Goal: Task Accomplishment & Management: Manage account settings

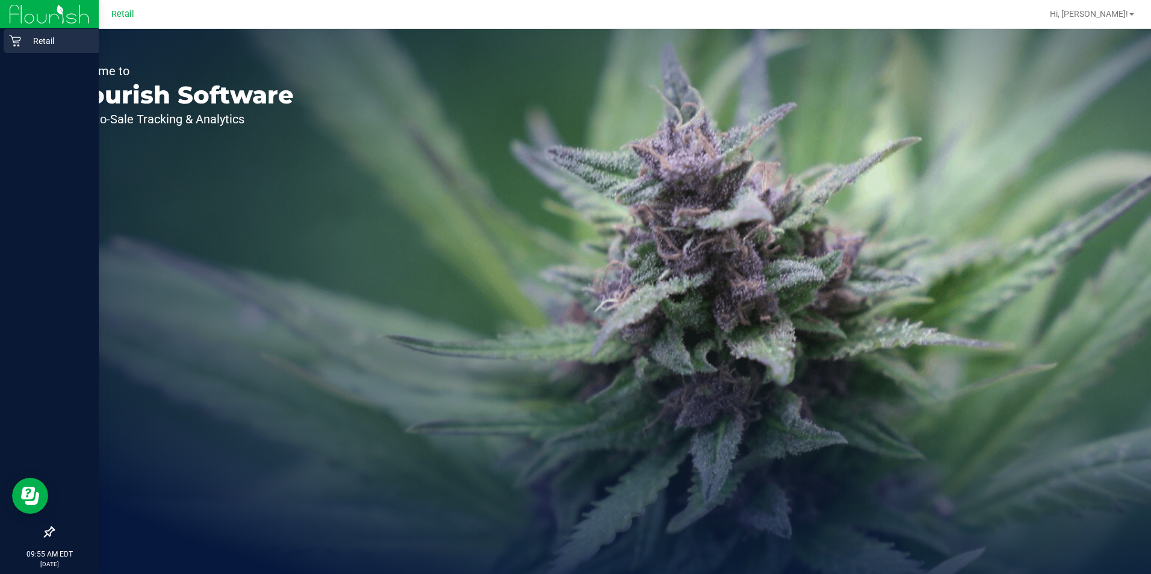
click at [22, 42] on p "Retail" at bounding box center [57, 41] width 72 height 14
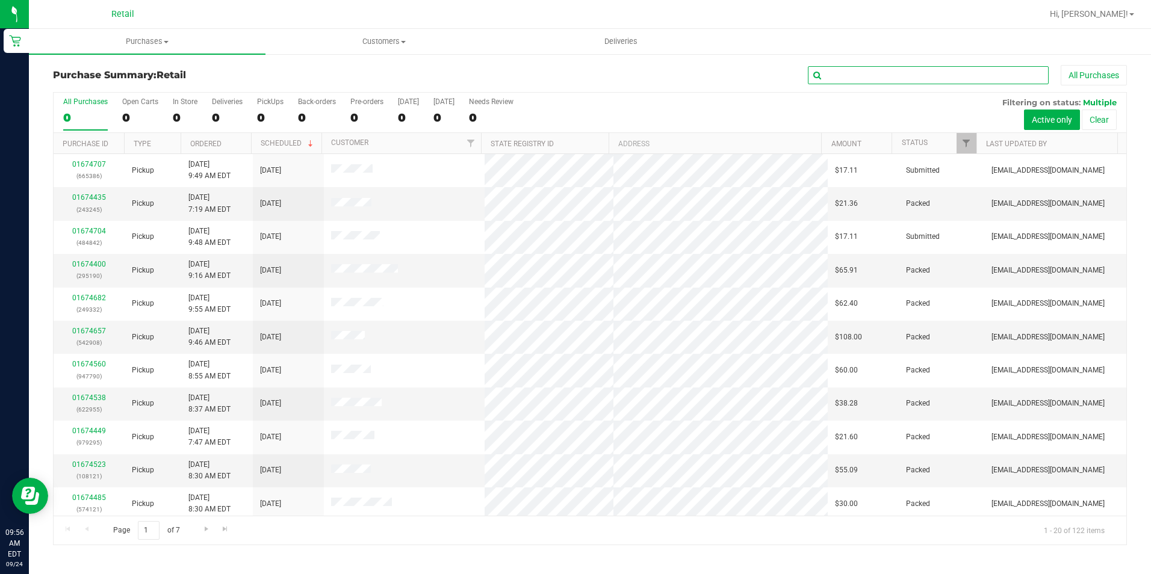
click at [852, 75] on input "text" at bounding box center [928, 75] width 241 height 18
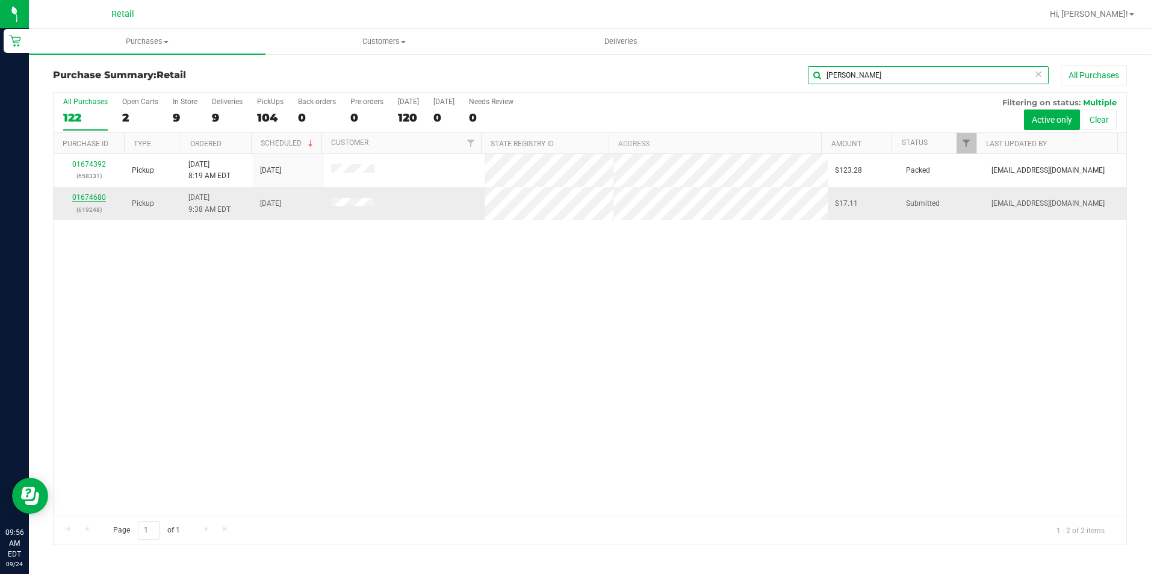
type input "[PERSON_NAME]"
click at [73, 199] on link "01674680" at bounding box center [89, 197] width 34 height 8
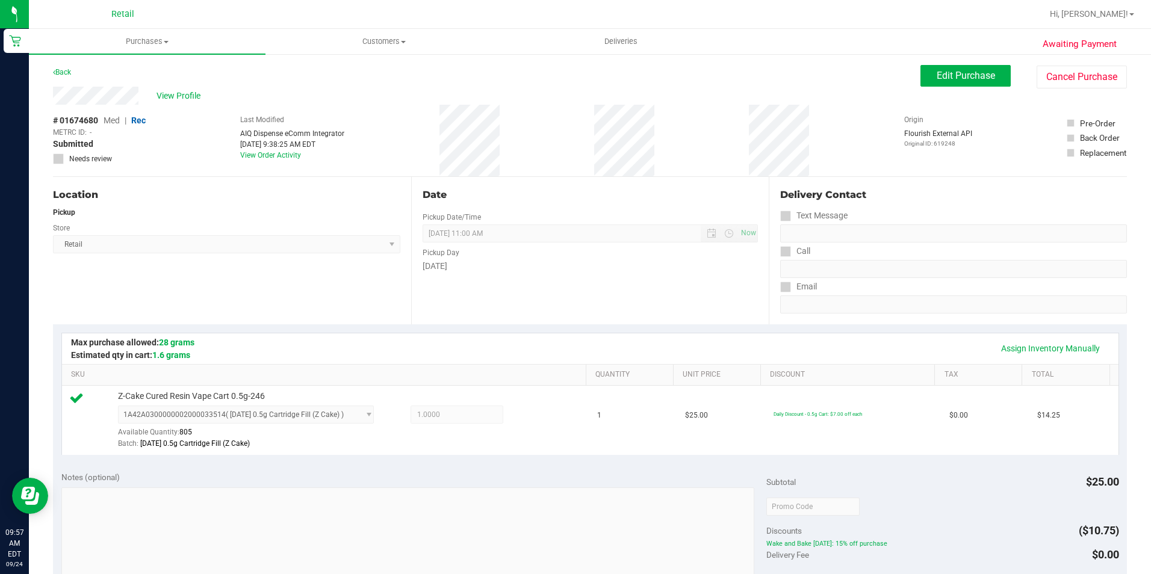
click at [934, 88] on div "Edit Purchase Cancel Purchase" at bounding box center [1023, 76] width 206 height 23
click at [937, 78] on span "Edit Purchase" at bounding box center [965, 75] width 58 height 11
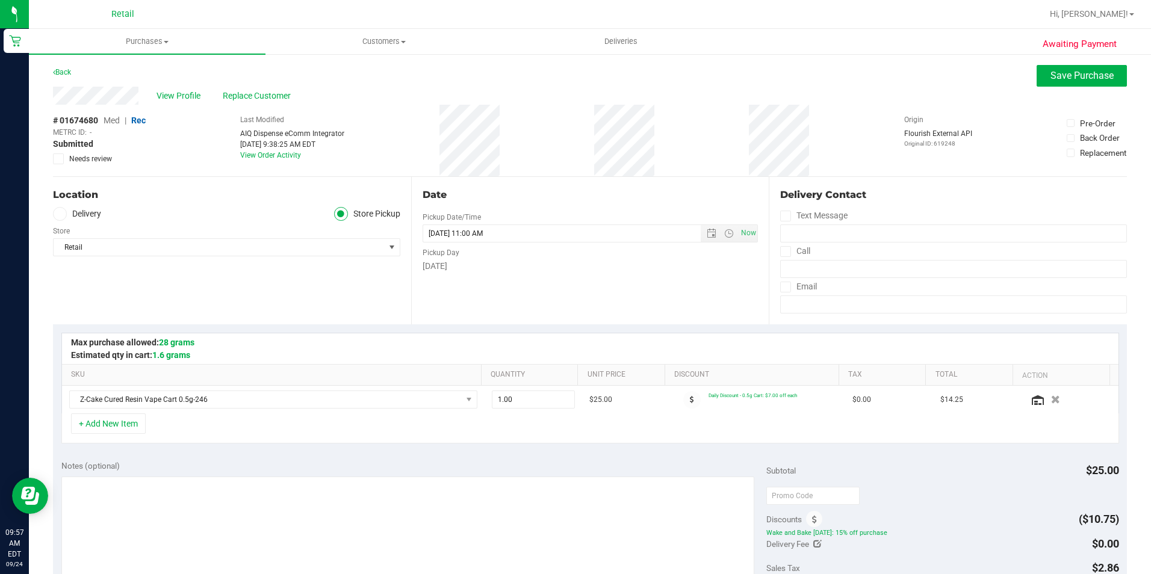
click at [800, 522] on div "Discounts" at bounding box center [794, 520] width 57 height 22
click at [806, 519] on span at bounding box center [814, 519] width 16 height 16
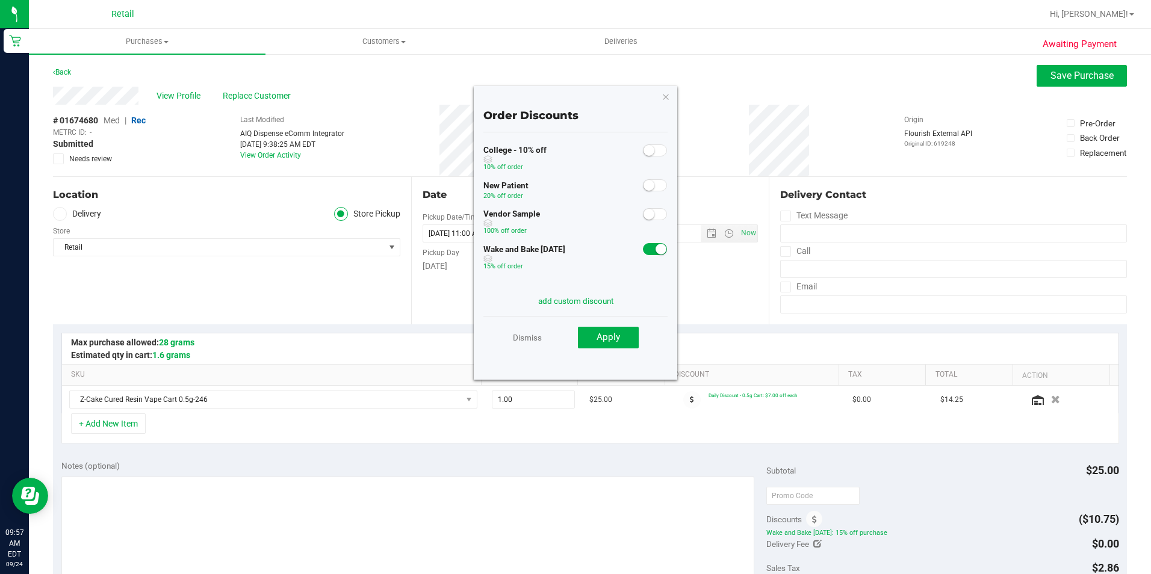
click at [643, 252] on span at bounding box center [655, 249] width 24 height 12
drag, startPoint x: 623, startPoint y: 341, endPoint x: 728, endPoint y: 353, distance: 105.9
click at [622, 341] on button "Apply" at bounding box center [608, 338] width 61 height 22
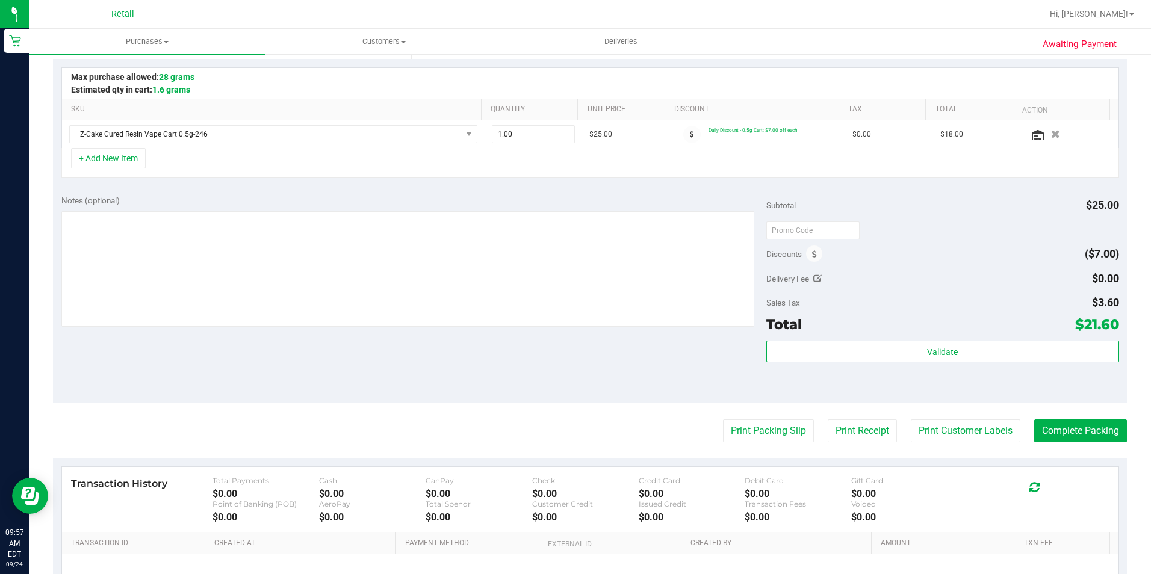
scroll to position [301, 0]
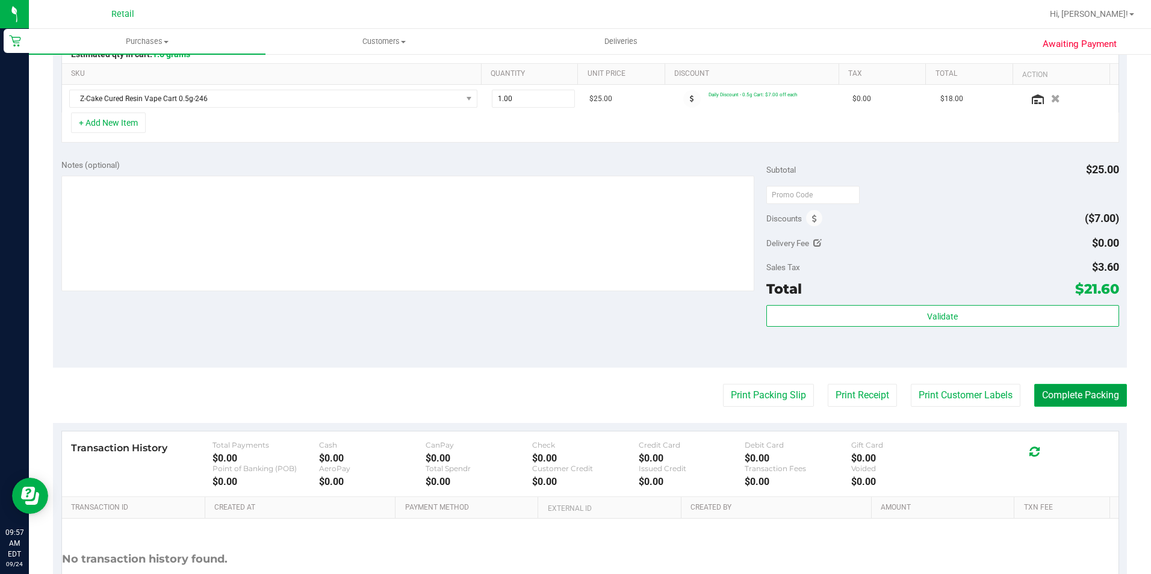
click at [1071, 401] on button "Complete Packing" at bounding box center [1080, 395] width 93 height 23
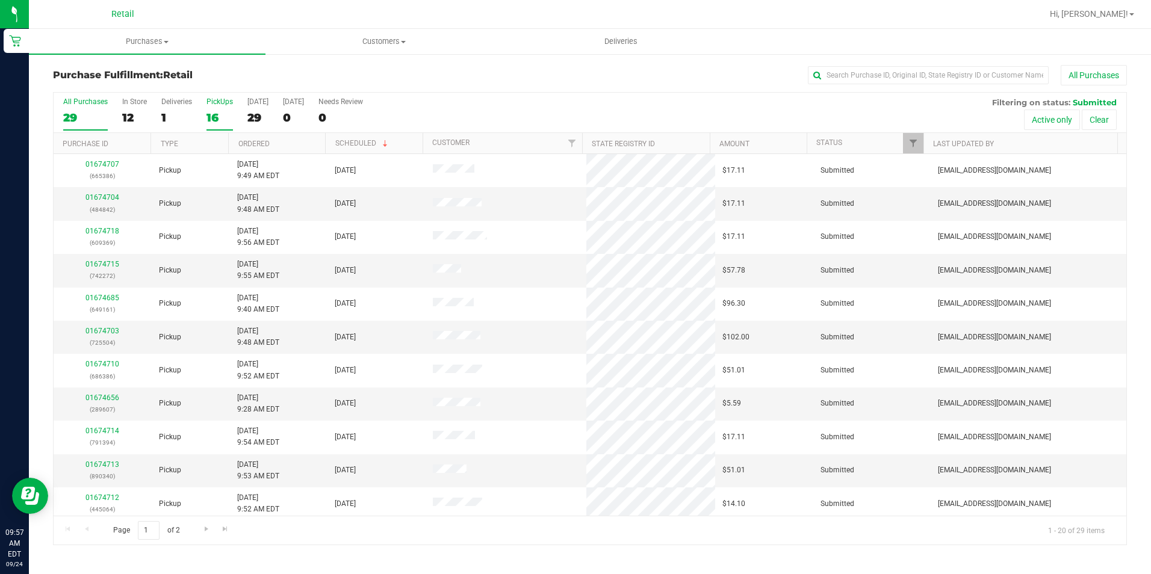
click at [209, 113] on div "16" at bounding box center [219, 118] width 26 height 14
click at [0, 0] on input "PickUps 16" at bounding box center [0, 0] width 0 height 0
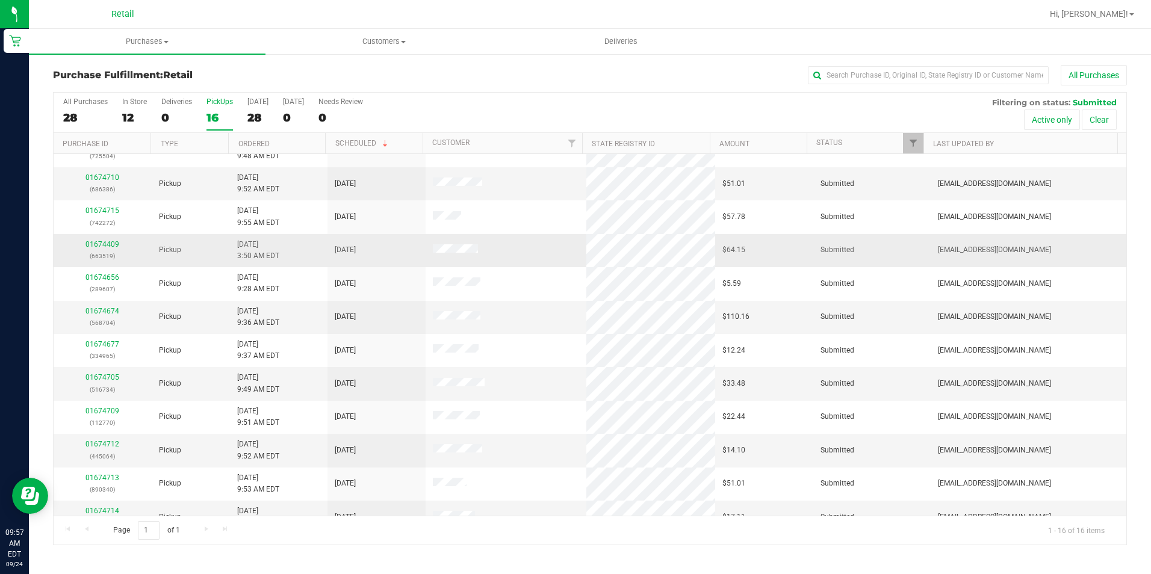
scroll to position [172, 0]
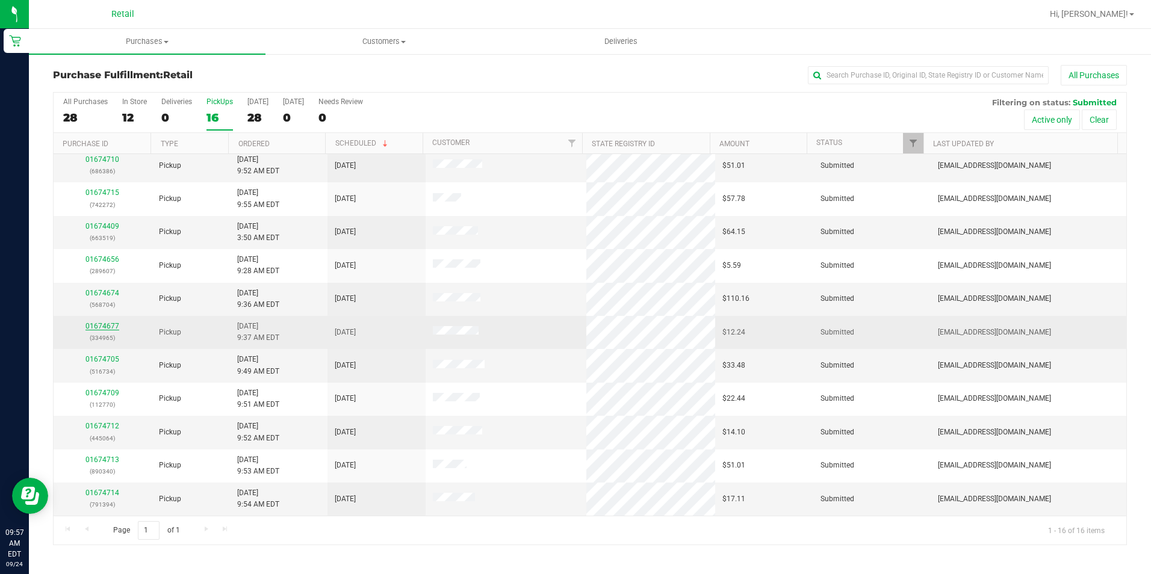
click at [105, 327] on link "01674677" at bounding box center [102, 326] width 34 height 8
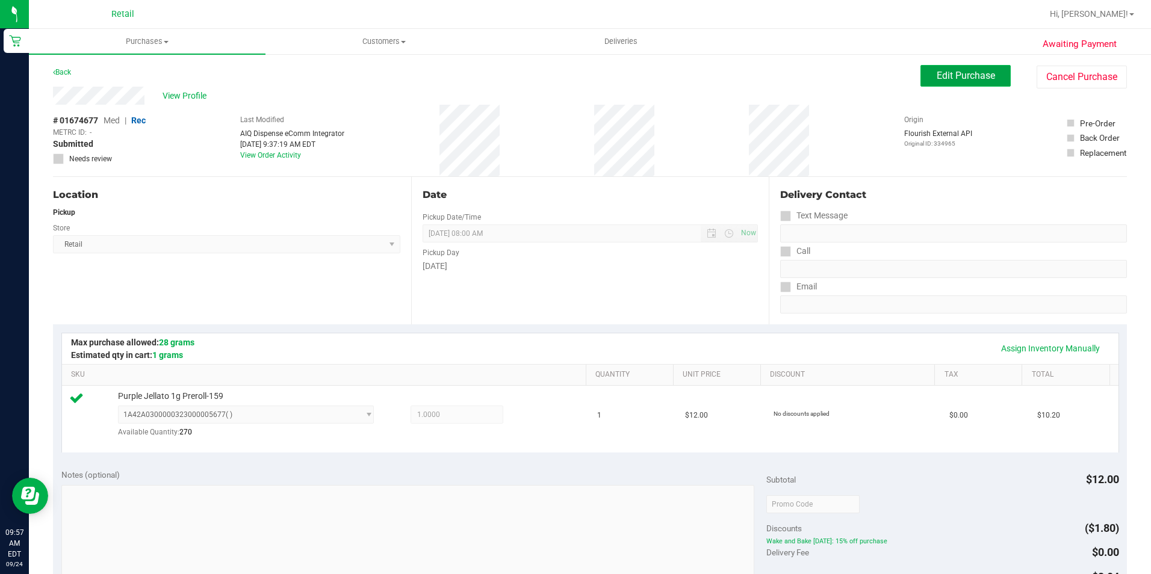
click at [936, 80] on span "Edit Purchase" at bounding box center [965, 75] width 58 height 11
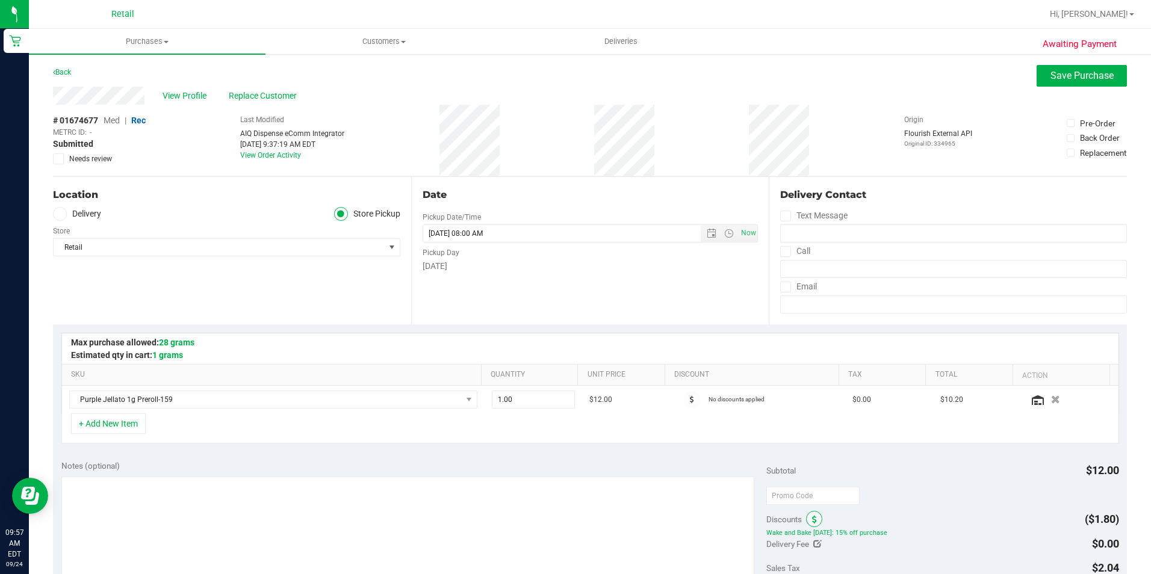
click at [812, 519] on icon at bounding box center [814, 520] width 5 height 8
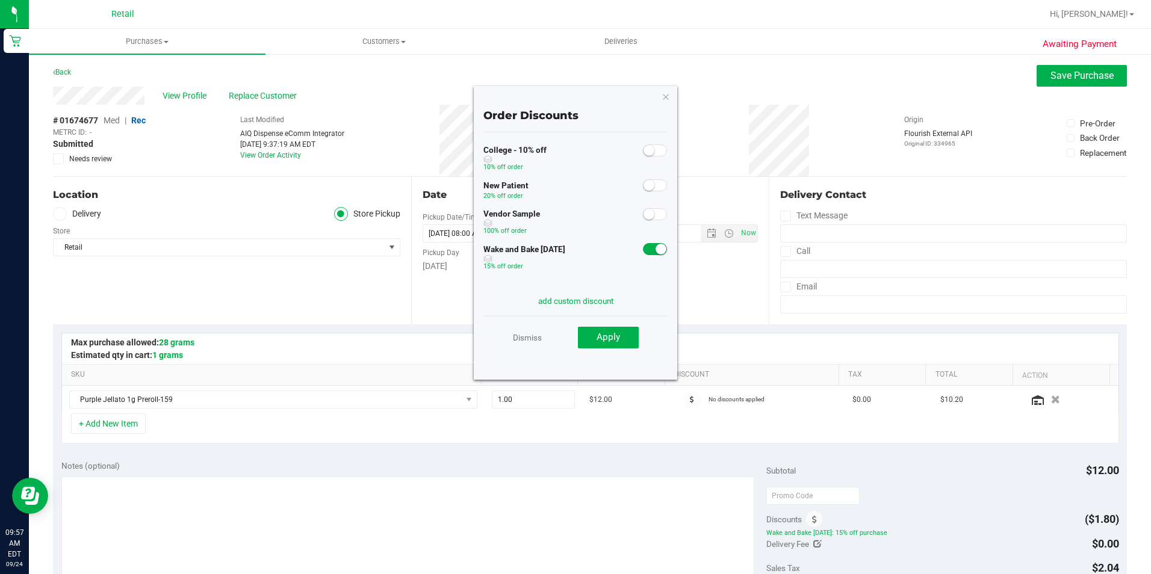
click at [655, 250] on small at bounding box center [660, 249] width 11 height 11
click at [622, 347] on button "Apply" at bounding box center [608, 338] width 61 height 22
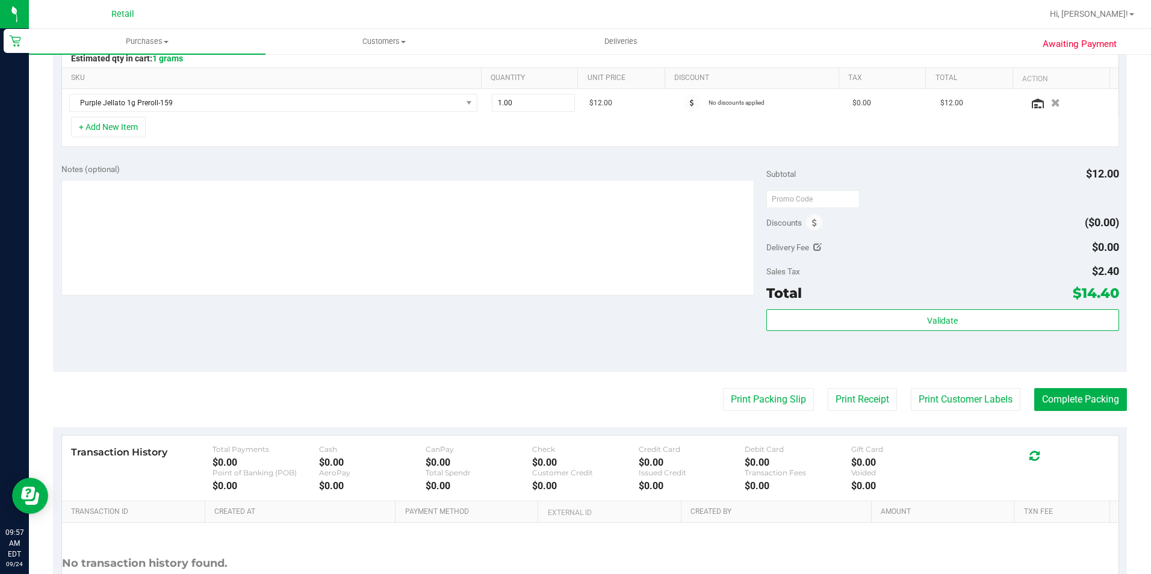
scroll to position [301, 0]
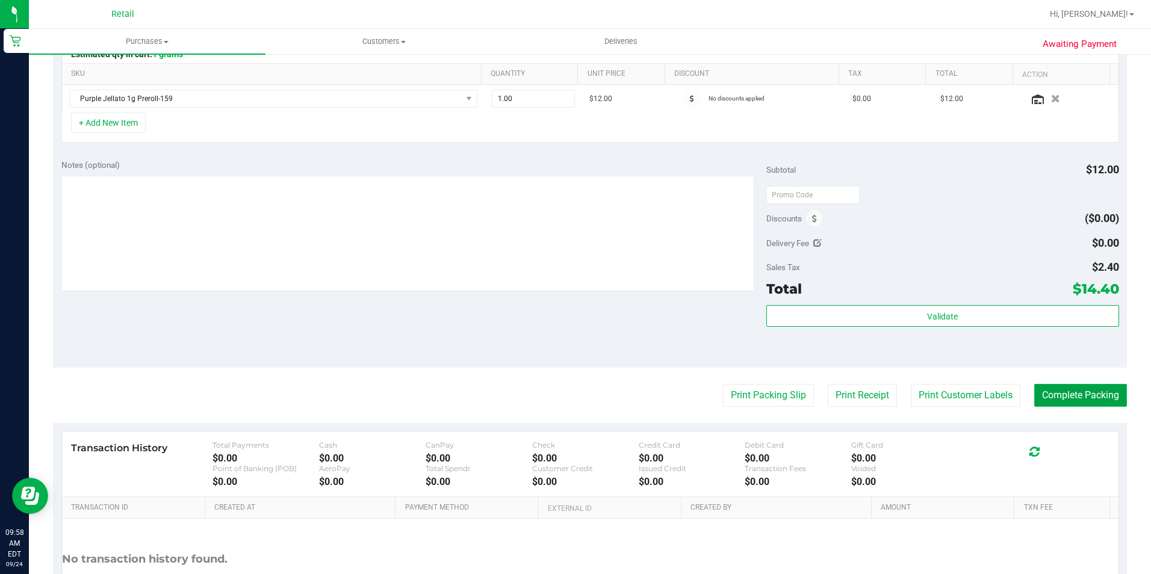
click at [1039, 400] on button "Complete Packing" at bounding box center [1080, 395] width 93 height 23
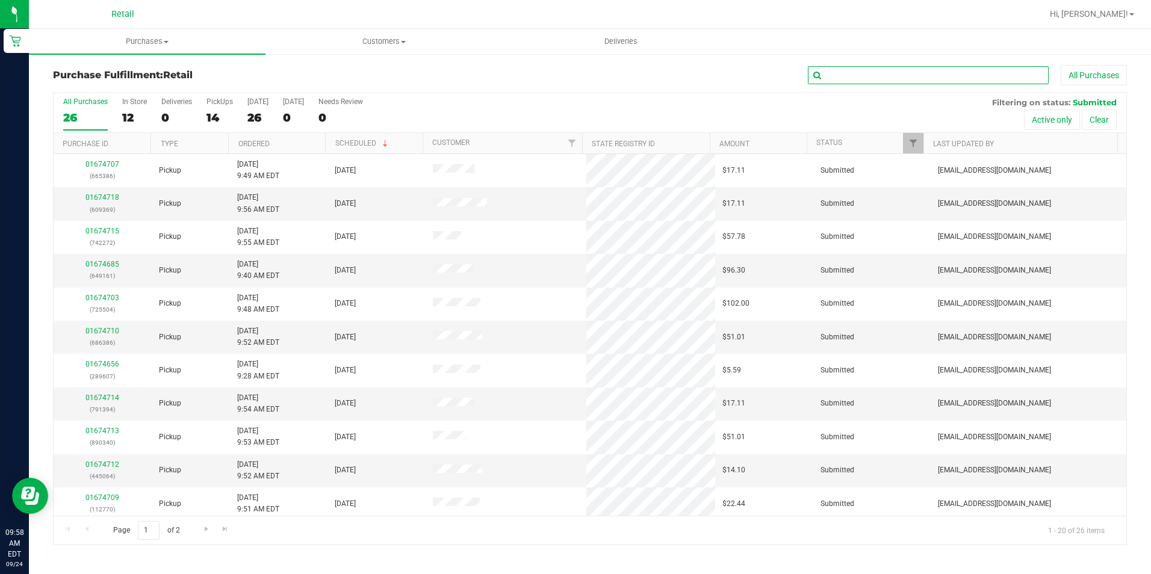
click at [867, 66] on input "text" at bounding box center [928, 75] width 241 height 18
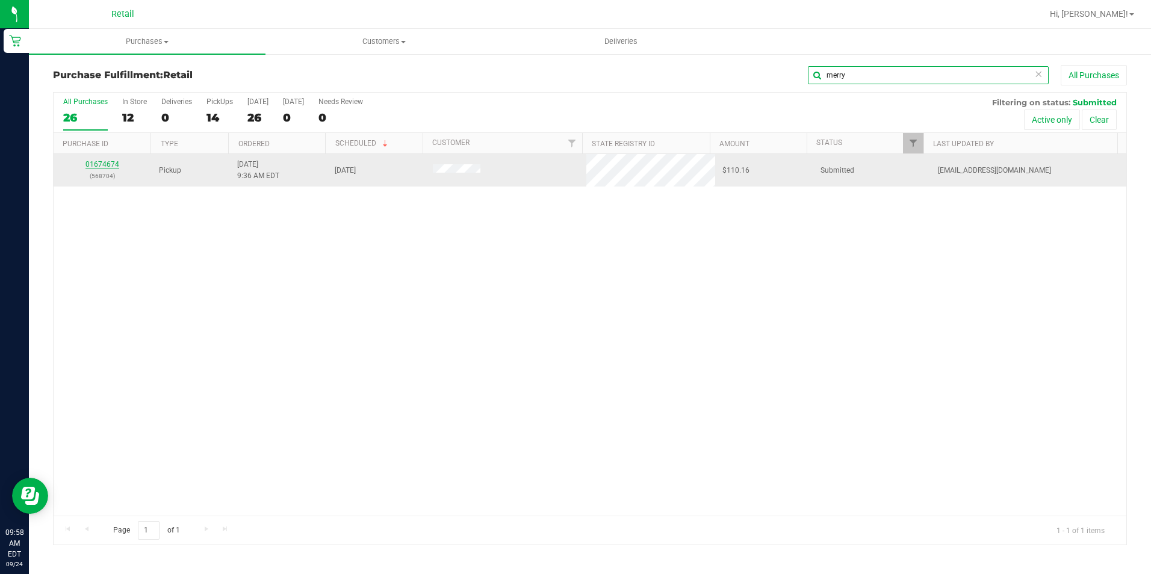
type input "merry"
click at [109, 165] on link "01674674" at bounding box center [102, 164] width 34 height 8
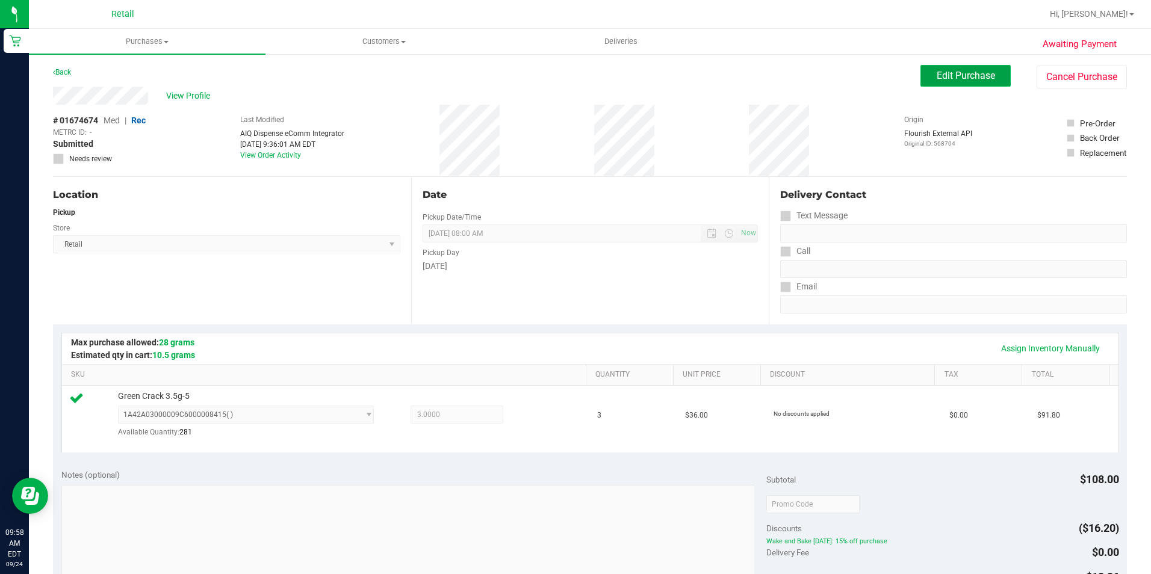
click at [962, 79] on span "Edit Purchase" at bounding box center [965, 75] width 58 height 11
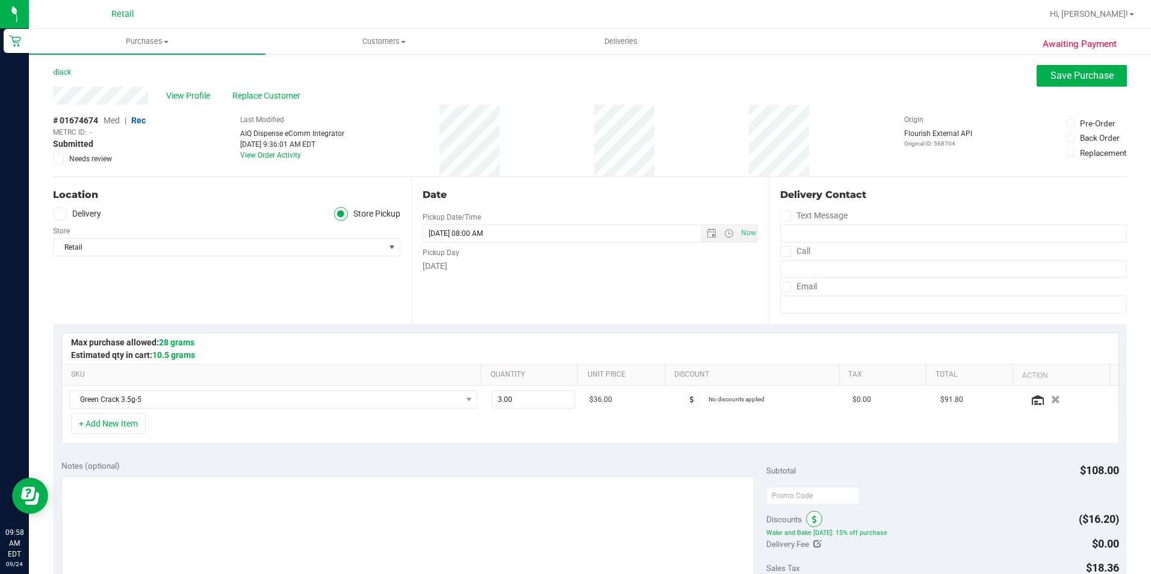
click at [806, 515] on span at bounding box center [814, 519] width 16 height 16
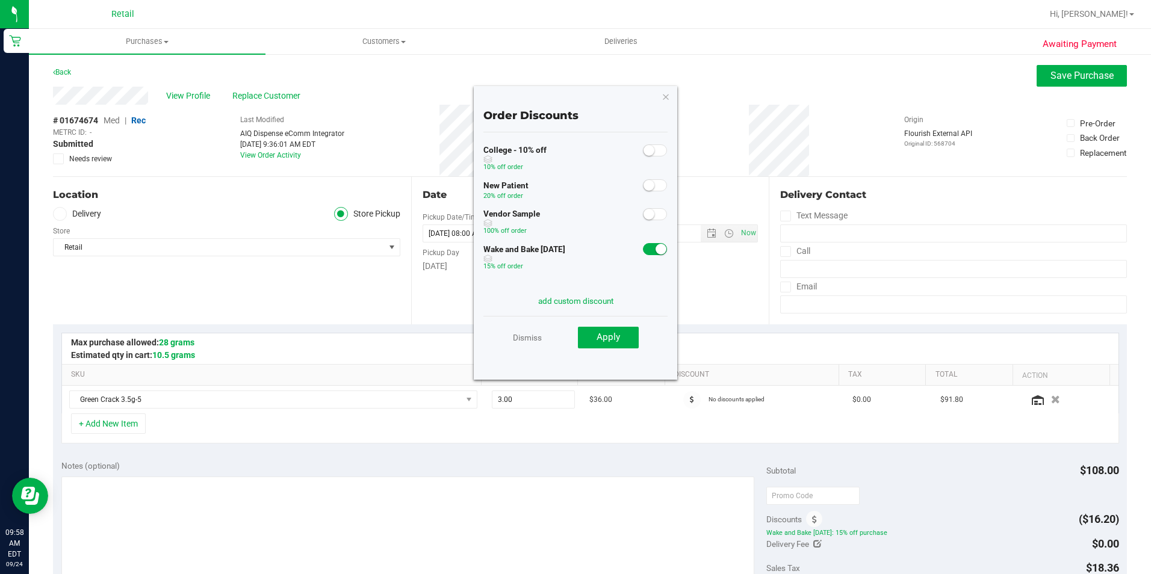
click at [643, 249] on span at bounding box center [655, 249] width 24 height 12
click at [609, 369] on div "Order Discounts College - 10% off 10% off order New Patient 20% off order Vendo…" at bounding box center [575, 233] width 203 height 294
click at [618, 322] on div "Dismiss Apply" at bounding box center [575, 337] width 184 height 42
click at [610, 340] on span "Apply" at bounding box center [607, 337] width 23 height 11
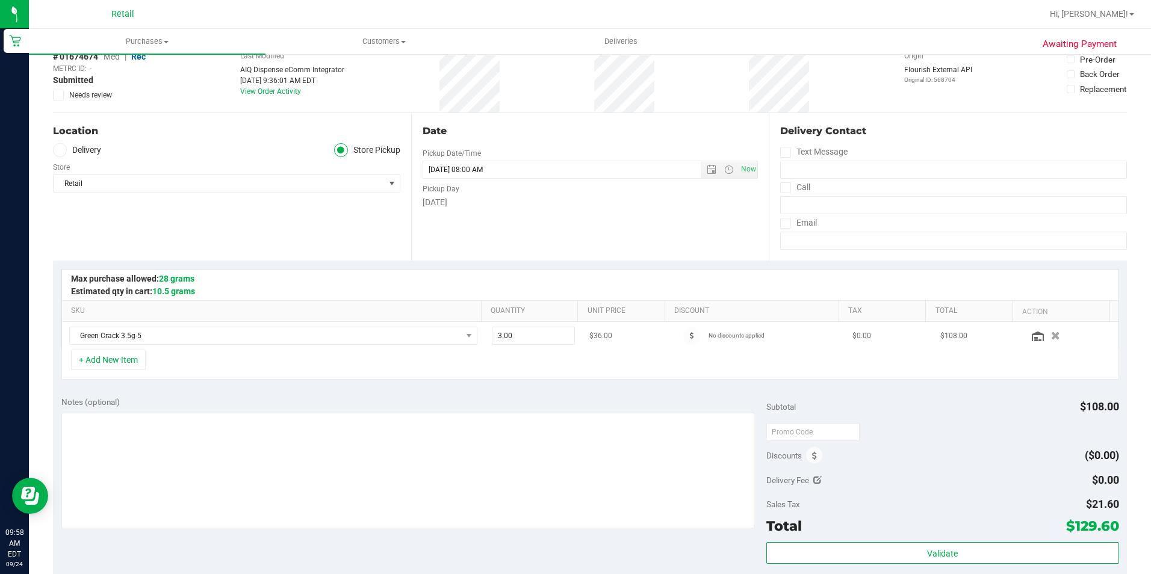
scroll to position [181, 0]
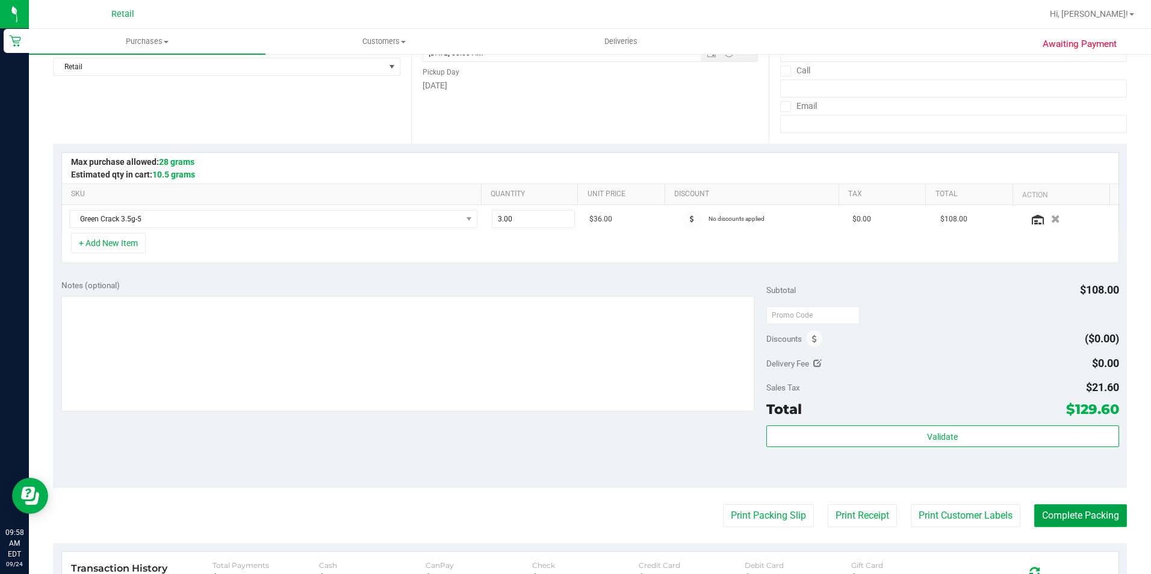
click at [1074, 507] on button "Complete Packing" at bounding box center [1080, 515] width 93 height 23
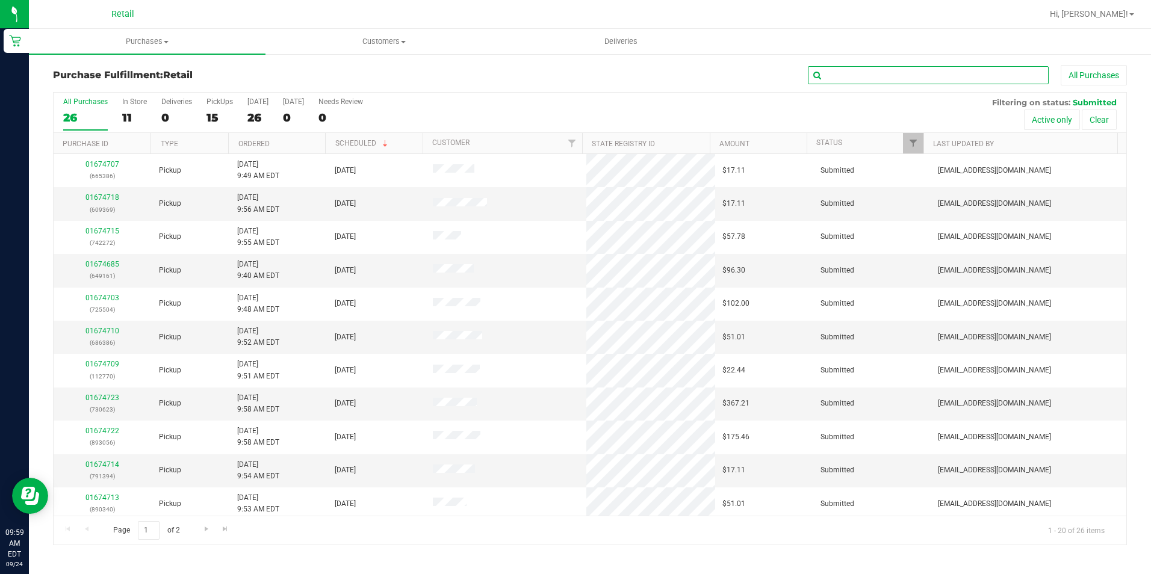
click at [859, 81] on input "text" at bounding box center [928, 75] width 241 height 18
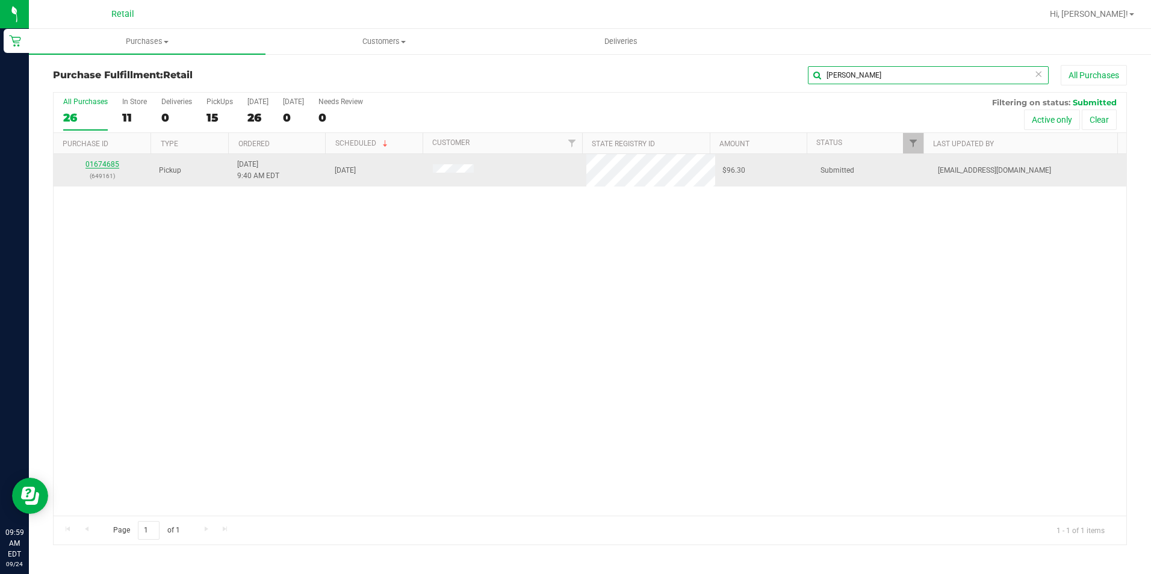
type input "[PERSON_NAME]"
click at [97, 164] on link "01674685" at bounding box center [102, 164] width 34 height 8
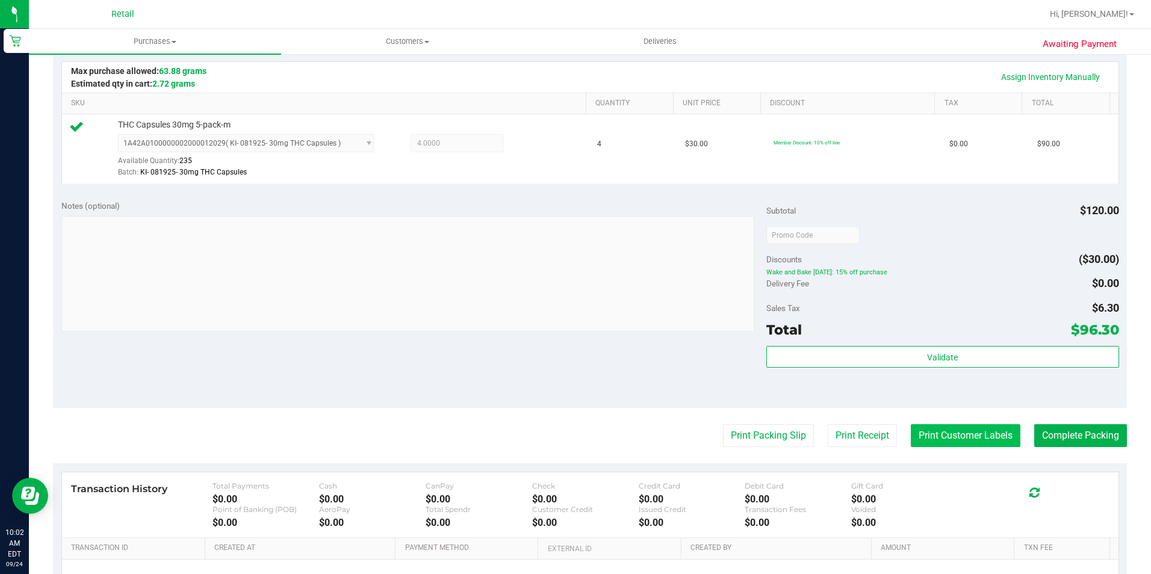
scroll to position [301, 0]
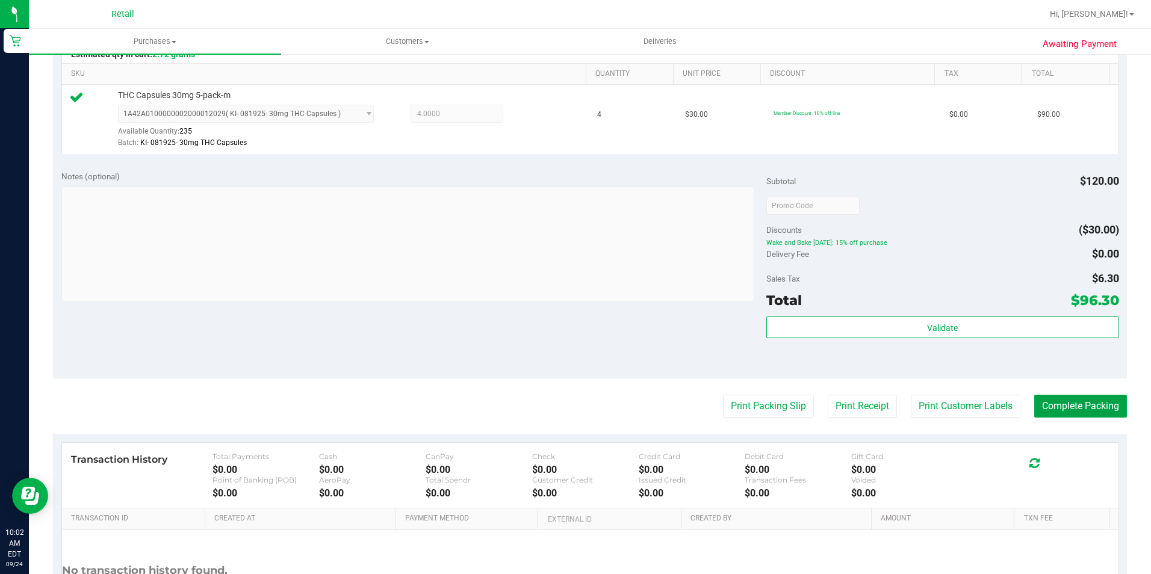
drag, startPoint x: 1042, startPoint y: 412, endPoint x: 1040, endPoint y: 276, distance: 136.6
click at [1040, 276] on purchase-details "Back Edit Purchase Cancel Purchase View Profile # 01674685 Med | Rec METRC ID: …" at bounding box center [590, 211] width 1074 height 895
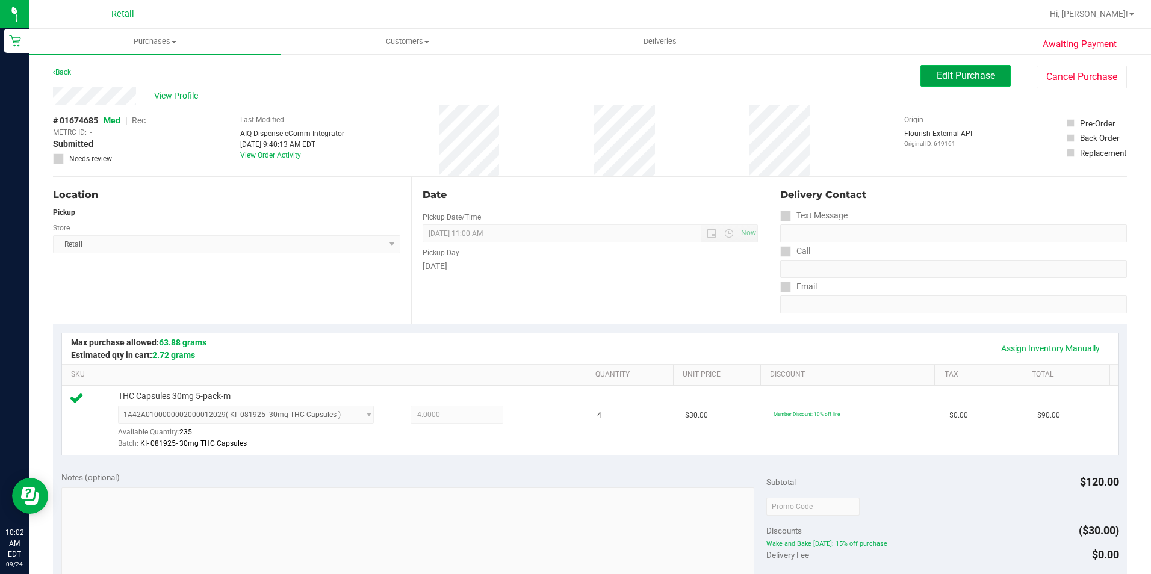
click at [930, 85] on button "Edit Purchase" at bounding box center [965, 76] width 90 height 22
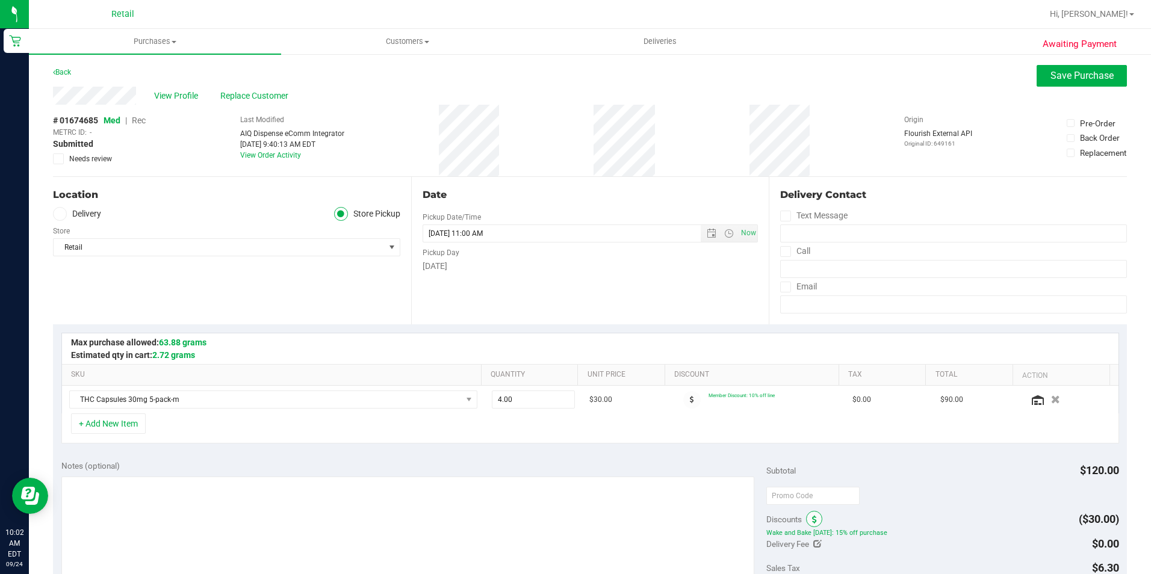
click at [812, 522] on icon at bounding box center [814, 520] width 5 height 8
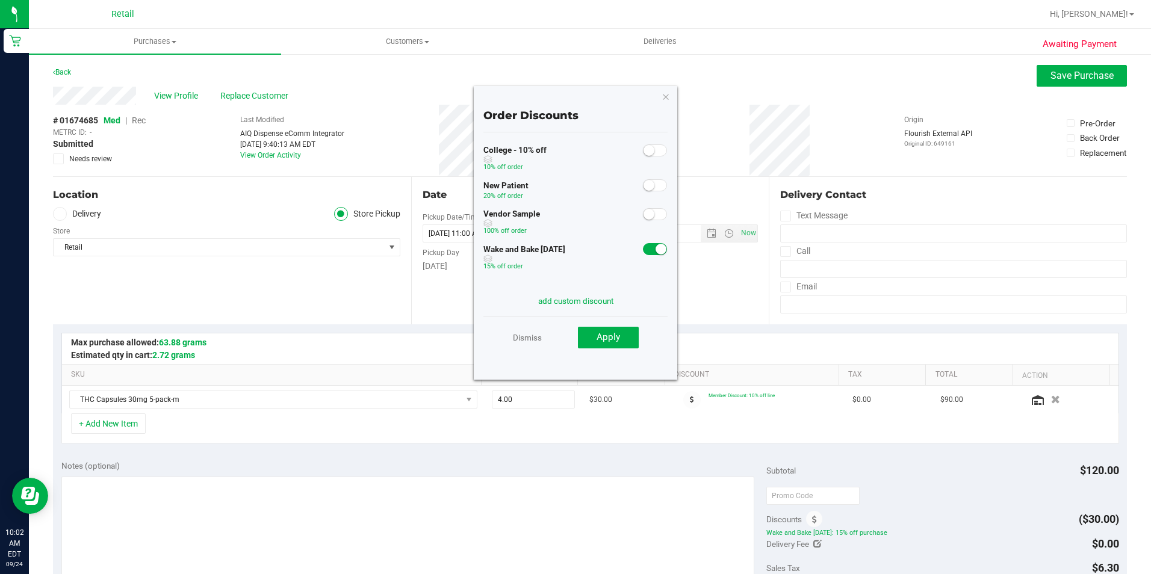
click at [655, 250] on small at bounding box center [660, 249] width 11 height 11
click at [595, 327] on button "Apply" at bounding box center [608, 338] width 61 height 22
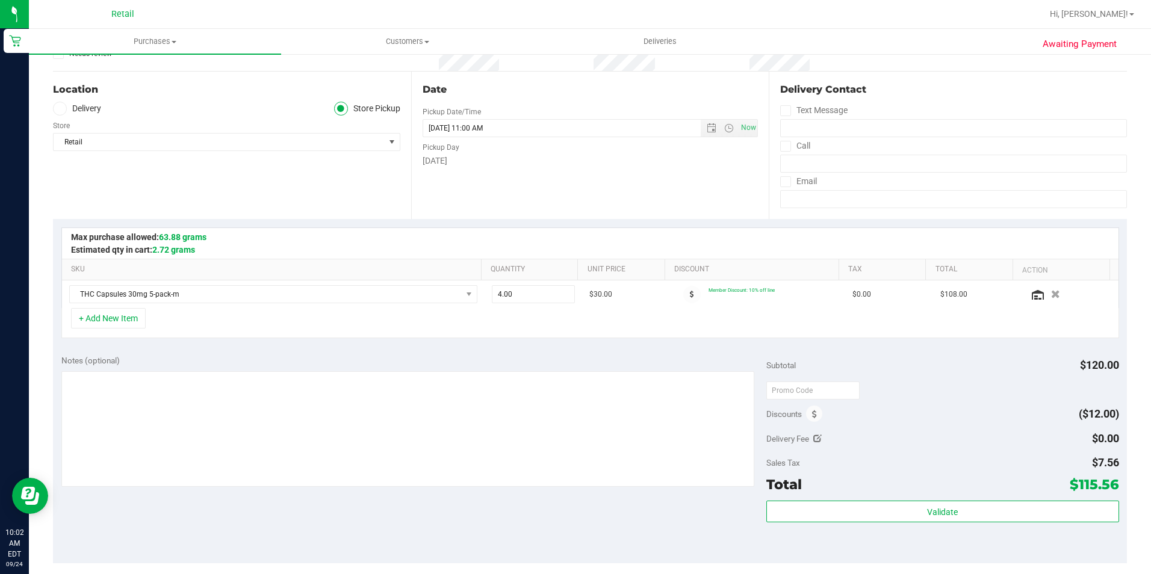
scroll to position [241, 0]
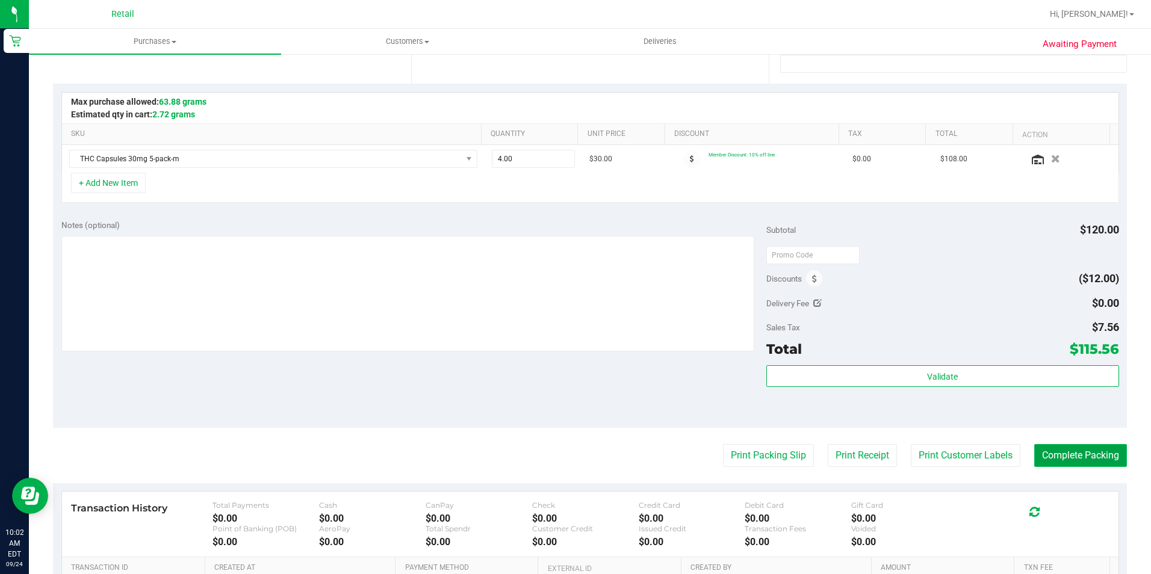
click at [1084, 451] on button "Complete Packing" at bounding box center [1080, 455] width 93 height 23
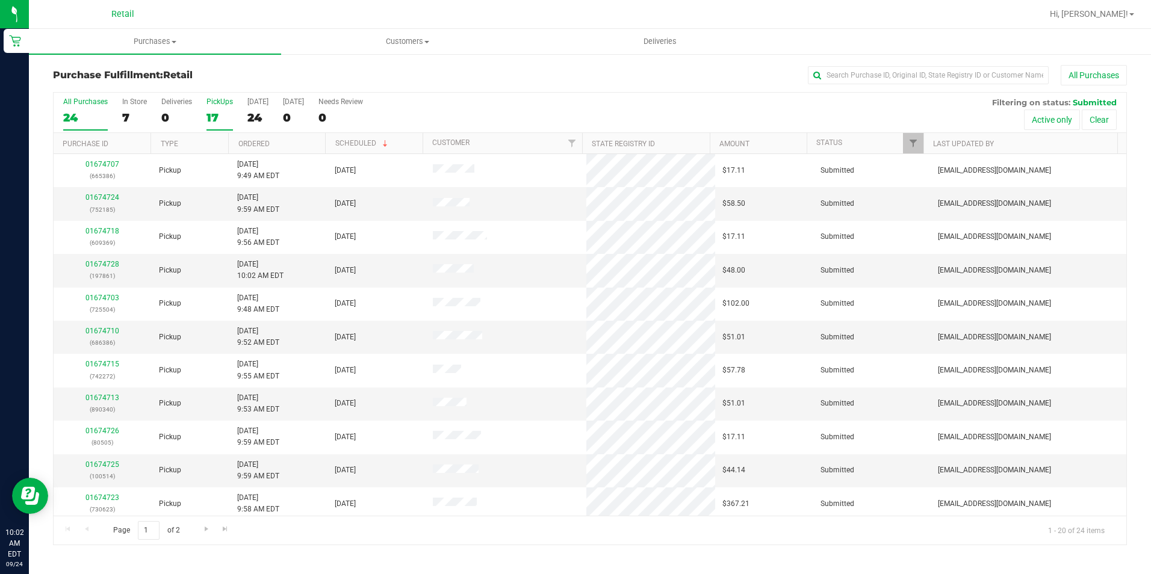
click at [217, 119] on div "17" at bounding box center [219, 118] width 26 height 14
click at [0, 0] on input "PickUps 17" at bounding box center [0, 0] width 0 height 0
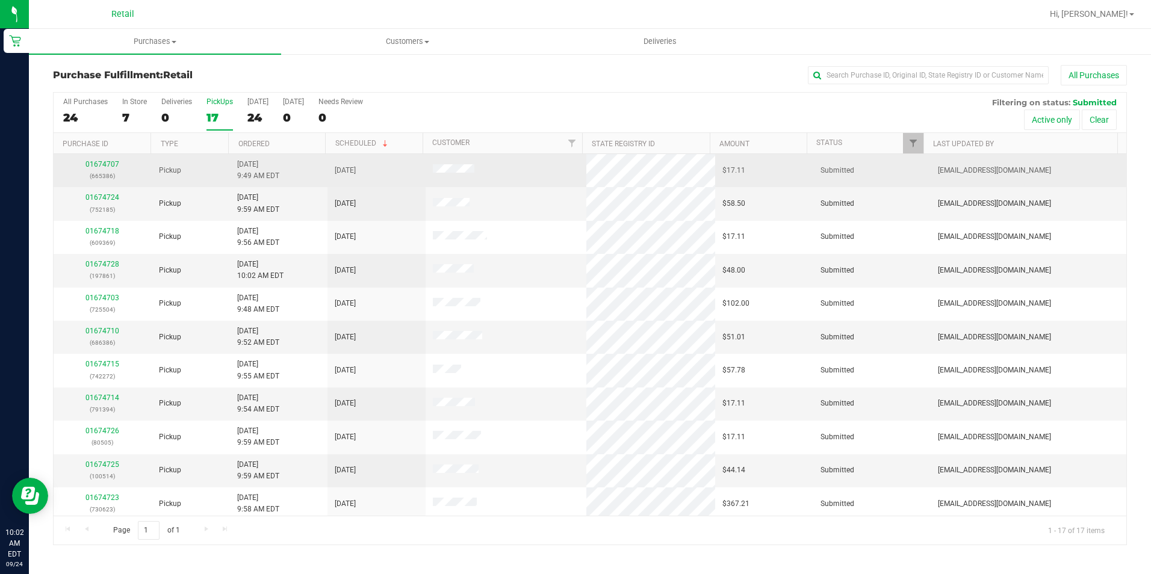
click at [95, 169] on div "01674707 (665386)" at bounding box center [103, 170] width 84 height 23
click at [95, 167] on link "01674707" at bounding box center [102, 164] width 34 height 8
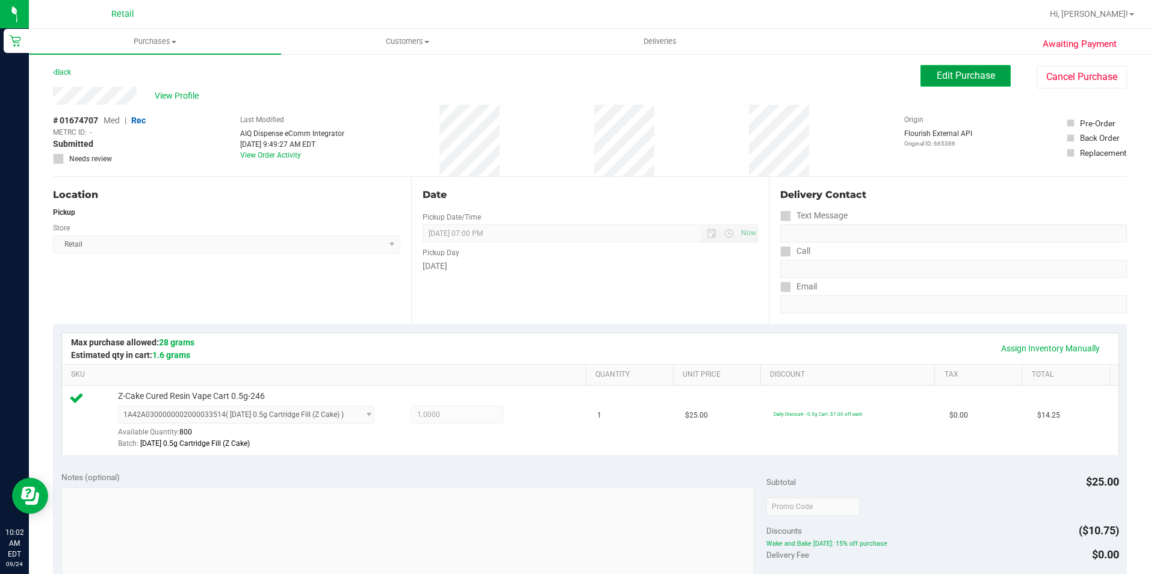
click at [936, 79] on span "Edit Purchase" at bounding box center [965, 75] width 58 height 11
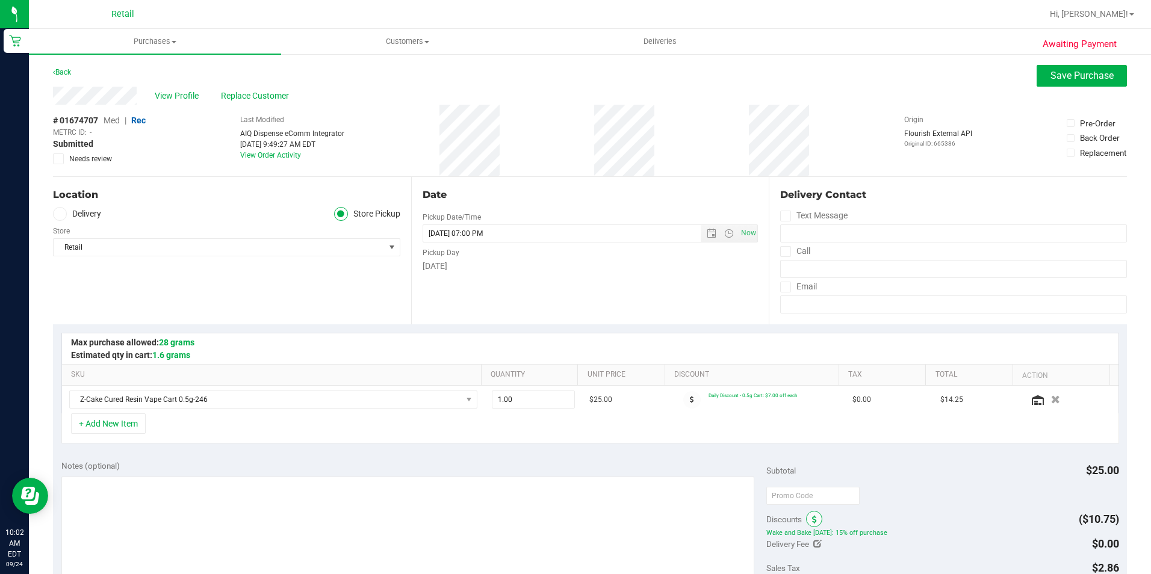
click at [806, 520] on span at bounding box center [814, 519] width 16 height 16
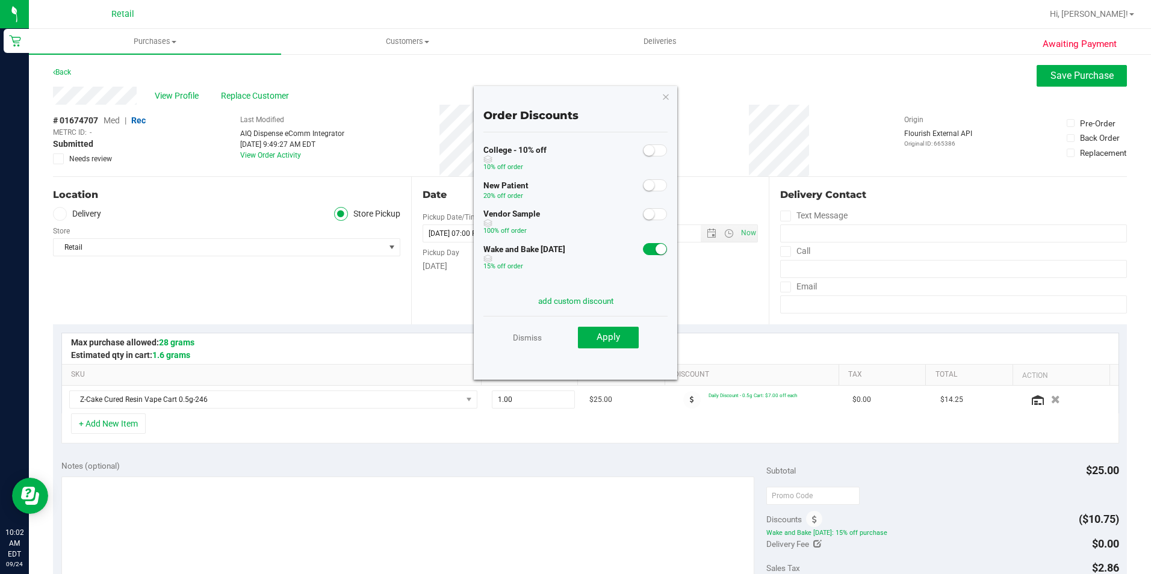
click at [645, 241] on div at bounding box center [655, 248] width 25 height 15
click at [643, 252] on span at bounding box center [655, 249] width 24 height 12
click at [613, 342] on span "Apply" at bounding box center [607, 337] width 23 height 11
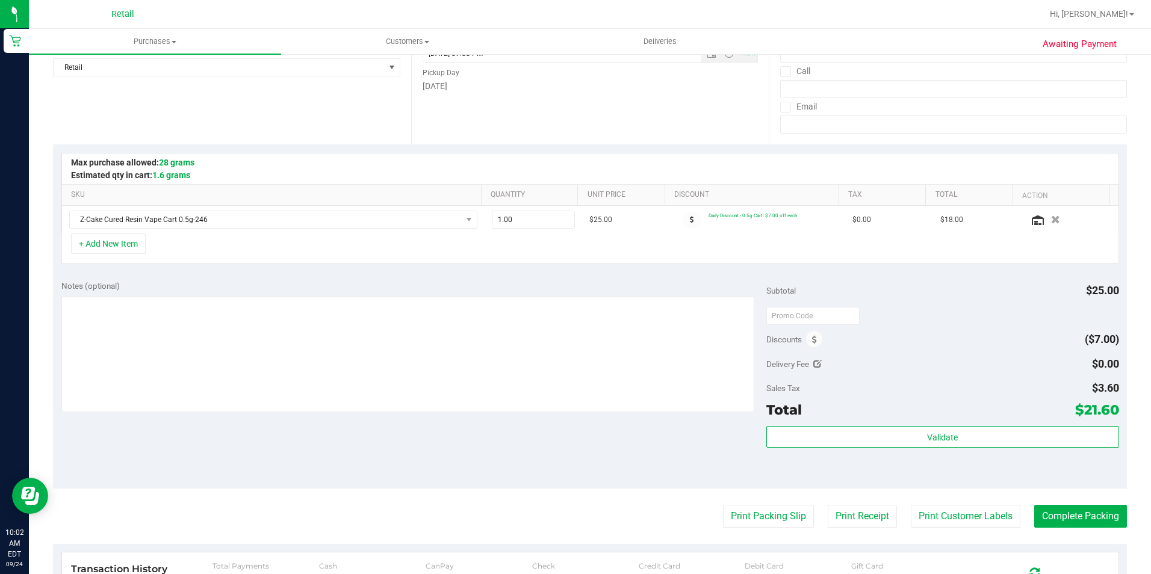
scroll to position [181, 0]
click at [1034, 521] on button "Complete Packing" at bounding box center [1080, 515] width 93 height 23
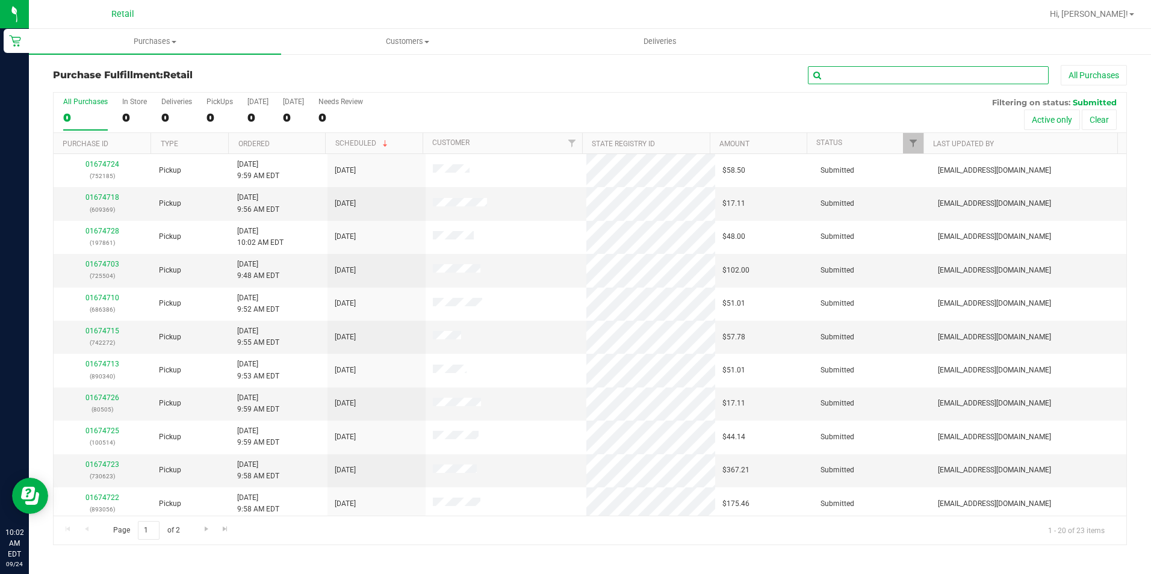
click at [931, 73] on input "text" at bounding box center [928, 75] width 241 height 18
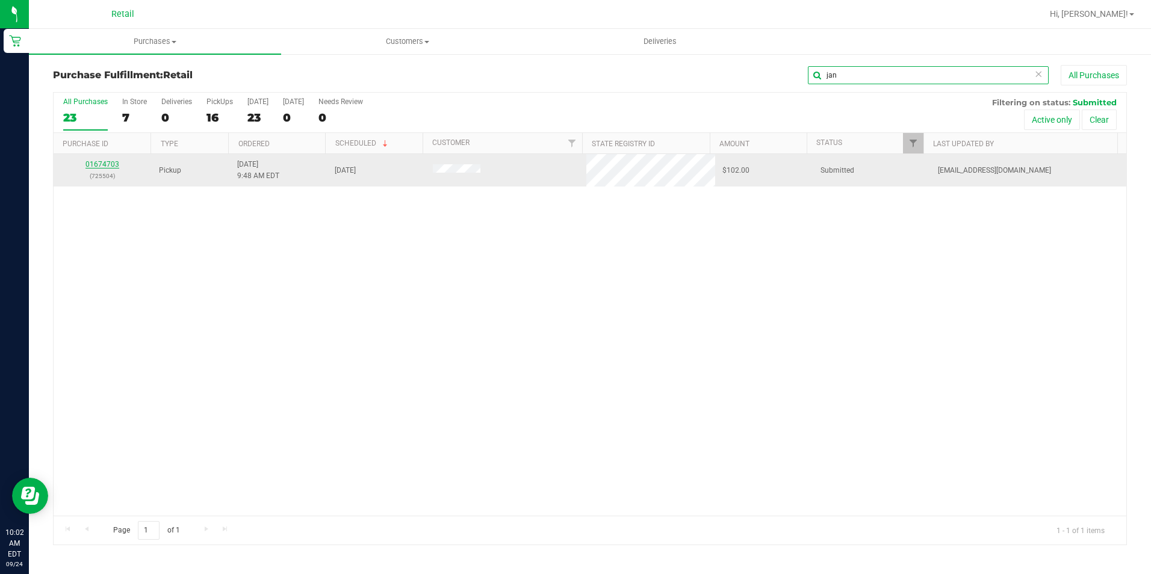
type input "jan"
click at [94, 167] on link "01674703" at bounding box center [102, 164] width 34 height 8
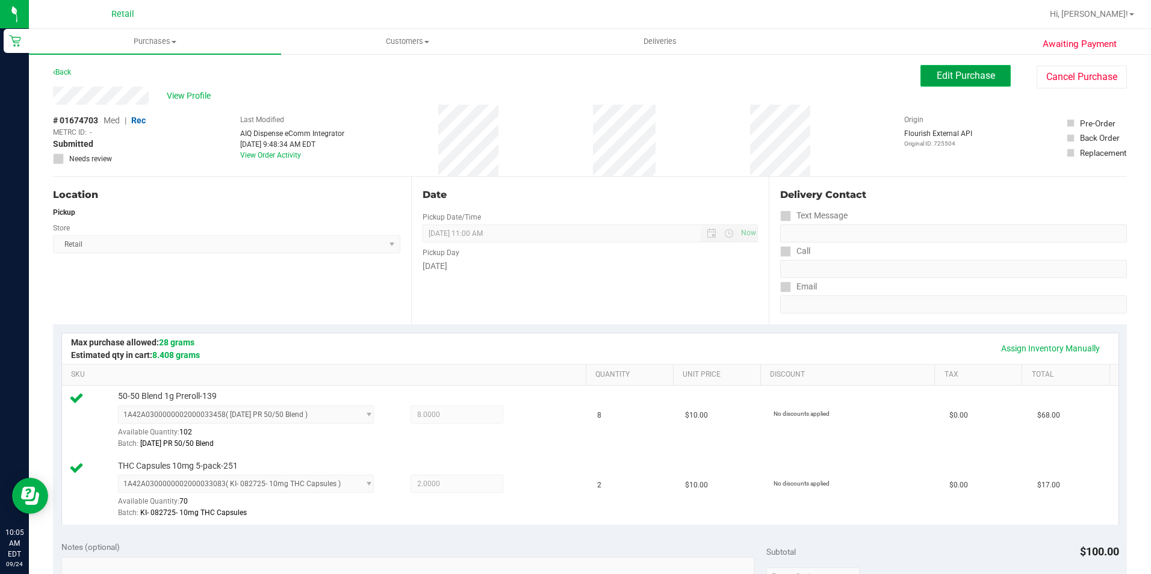
click at [960, 80] on span "Edit Purchase" at bounding box center [965, 75] width 58 height 11
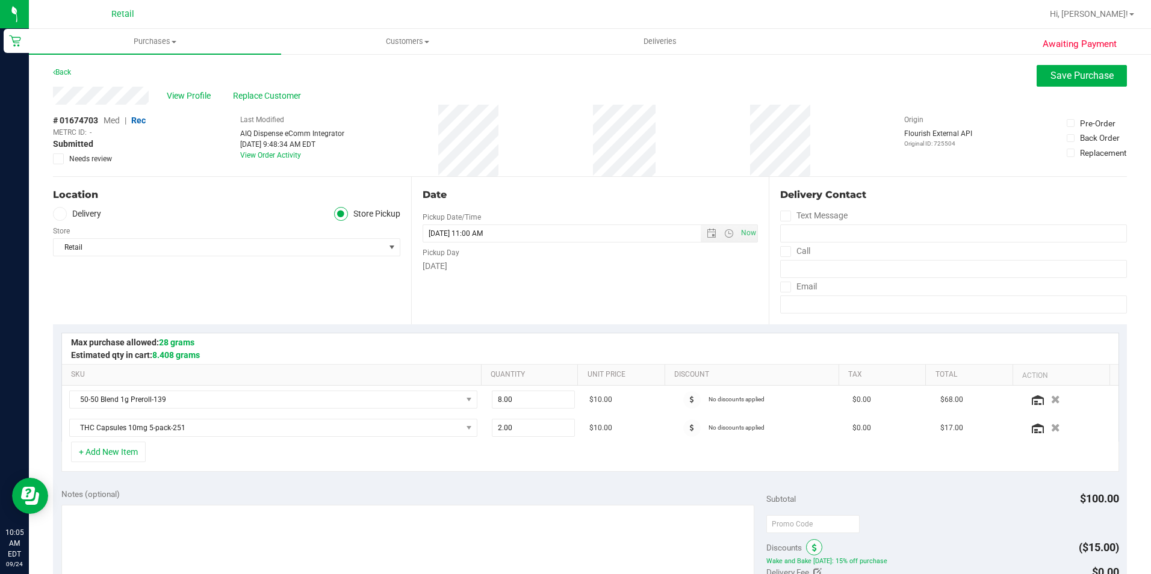
click at [812, 549] on icon at bounding box center [814, 548] width 5 height 8
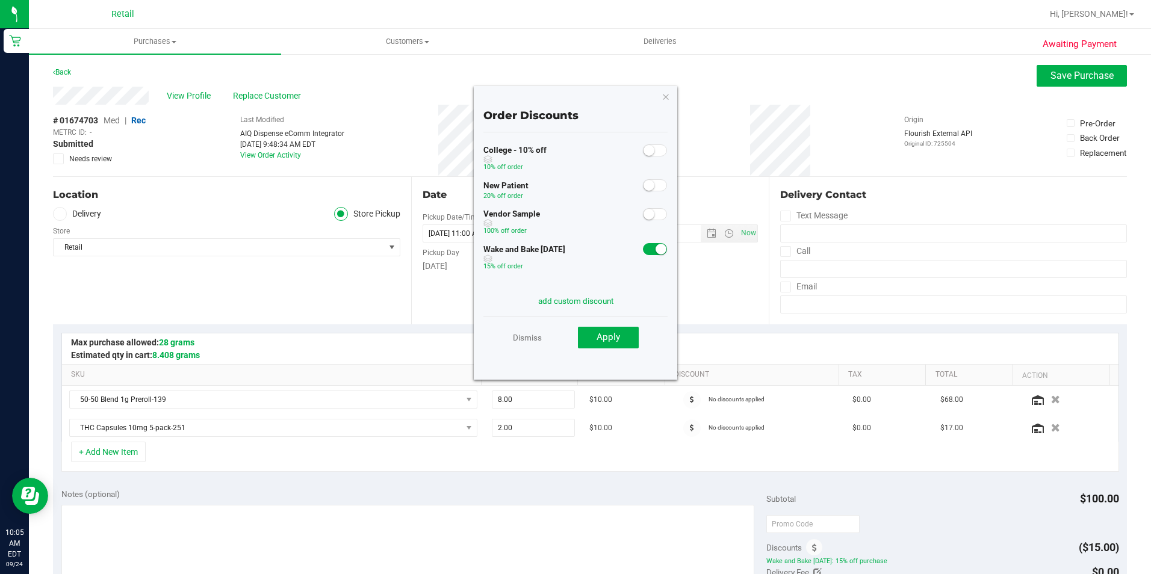
click at [643, 249] on span at bounding box center [655, 249] width 24 height 12
click at [599, 334] on span "Apply" at bounding box center [607, 337] width 23 height 11
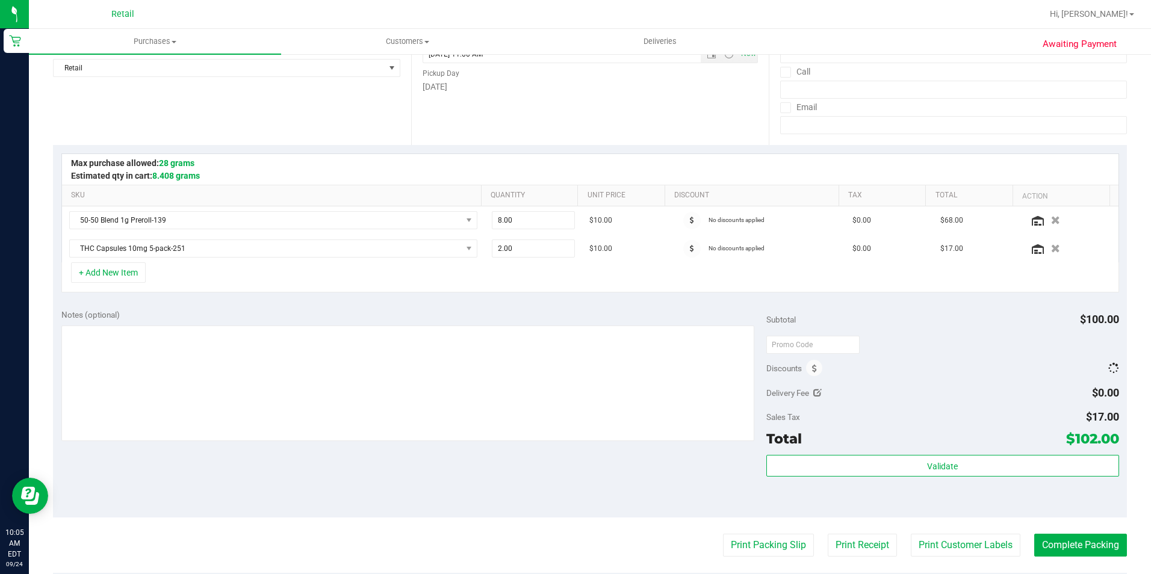
scroll to position [181, 0]
click at [1062, 530] on purchase-details "Back Save Purchase View Profile Replace Customer # 01674703 Med | Rec METRC ID:…" at bounding box center [590, 340] width 1074 height 912
click at [1054, 548] on button "Complete Packing" at bounding box center [1080, 544] width 93 height 23
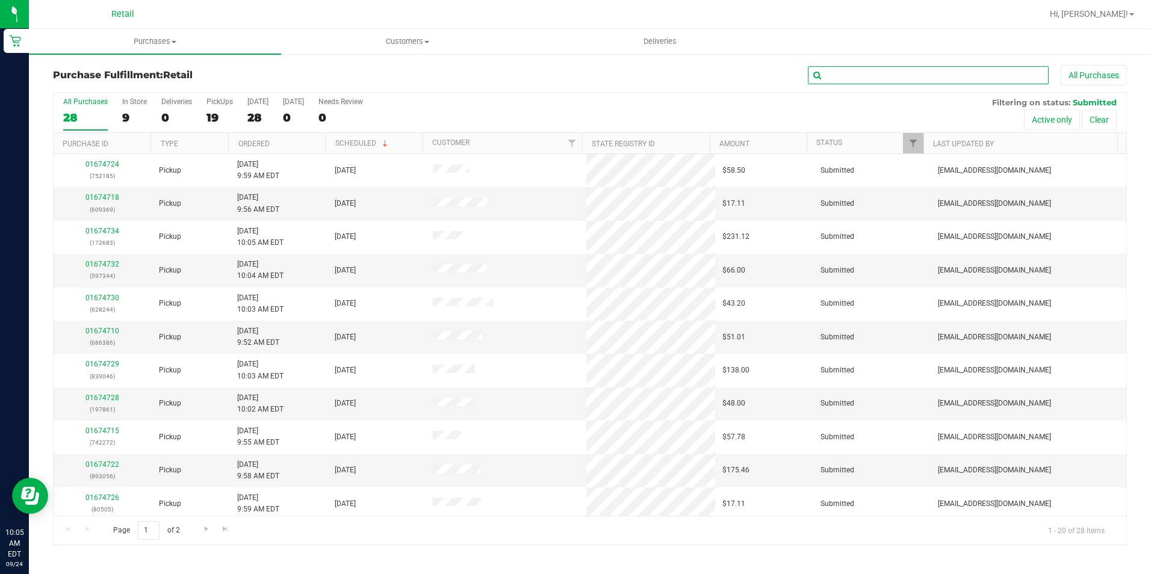
click at [833, 82] on input "text" at bounding box center [928, 75] width 241 height 18
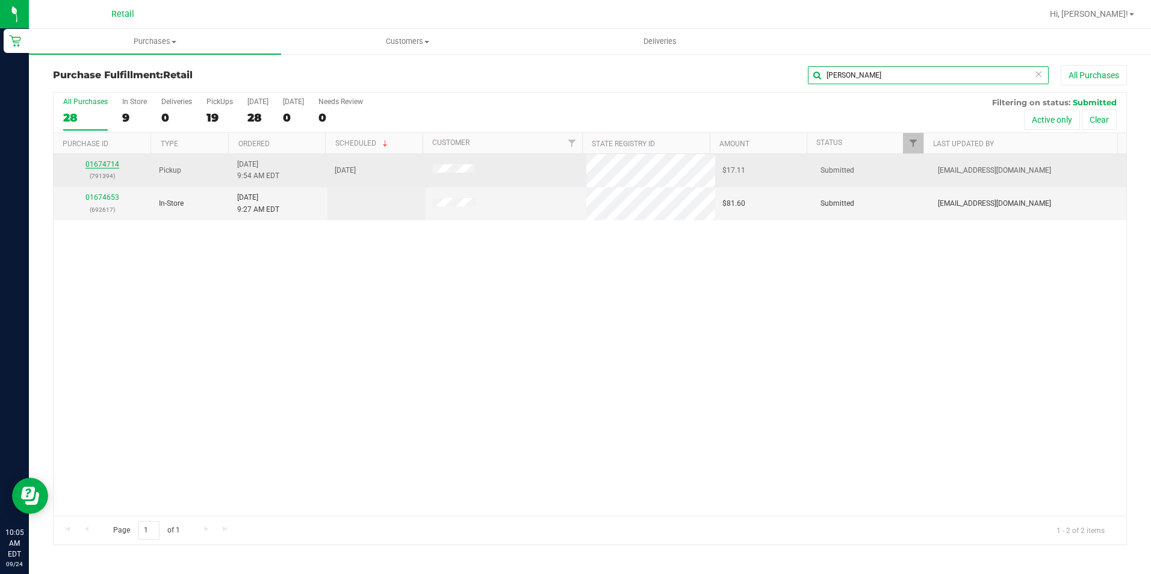
type input "robert"
click at [102, 167] on link "01674714" at bounding box center [102, 164] width 34 height 8
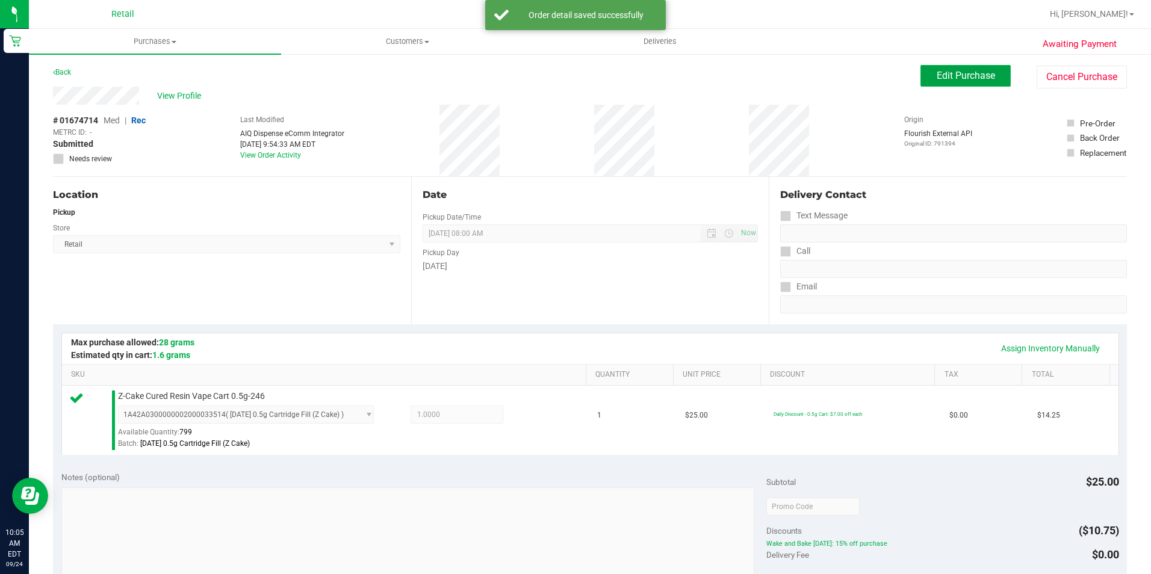
click at [942, 81] on span "Edit Purchase" at bounding box center [965, 75] width 58 height 11
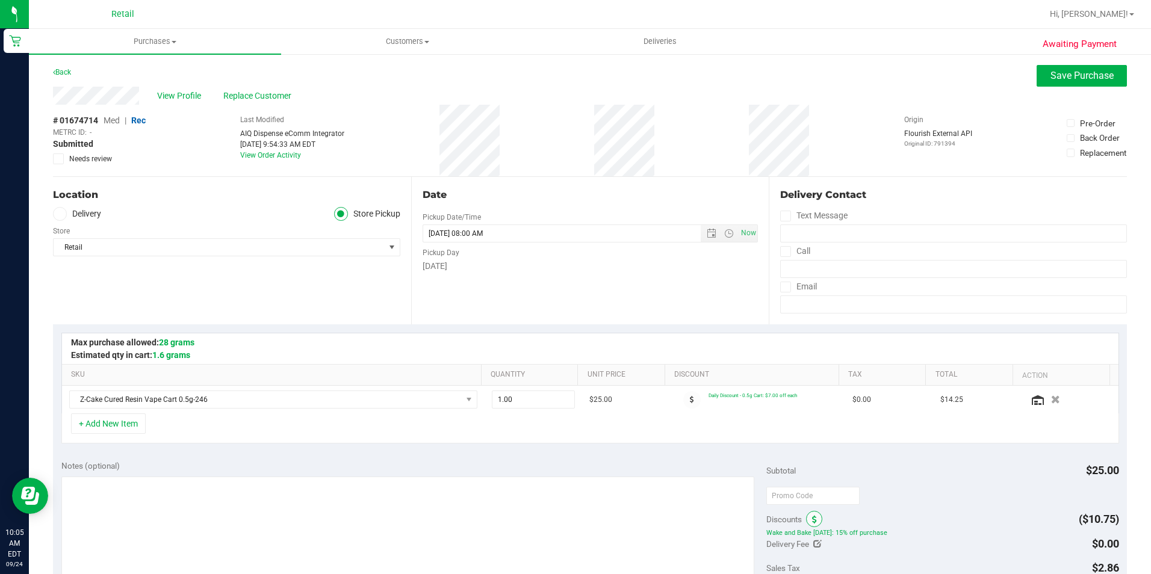
click at [812, 523] on span at bounding box center [814, 519] width 16 height 16
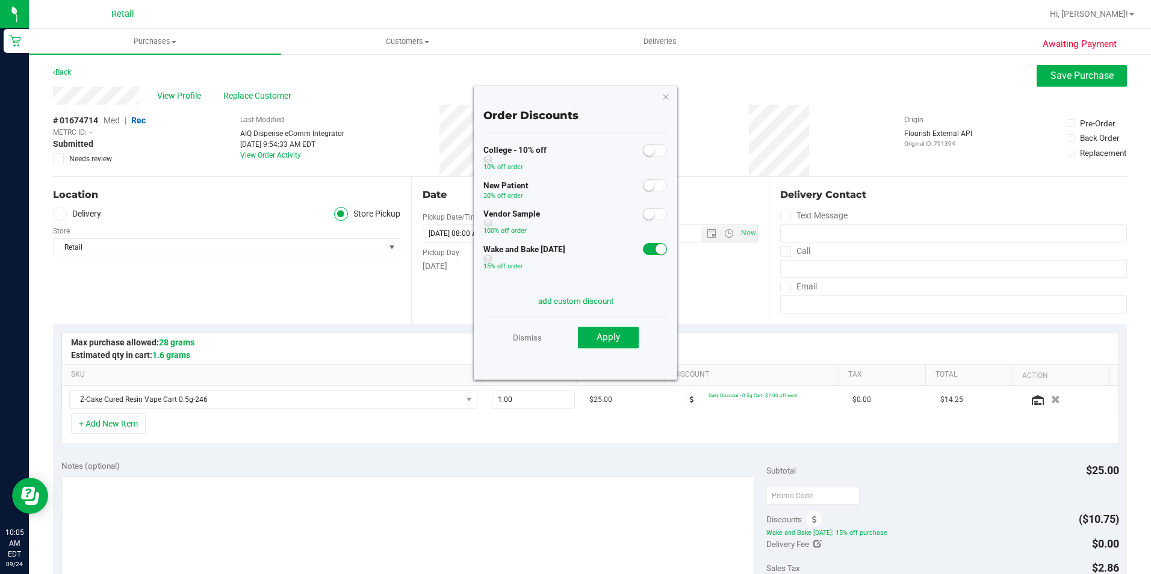
drag, startPoint x: 636, startPoint y: 248, endPoint x: 631, endPoint y: 261, distance: 13.5
click at [643, 248] on span at bounding box center [655, 249] width 24 height 12
click at [607, 342] on span "Apply" at bounding box center [607, 337] width 23 height 11
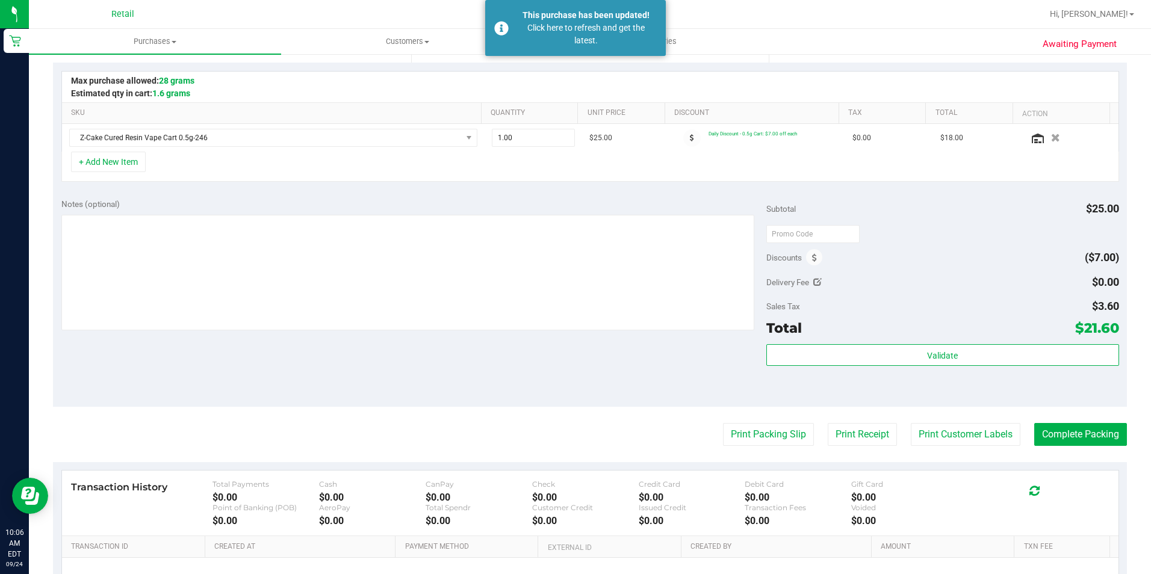
scroll to position [301, 0]
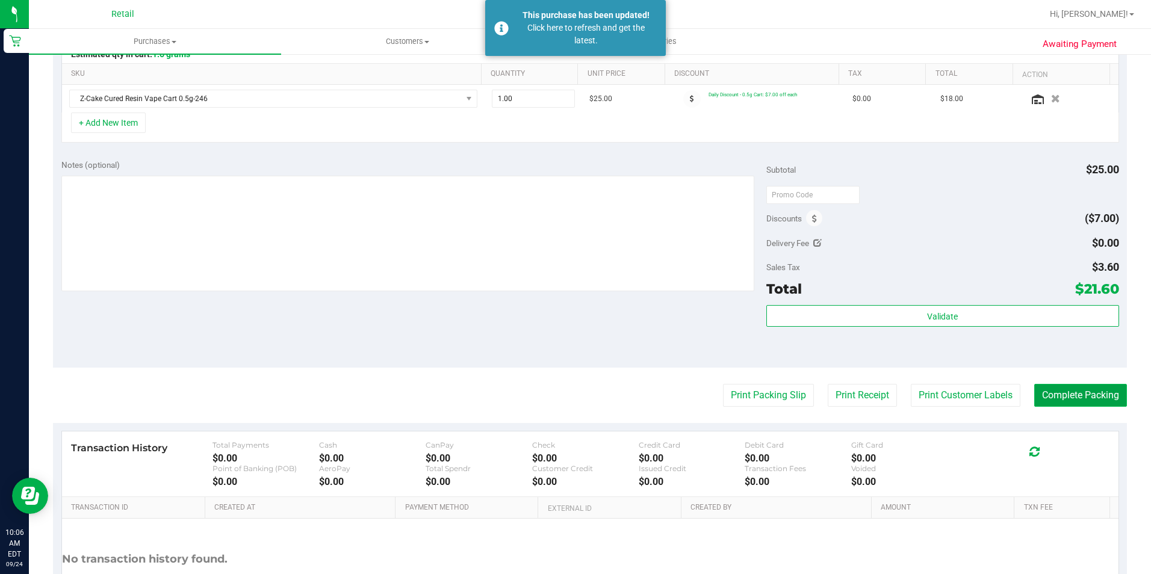
click at [1069, 400] on button "Complete Packing" at bounding box center [1080, 395] width 93 height 23
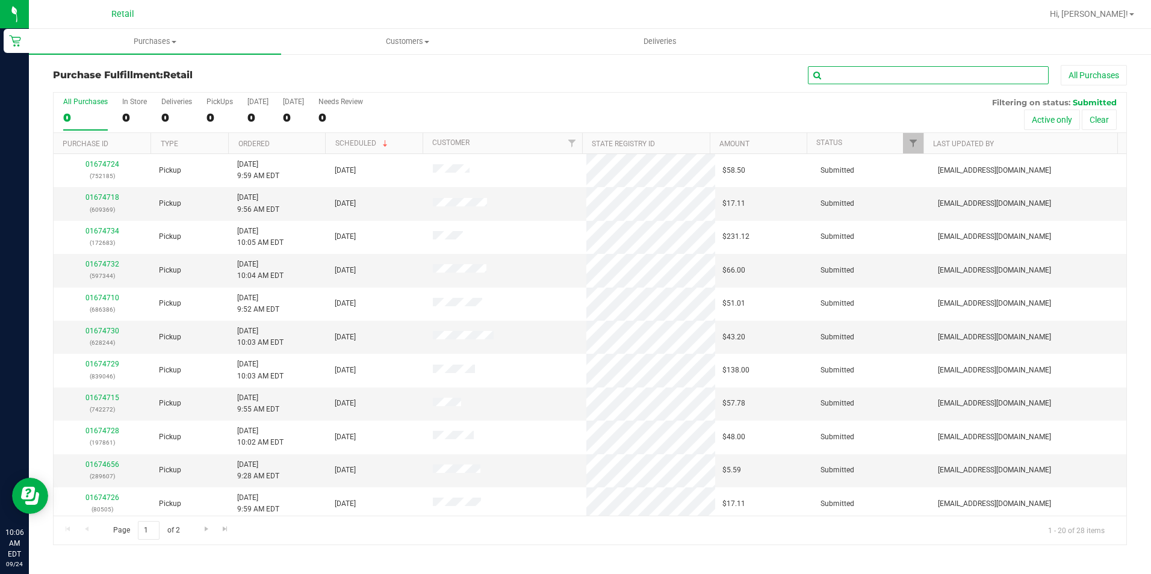
click at [919, 72] on input "text" at bounding box center [928, 75] width 241 height 18
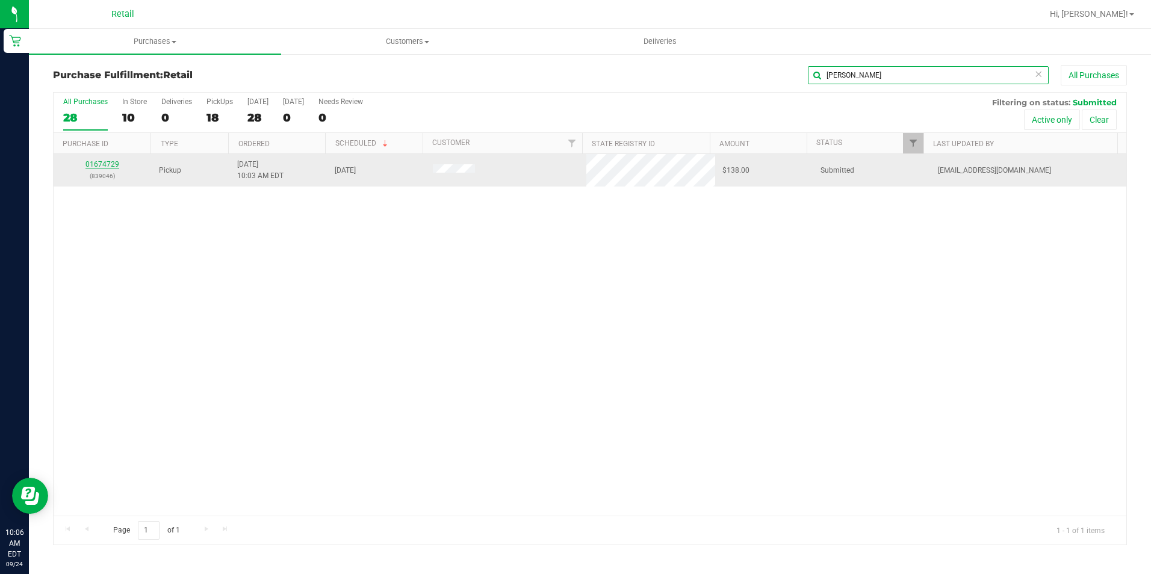
type input "ethan"
click at [88, 168] on link "01674729" at bounding box center [102, 164] width 34 height 8
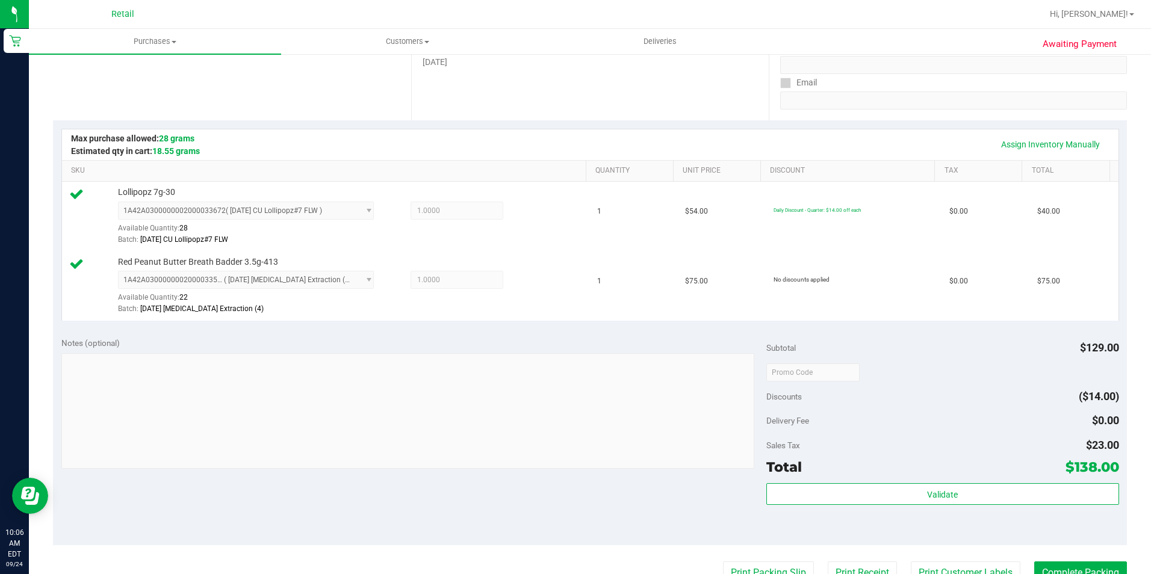
scroll to position [241, 0]
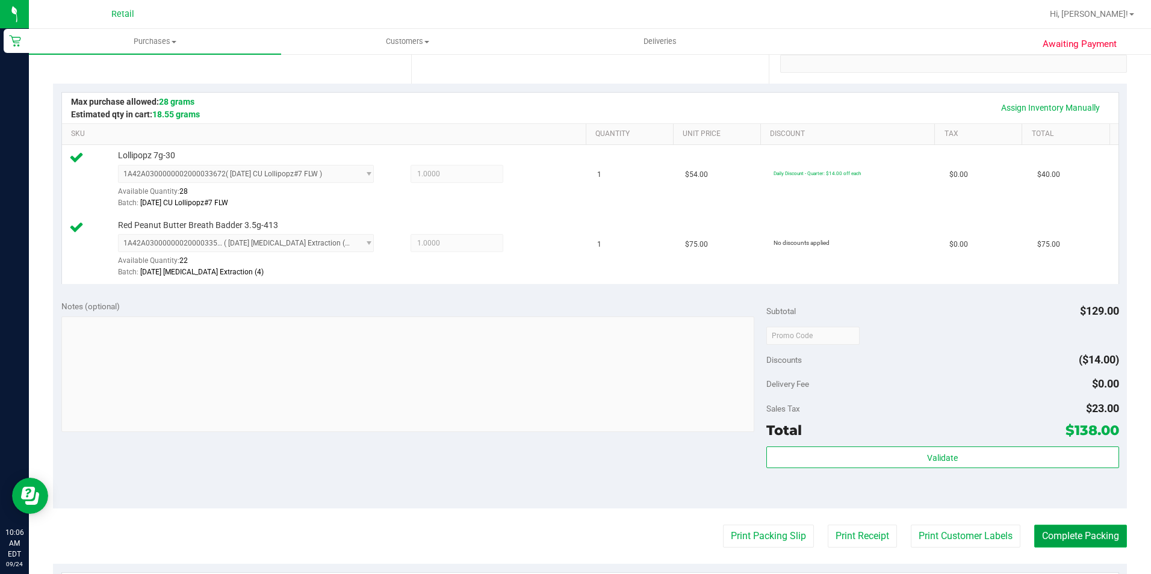
click at [1049, 533] on button "Complete Packing" at bounding box center [1080, 536] width 93 height 23
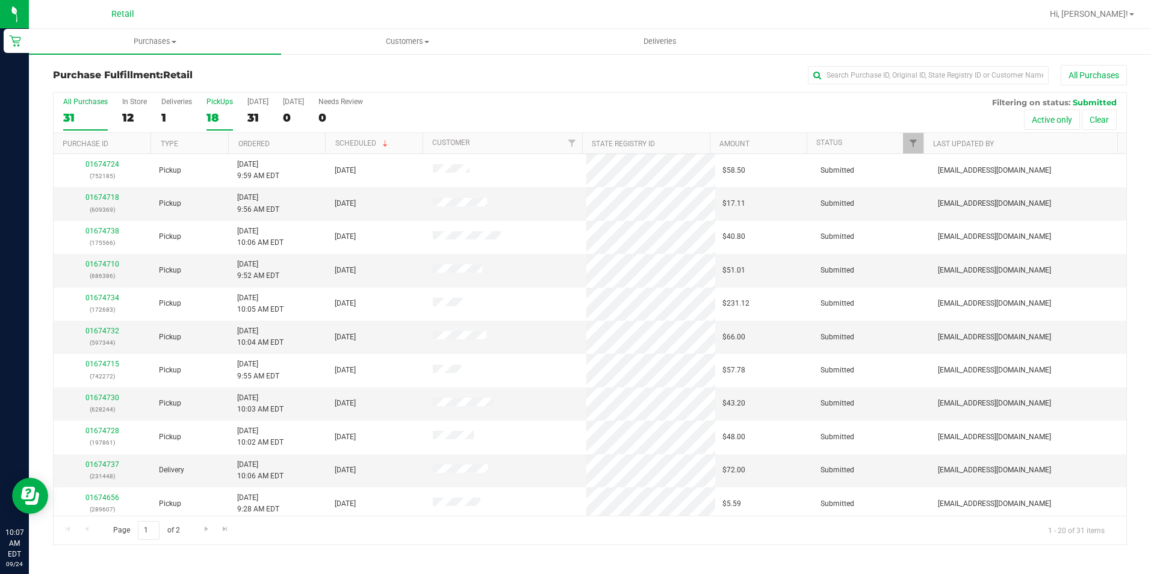
click at [217, 119] on div "18" at bounding box center [219, 118] width 26 height 14
click at [0, 0] on input "PickUps 18" at bounding box center [0, 0] width 0 height 0
click at [98, 196] on link "01674718" at bounding box center [102, 197] width 34 height 8
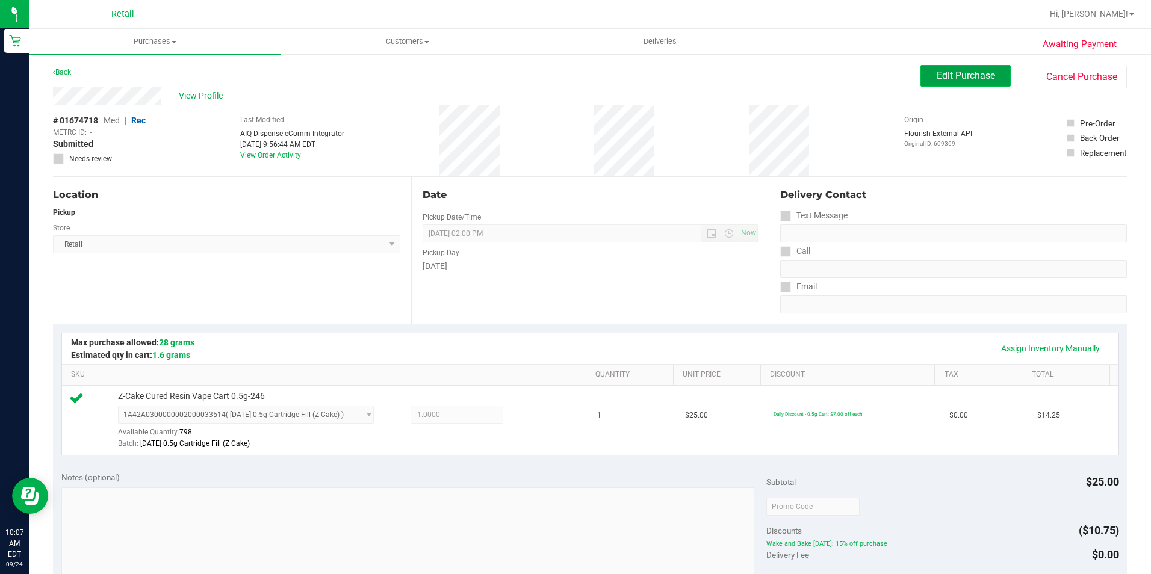
click at [936, 78] on span "Edit Purchase" at bounding box center [965, 75] width 58 height 11
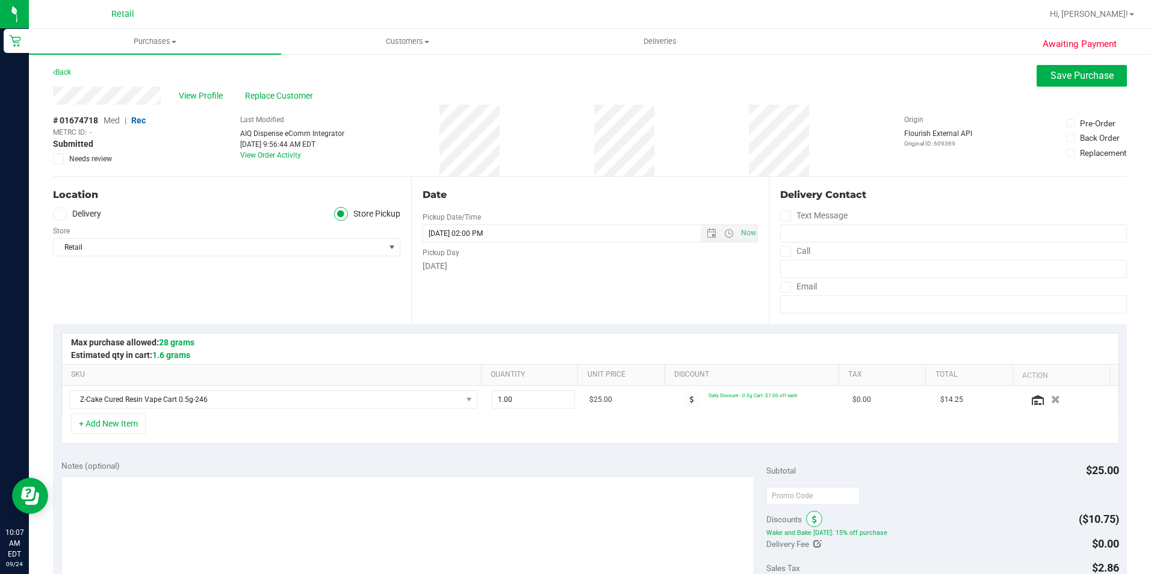
click at [812, 524] on icon at bounding box center [814, 520] width 5 height 8
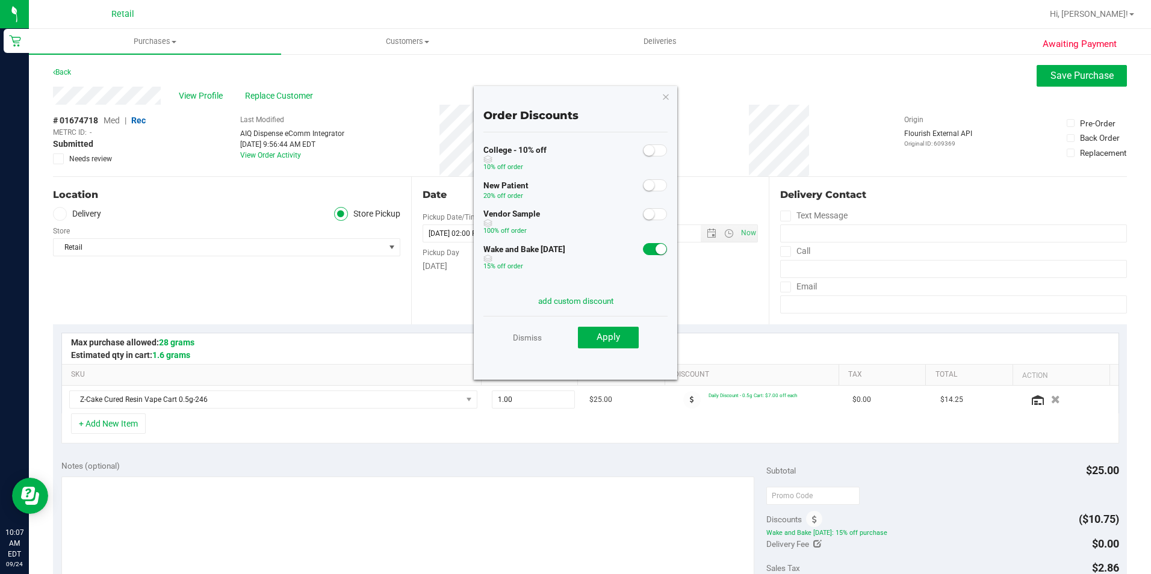
click at [643, 252] on span at bounding box center [655, 249] width 24 height 12
click at [625, 345] on button "Apply" at bounding box center [608, 338] width 61 height 22
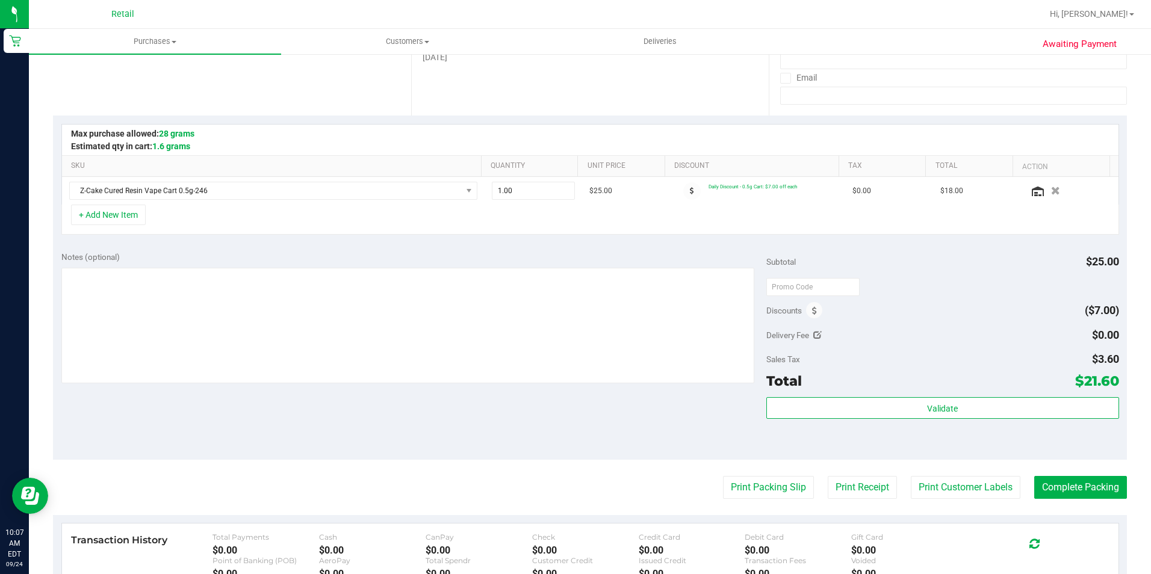
scroll to position [241, 0]
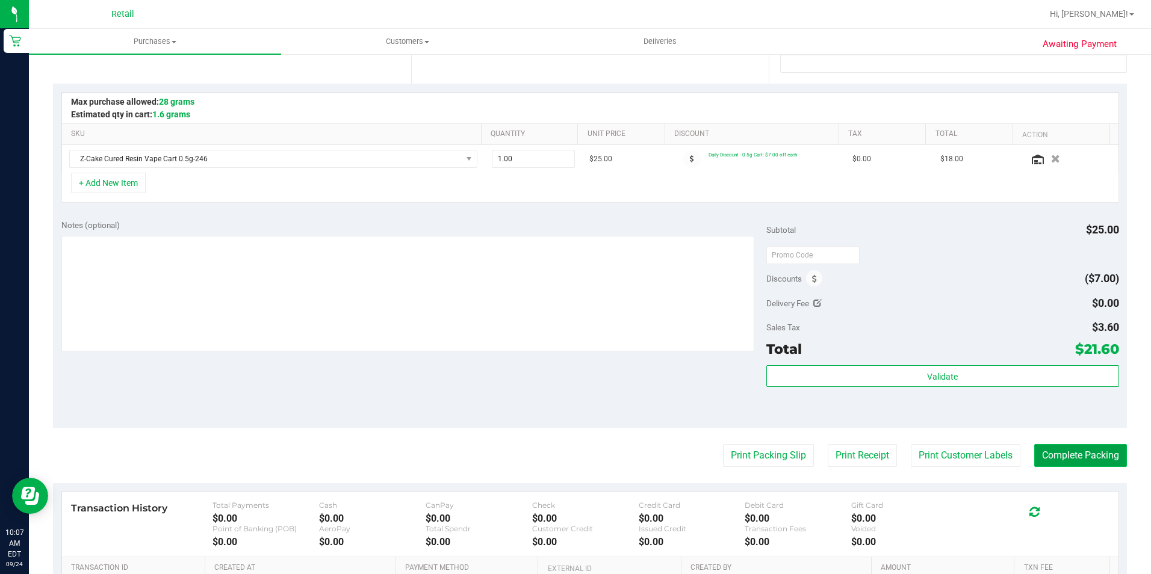
click at [1057, 450] on button "Complete Packing" at bounding box center [1080, 455] width 93 height 23
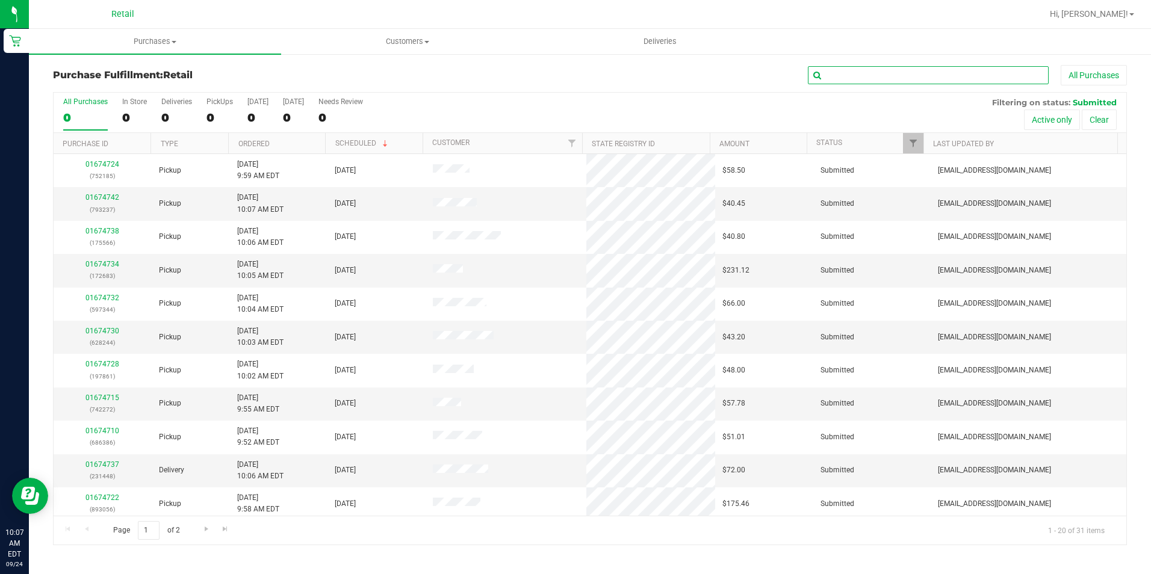
click at [876, 76] on input "text" at bounding box center [928, 75] width 241 height 18
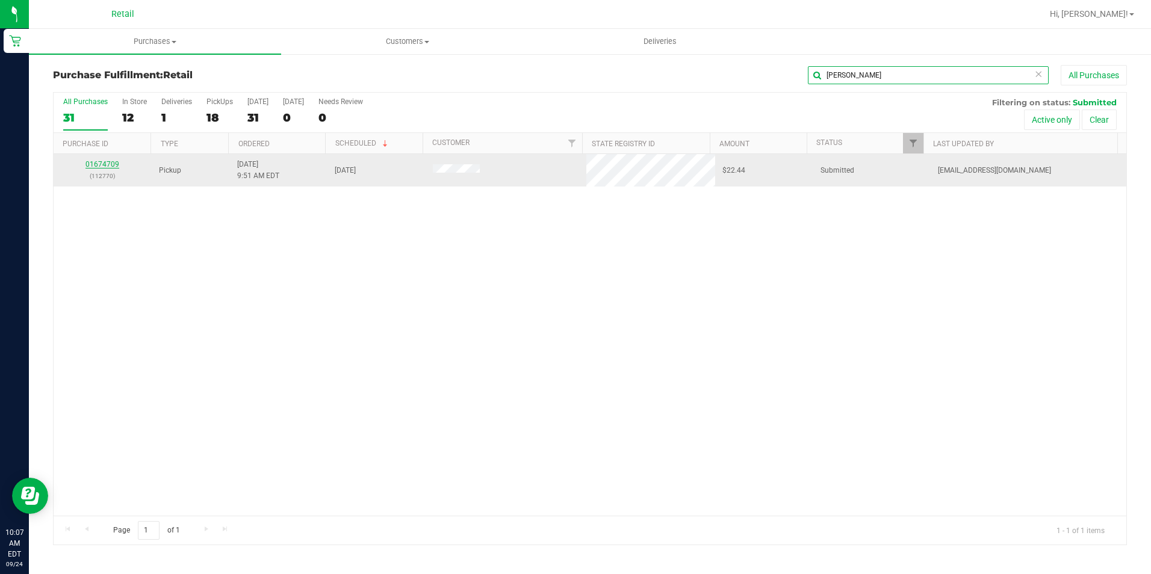
type input "keith"
click at [100, 167] on link "01674709" at bounding box center [102, 164] width 34 height 8
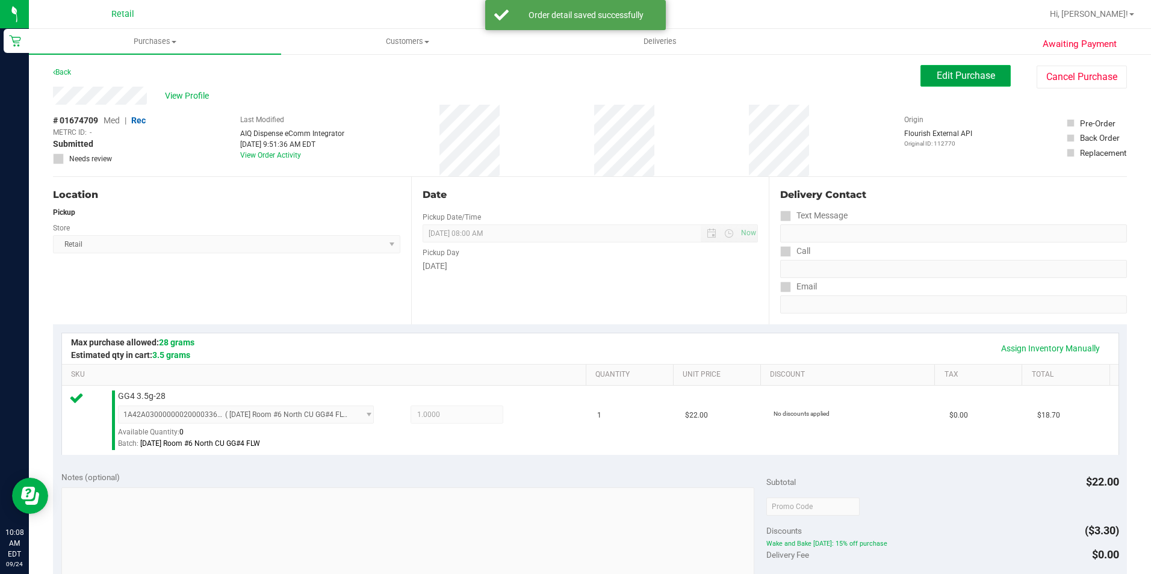
click at [944, 67] on button "Edit Purchase" at bounding box center [965, 76] width 90 height 22
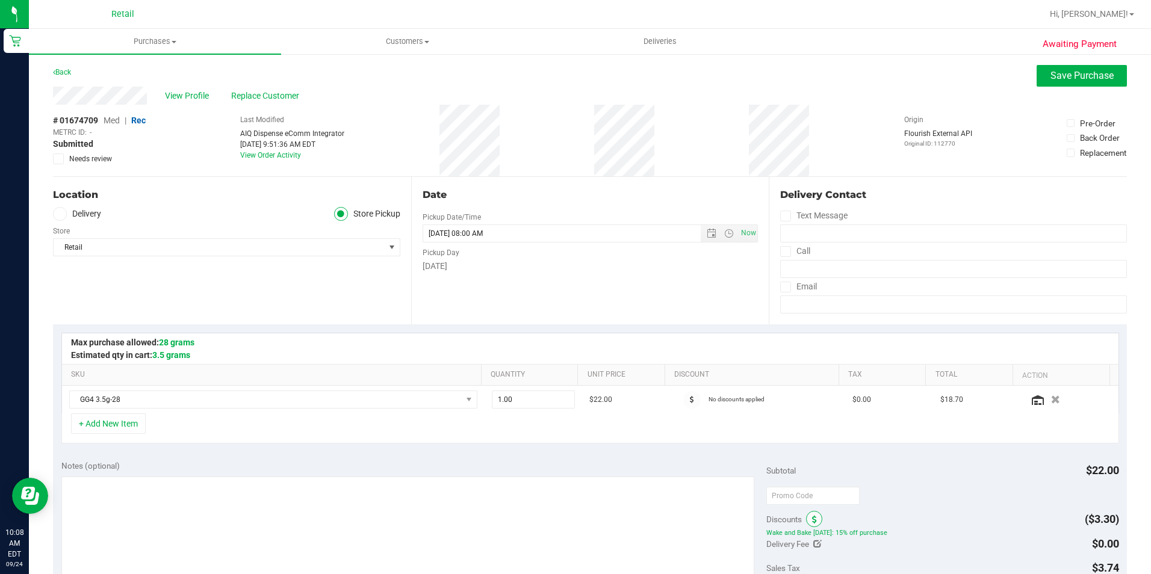
click at [812, 521] on icon at bounding box center [814, 520] width 5 height 8
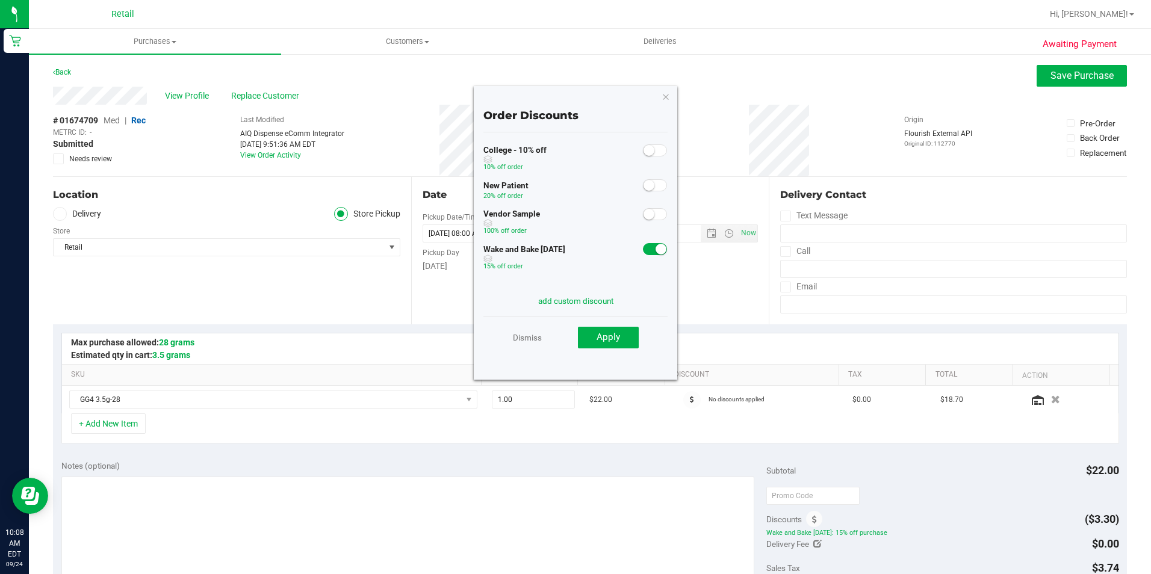
click at [655, 253] on small at bounding box center [660, 249] width 11 height 11
click at [592, 336] on button "Apply" at bounding box center [608, 338] width 61 height 22
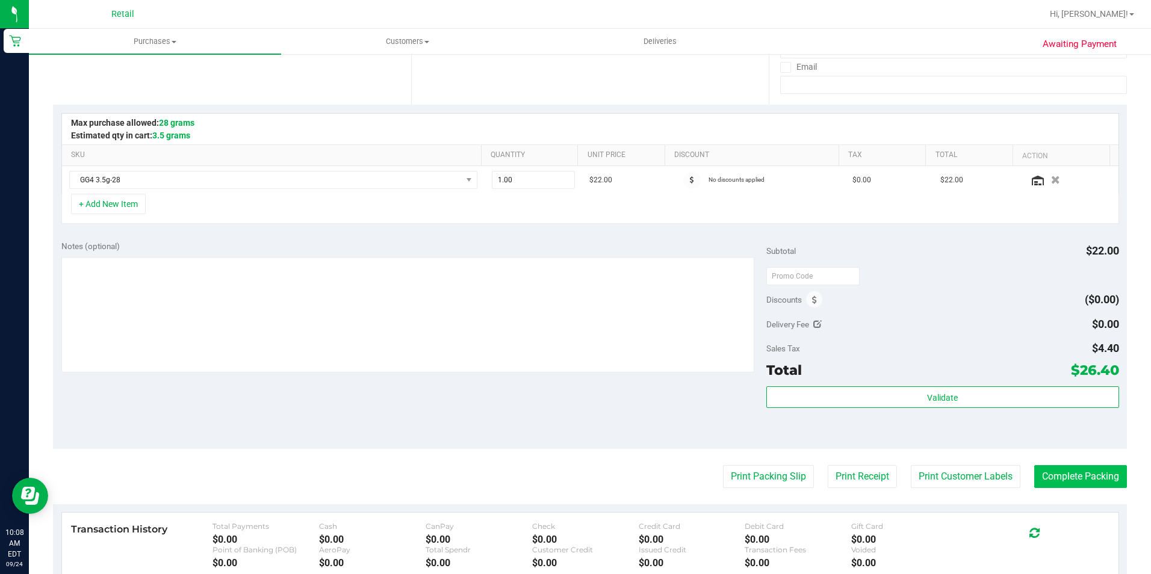
scroll to position [241, 0]
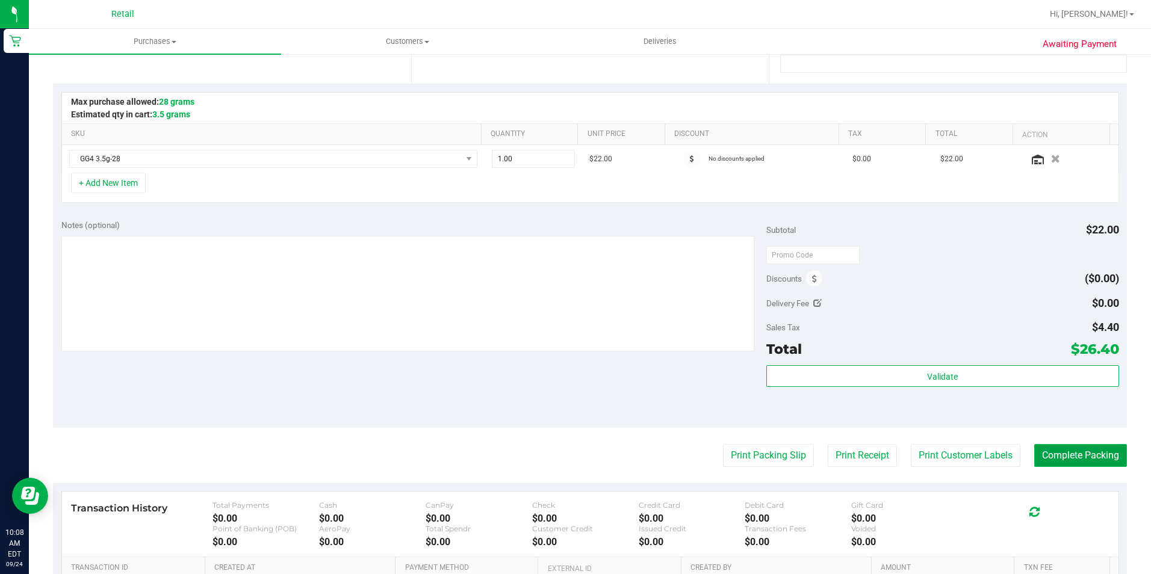
click at [1047, 461] on button "Complete Packing" at bounding box center [1080, 455] width 93 height 23
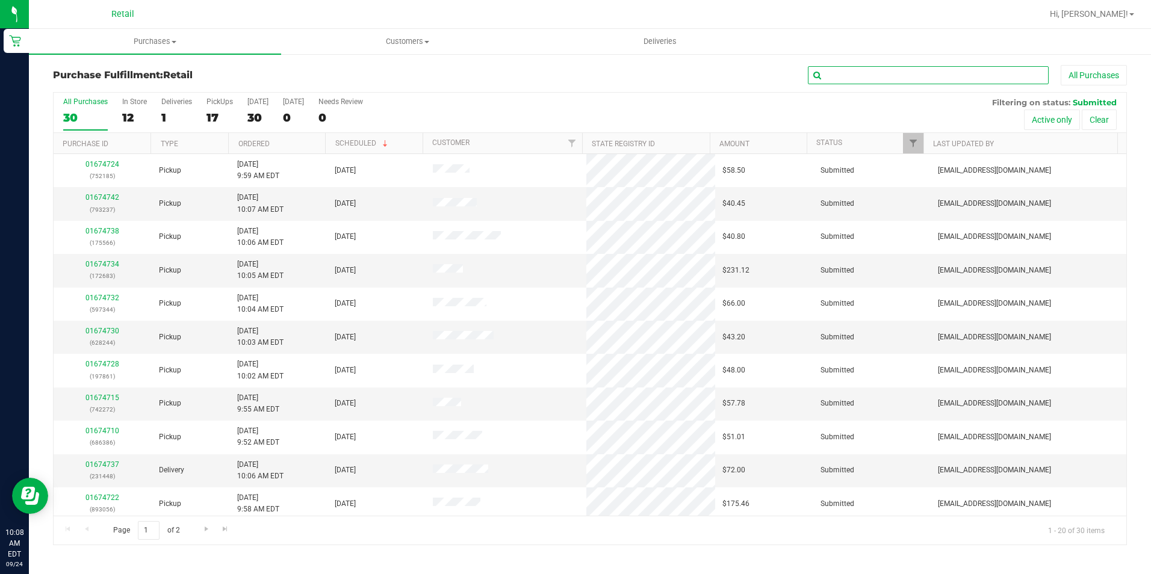
click at [861, 75] on input "text" at bounding box center [928, 75] width 241 height 18
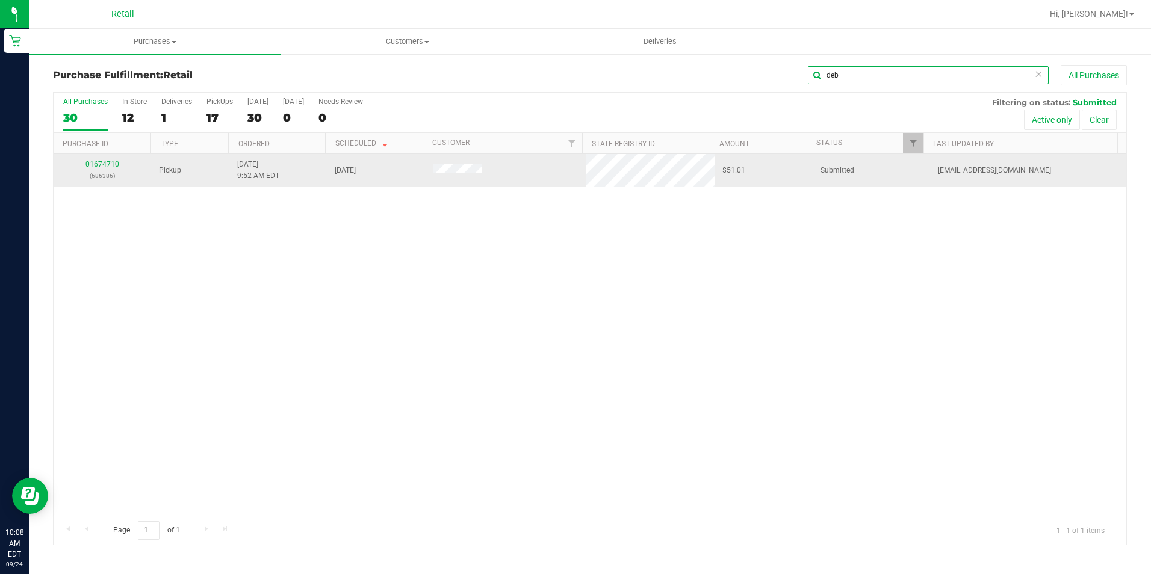
type input "deb"
click at [102, 159] on div "01674710 (686386)" at bounding box center [103, 170] width 84 height 23
click at [90, 169] on link "01674710" at bounding box center [102, 164] width 34 height 8
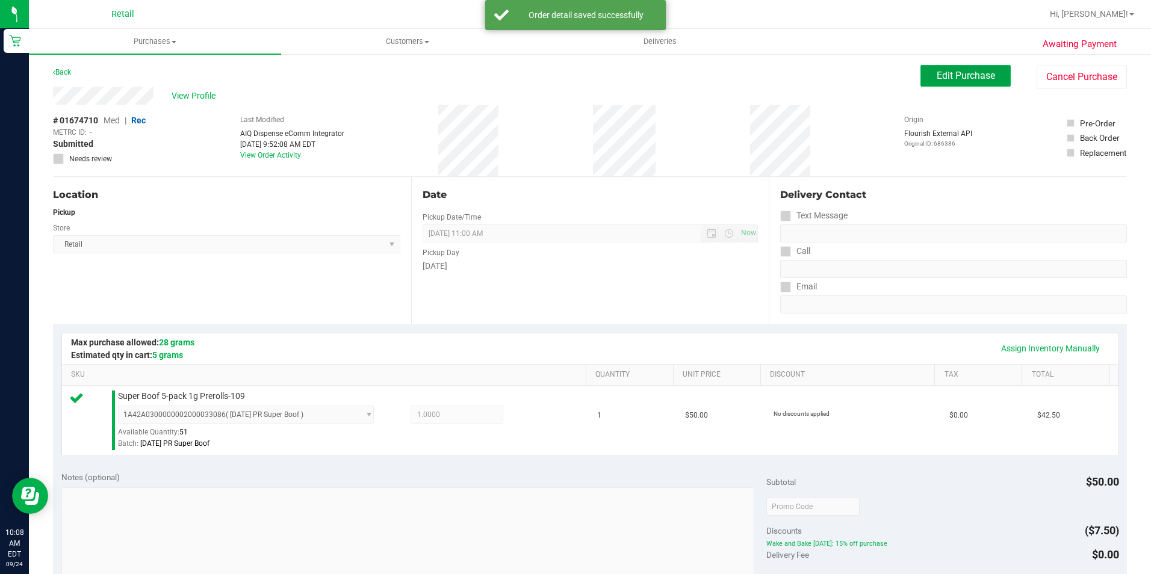
click at [926, 73] on button "Edit Purchase" at bounding box center [965, 76] width 90 height 22
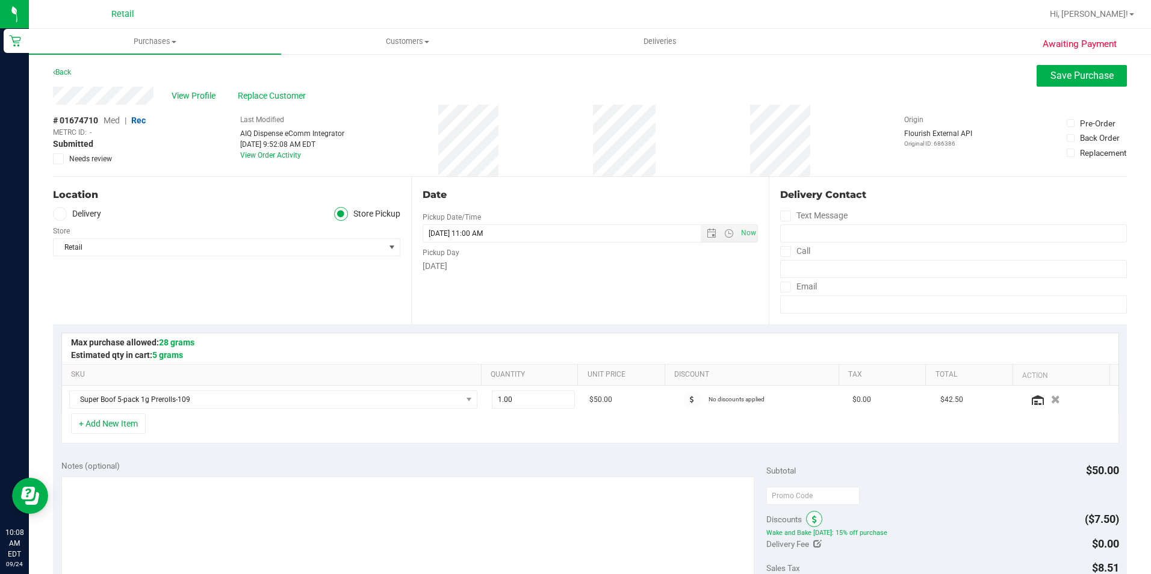
click at [812, 517] on icon at bounding box center [814, 520] width 5 height 8
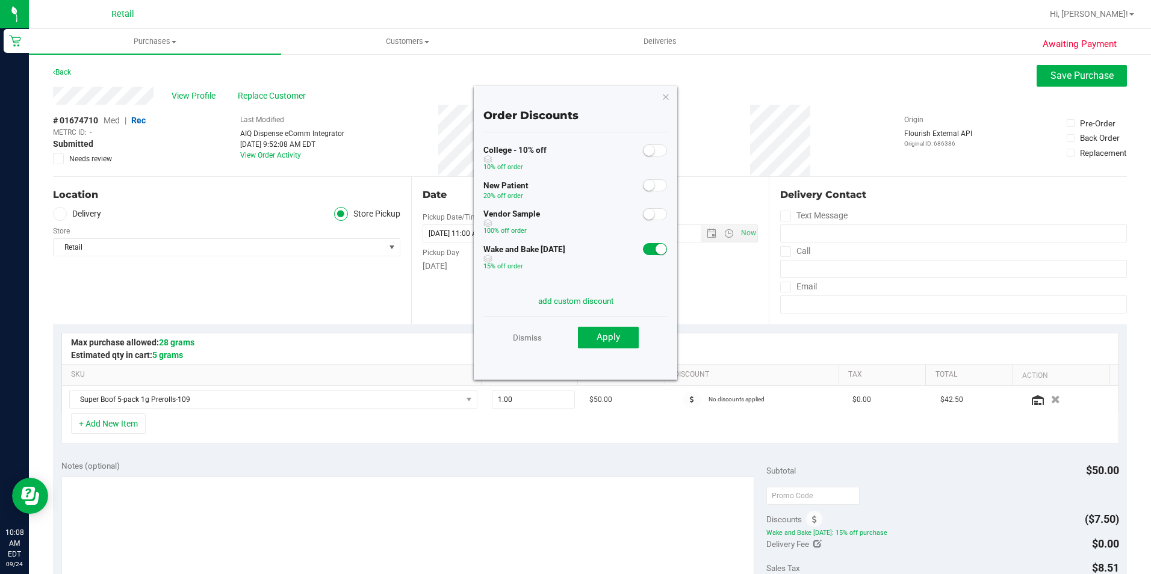
click at [655, 249] on small at bounding box center [660, 249] width 11 height 11
click at [617, 336] on span "Apply" at bounding box center [607, 337] width 23 height 11
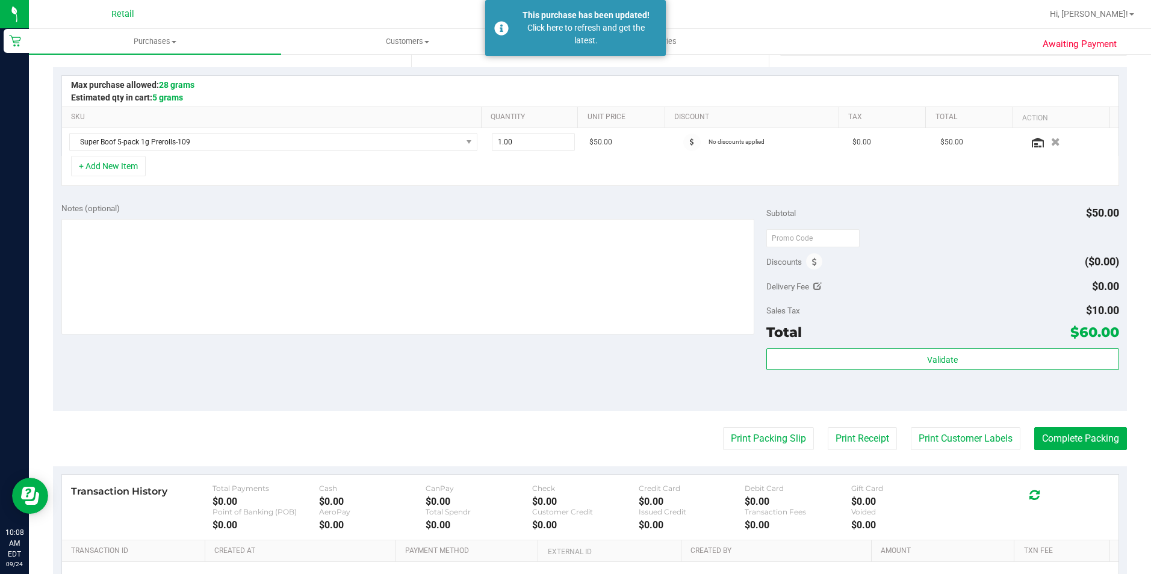
scroll to position [301, 0]
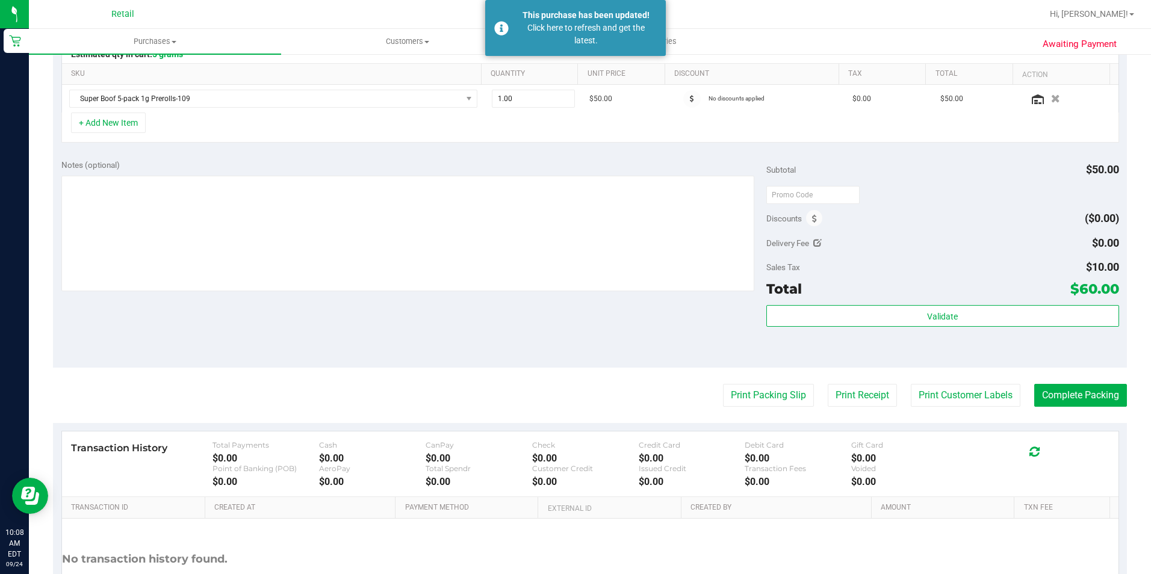
click at [1064, 409] on purchase-details "Back Save Purchase View Profile Replace Customer # 01674710 Med | Rec METRC ID:…" at bounding box center [590, 206] width 1074 height 884
click at [1071, 398] on button "Complete Packing" at bounding box center [1080, 395] width 93 height 23
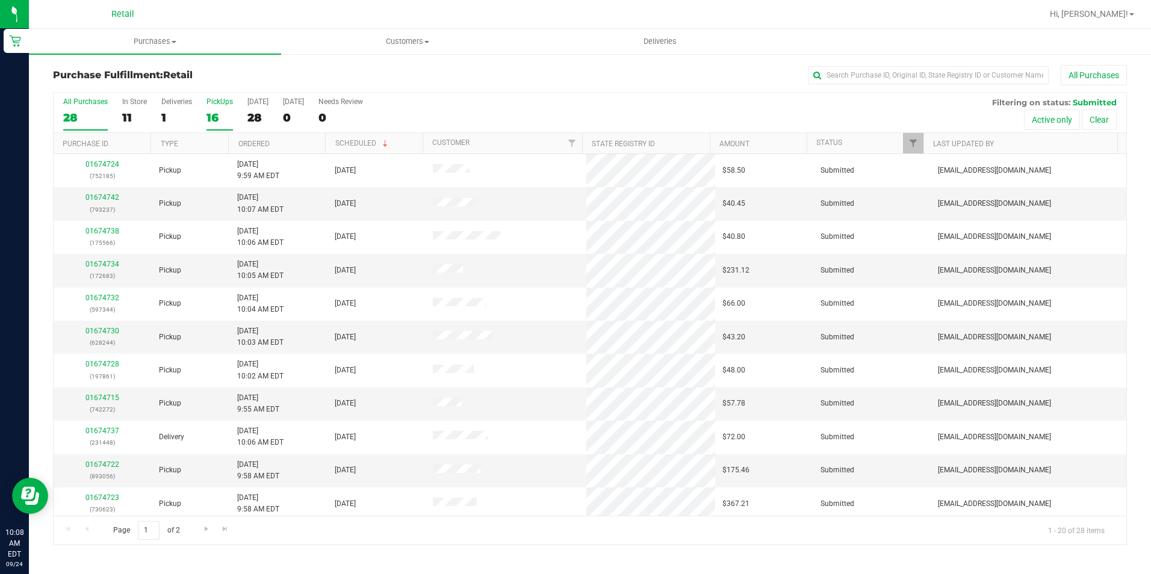
click at [216, 115] on div "16" at bounding box center [219, 118] width 26 height 14
click at [0, 0] on input "PickUps 16" at bounding box center [0, 0] width 0 height 0
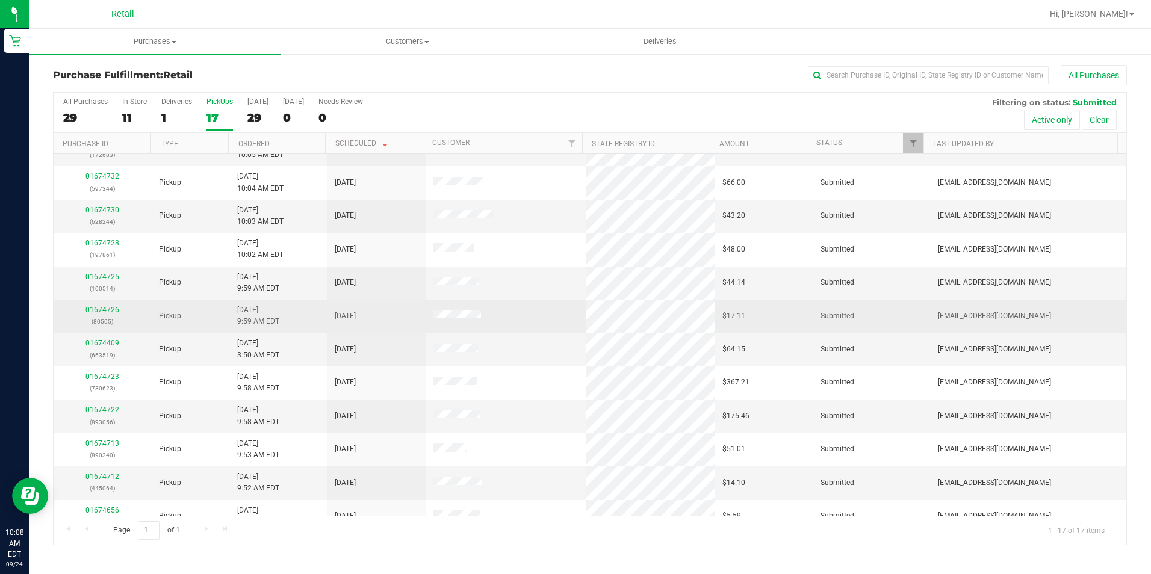
scroll to position [205, 0]
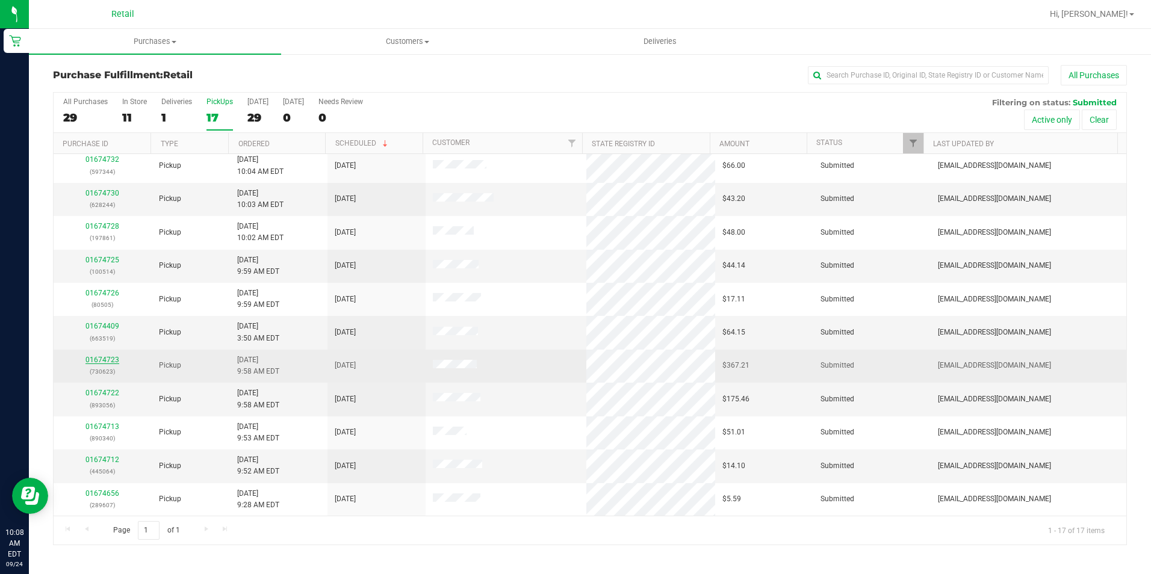
click at [110, 362] on link "01674723" at bounding box center [102, 360] width 34 height 8
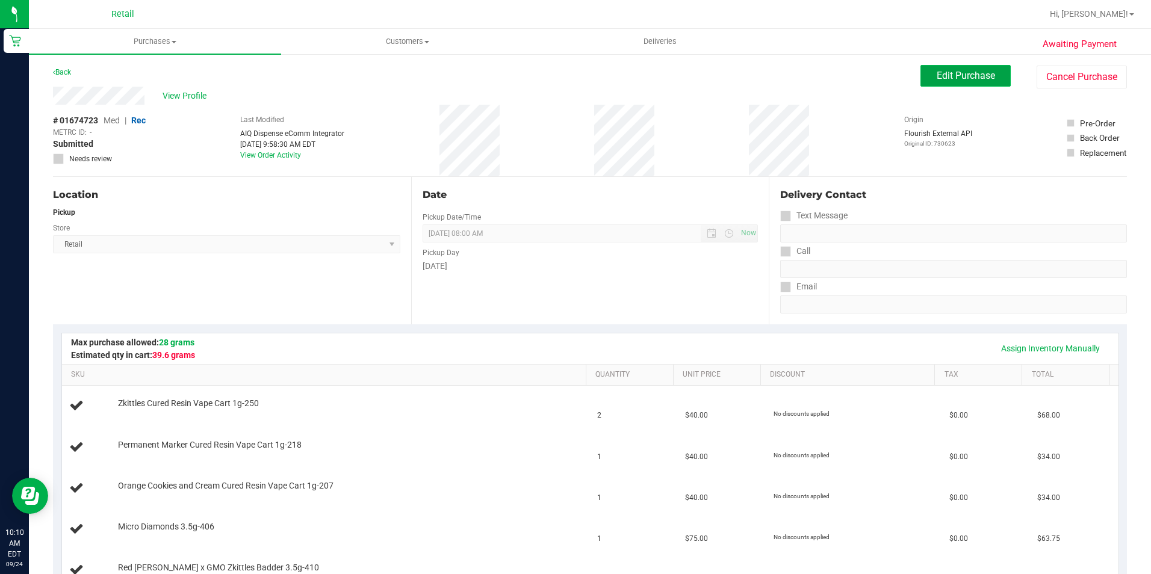
click at [920, 79] on button "Edit Purchase" at bounding box center [965, 76] width 90 height 22
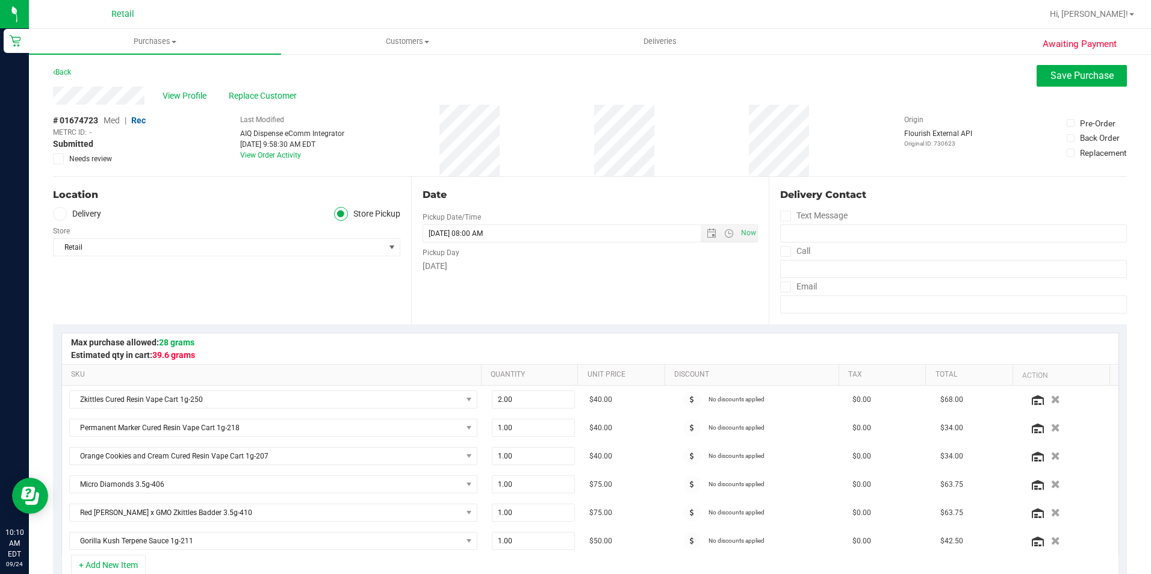
scroll to position [181, 0]
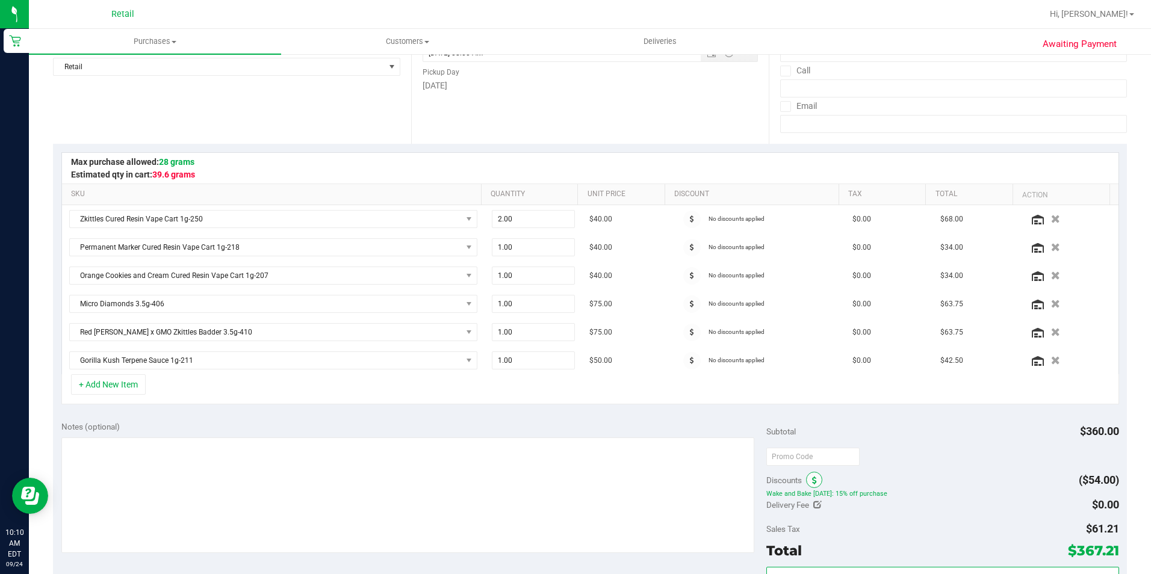
click at [812, 480] on icon at bounding box center [814, 481] width 5 height 8
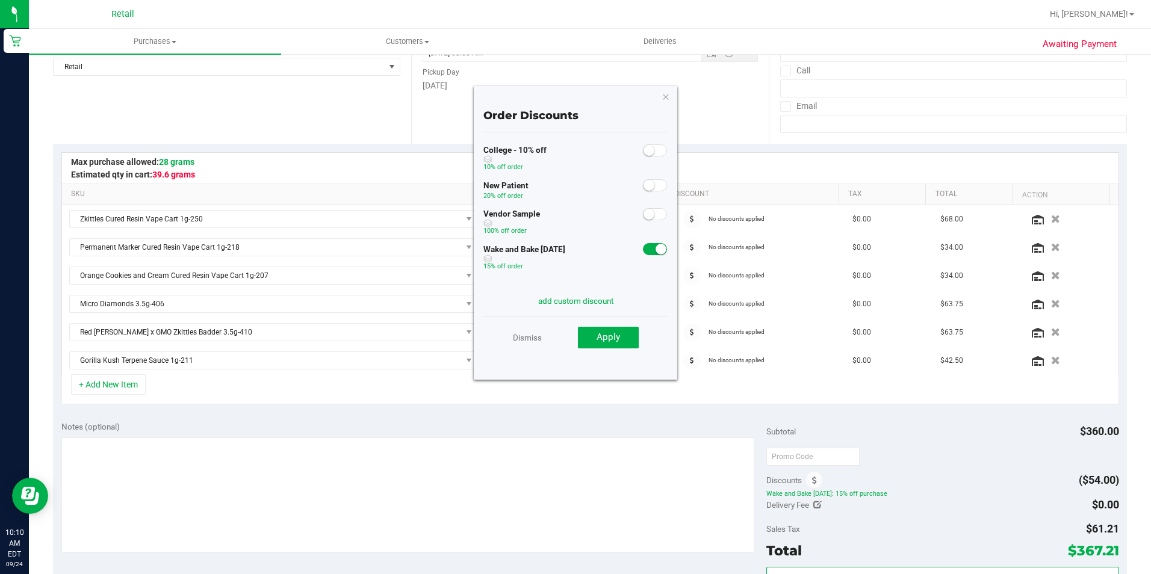
click at [646, 246] on span at bounding box center [655, 249] width 24 height 12
click at [605, 340] on span "Apply" at bounding box center [607, 337] width 23 height 11
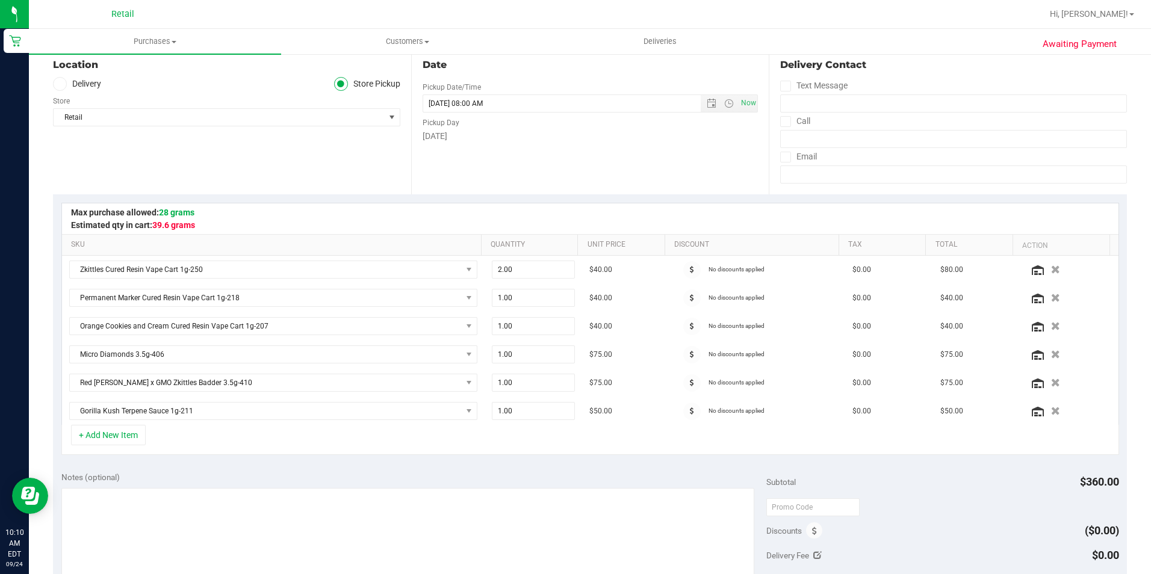
scroll to position [120, 0]
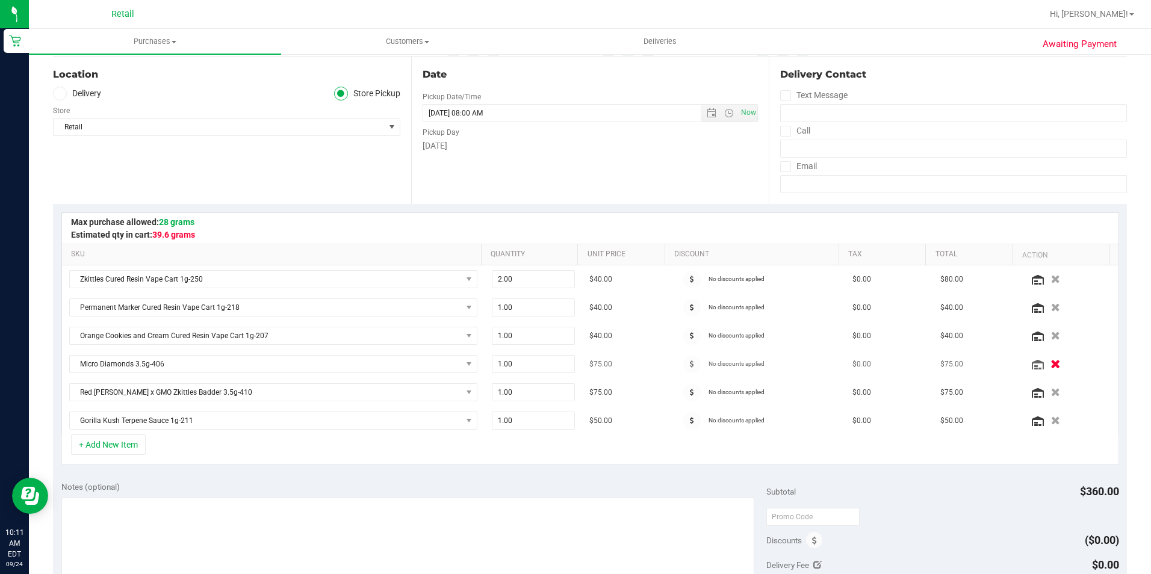
click at [1050, 365] on icon "button" at bounding box center [1055, 364] width 10 height 9
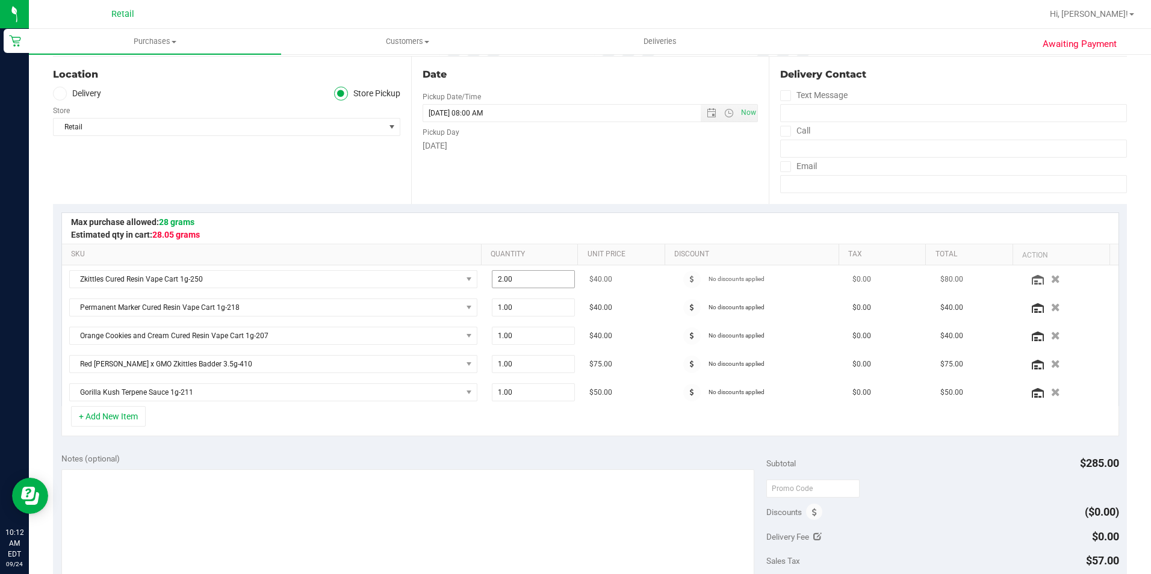
click at [503, 277] on span "2.00 2" at bounding box center [533, 279] width 83 height 18
type input "1"
type input "1.00"
click at [534, 254] on link "Quantity" at bounding box center [531, 255] width 82 height 10
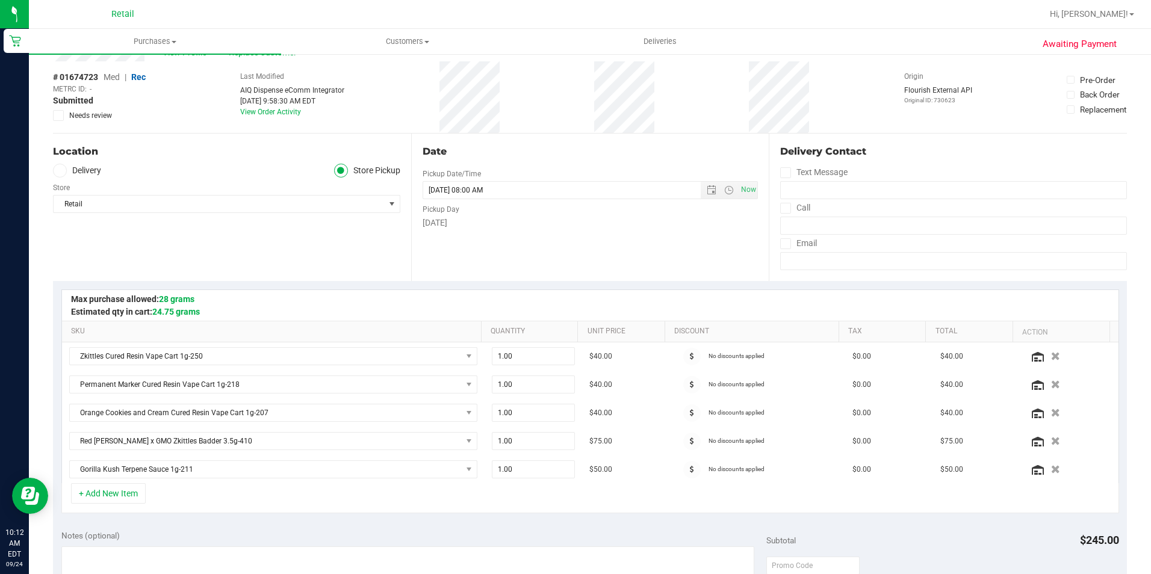
scroll to position [0, 0]
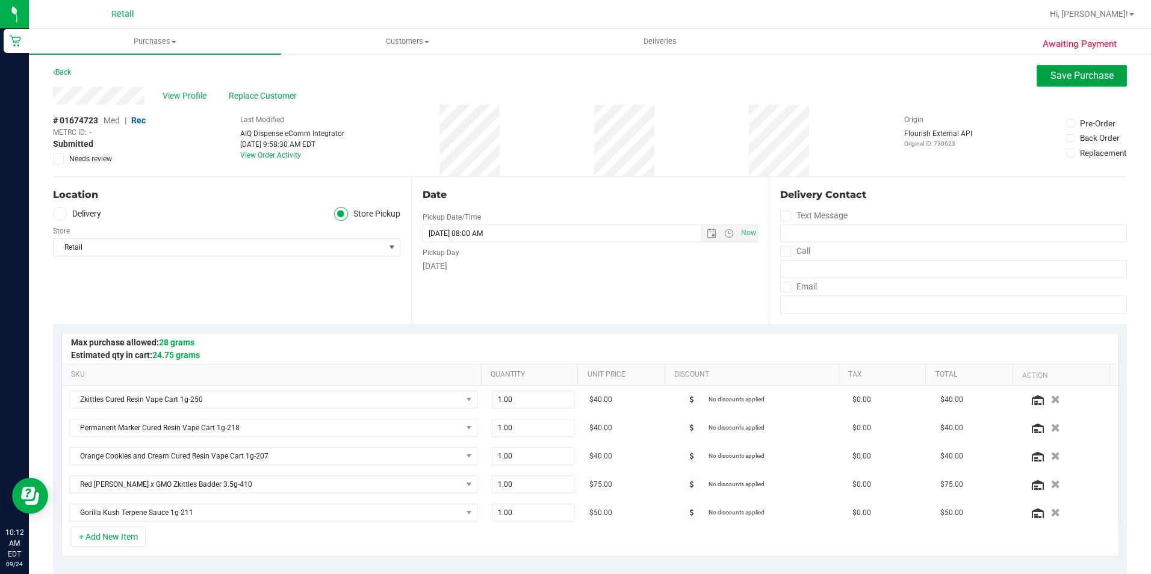
click at [1050, 77] on span "Save Purchase" at bounding box center [1081, 75] width 63 height 11
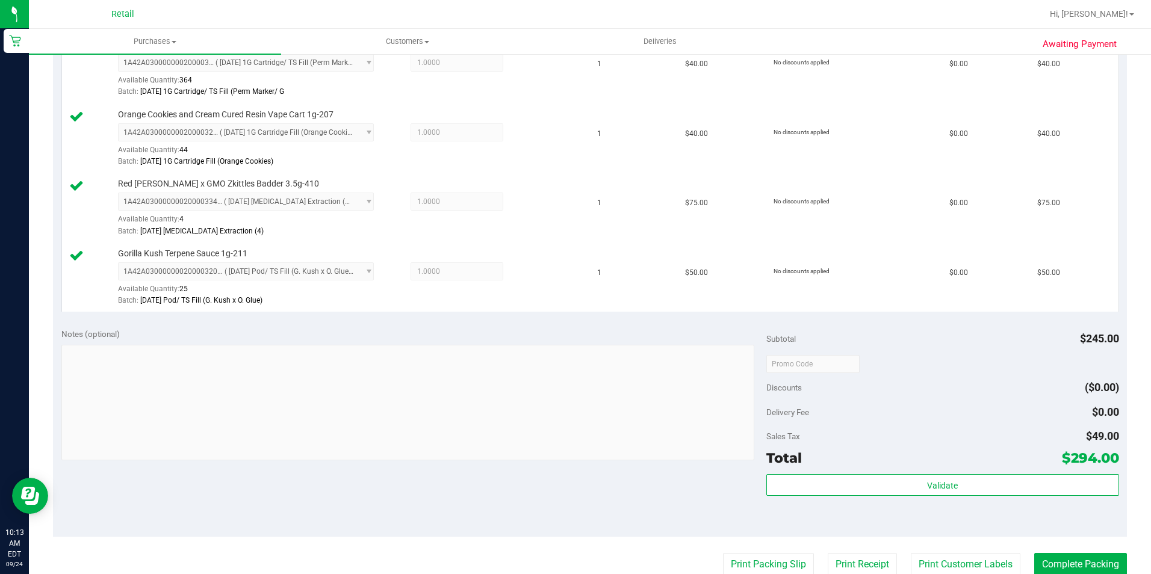
scroll to position [481, 0]
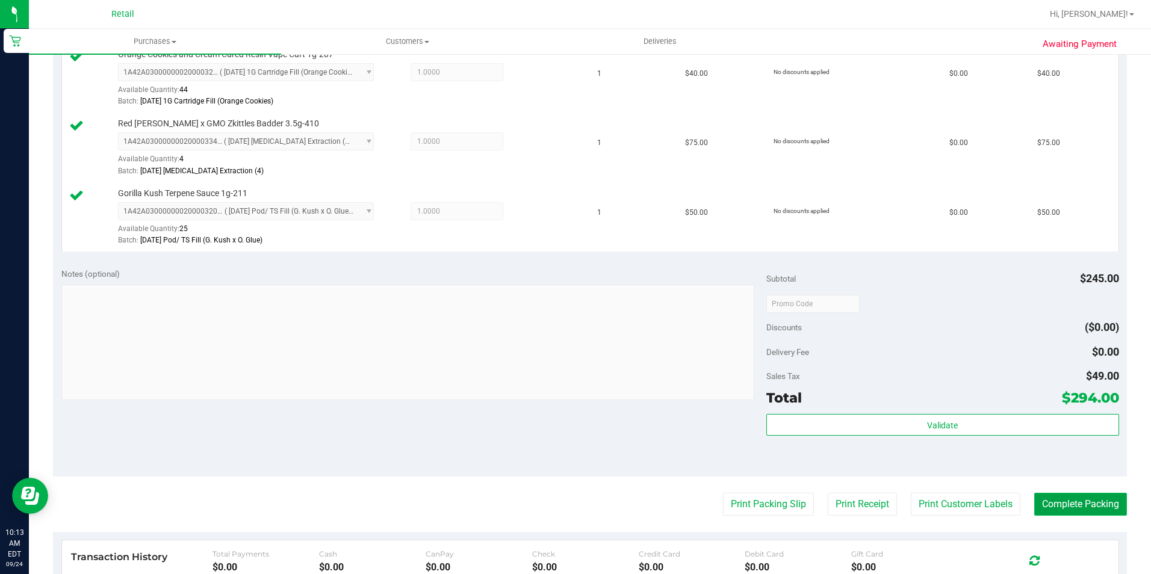
drag, startPoint x: 1055, startPoint y: 513, endPoint x: 1050, endPoint y: 500, distance: 14.3
click at [1055, 513] on button "Complete Packing" at bounding box center [1080, 504] width 93 height 23
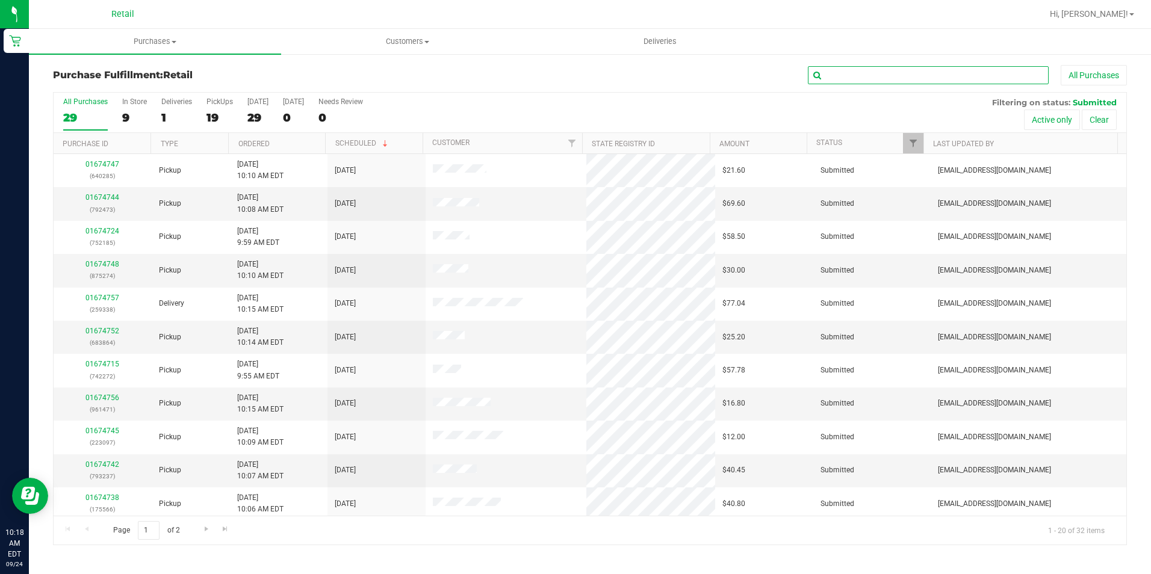
click at [886, 81] on input "text" at bounding box center [928, 75] width 241 height 18
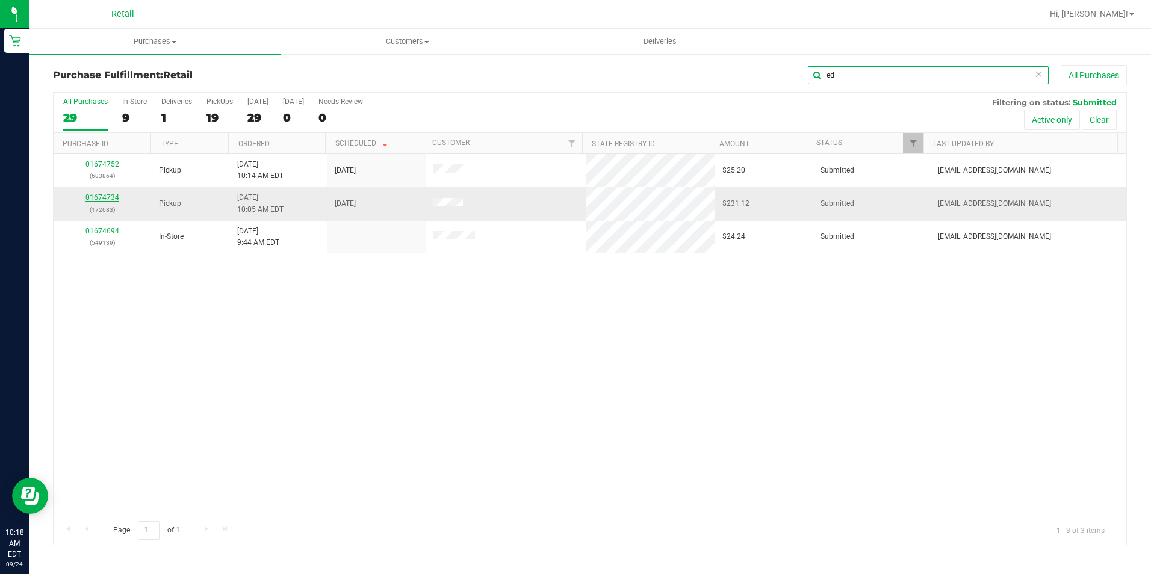
type input "ed"
click at [93, 196] on link "01674734" at bounding box center [102, 197] width 34 height 8
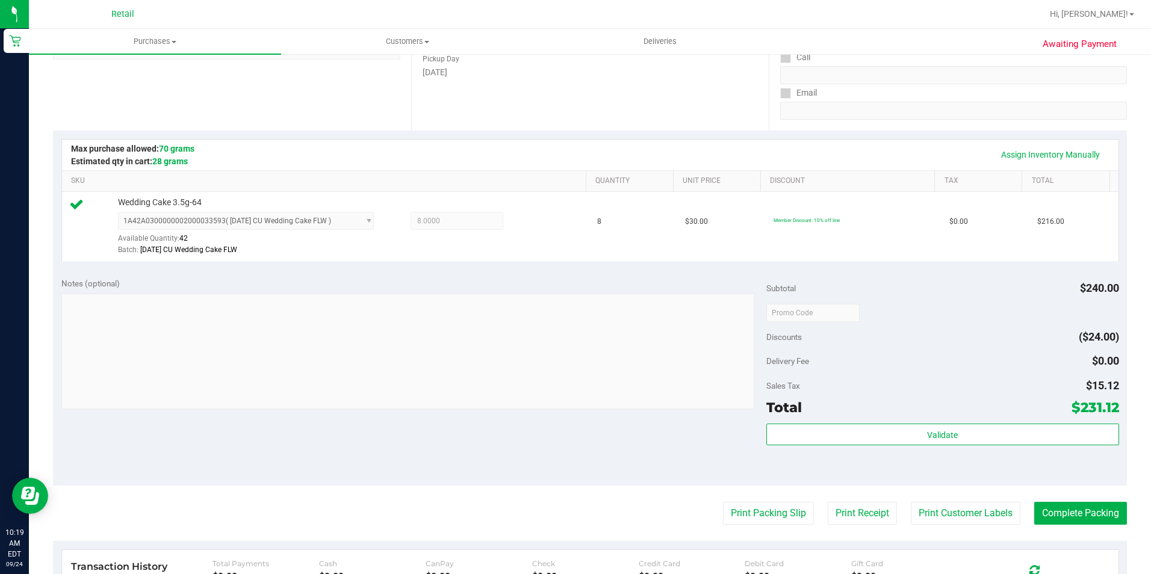
scroll to position [241, 0]
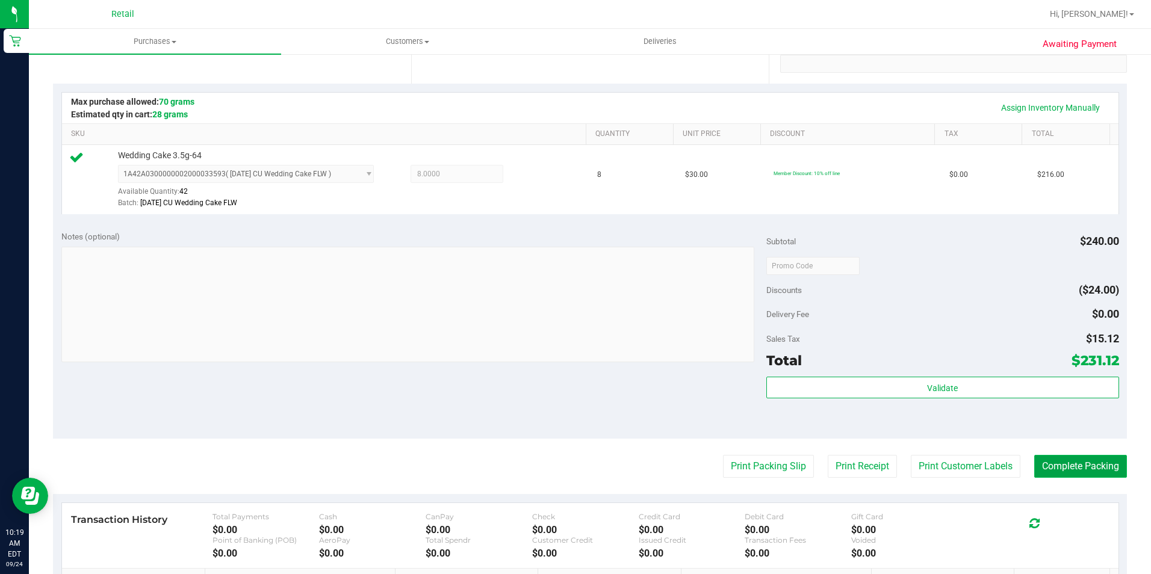
click at [1057, 461] on button "Complete Packing" at bounding box center [1080, 466] width 93 height 23
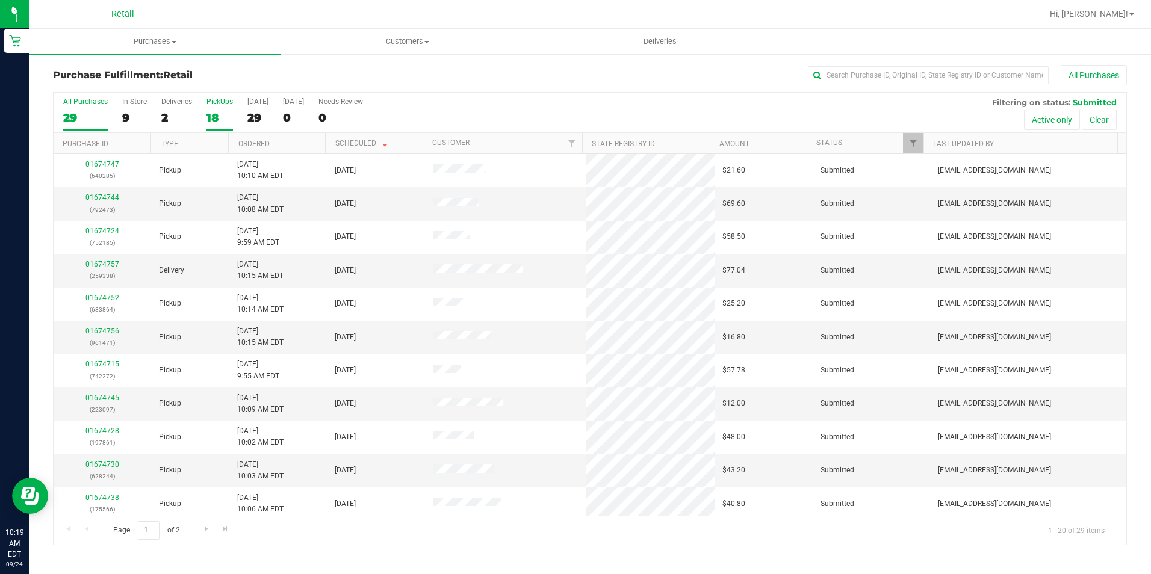
click at [214, 104] on div "PickUps" at bounding box center [219, 101] width 26 height 8
click at [0, 0] on input "PickUps 18" at bounding box center [0, 0] width 0 height 0
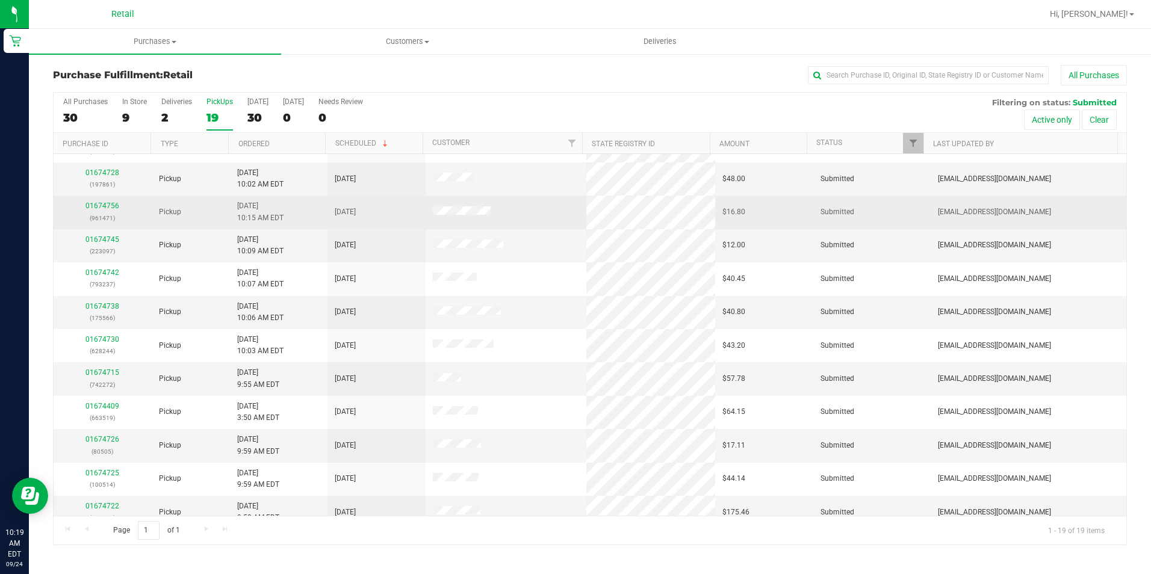
scroll to position [181, 0]
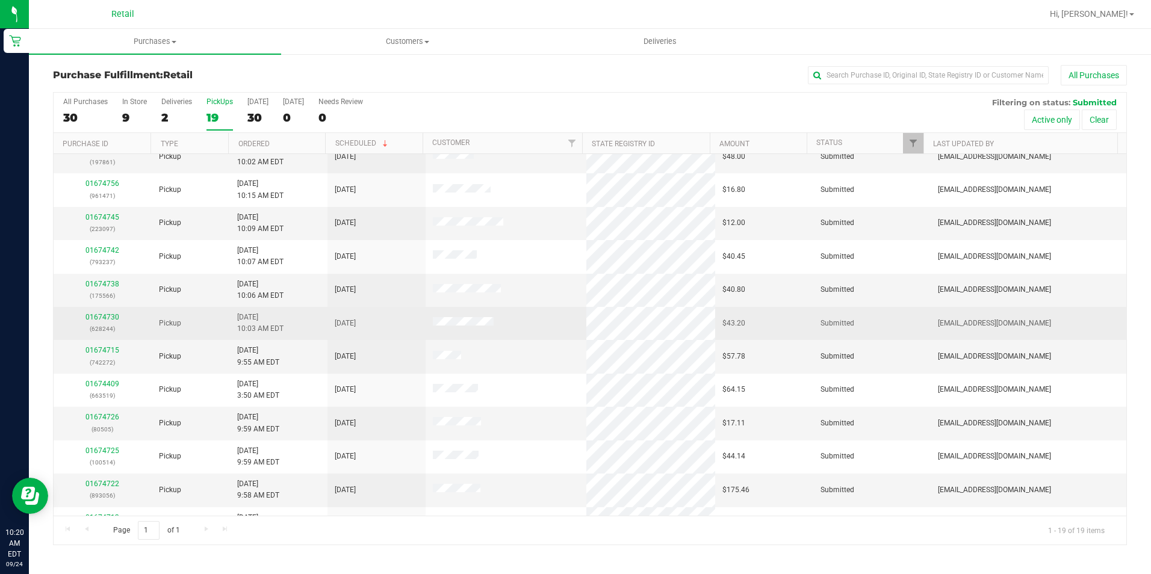
click at [98, 323] on div "01674730 (628244)" at bounding box center [103, 323] width 84 height 23
click at [100, 317] on link "01674730" at bounding box center [102, 317] width 34 height 8
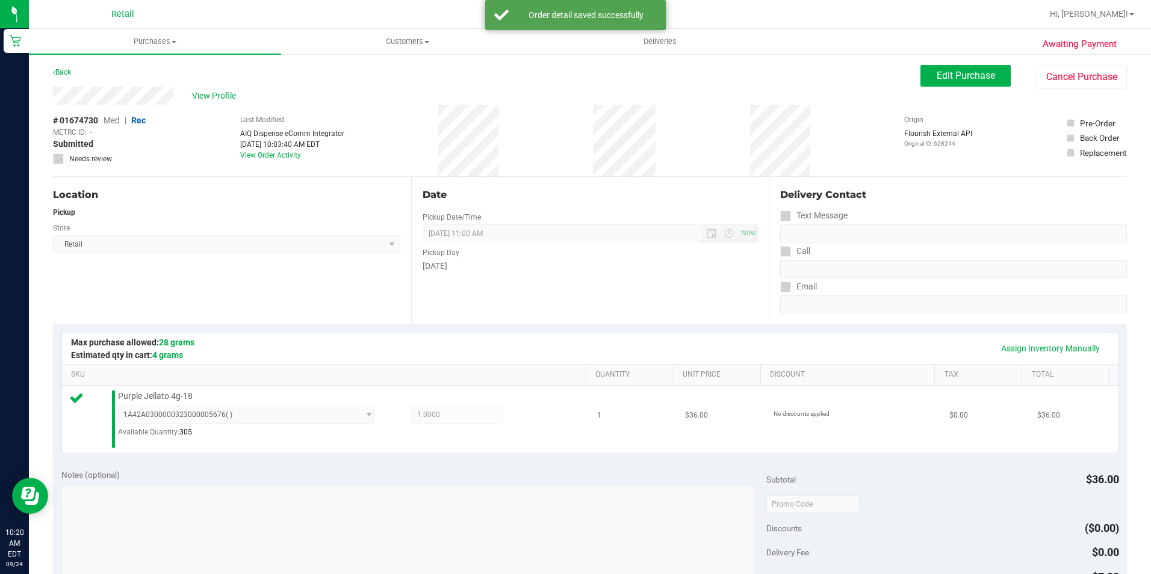
scroll to position [241, 0]
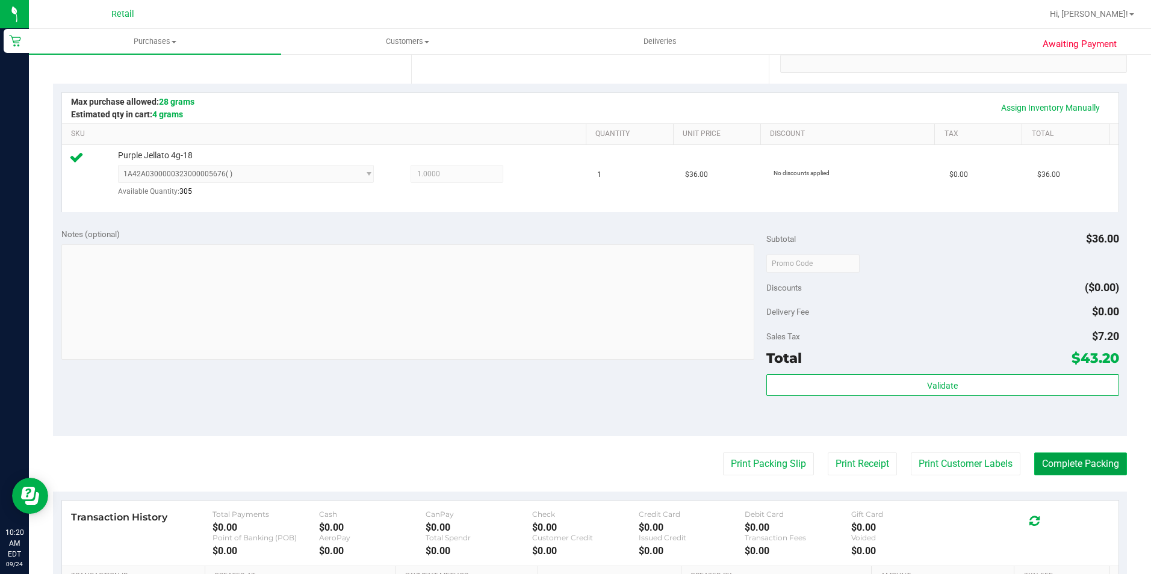
click at [1053, 474] on button "Complete Packing" at bounding box center [1080, 464] width 93 height 23
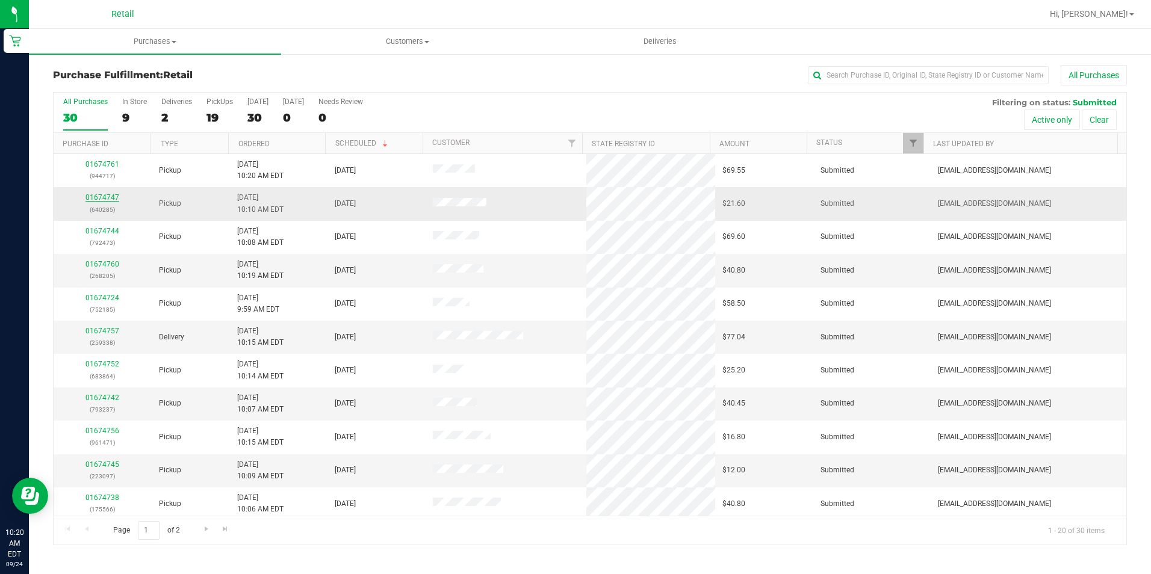
click at [108, 199] on link "01674747" at bounding box center [102, 197] width 34 height 8
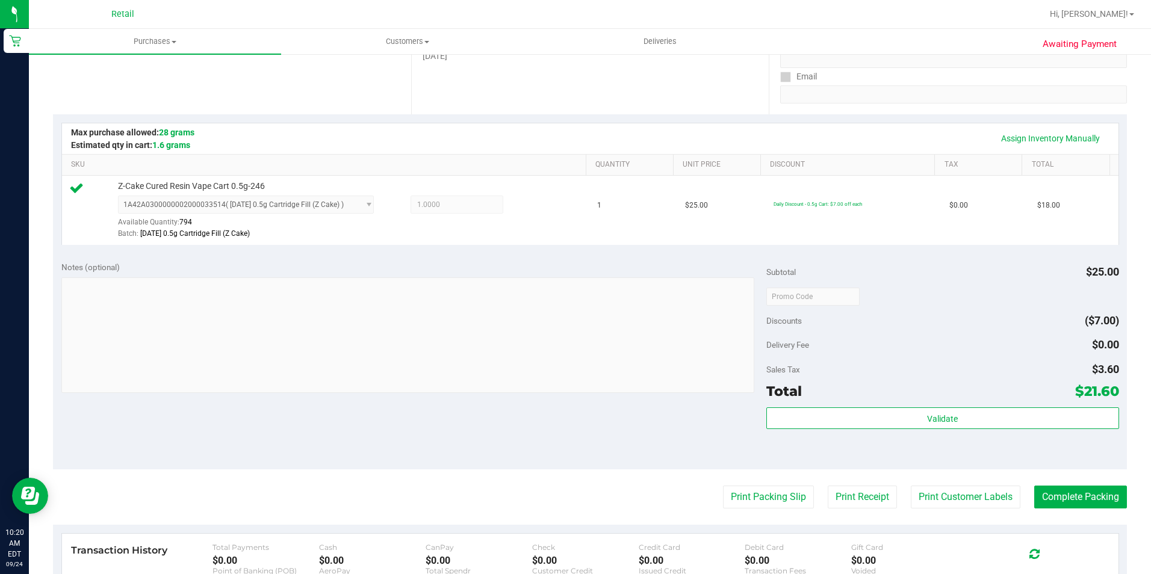
scroll to position [241, 0]
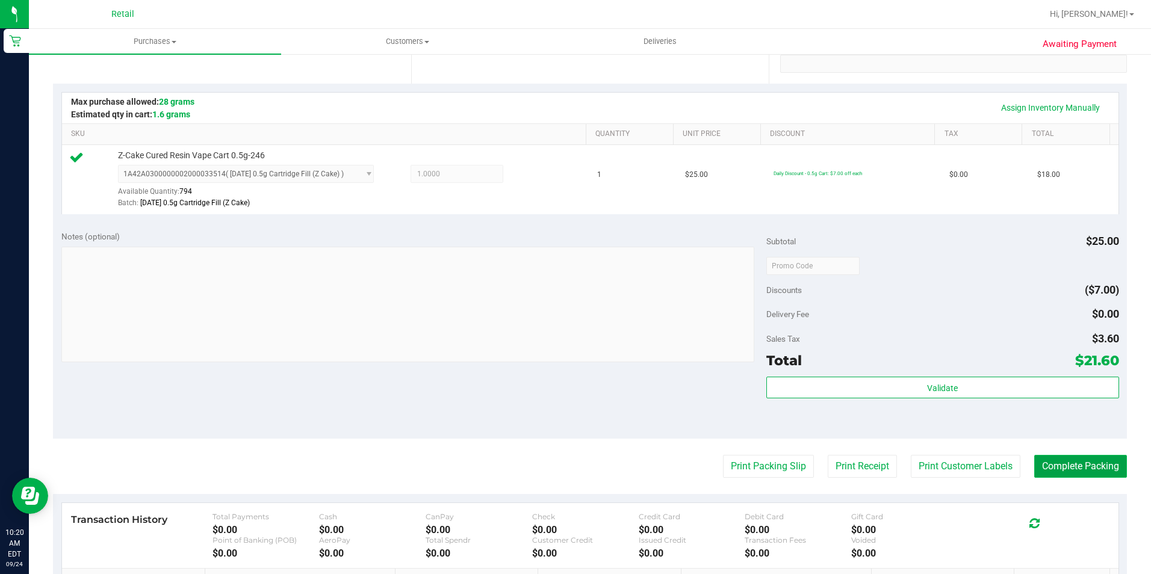
click at [1053, 475] on button "Complete Packing" at bounding box center [1080, 466] width 93 height 23
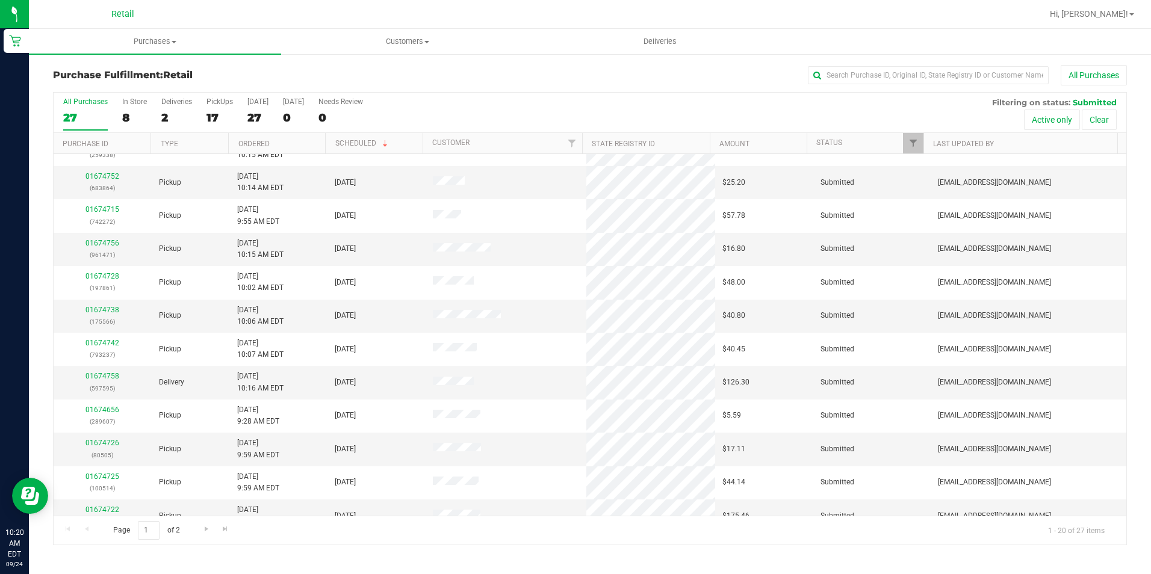
scroll to position [181, 0]
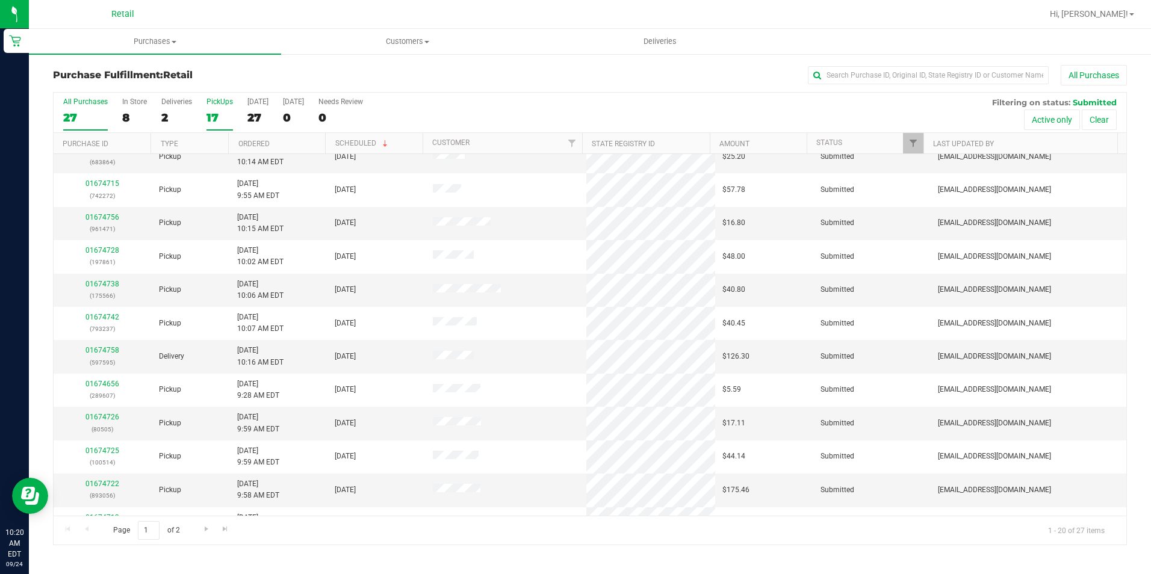
click at [230, 112] on div "17" at bounding box center [219, 118] width 26 height 14
click at [0, 0] on input "PickUps 17" at bounding box center [0, 0] width 0 height 0
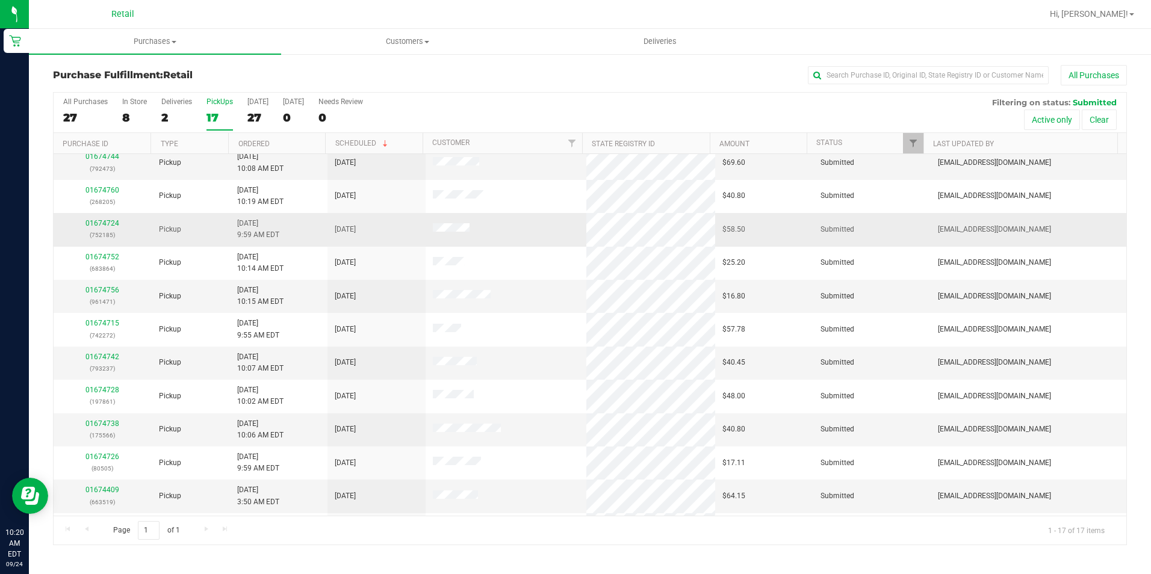
scroll to position [60, 0]
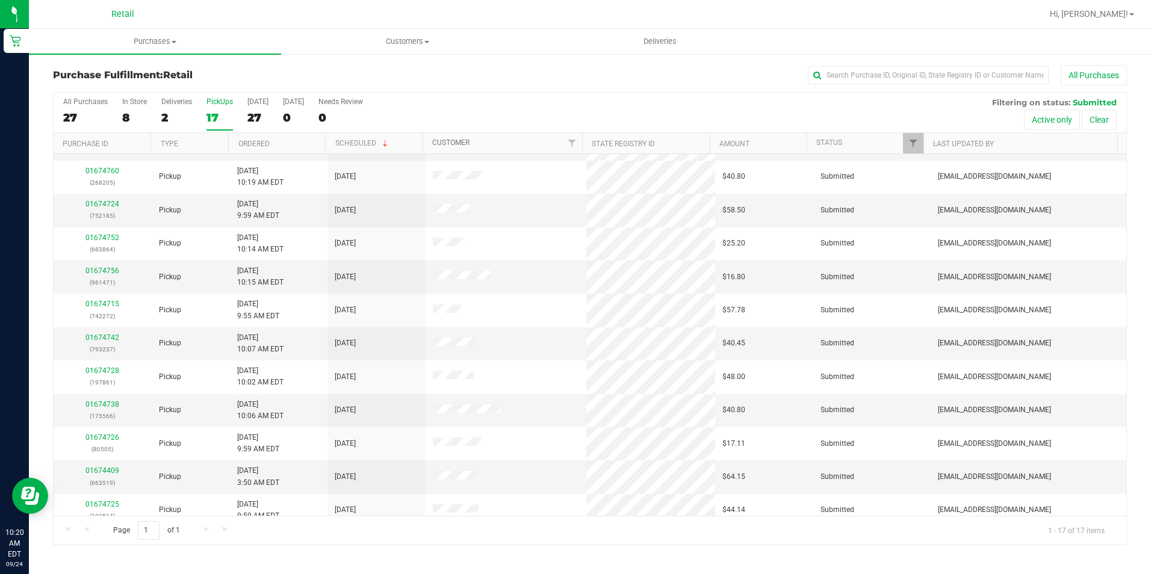
click at [456, 146] on link "Customer" at bounding box center [450, 142] width 37 height 8
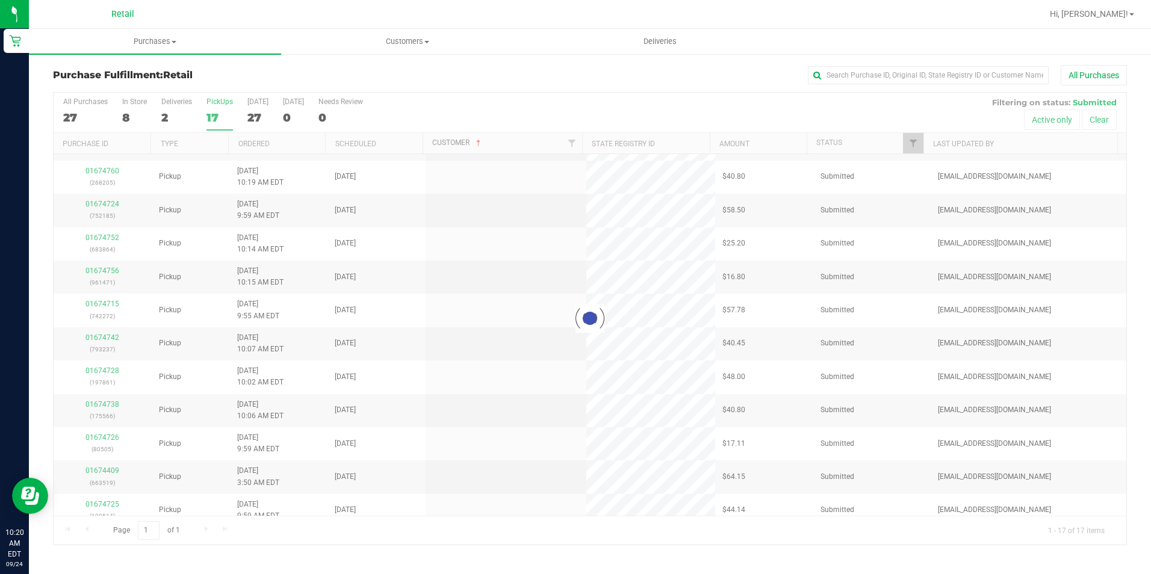
scroll to position [0, 0]
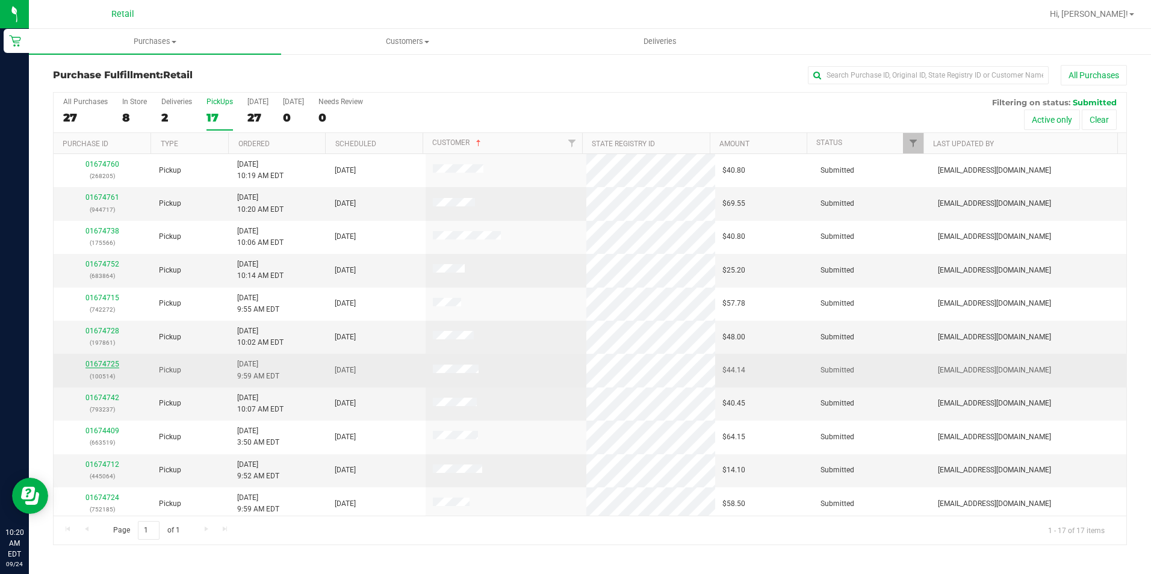
click at [118, 361] on link "01674725" at bounding box center [102, 364] width 34 height 8
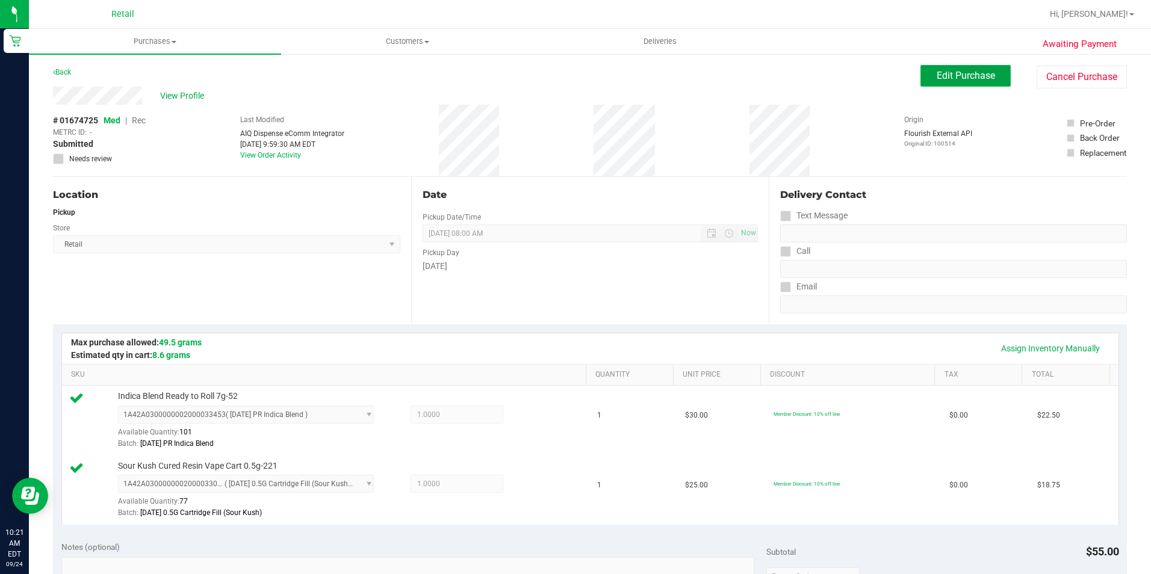
click at [940, 73] on span "Edit Purchase" at bounding box center [965, 75] width 58 height 11
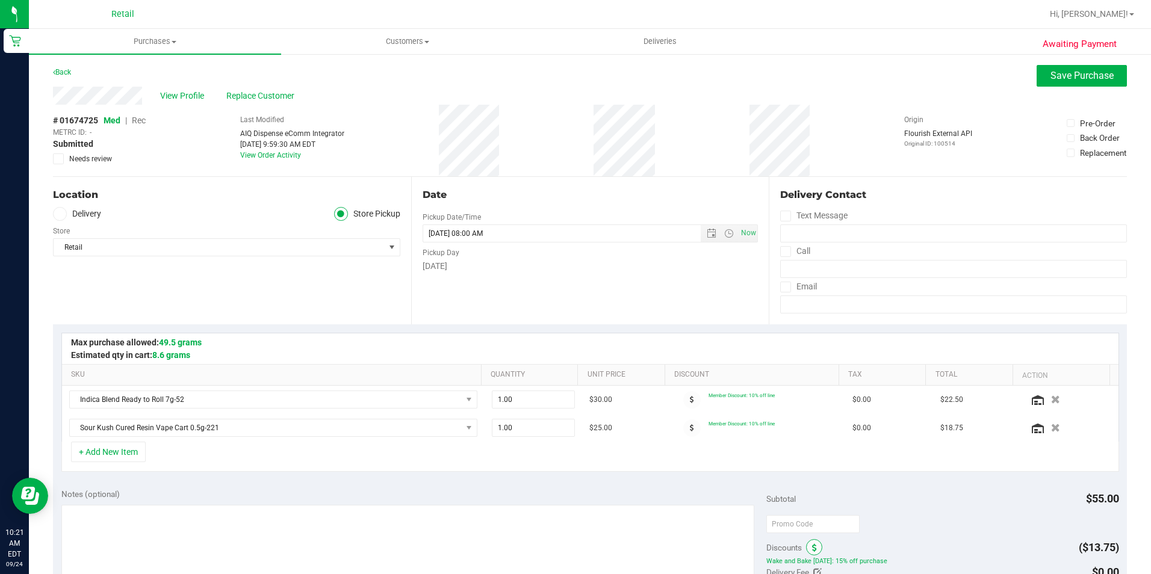
click at [814, 551] on span at bounding box center [814, 547] width 16 height 16
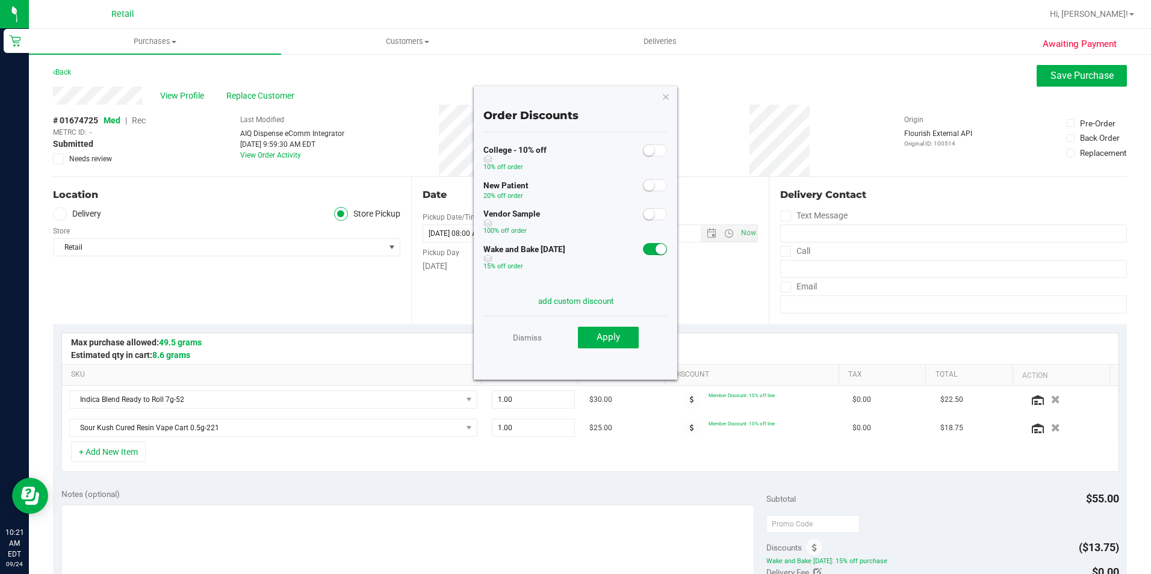
click at [655, 252] on small at bounding box center [660, 249] width 11 height 11
click at [605, 339] on span "Apply" at bounding box center [607, 337] width 23 height 11
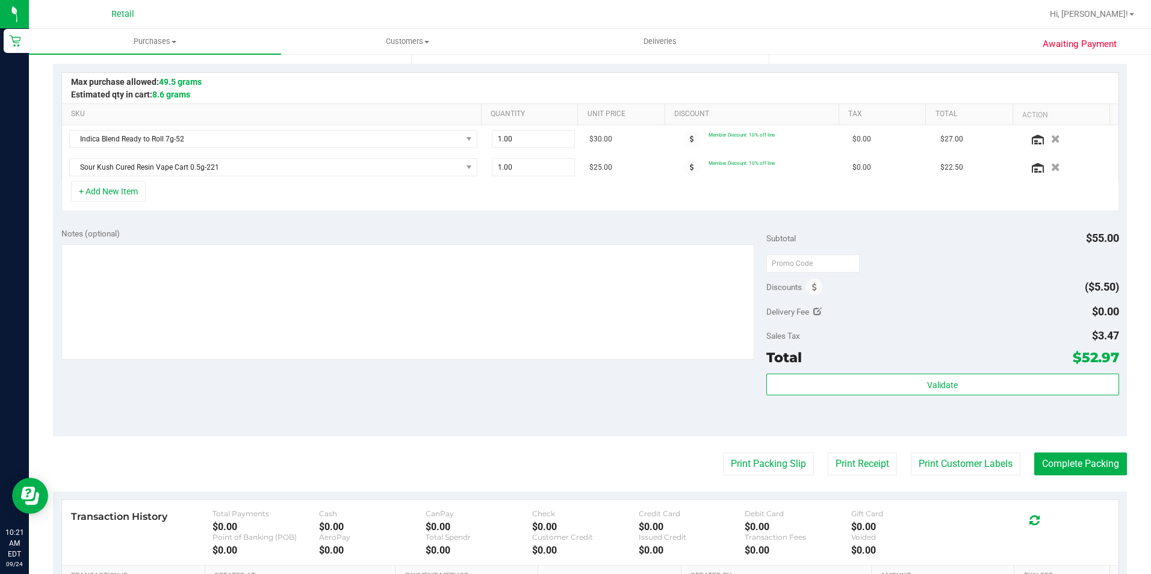
scroll to position [361, 0]
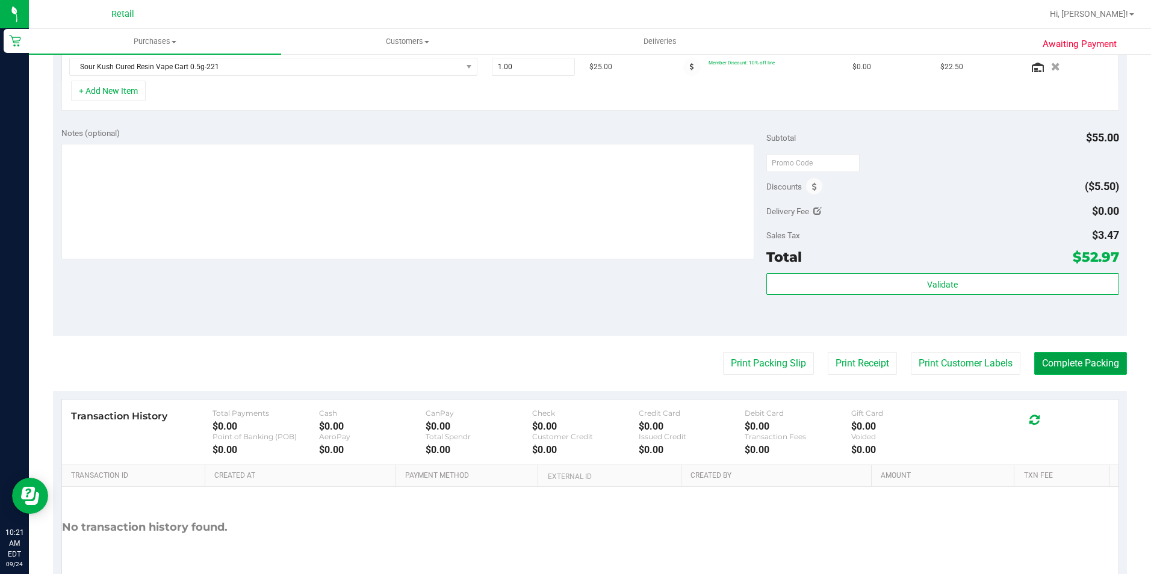
click at [1075, 358] on button "Complete Packing" at bounding box center [1080, 363] width 93 height 23
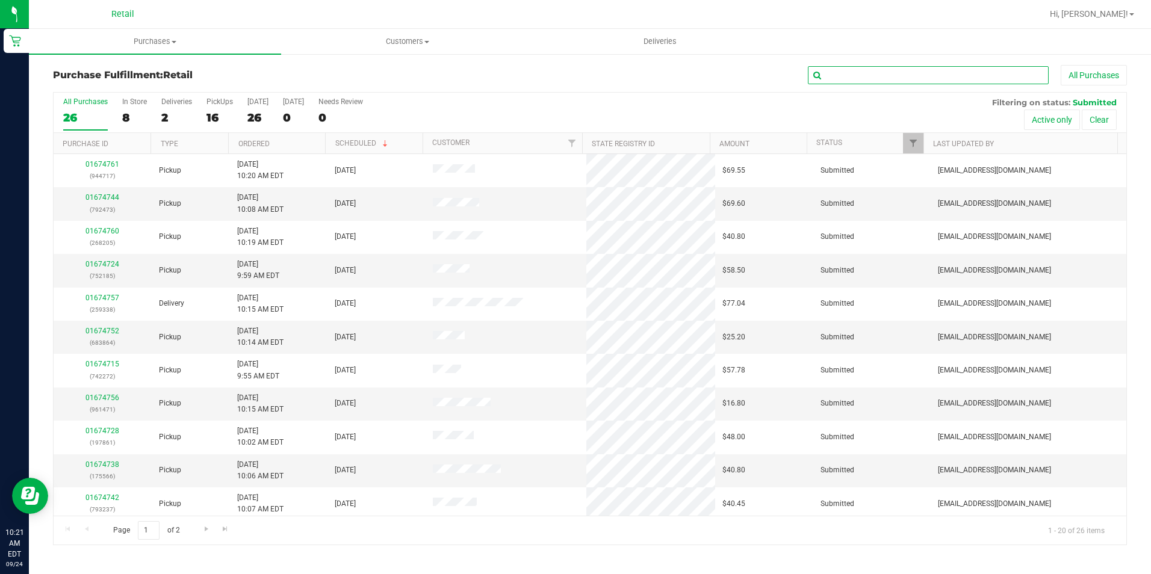
click at [835, 75] on input "text" at bounding box center [928, 75] width 241 height 18
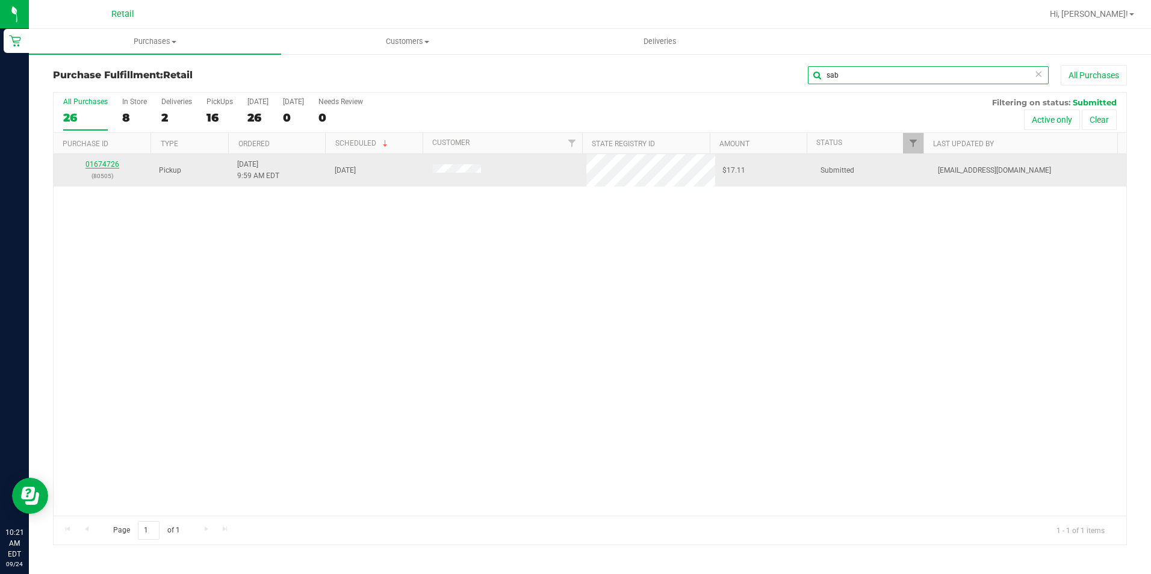
type input "sab"
click at [111, 161] on link "01674726" at bounding box center [102, 164] width 34 height 8
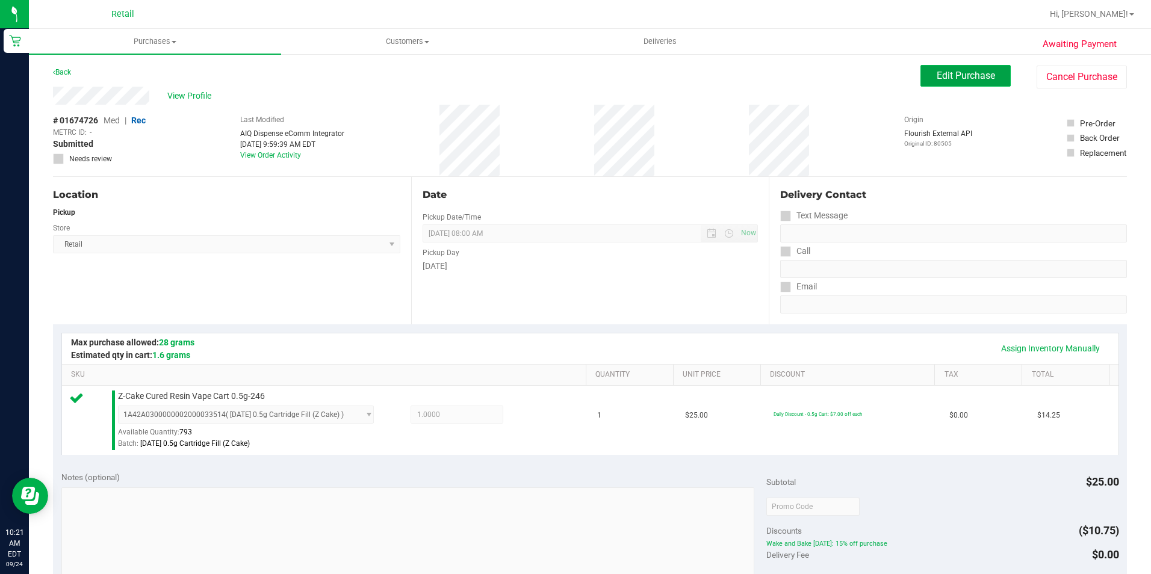
click at [952, 74] on span "Edit Purchase" at bounding box center [965, 75] width 58 height 11
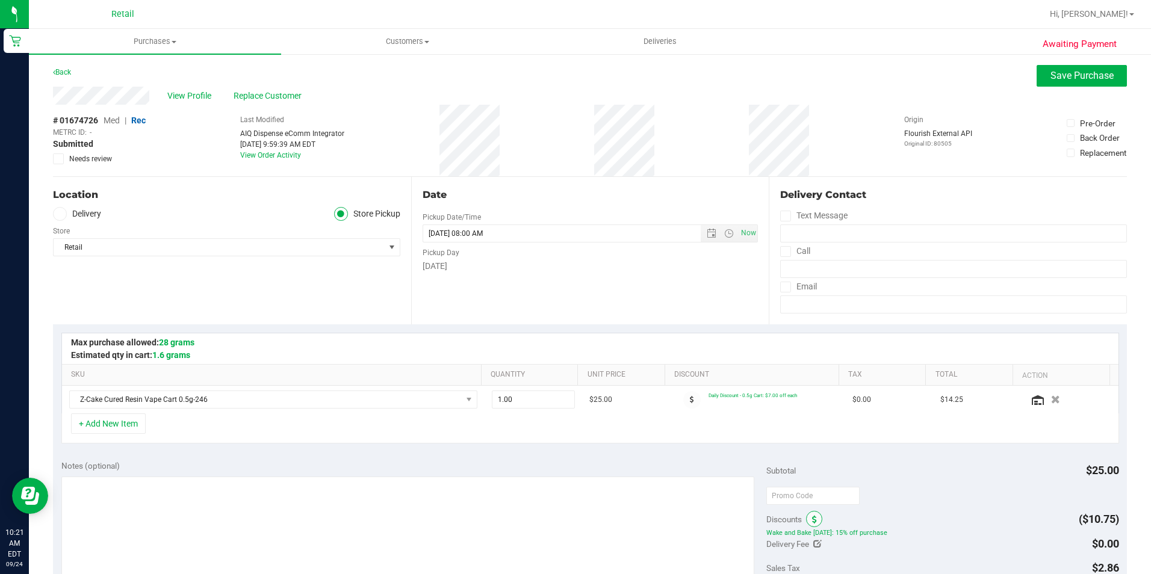
click at [812, 517] on span at bounding box center [814, 519] width 16 height 16
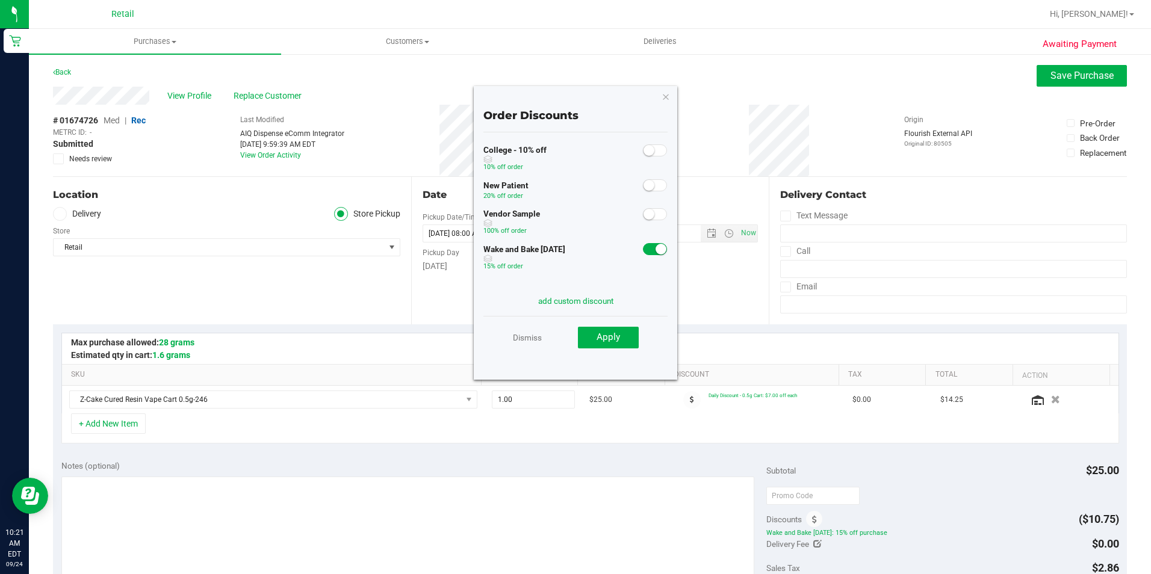
click at [643, 244] on span at bounding box center [655, 249] width 24 height 12
click at [601, 333] on span "Apply" at bounding box center [607, 337] width 23 height 11
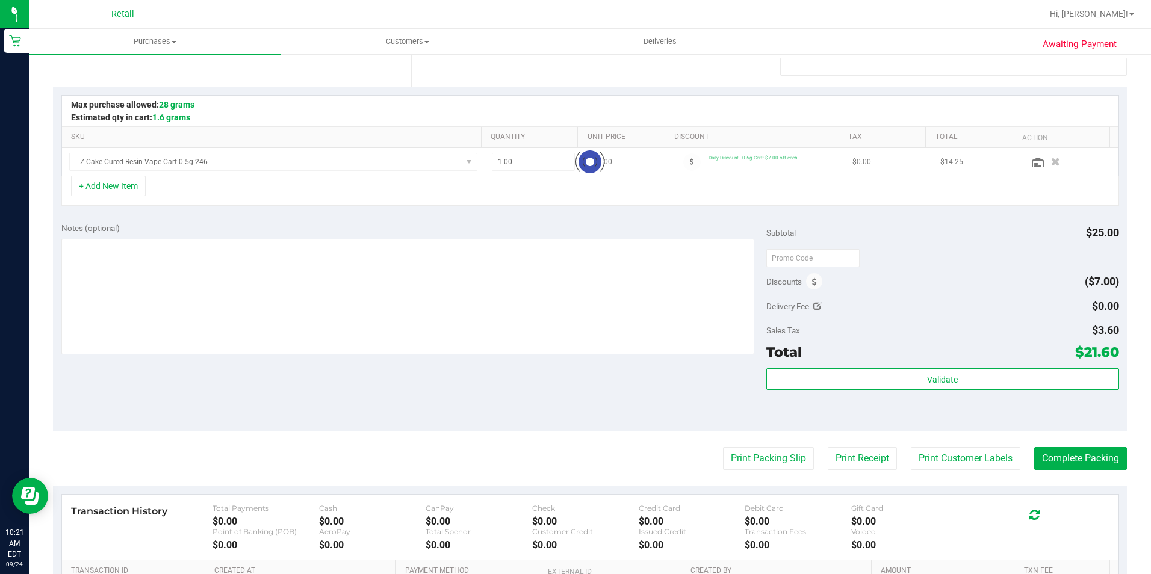
scroll to position [241, 0]
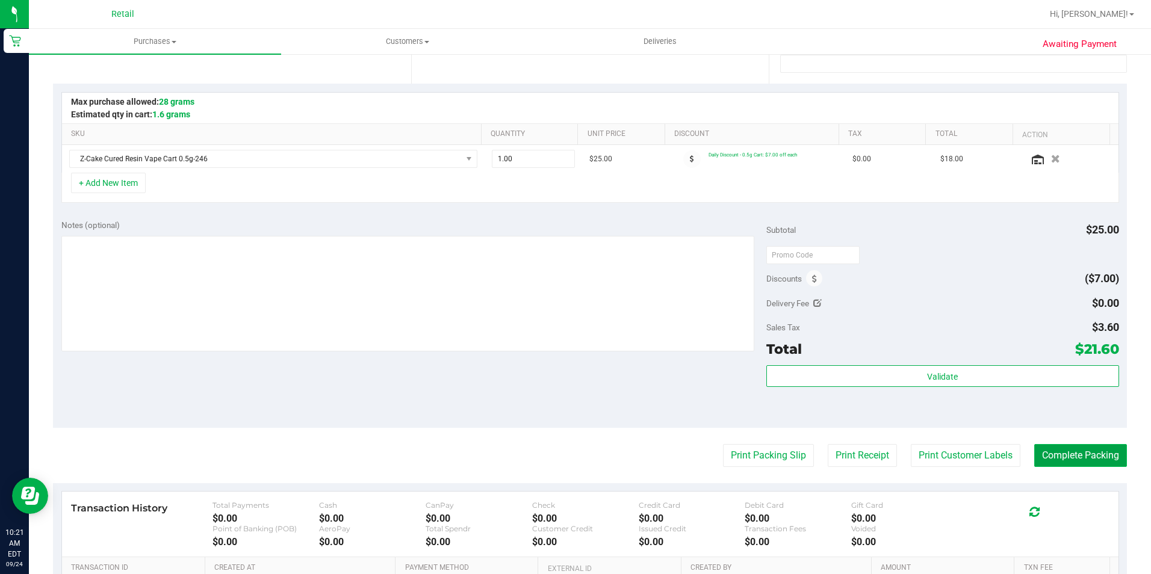
click at [1035, 447] on button "Complete Packing" at bounding box center [1080, 455] width 93 height 23
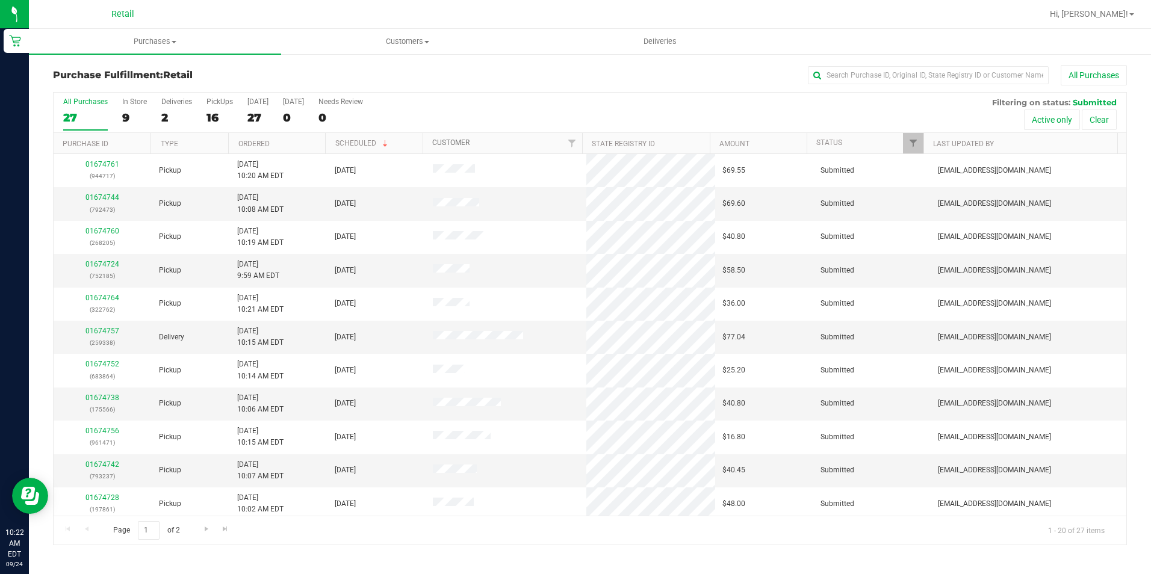
click at [457, 146] on link "Customer" at bounding box center [450, 142] width 37 height 8
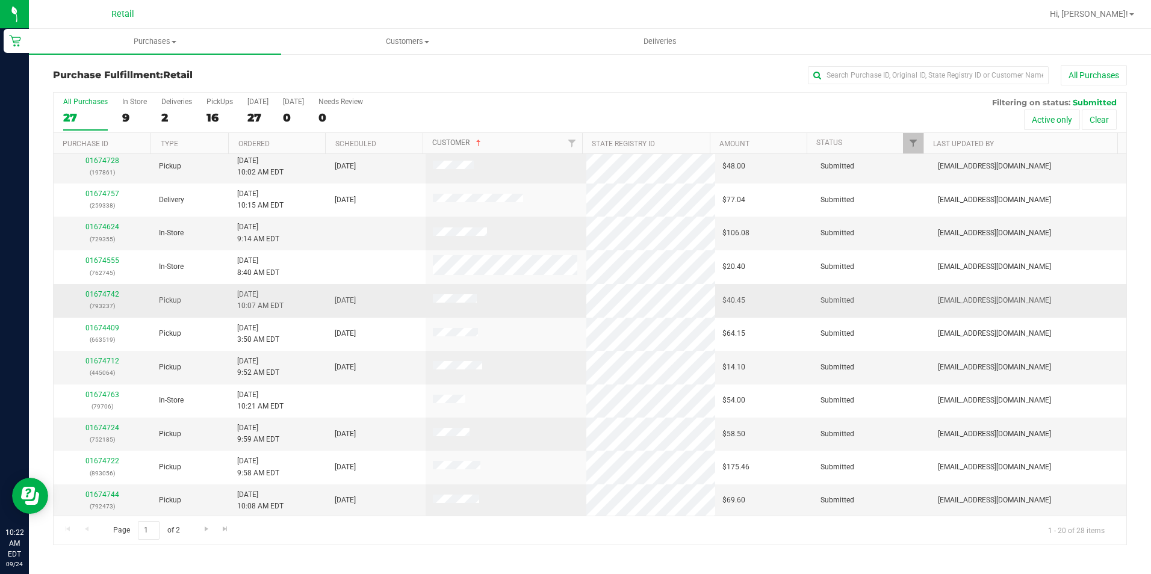
scroll to position [305, 0]
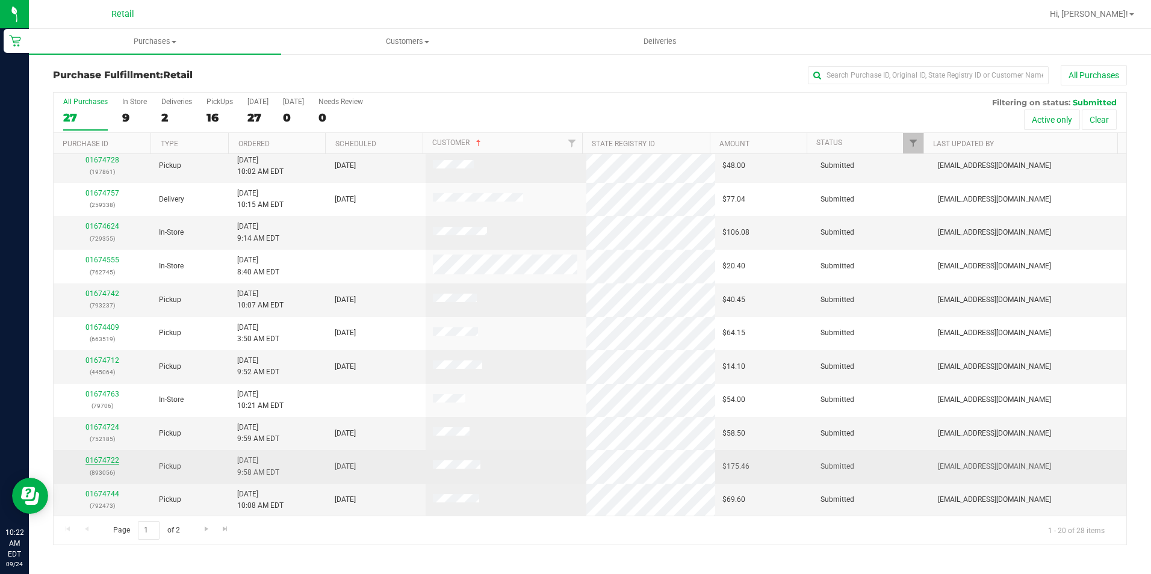
click at [107, 459] on link "01674722" at bounding box center [102, 460] width 34 height 8
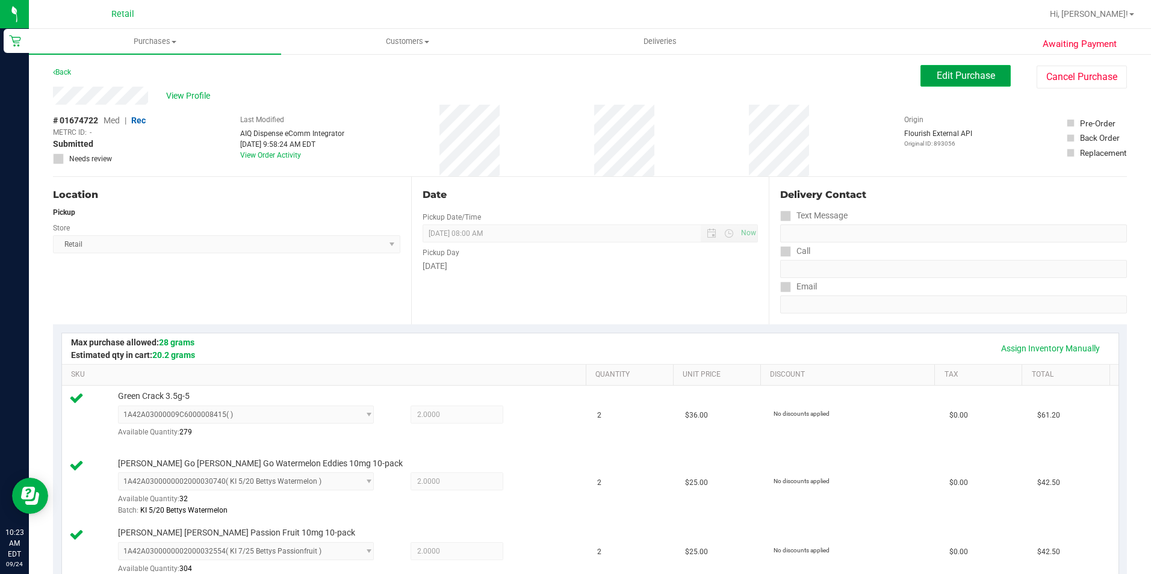
click at [944, 79] on span "Edit Purchase" at bounding box center [965, 75] width 58 height 11
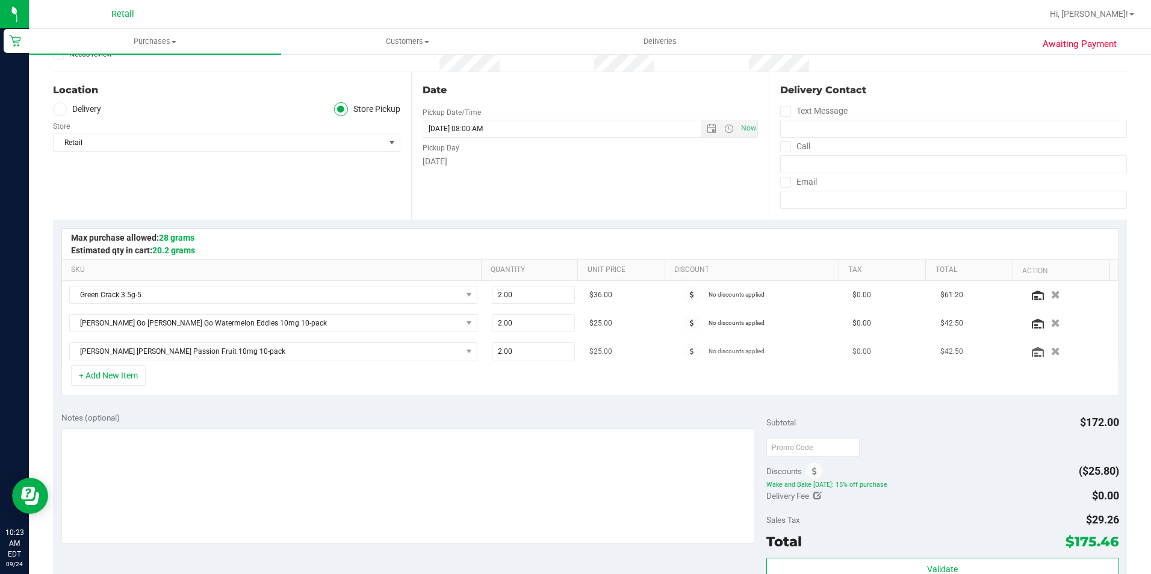
scroll to position [181, 0]
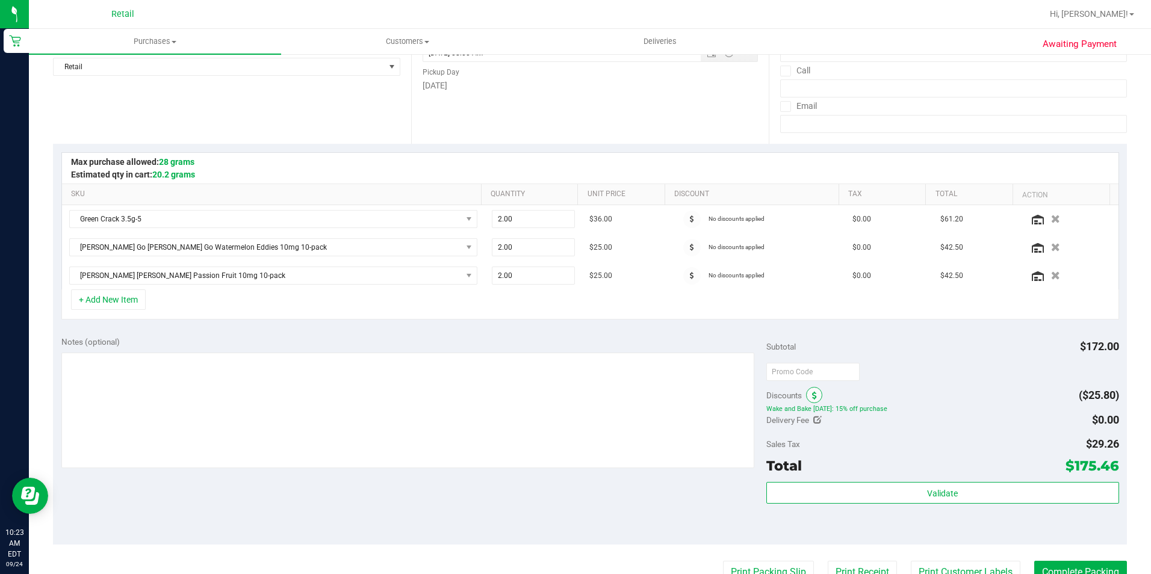
click at [813, 395] on span at bounding box center [814, 395] width 16 height 16
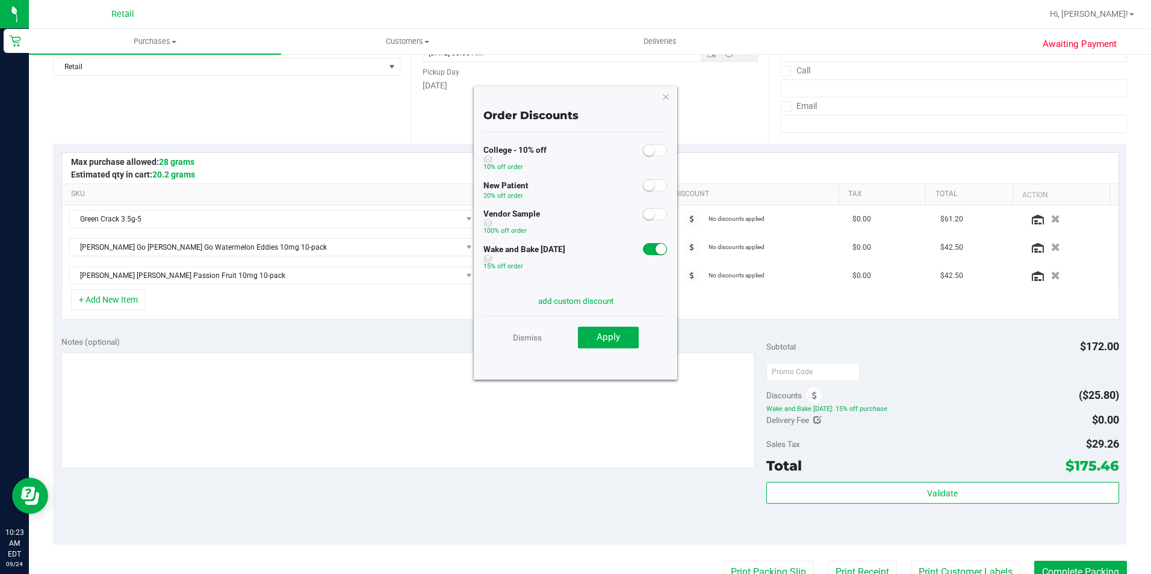
click at [643, 254] on span at bounding box center [655, 249] width 24 height 12
click at [596, 338] on button "Apply" at bounding box center [608, 338] width 61 height 22
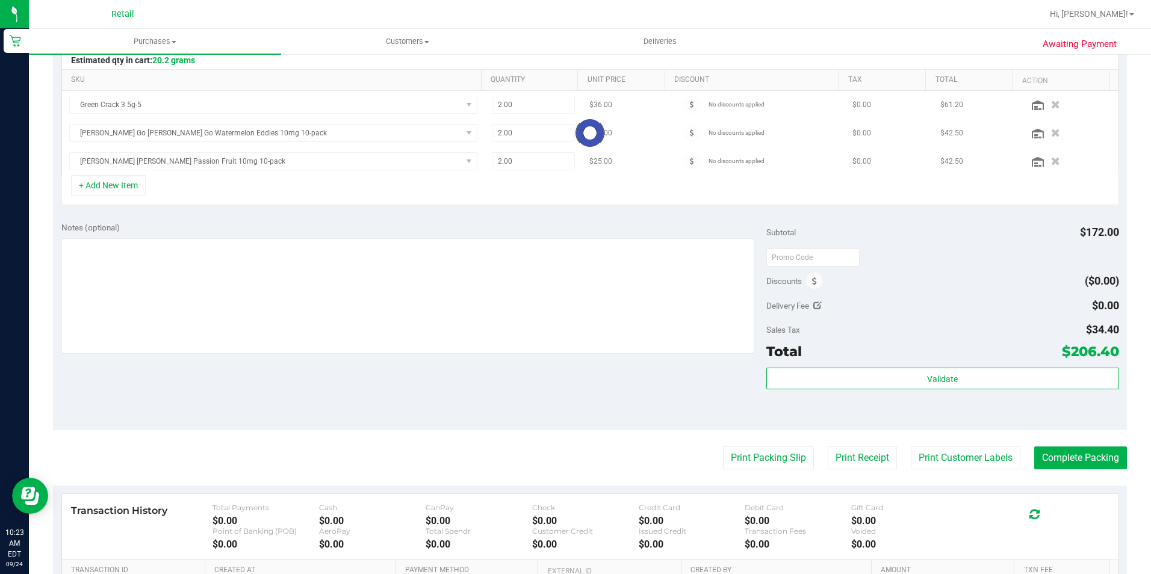
scroll to position [456, 0]
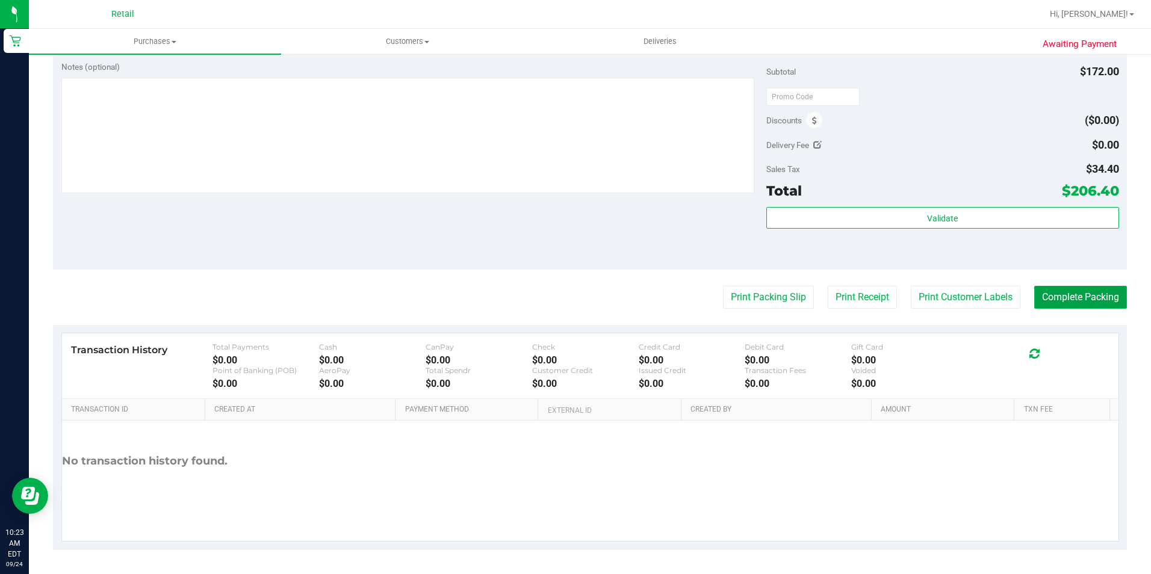
click at [1070, 288] on button "Complete Packing" at bounding box center [1080, 297] width 93 height 23
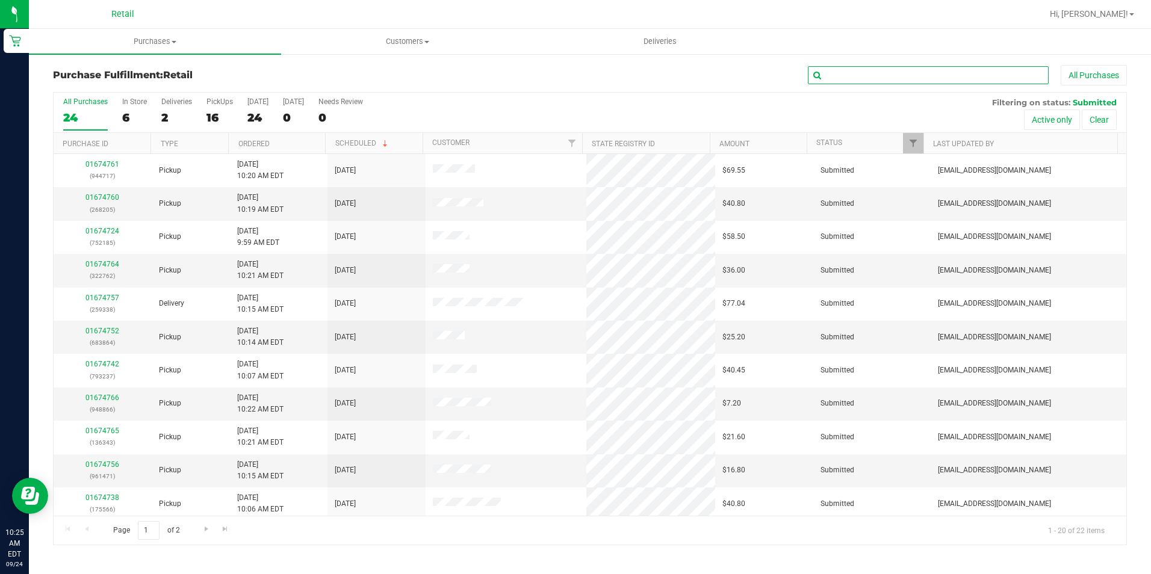
click at [834, 69] on input "text" at bounding box center [928, 75] width 241 height 18
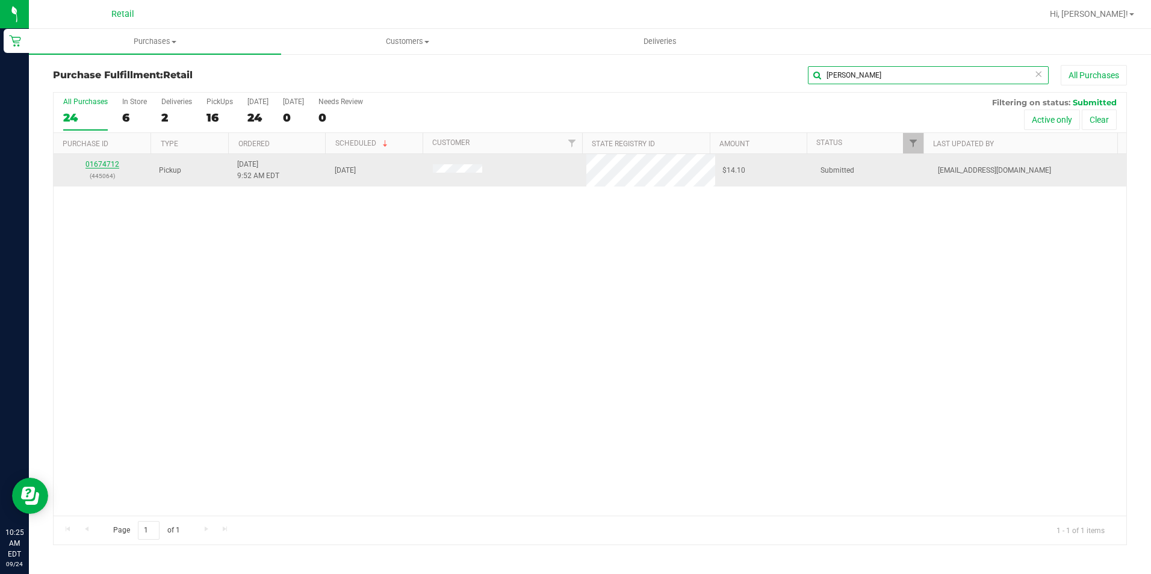
type input "kenn"
click at [101, 165] on link "01674712" at bounding box center [102, 164] width 34 height 8
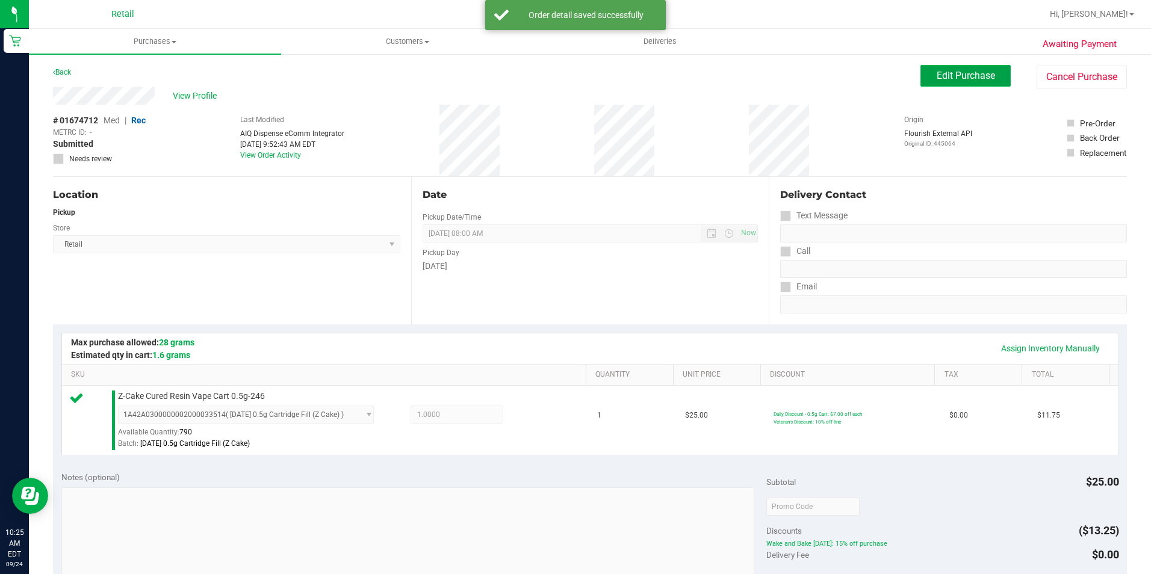
click at [949, 69] on button "Edit Purchase" at bounding box center [965, 76] width 90 height 22
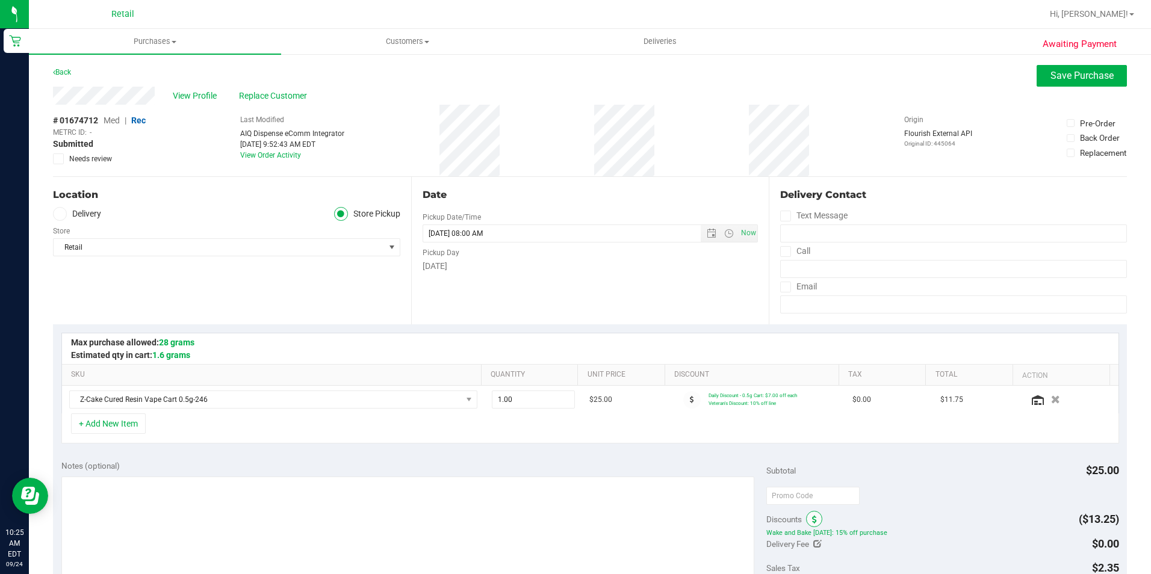
click at [811, 525] on span at bounding box center [814, 519] width 16 height 16
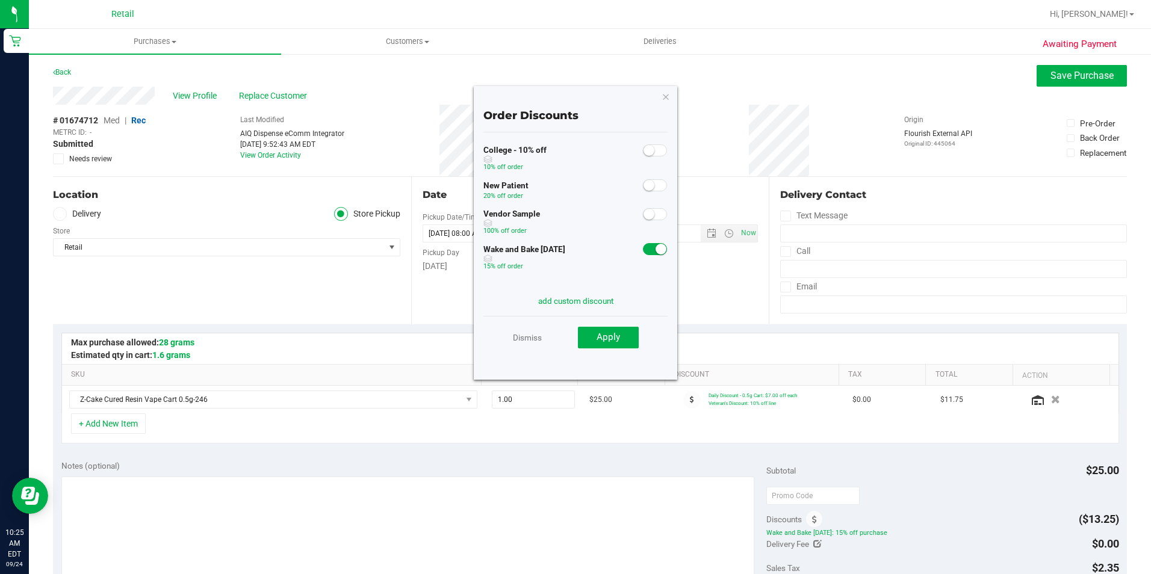
click at [655, 244] on small at bounding box center [660, 249] width 11 height 11
click at [632, 338] on button "Apply" at bounding box center [608, 338] width 61 height 22
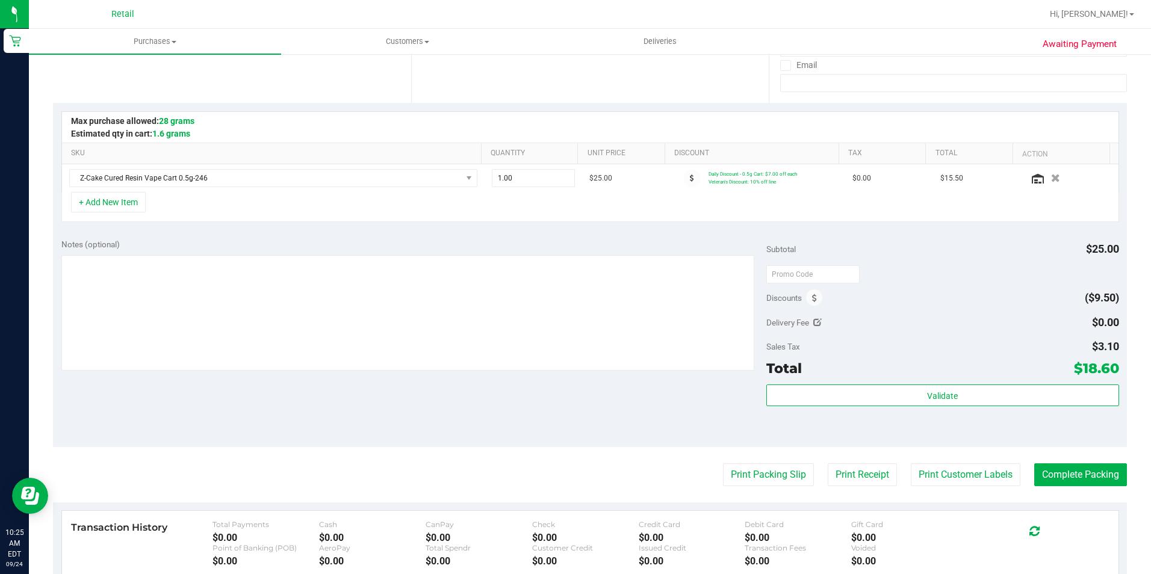
scroll to position [241, 0]
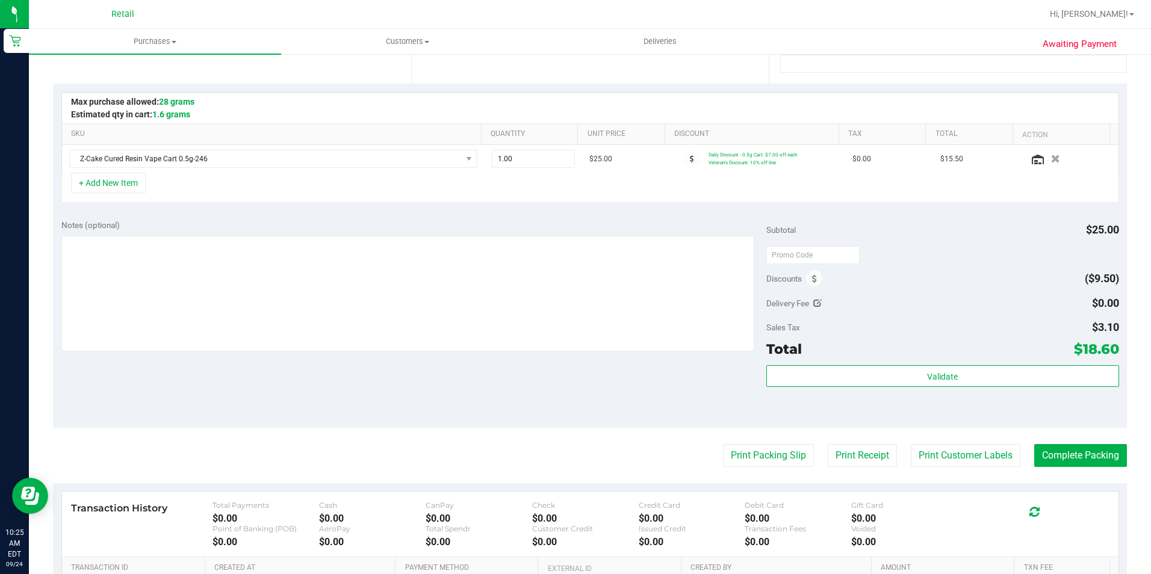
click at [1060, 443] on purchase-details "Back Save Purchase View Profile Replace Customer # 01674712 Med | Rec METRC ID:…" at bounding box center [590, 266] width 1074 height 884
click at [1052, 457] on button "Complete Packing" at bounding box center [1080, 455] width 93 height 23
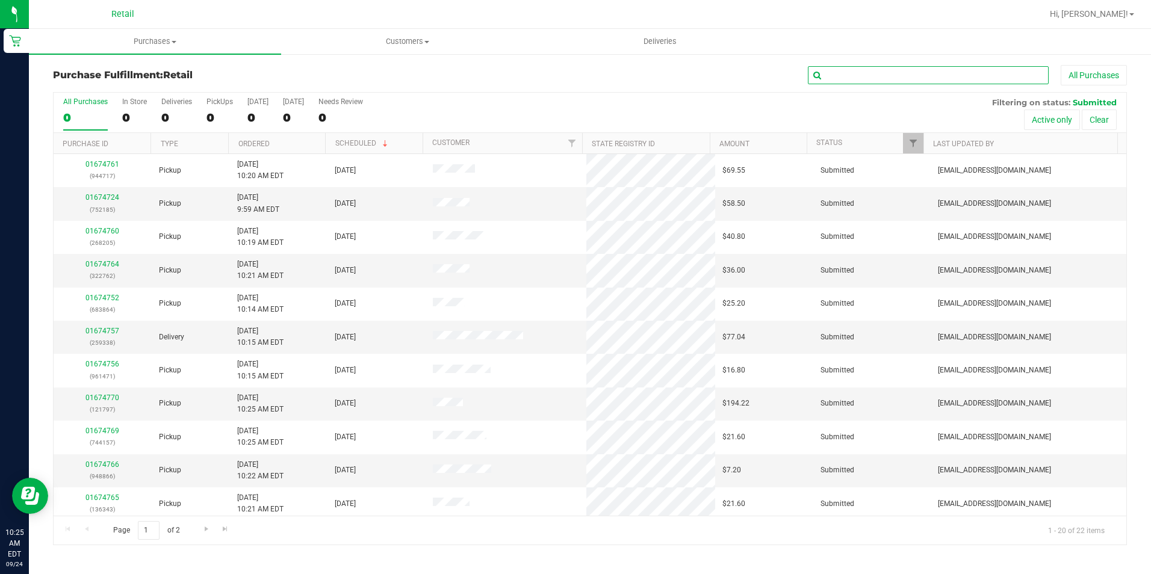
click at [844, 72] on input "text" at bounding box center [928, 75] width 241 height 18
click at [220, 124] on div "16" at bounding box center [219, 118] width 26 height 14
click at [0, 0] on input "PickUps 16" at bounding box center [0, 0] width 0 height 0
click at [874, 70] on input "text" at bounding box center [928, 75] width 241 height 18
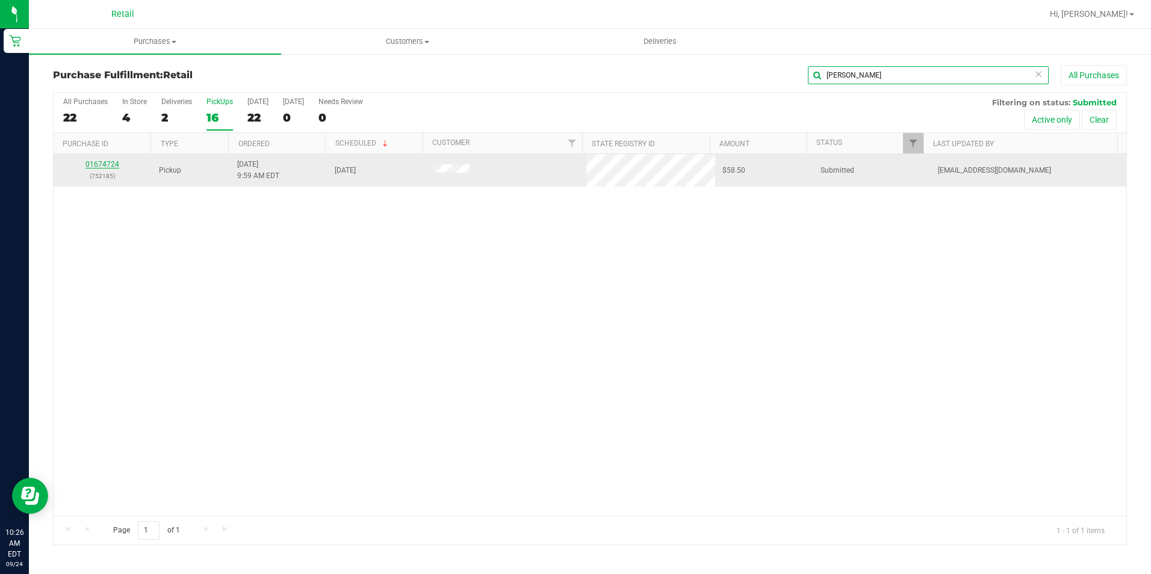
type input "kris"
click at [94, 161] on link "01674724" at bounding box center [102, 164] width 34 height 8
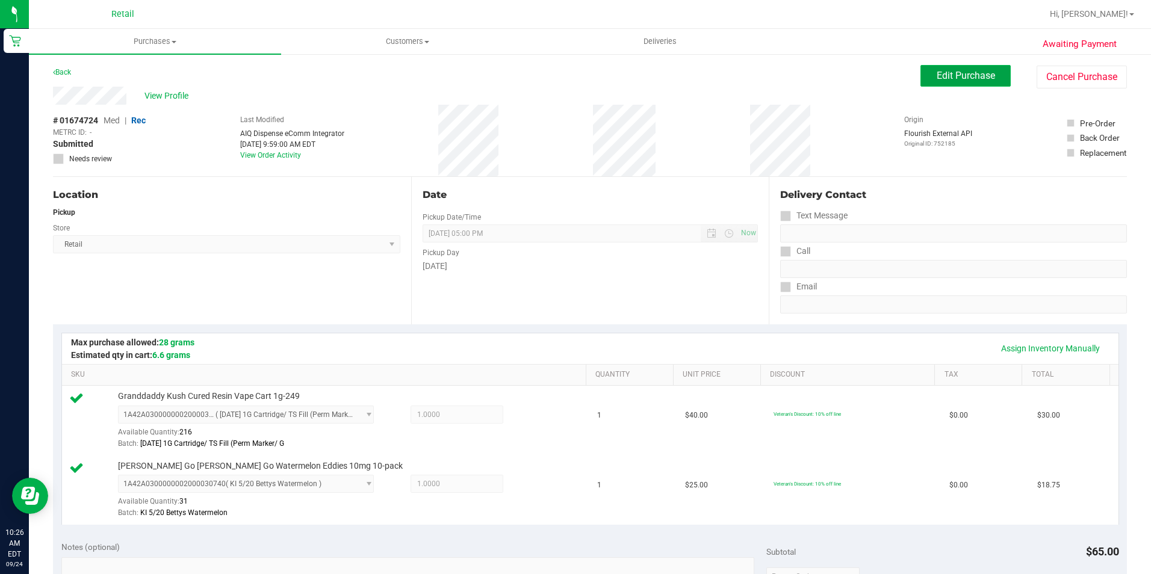
click at [948, 79] on span "Edit Purchase" at bounding box center [965, 75] width 58 height 11
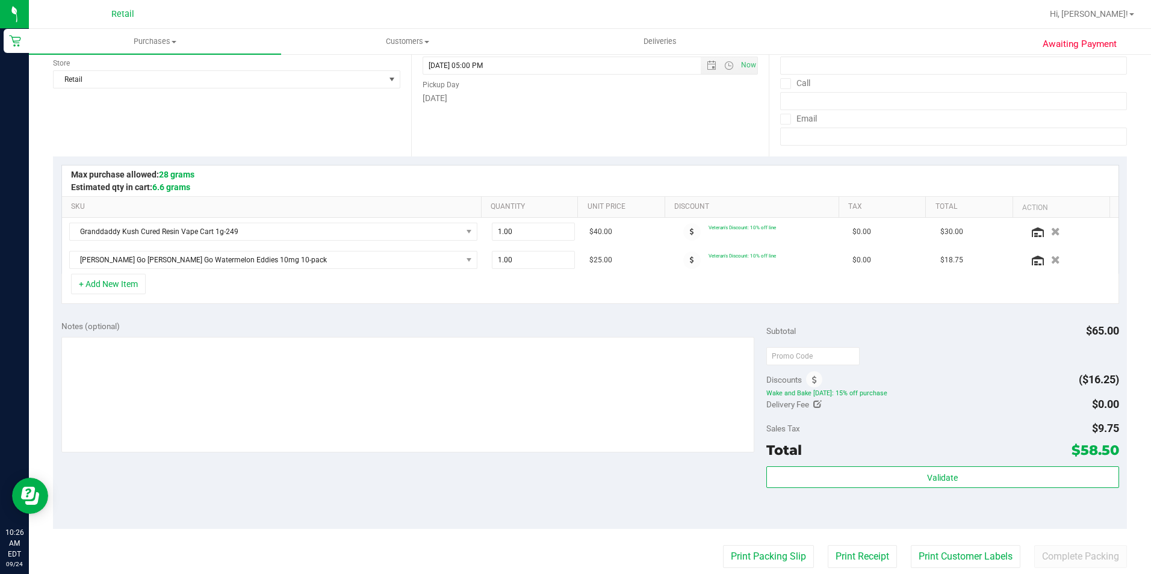
scroll to position [181, 0]
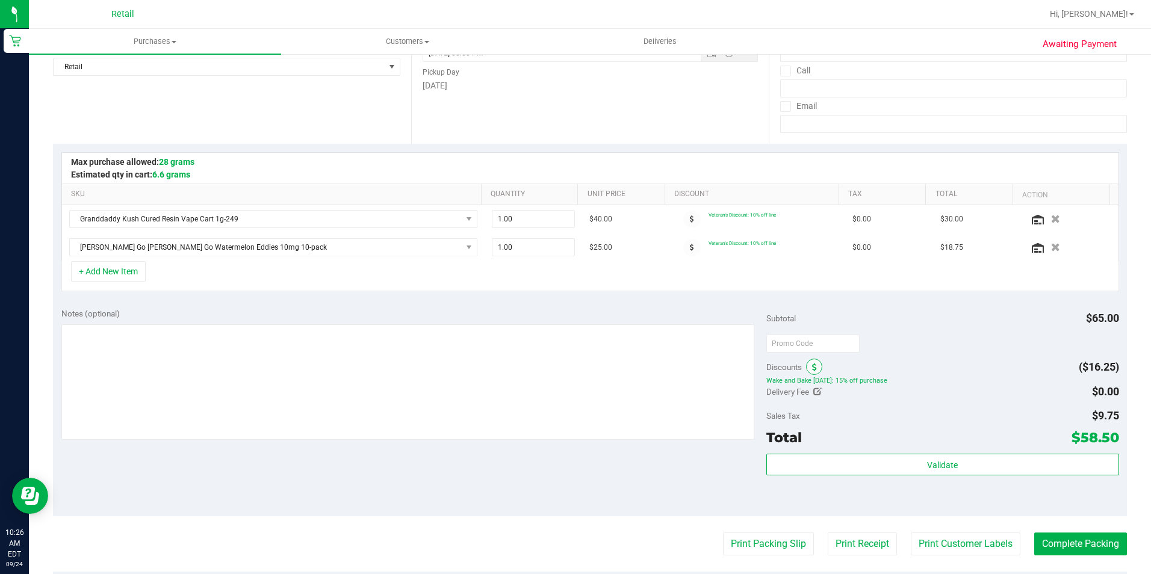
click at [808, 374] on span at bounding box center [814, 367] width 16 height 16
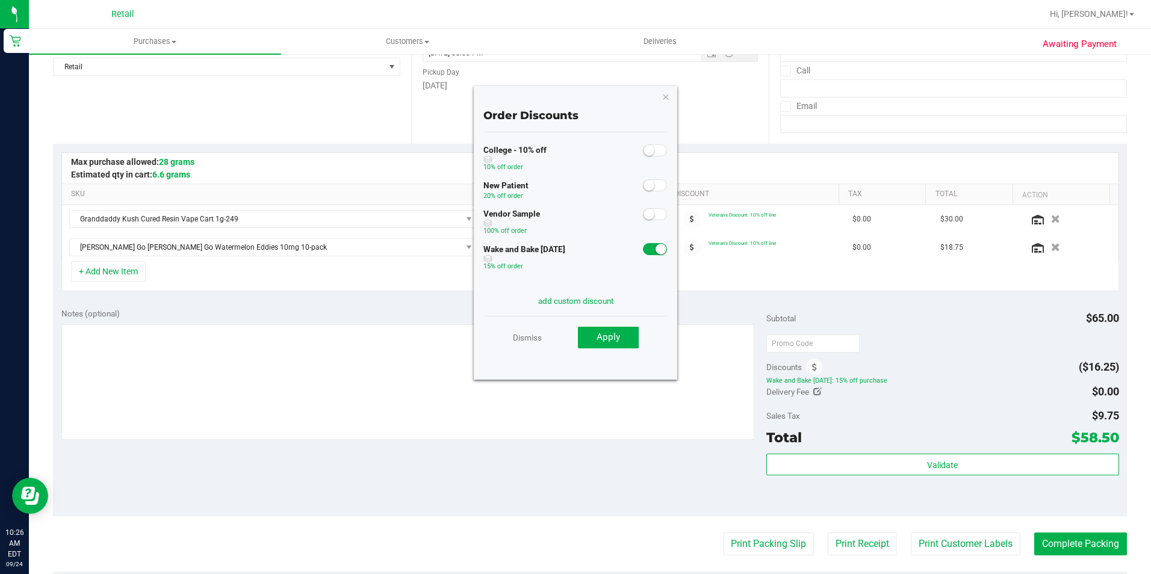
click at [655, 246] on small at bounding box center [660, 249] width 11 height 11
click at [631, 336] on button "Apply" at bounding box center [608, 338] width 61 height 22
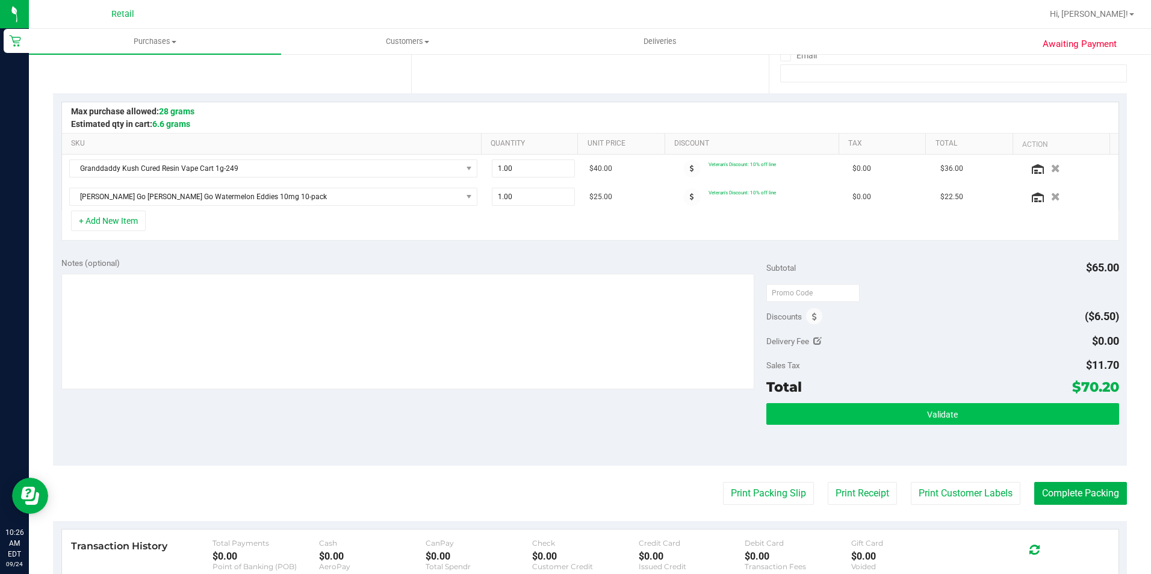
scroll to position [301, 0]
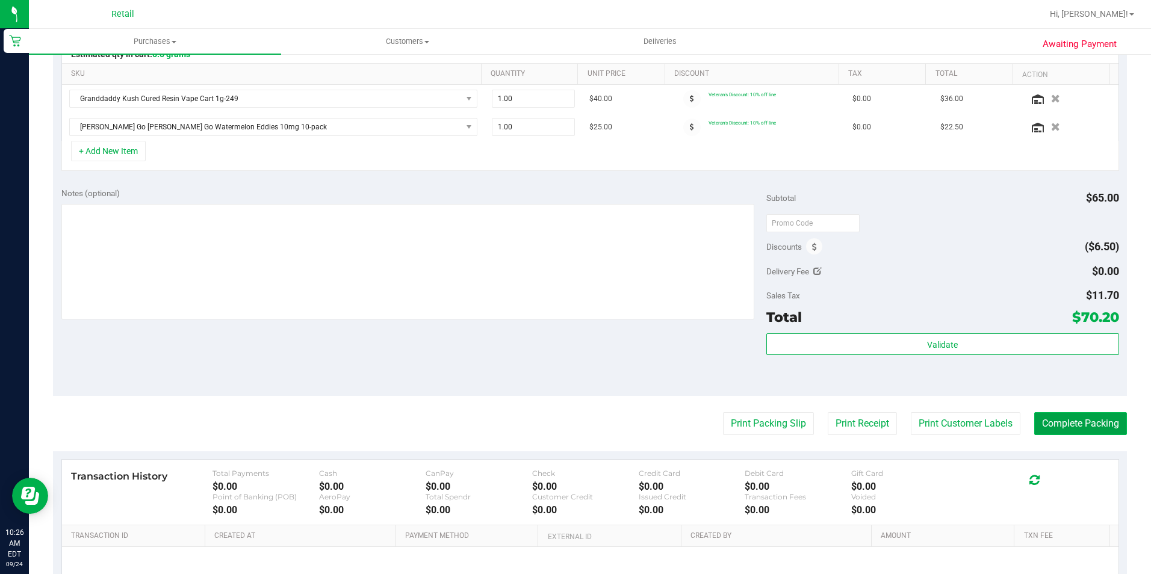
click at [1062, 422] on button "Complete Packing" at bounding box center [1080, 423] width 93 height 23
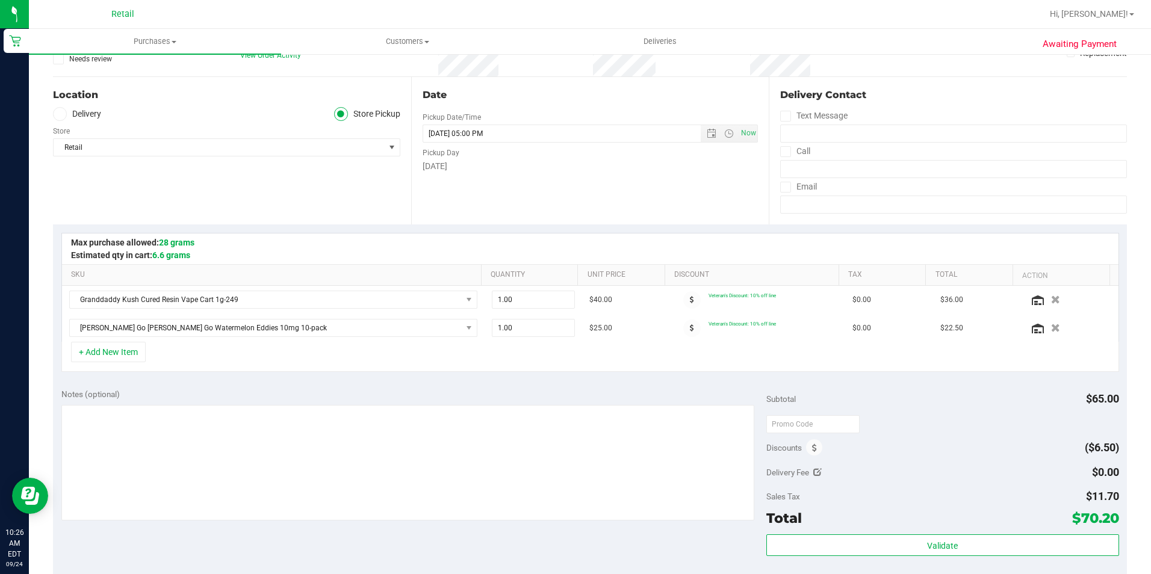
scroll to position [0, 0]
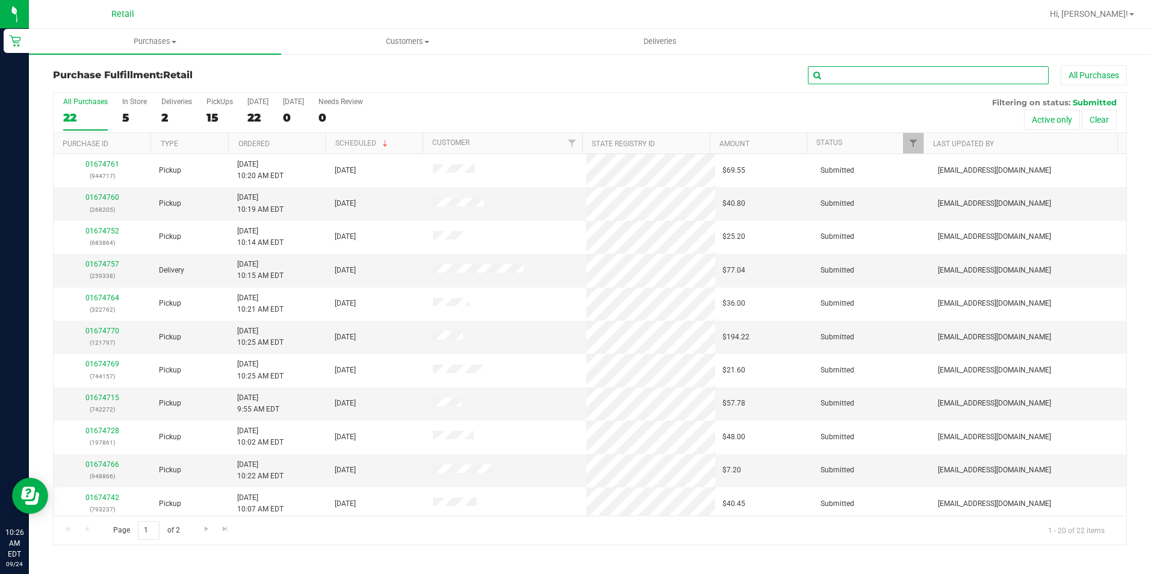
click at [812, 76] on input "text" at bounding box center [928, 75] width 241 height 18
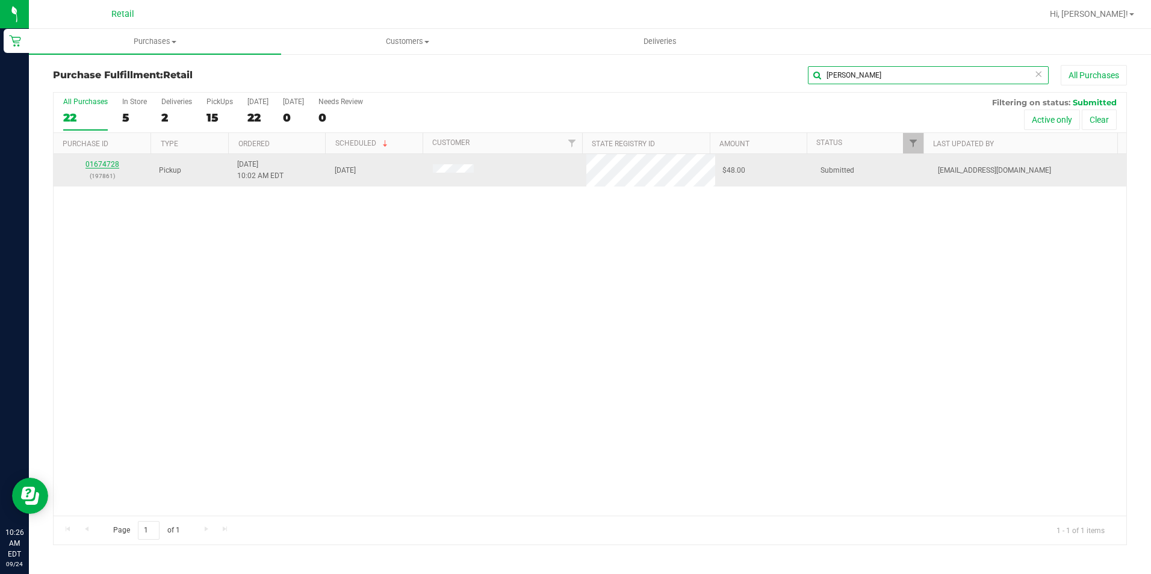
type input "hector"
click at [98, 166] on link "01674728" at bounding box center [102, 164] width 34 height 8
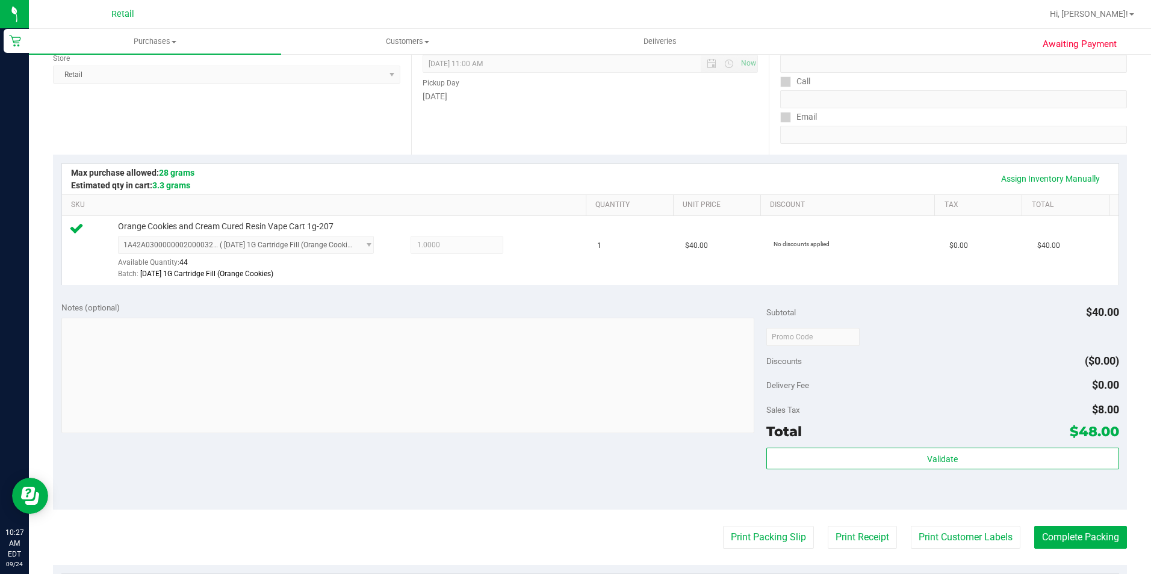
scroll to position [181, 0]
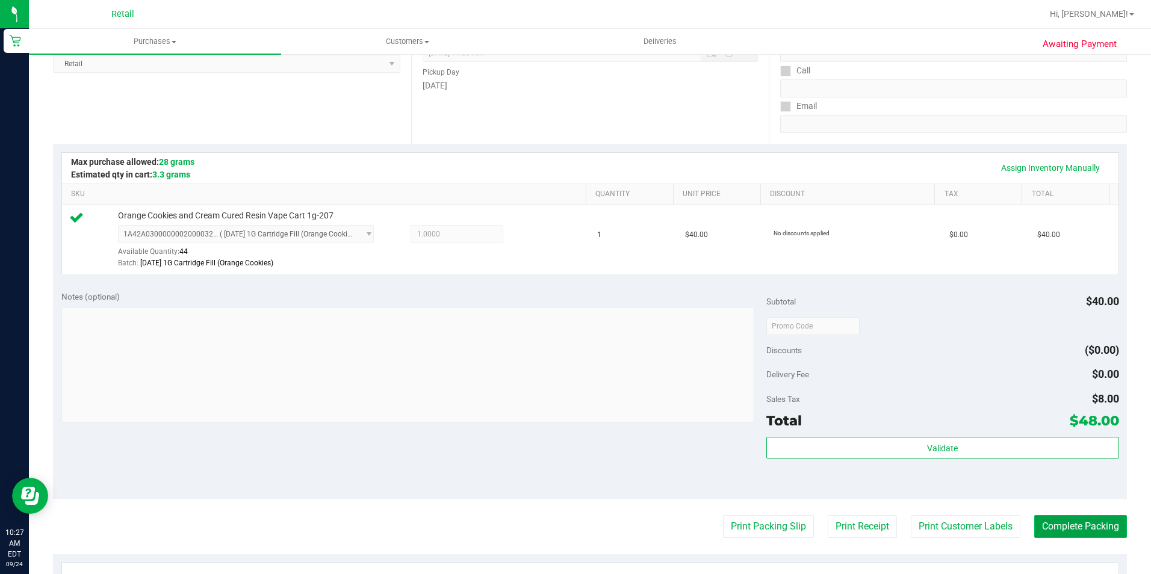
click at [1048, 527] on button "Complete Packing" at bounding box center [1080, 526] width 93 height 23
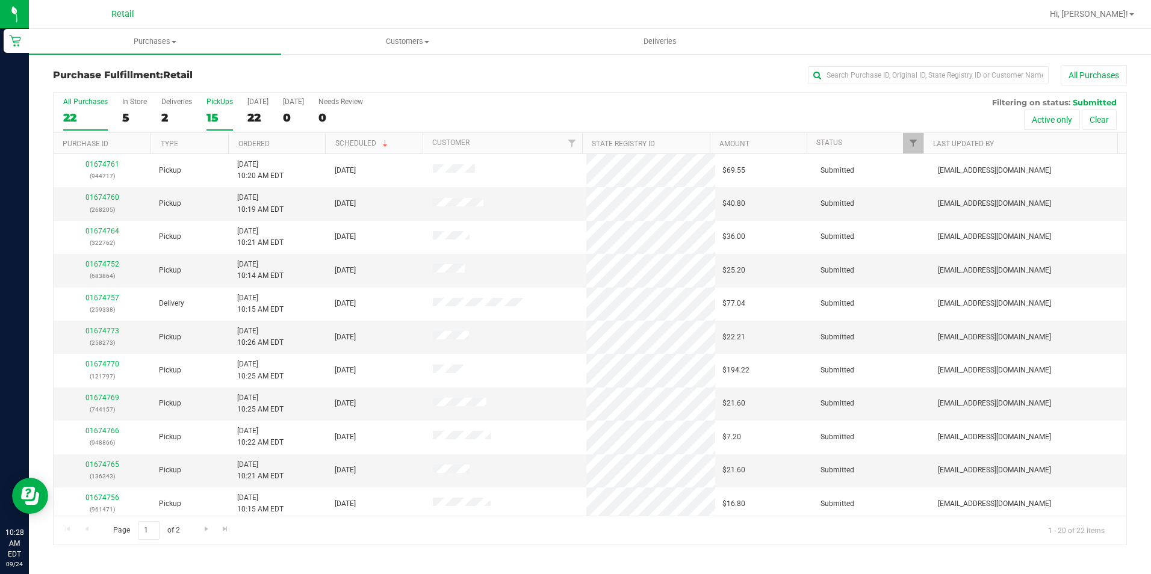
click at [217, 122] on div "15" at bounding box center [219, 118] width 26 height 14
click at [0, 0] on input "PickUps 15" at bounding box center [0, 0] width 0 height 0
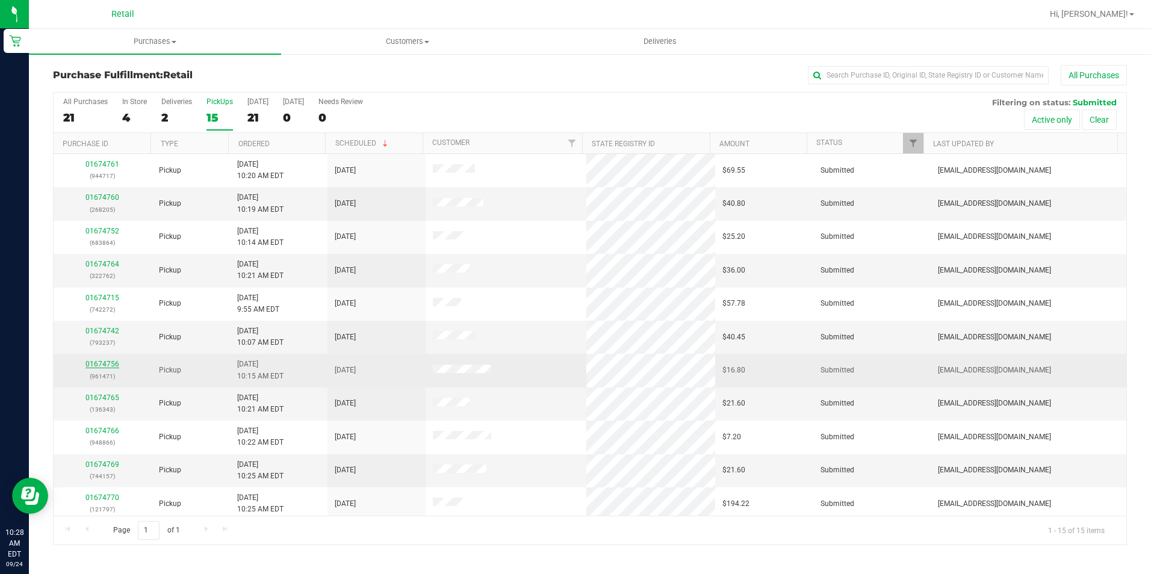
click at [87, 360] on link "01674756" at bounding box center [102, 364] width 34 height 8
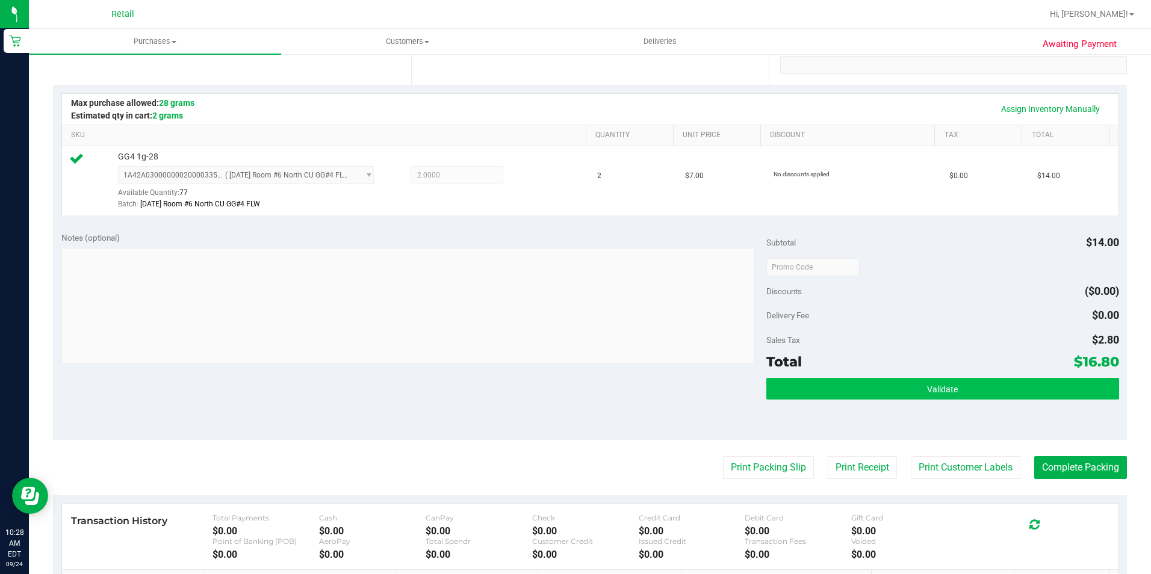
scroll to position [241, 0]
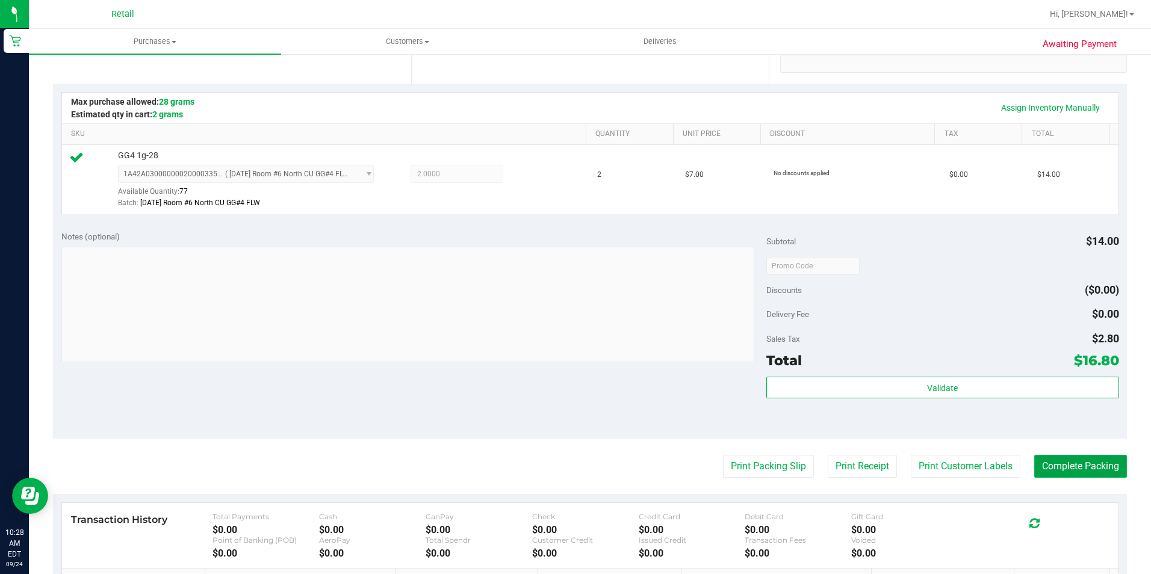
click at [1046, 470] on button "Complete Packing" at bounding box center [1080, 466] width 93 height 23
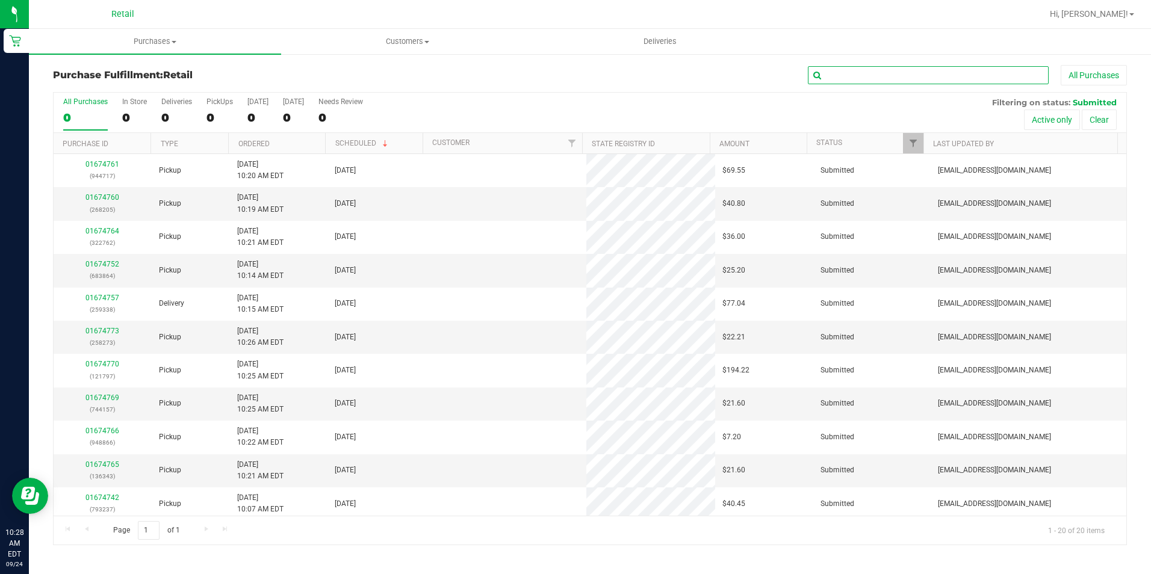
click at [867, 76] on input "text" at bounding box center [928, 75] width 241 height 18
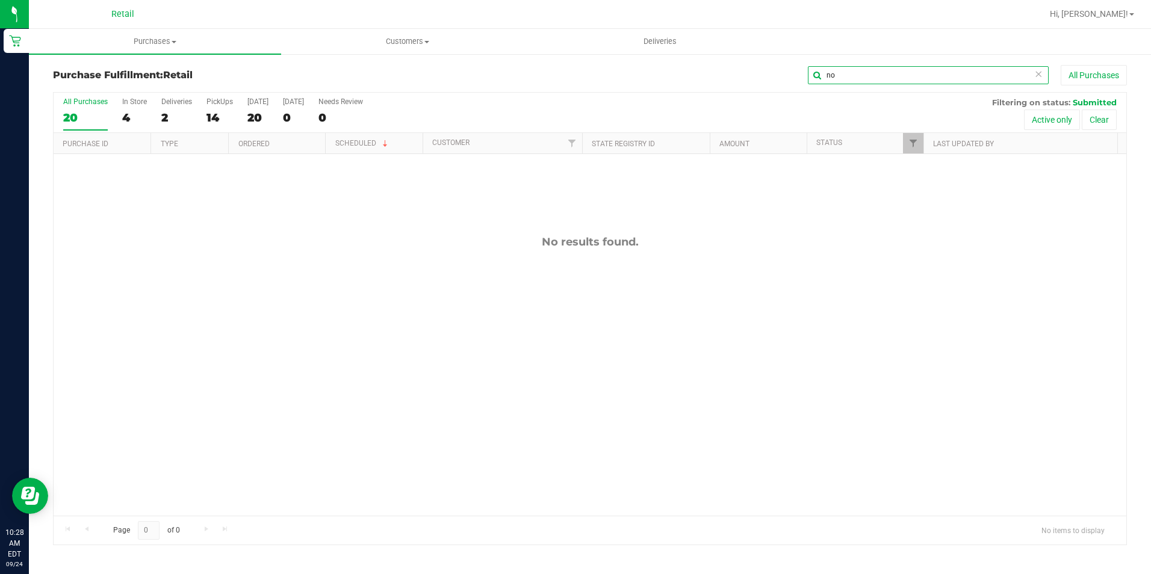
type input "n"
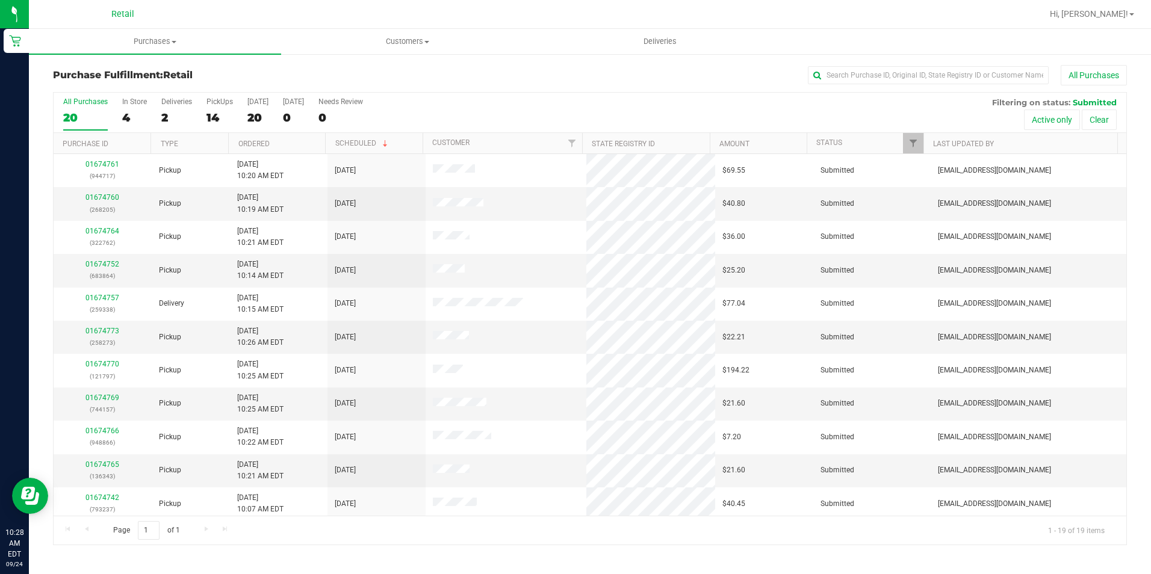
click at [203, 110] on div "All Purchases 20 In Store 4 Deliveries 2 PickUps 14 Today 20 Tomorrow 0 Needs R…" at bounding box center [590, 113] width 1072 height 40
click at [224, 122] on div "14" at bounding box center [219, 118] width 26 height 14
click at [0, 0] on input "PickUps 14" at bounding box center [0, 0] width 0 height 0
click at [462, 148] on th "Customer" at bounding box center [501, 143] width 159 height 21
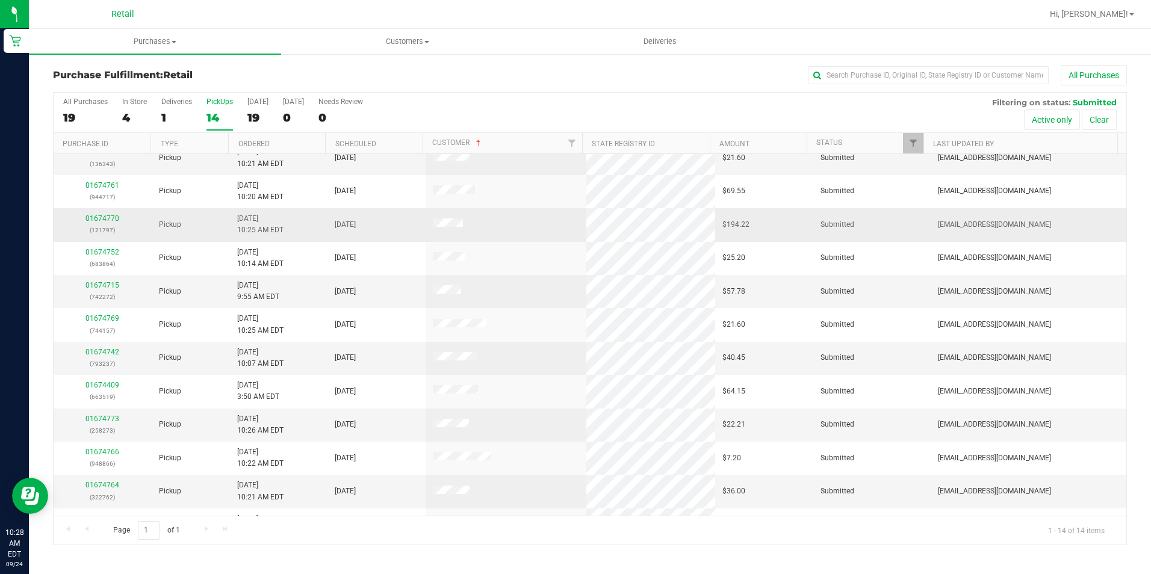
scroll to position [105, 0]
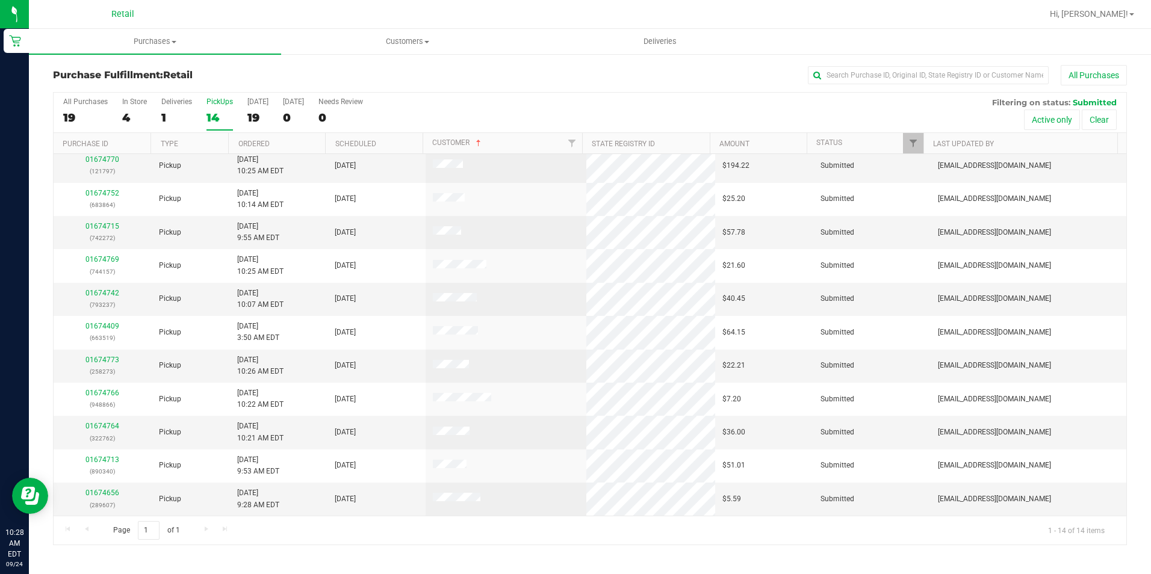
click at [206, 527] on div "Page 1 of 1 1 - 14 of 14 items" at bounding box center [590, 530] width 1072 height 29
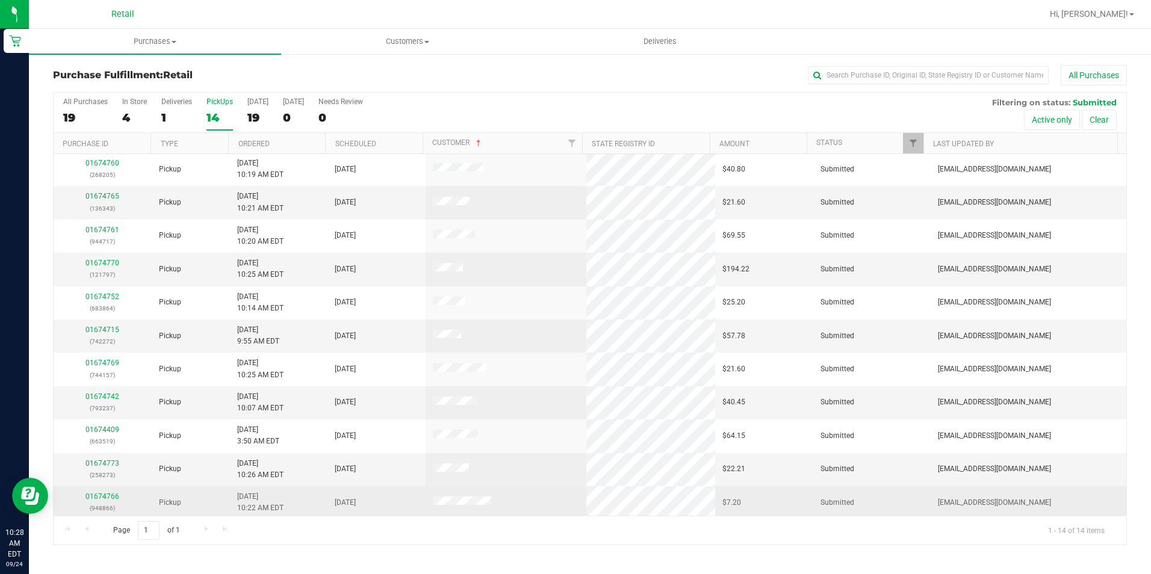
scroll to position [0, 0]
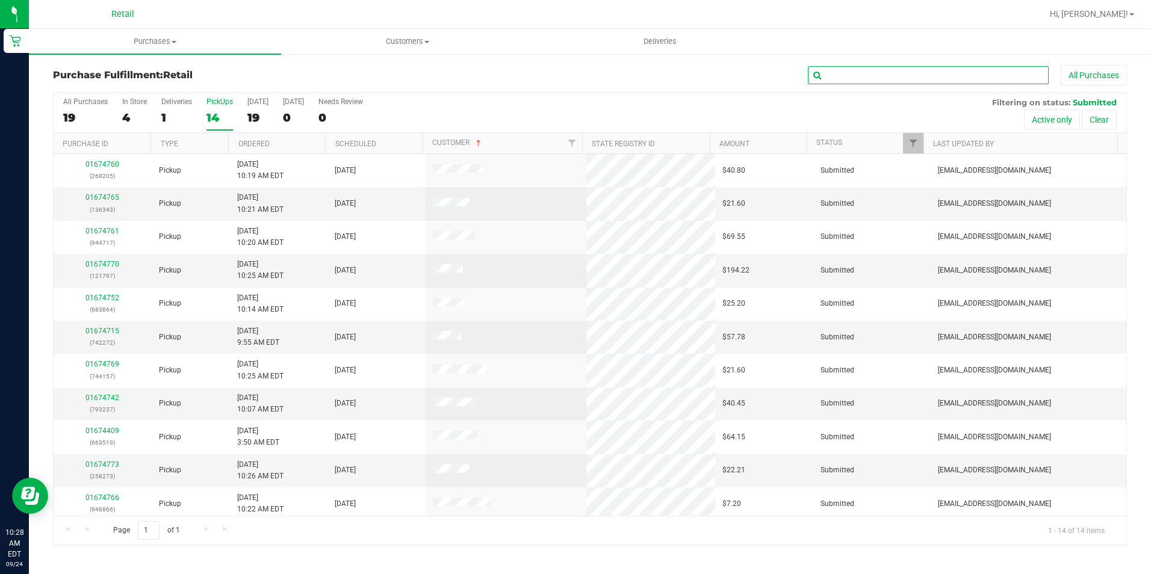
click at [853, 76] on input "text" at bounding box center [928, 75] width 241 height 18
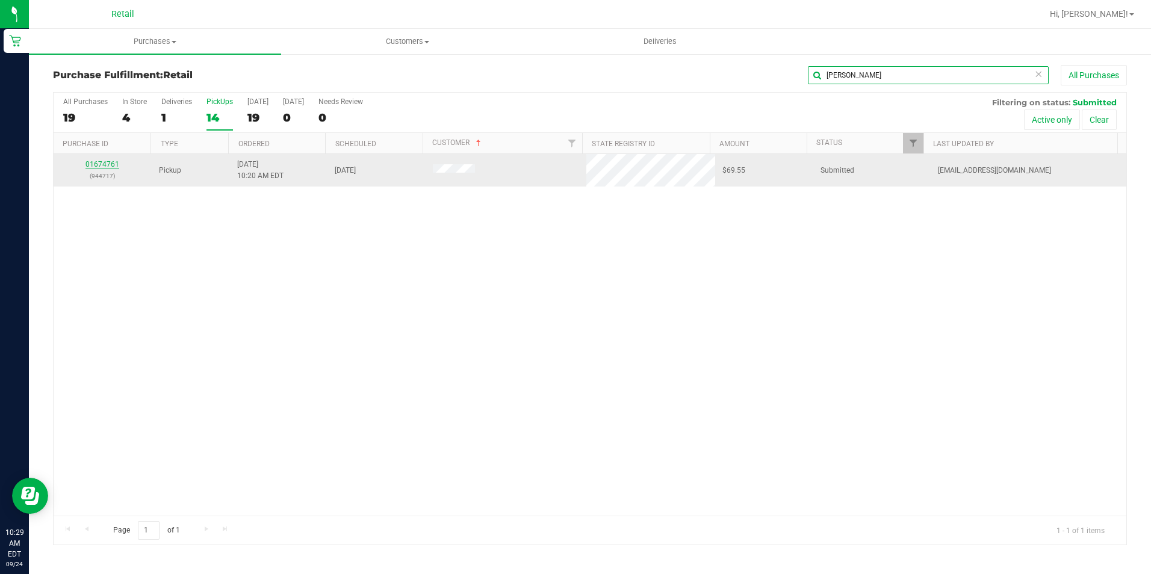
type input "bryan"
click at [101, 160] on link "01674761" at bounding box center [102, 164] width 34 height 8
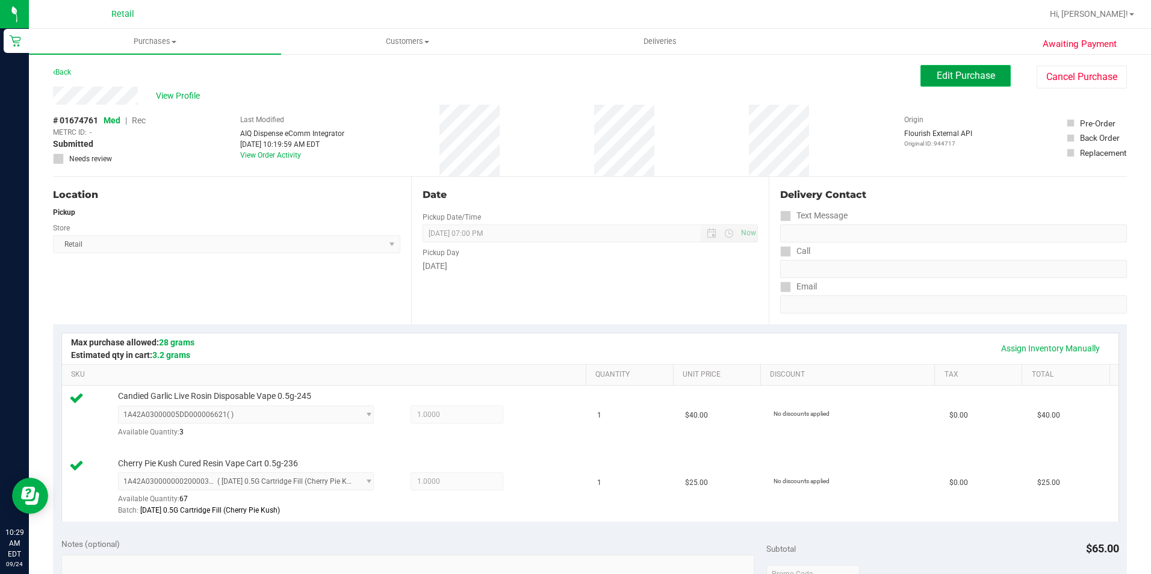
click at [954, 79] on span "Edit Purchase" at bounding box center [965, 75] width 58 height 11
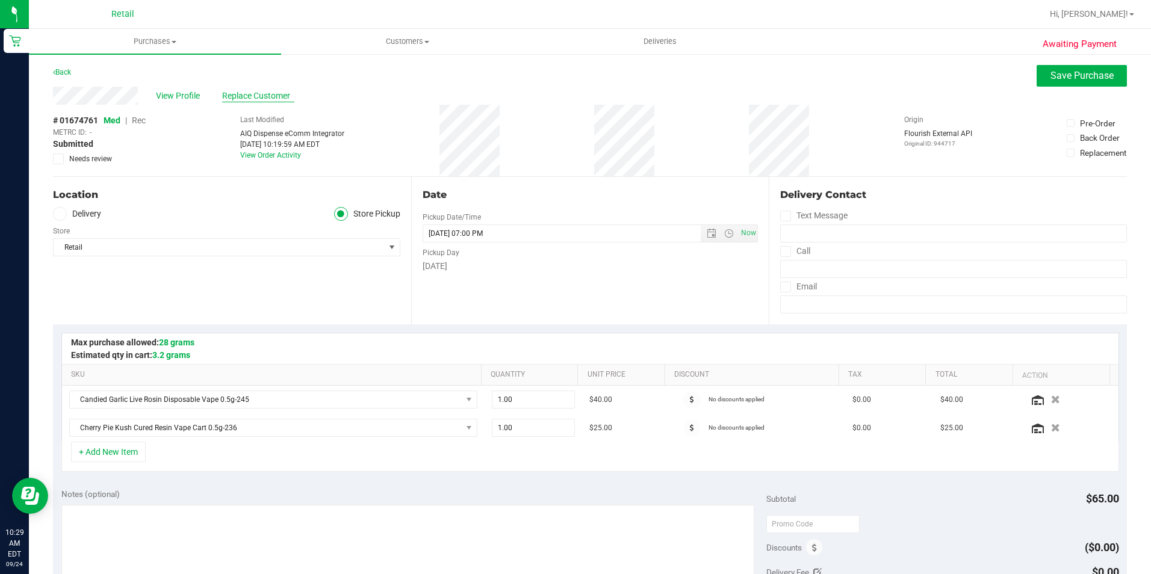
click at [243, 94] on span "Replace Customer" at bounding box center [258, 96] width 72 height 13
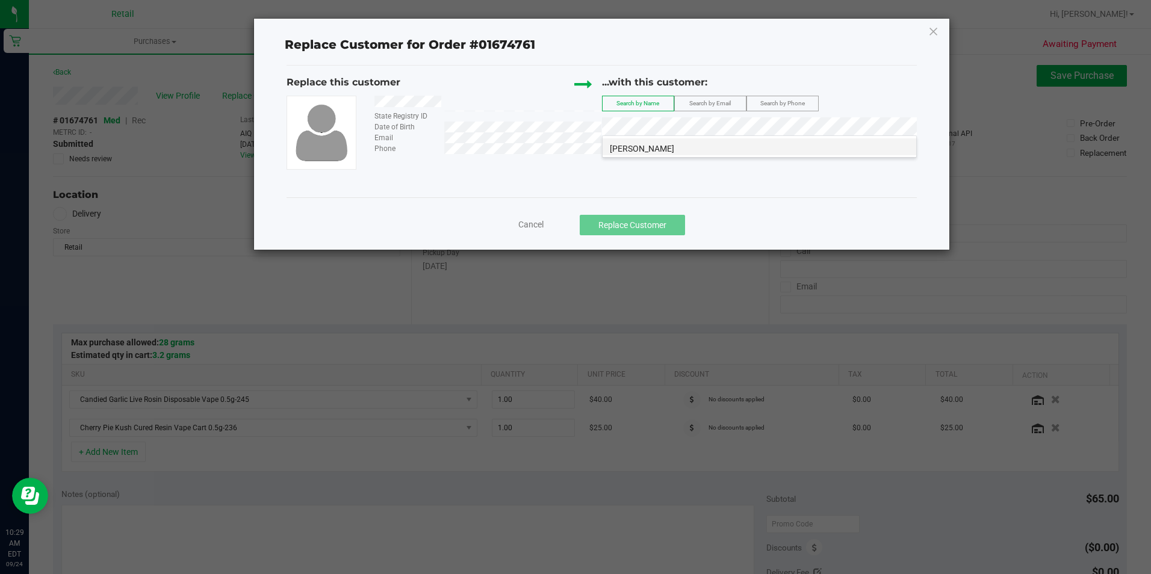
click at [669, 146] on li "Bryan Freitas" at bounding box center [759, 146] width 314 height 17
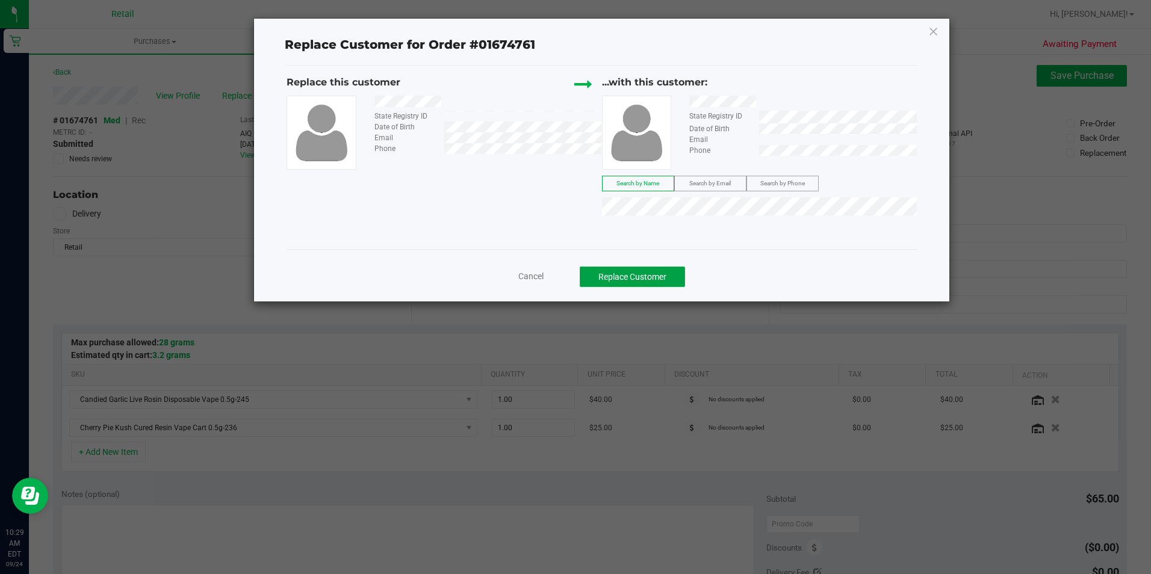
click at [614, 270] on button "Replace Customer" at bounding box center [632, 277] width 105 height 20
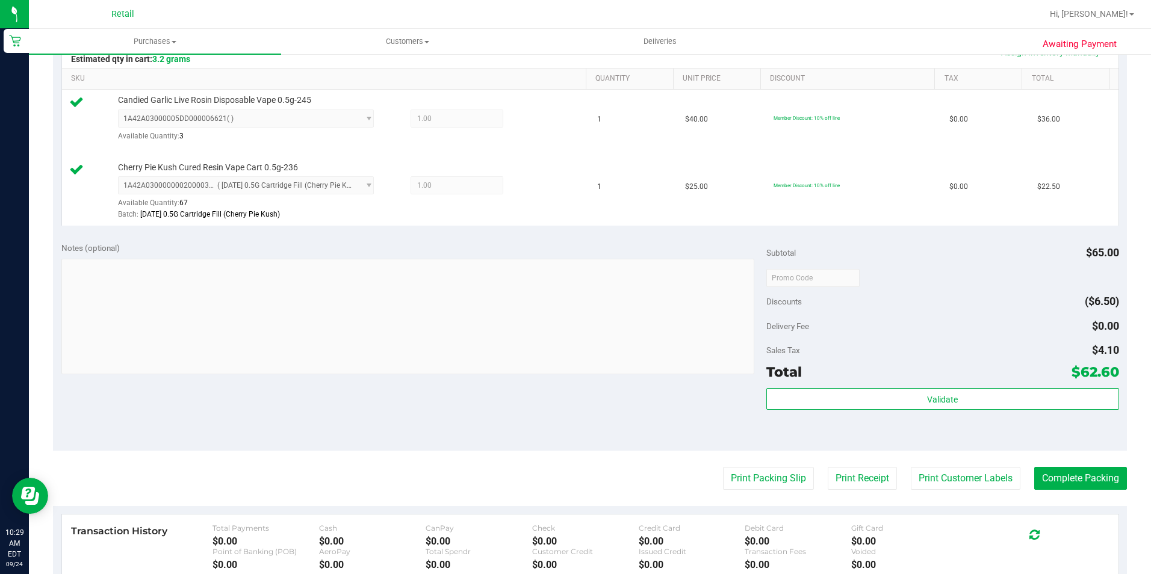
scroll to position [301, 0]
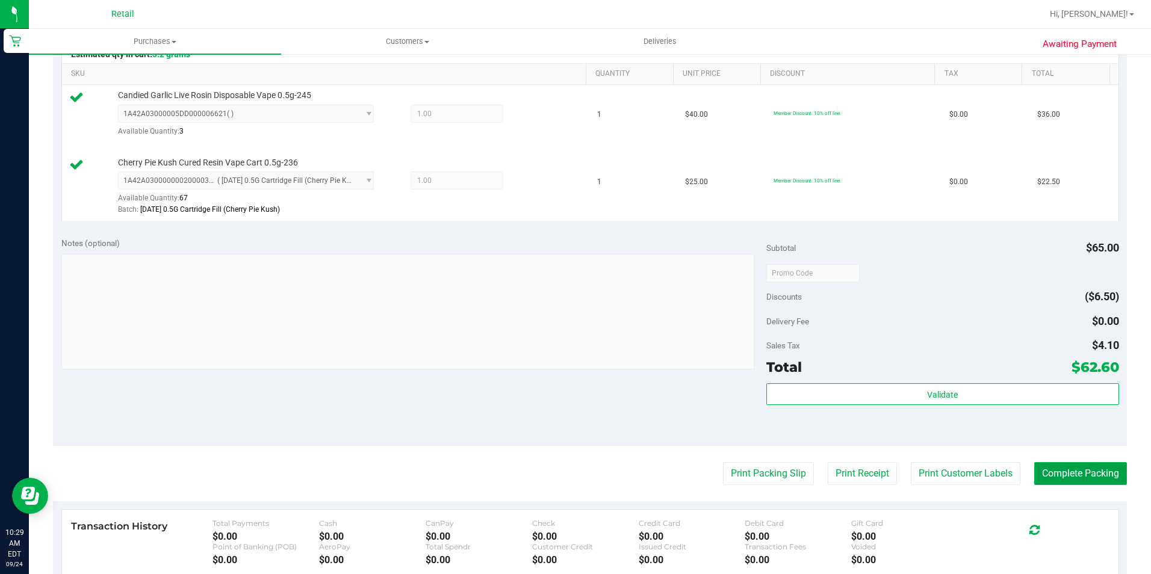
click at [1057, 468] on button "Complete Packing" at bounding box center [1080, 473] width 93 height 23
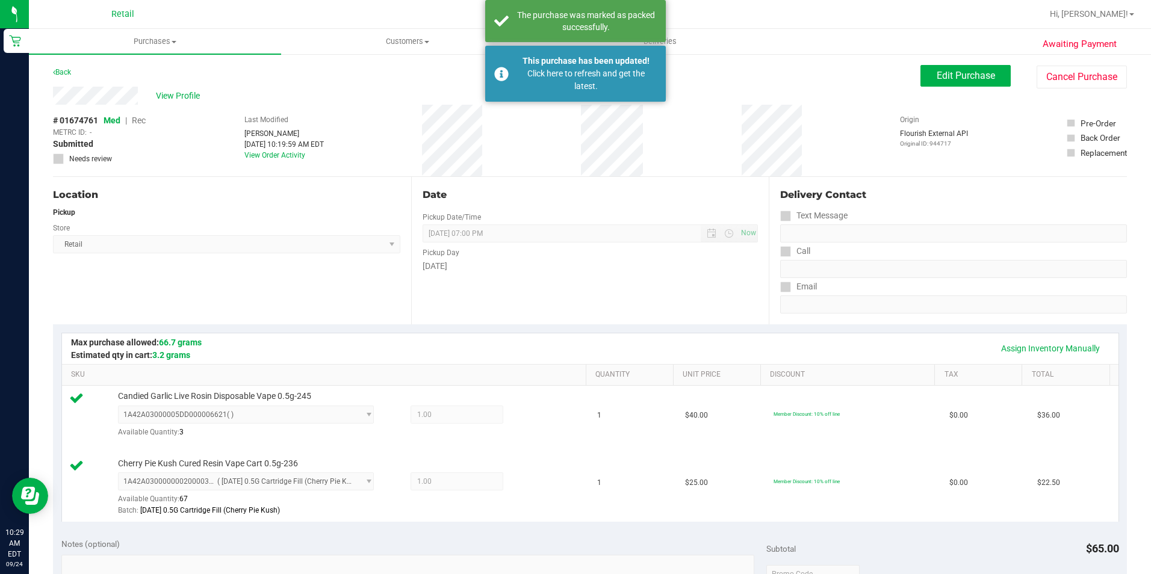
scroll to position [181, 0]
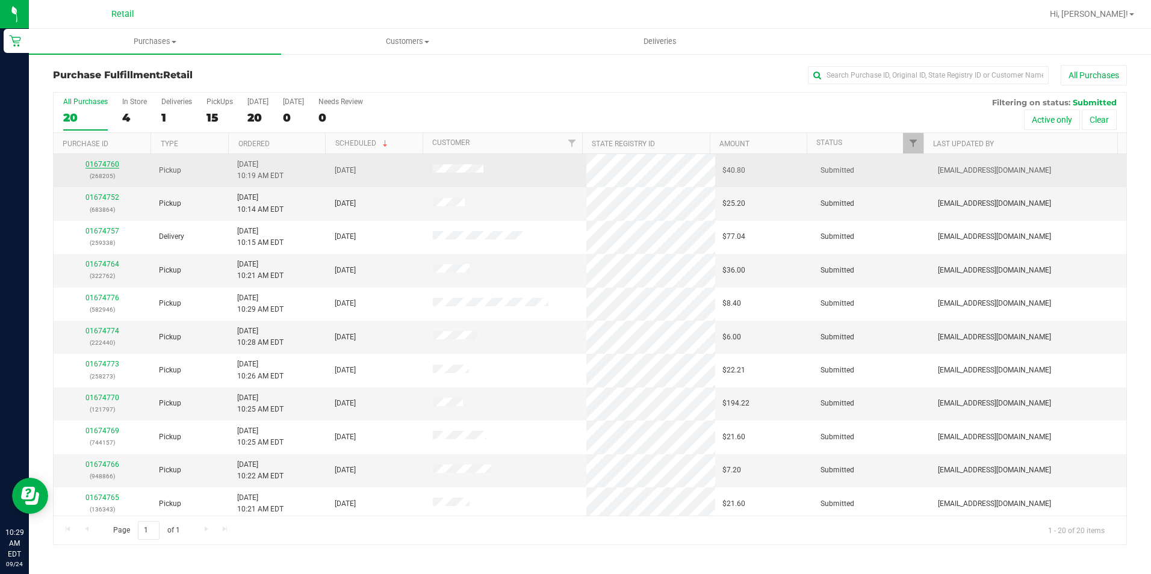
click at [86, 167] on link "01674760" at bounding box center [102, 164] width 34 height 8
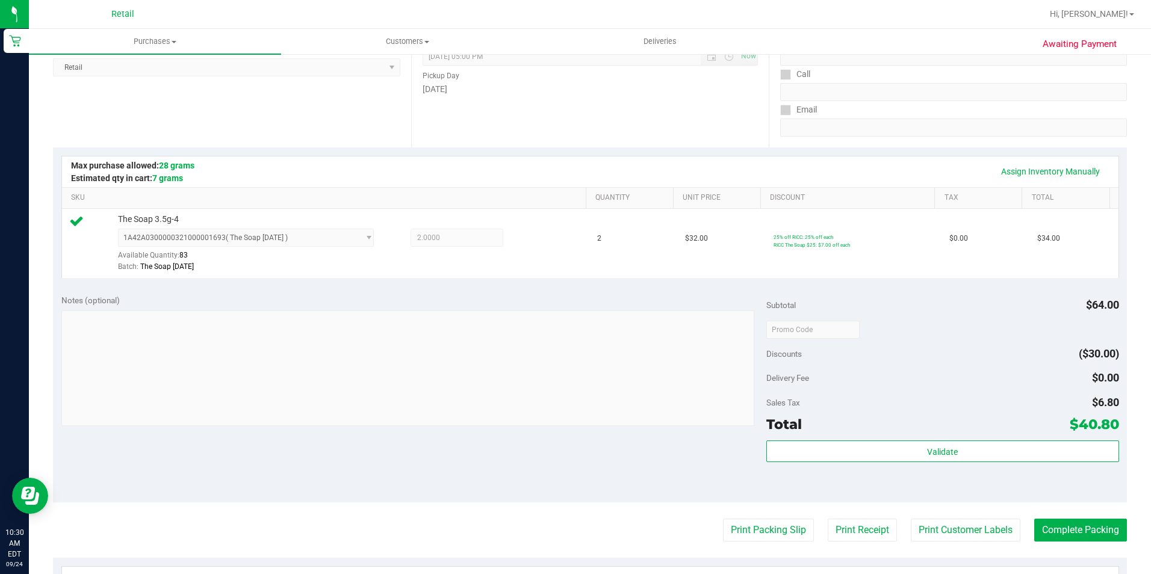
scroll to position [241, 0]
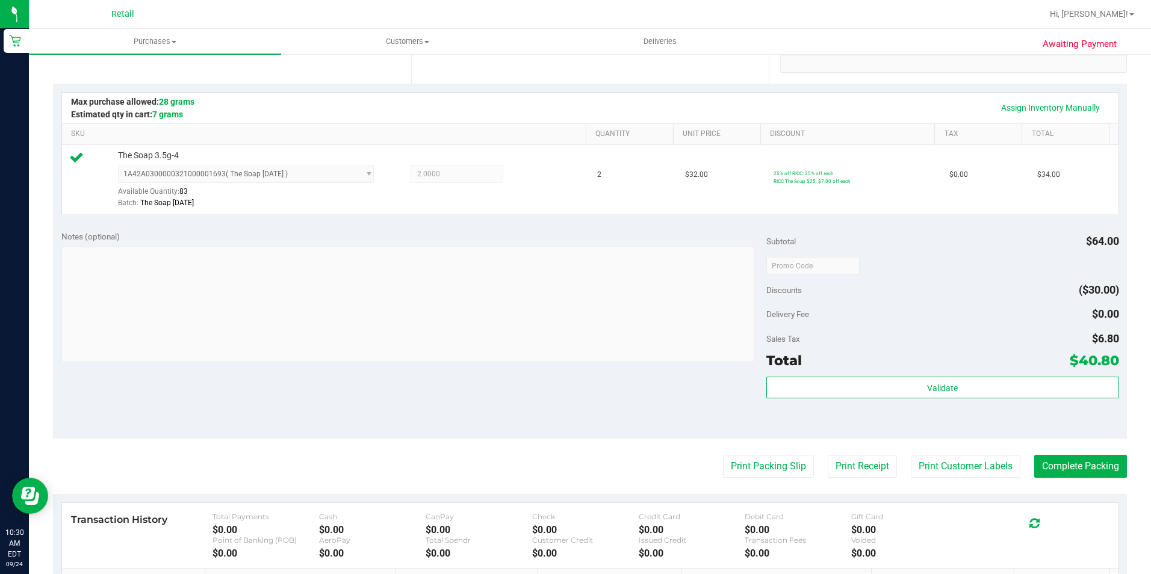
click at [1061, 451] on purchase-details "Back Edit Purchase Cancel Purchase View Profile # 01674760 Med | Rec METRC ID: …" at bounding box center [590, 271] width 1074 height 895
click at [1062, 463] on button "Complete Packing" at bounding box center [1080, 466] width 93 height 23
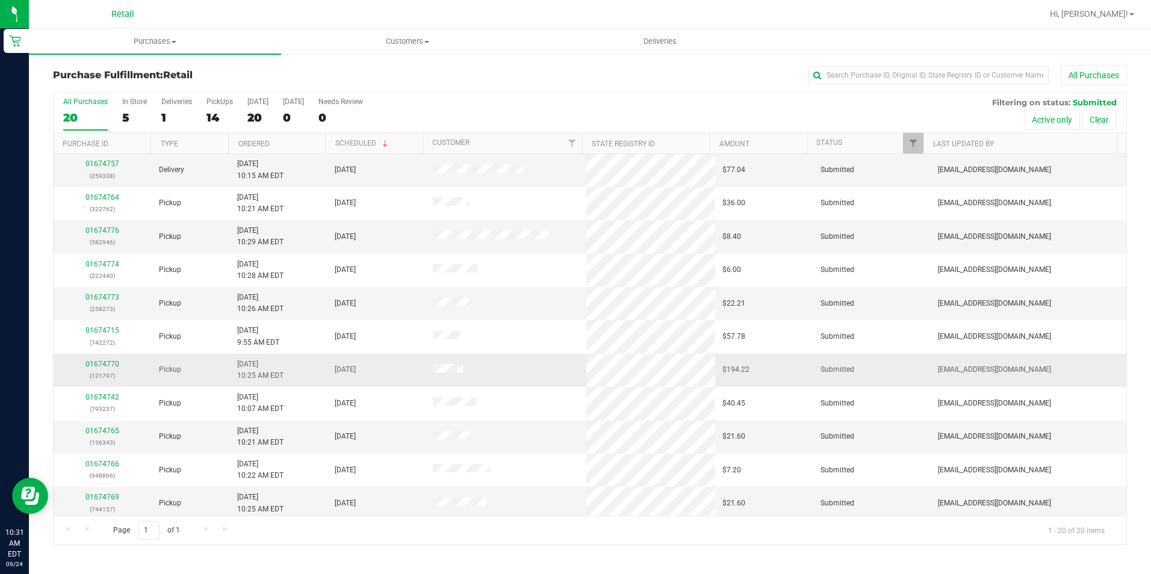
scroll to position [60, 0]
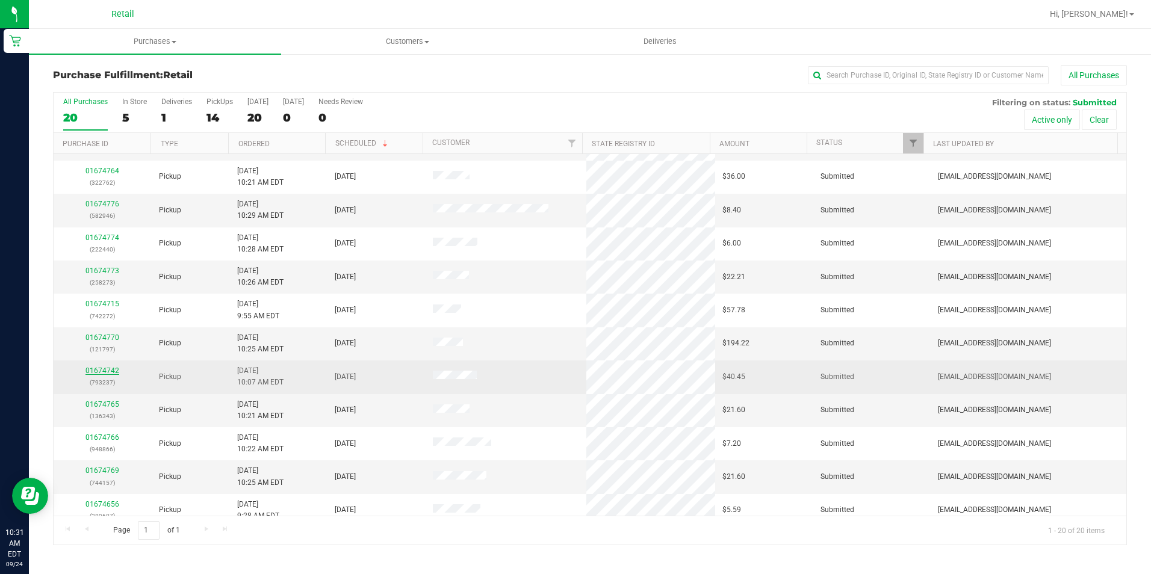
click at [109, 372] on link "01674742" at bounding box center [102, 371] width 34 height 8
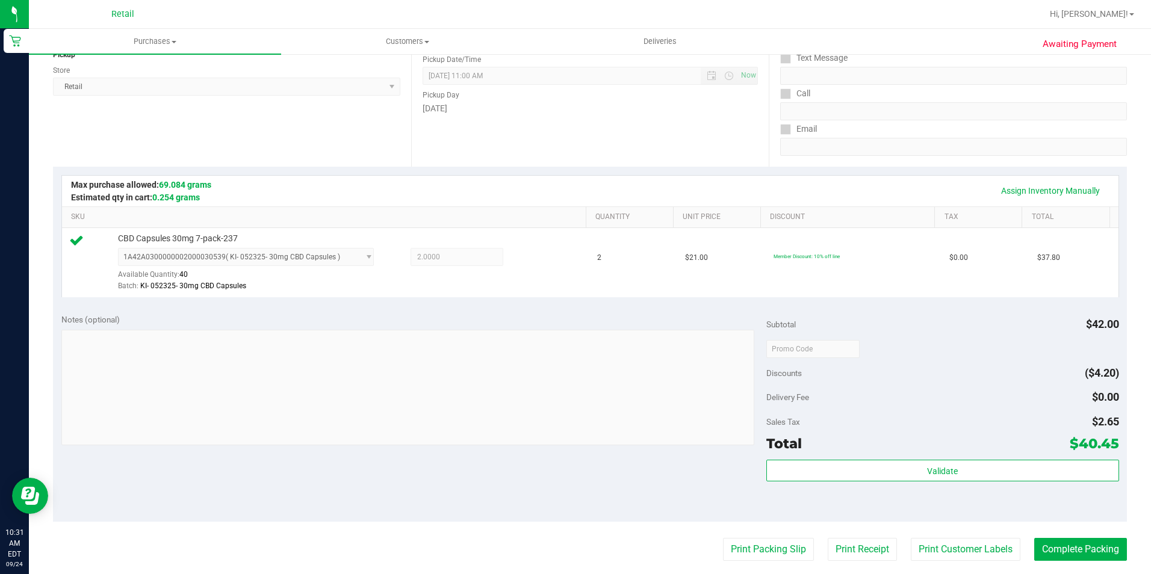
scroll to position [241, 0]
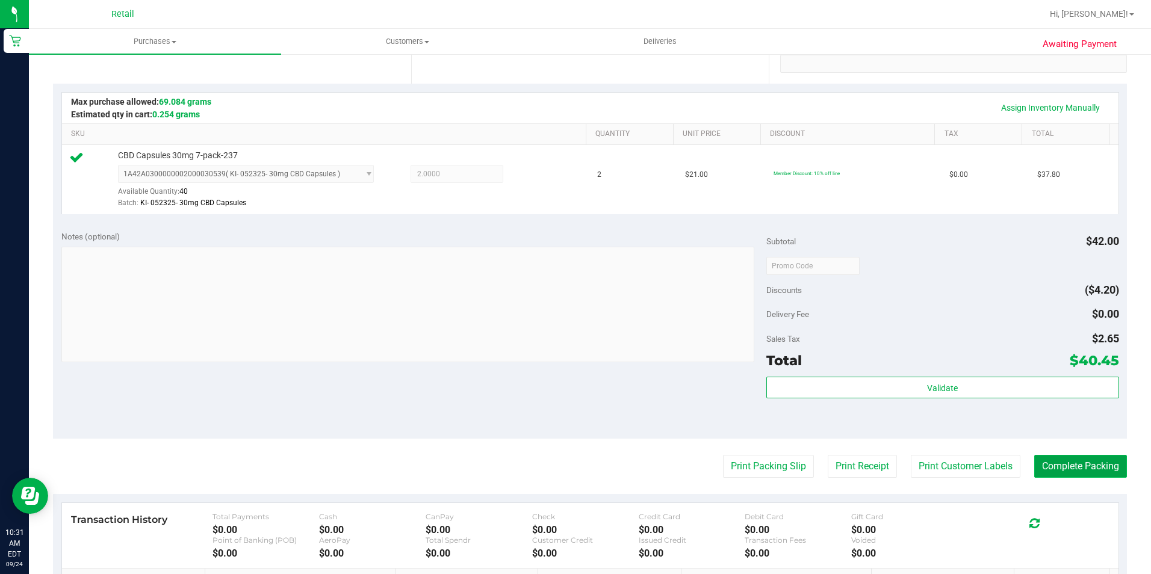
click at [1075, 468] on button "Complete Packing" at bounding box center [1080, 466] width 93 height 23
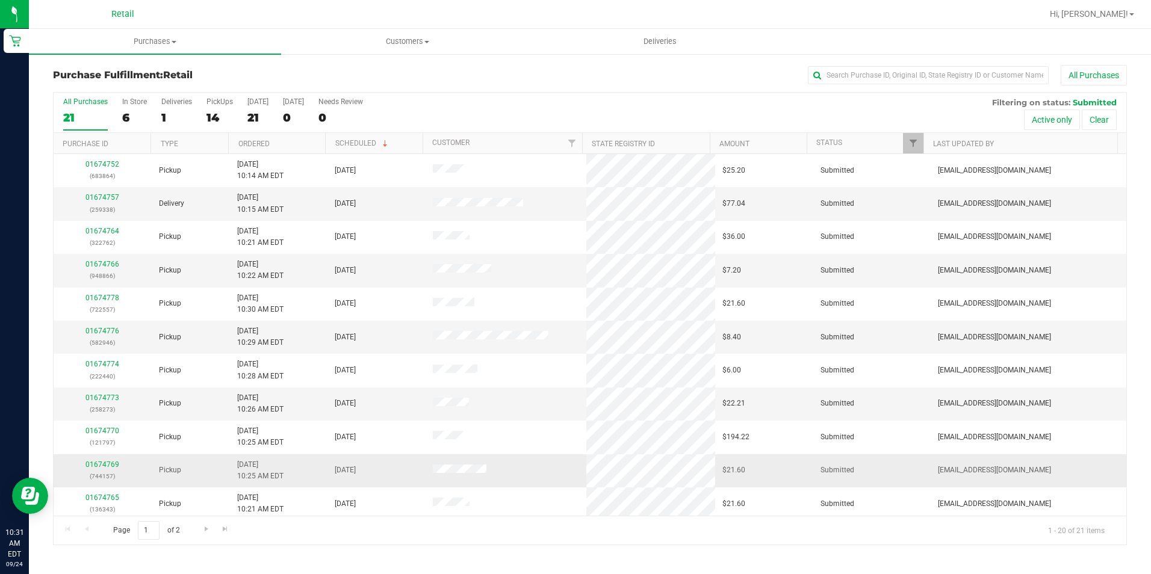
scroll to position [120, 0]
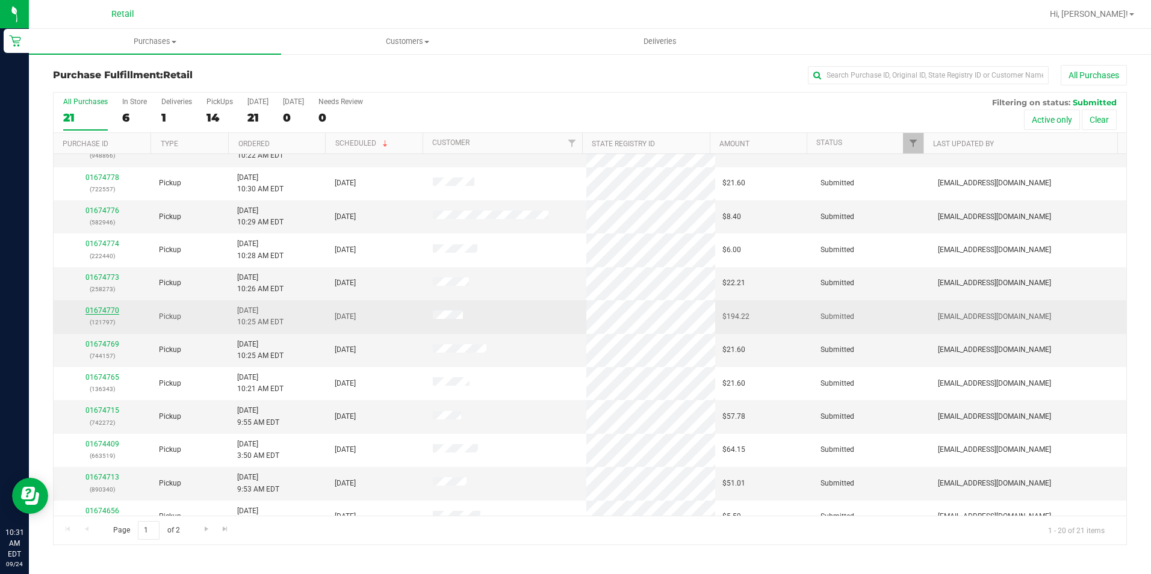
click at [107, 312] on link "01674770" at bounding box center [102, 310] width 34 height 8
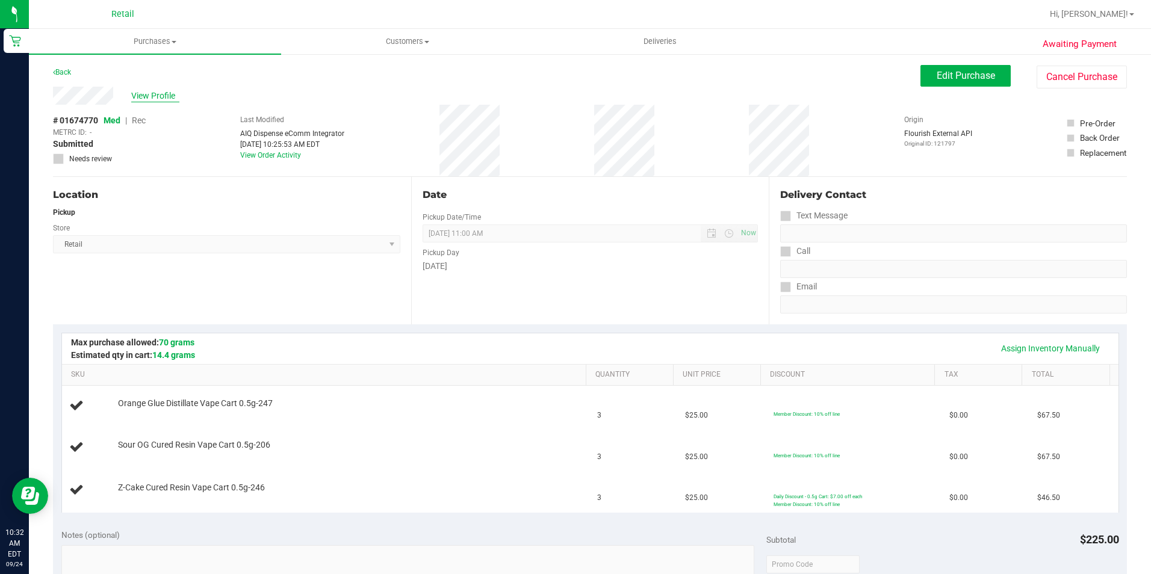
click at [155, 94] on span "View Profile" at bounding box center [155, 96] width 48 height 13
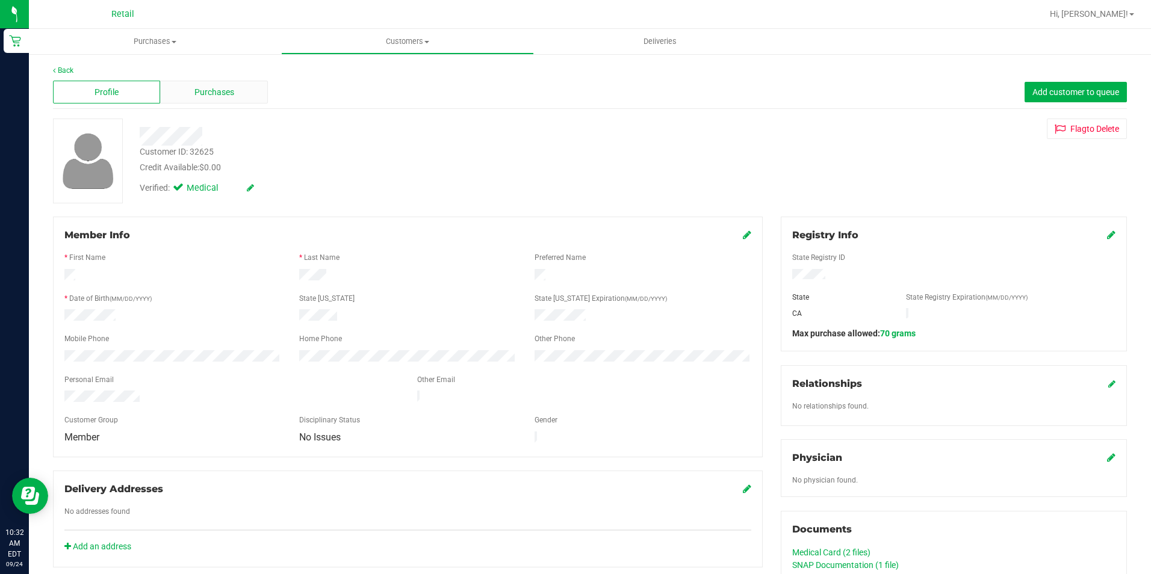
click at [187, 90] on div "Purchases" at bounding box center [213, 92] width 107 height 23
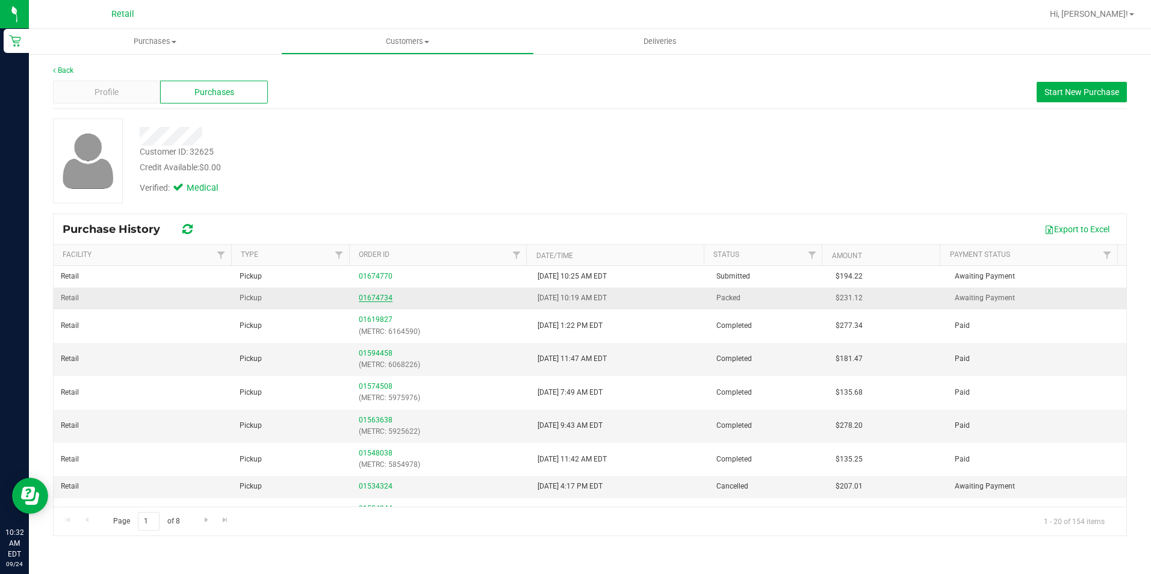
click at [359, 299] on link "01674734" at bounding box center [376, 298] width 34 height 8
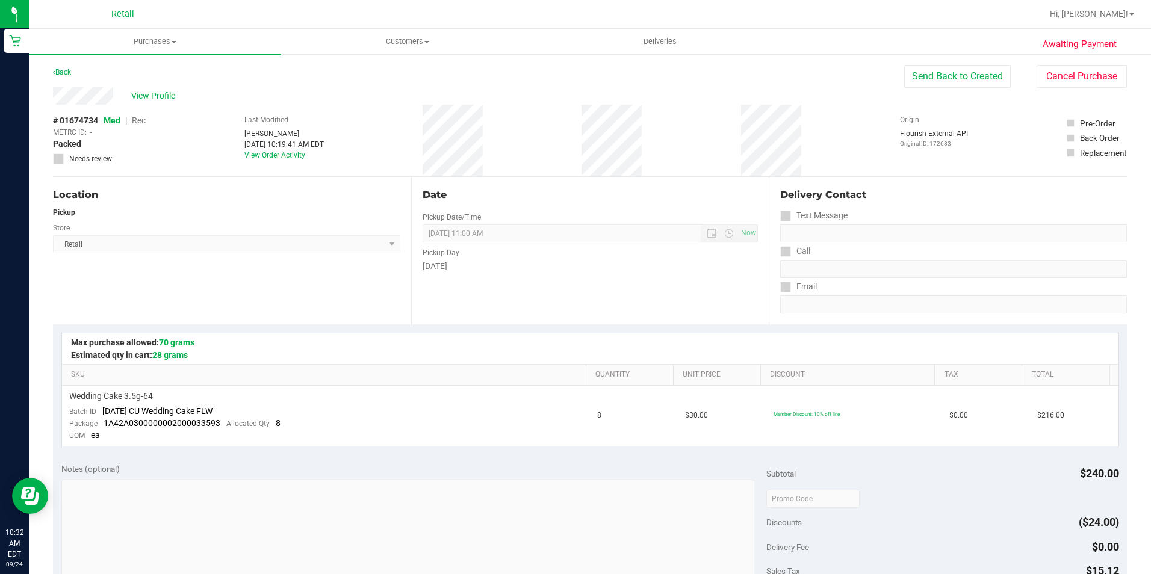
click at [64, 70] on link "Back" at bounding box center [62, 72] width 18 height 8
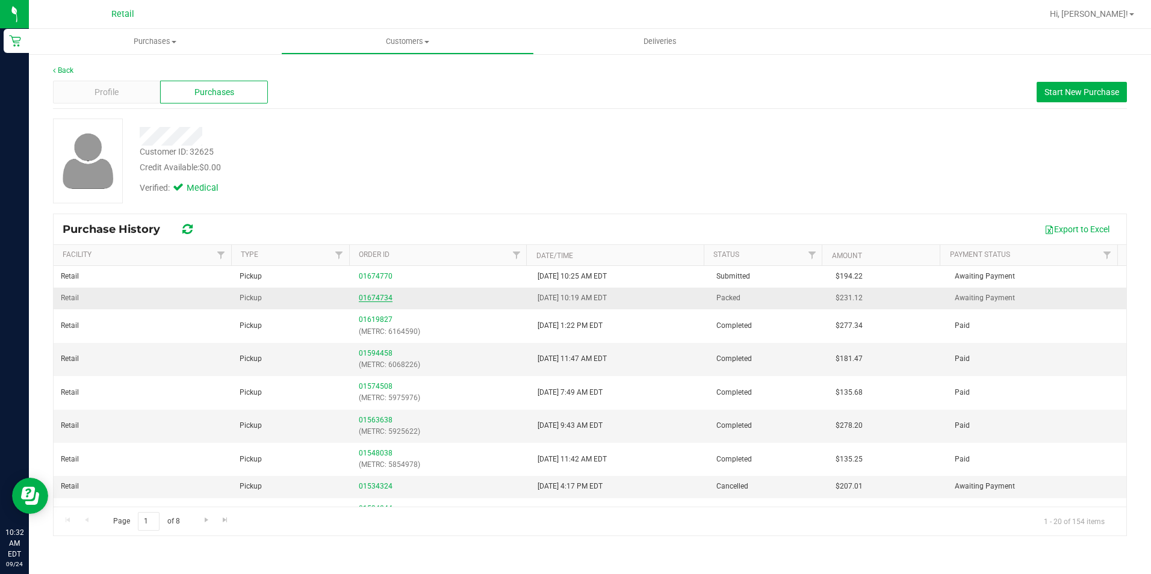
click at [369, 296] on link "01674734" at bounding box center [376, 298] width 34 height 8
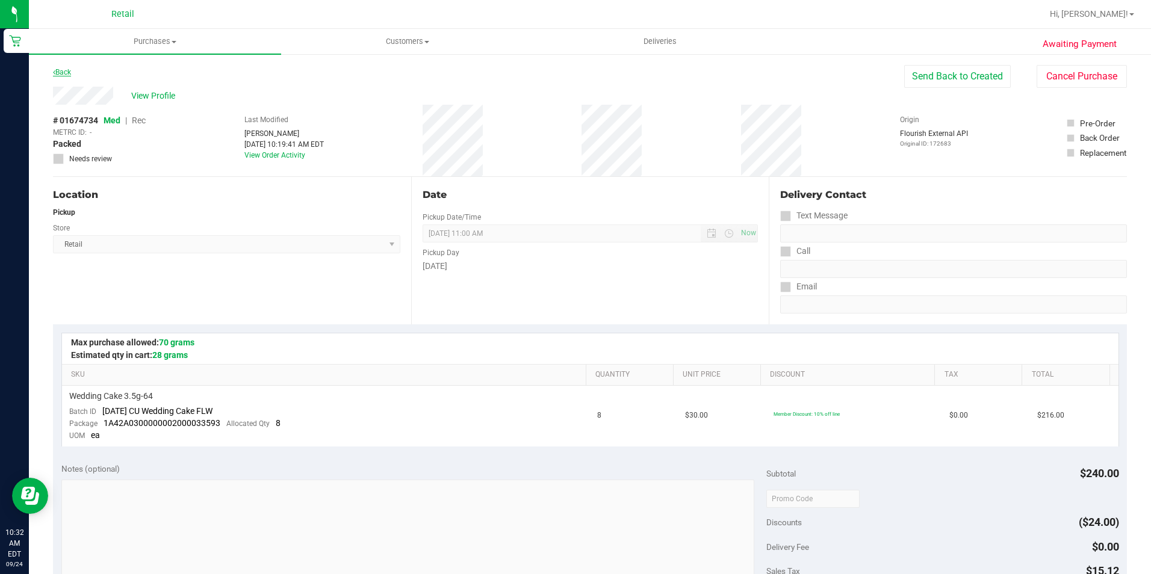
click at [62, 73] on link "Back" at bounding box center [62, 72] width 18 height 8
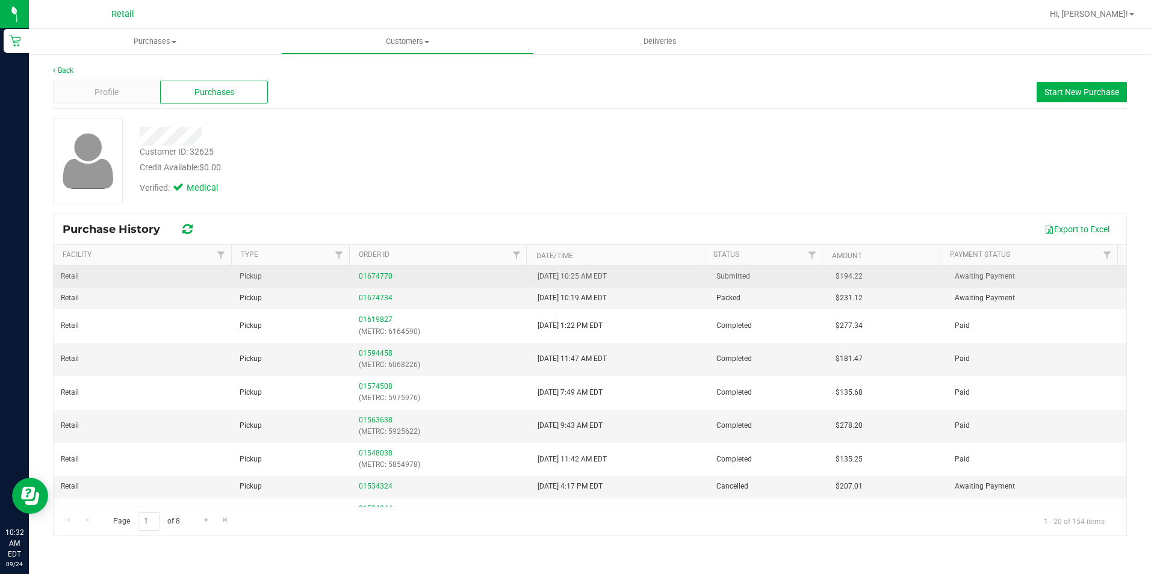
click at [361, 270] on td "01674770" at bounding box center [440, 277] width 179 height 22
click at [361, 277] on link "01674770" at bounding box center [376, 276] width 34 height 8
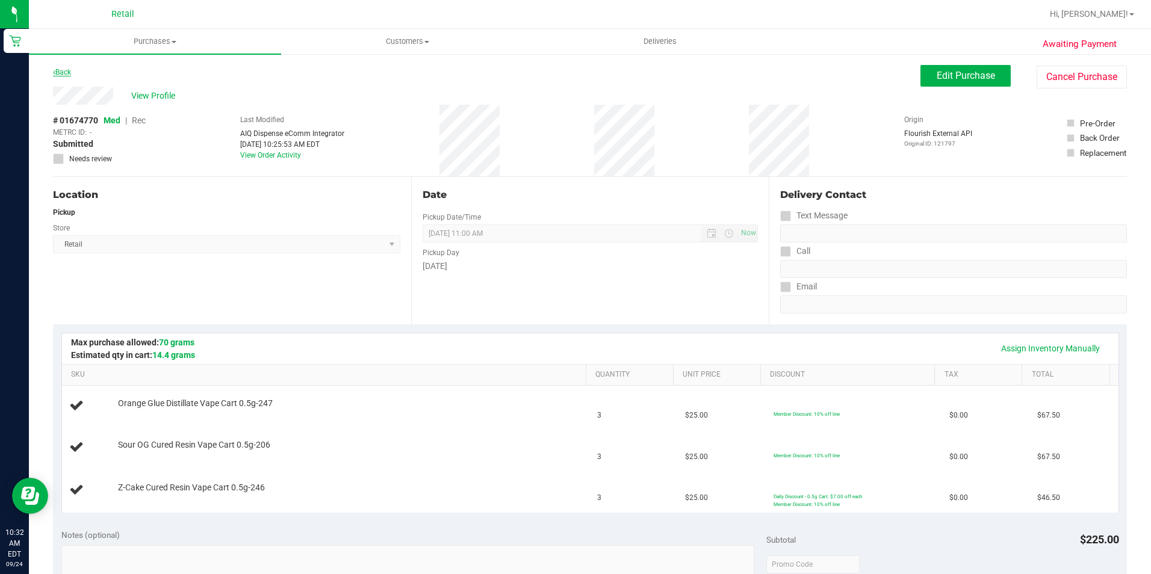
click at [61, 70] on link "Back" at bounding box center [62, 72] width 18 height 8
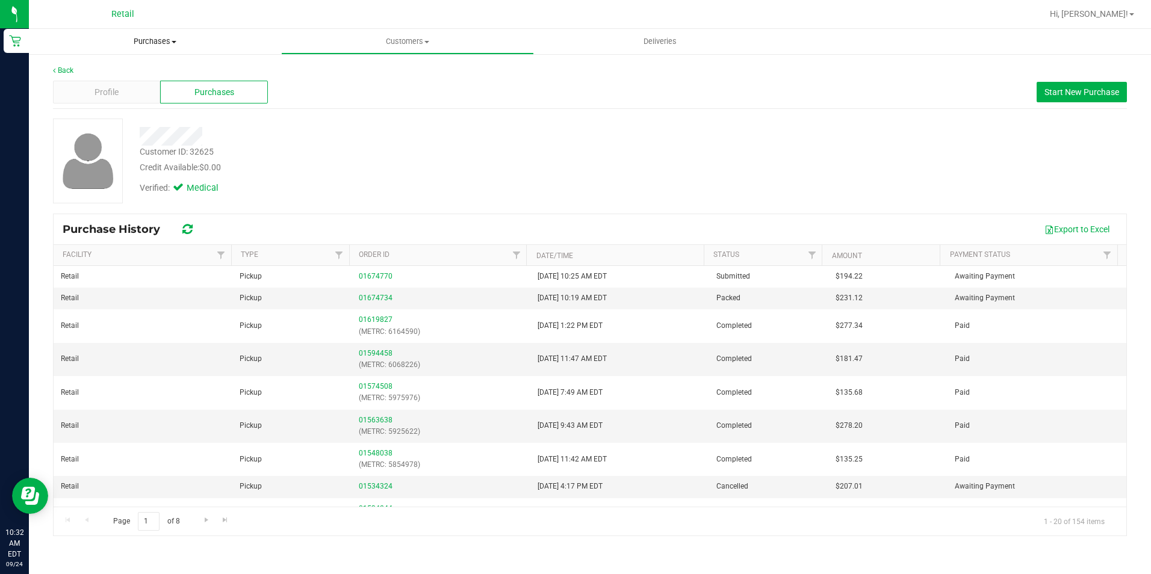
click at [153, 40] on span "Purchases" at bounding box center [155, 41] width 252 height 11
click at [128, 88] on li "Fulfillment" at bounding box center [155, 87] width 252 height 14
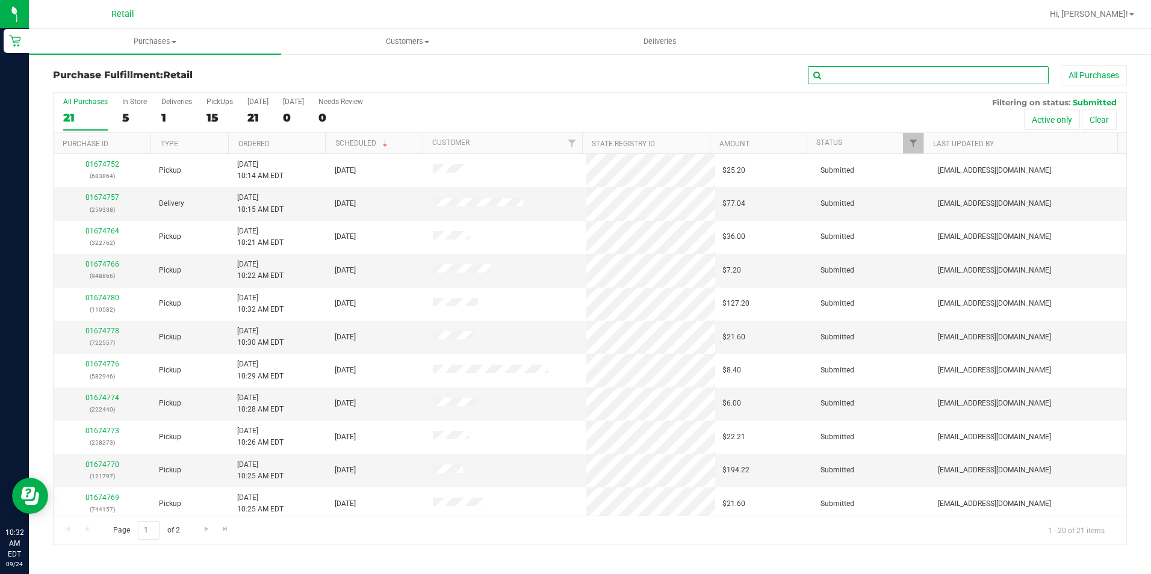
click at [885, 80] on input "text" at bounding box center [928, 75] width 241 height 18
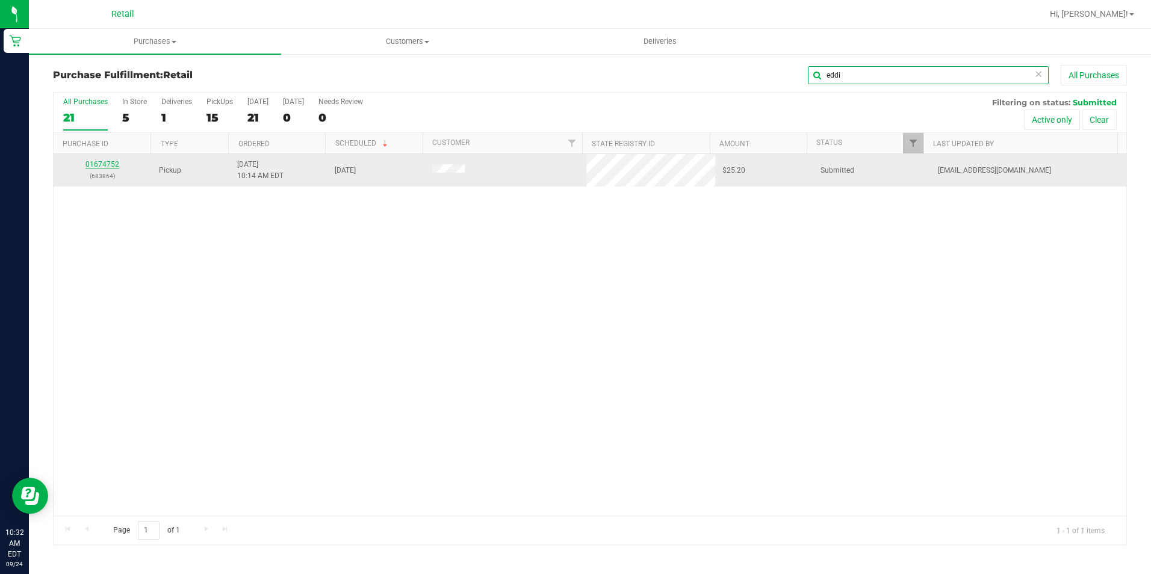
type input "eddi"
click at [105, 164] on link "01674752" at bounding box center [102, 164] width 34 height 8
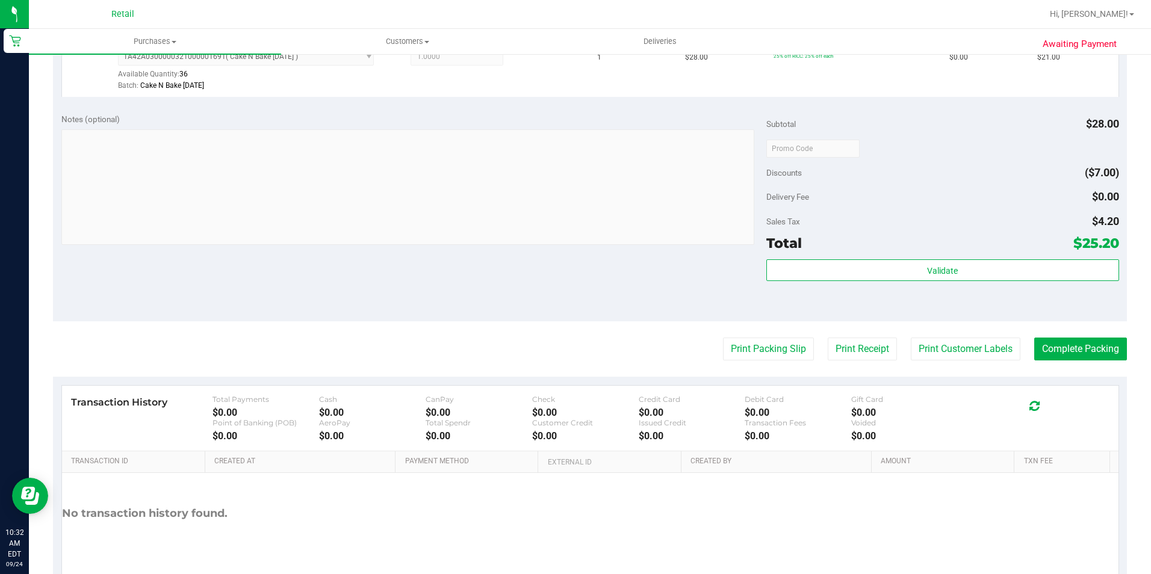
scroll to position [361, 0]
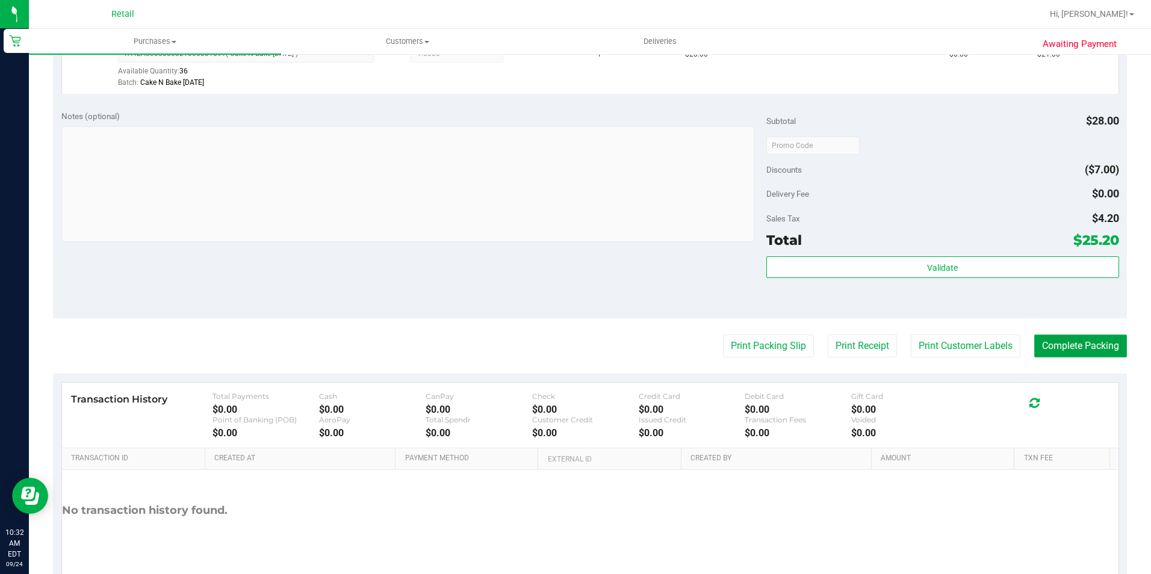
click at [1049, 341] on button "Complete Packing" at bounding box center [1080, 346] width 93 height 23
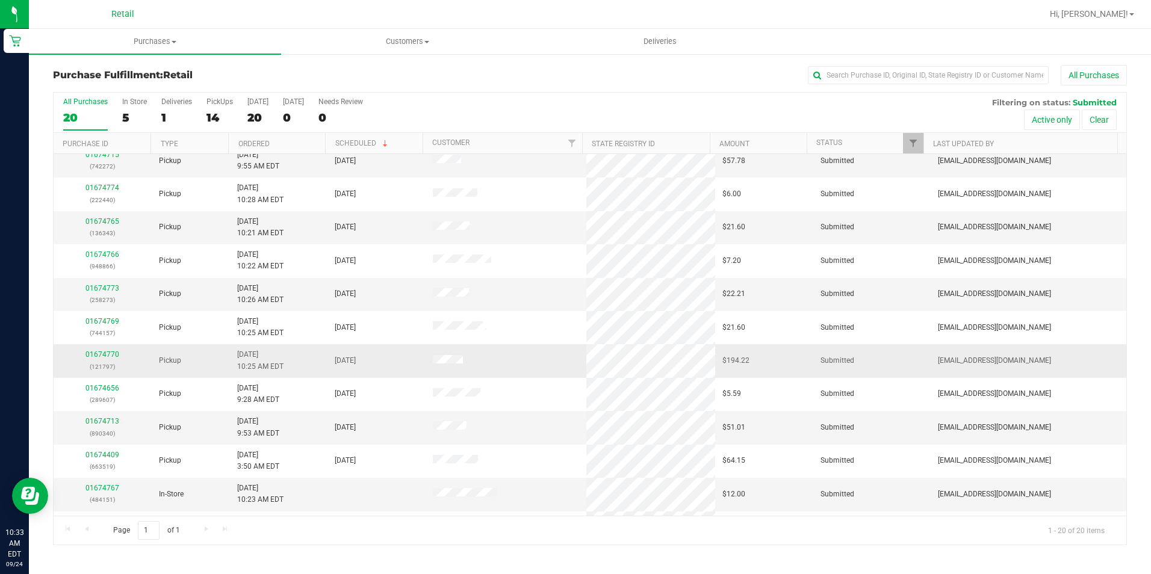
scroll to position [64, 0]
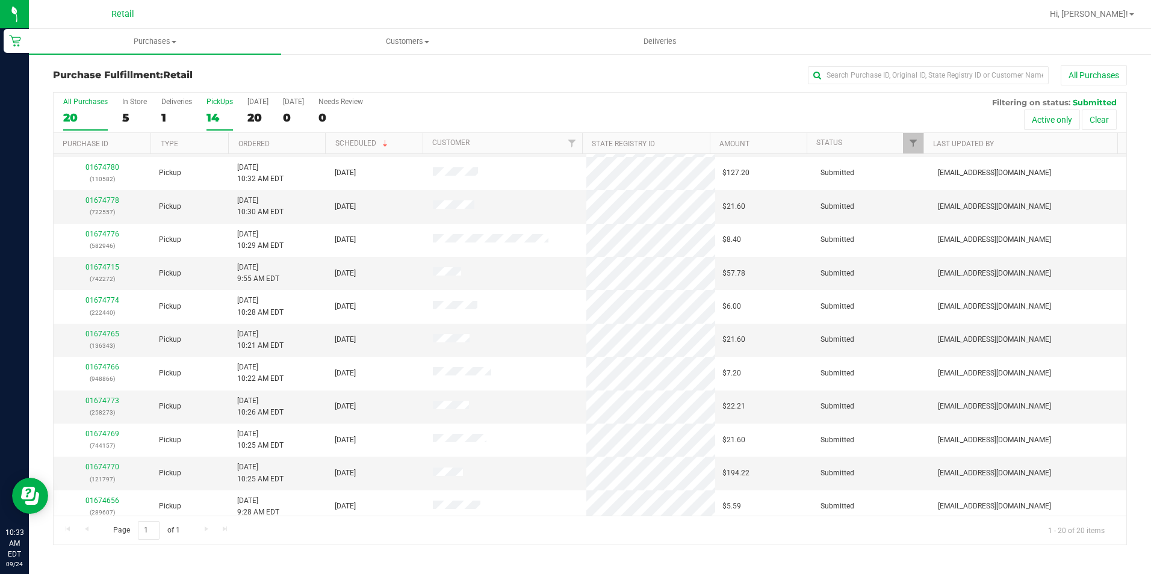
click at [218, 109] on label "PickUps 14" at bounding box center [219, 113] width 26 height 33
click at [0, 0] on input "PickUps 14" at bounding box center [0, 0] width 0 height 0
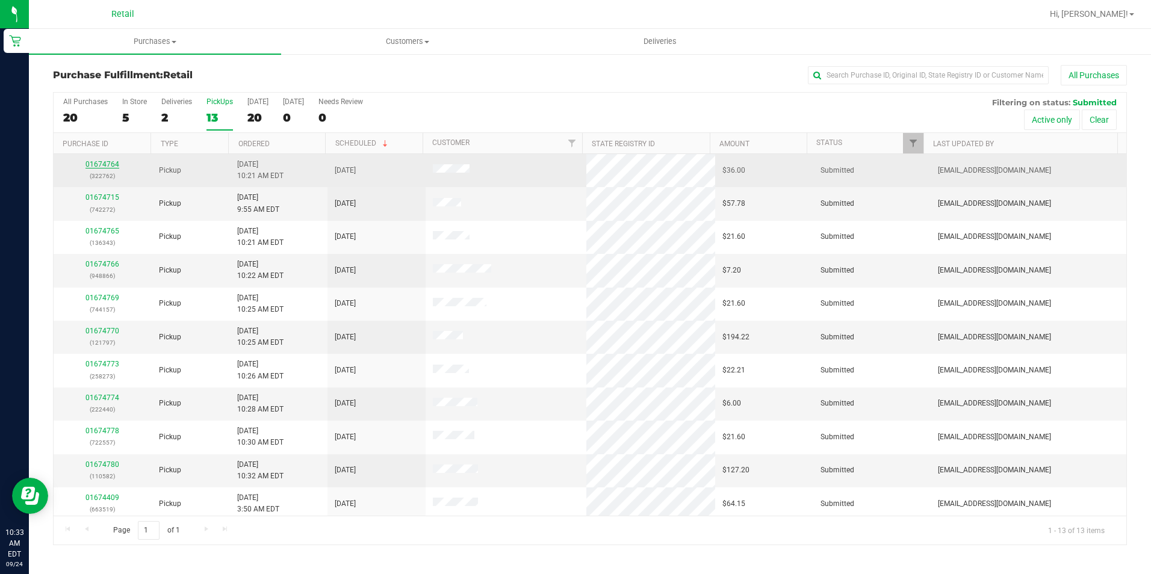
click at [111, 160] on link "01674764" at bounding box center [102, 164] width 34 height 8
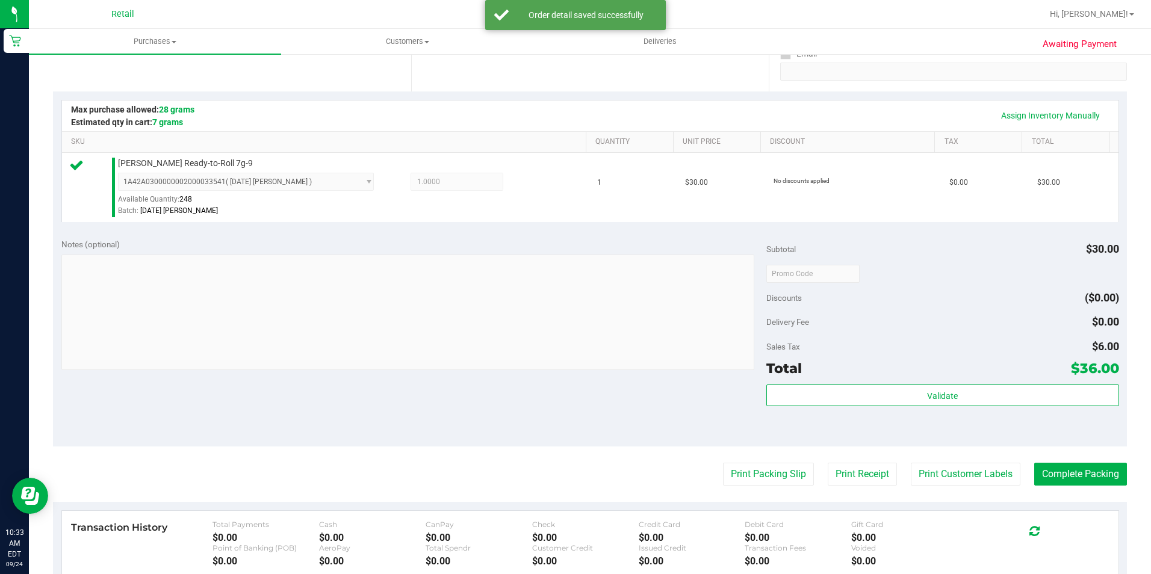
scroll to position [241, 0]
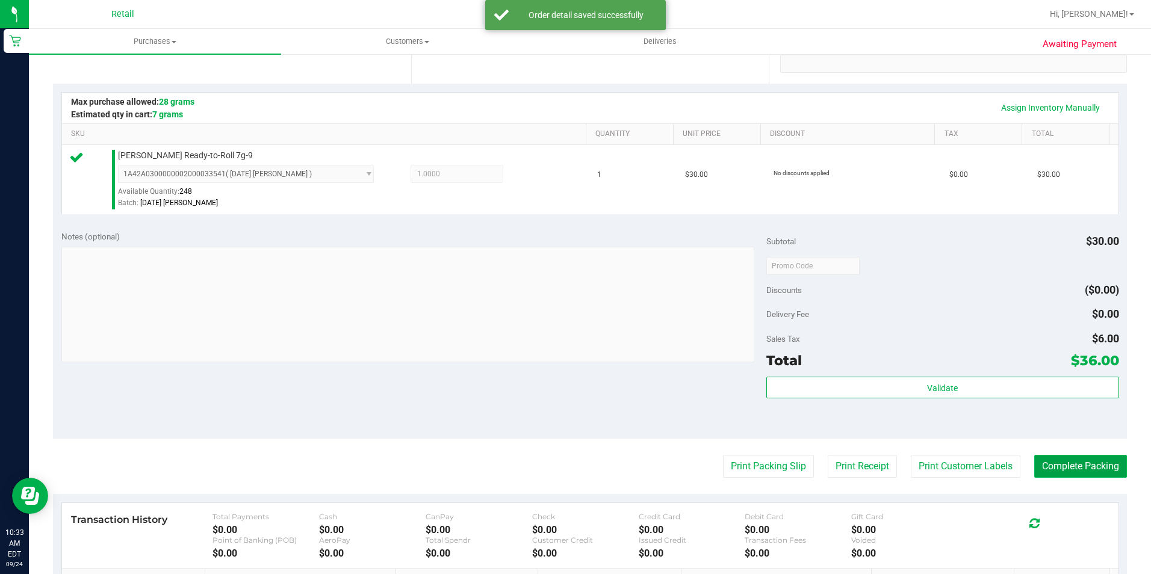
click at [1078, 457] on button "Complete Packing" at bounding box center [1080, 466] width 93 height 23
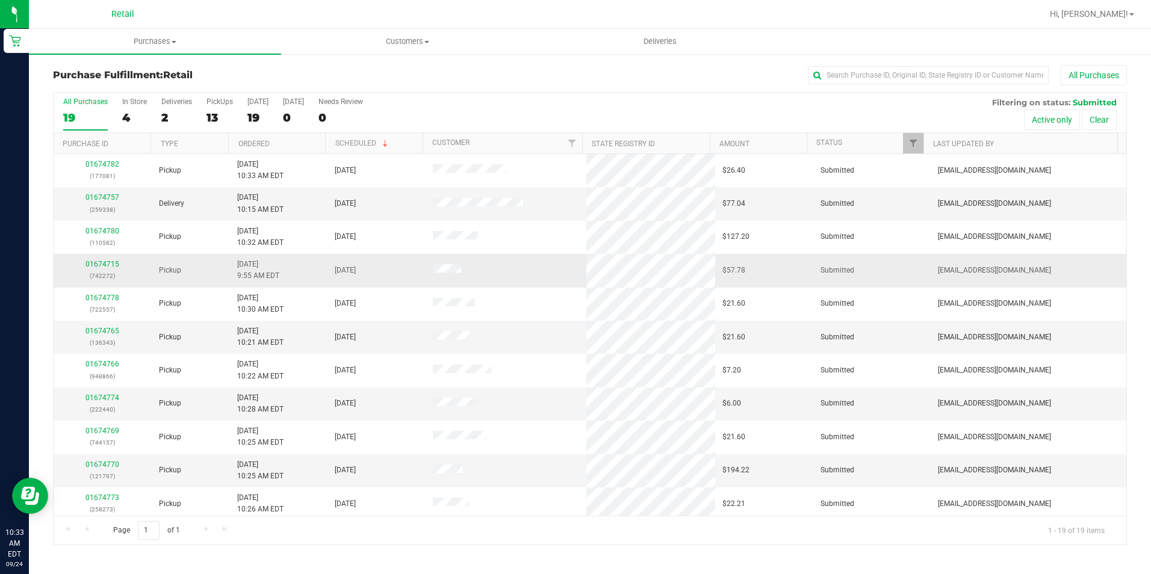
click at [104, 269] on div "01674715 (742272)" at bounding box center [103, 270] width 84 height 23
click at [104, 264] on link "01674715" at bounding box center [102, 264] width 34 height 8
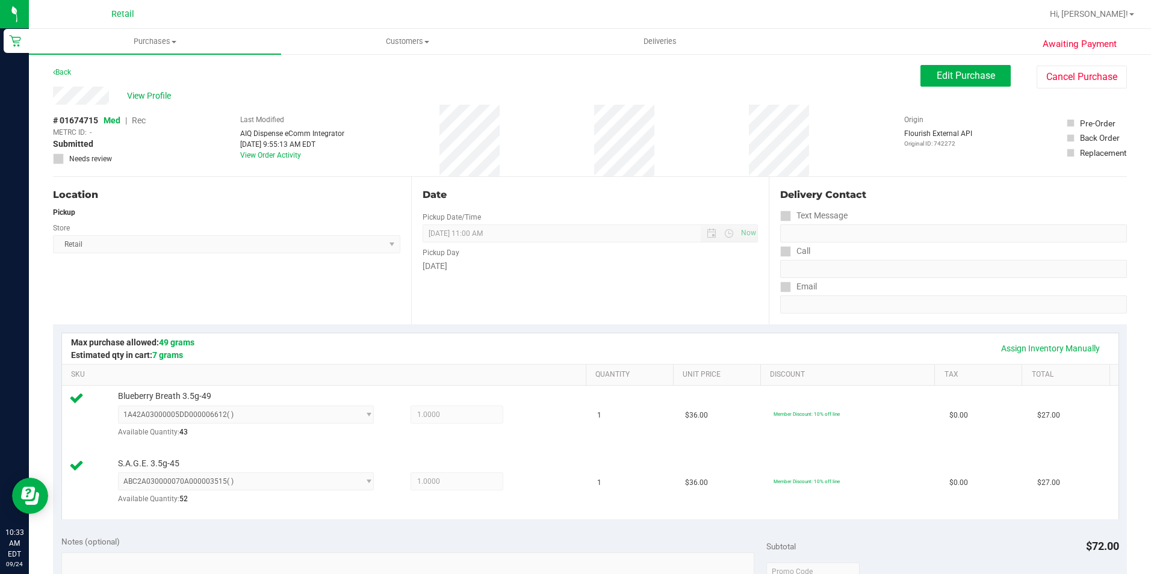
click at [958, 87] on div "Edit Purchase Cancel Purchase" at bounding box center [1023, 76] width 206 height 23
click at [957, 80] on span "Edit Purchase" at bounding box center [965, 75] width 58 height 11
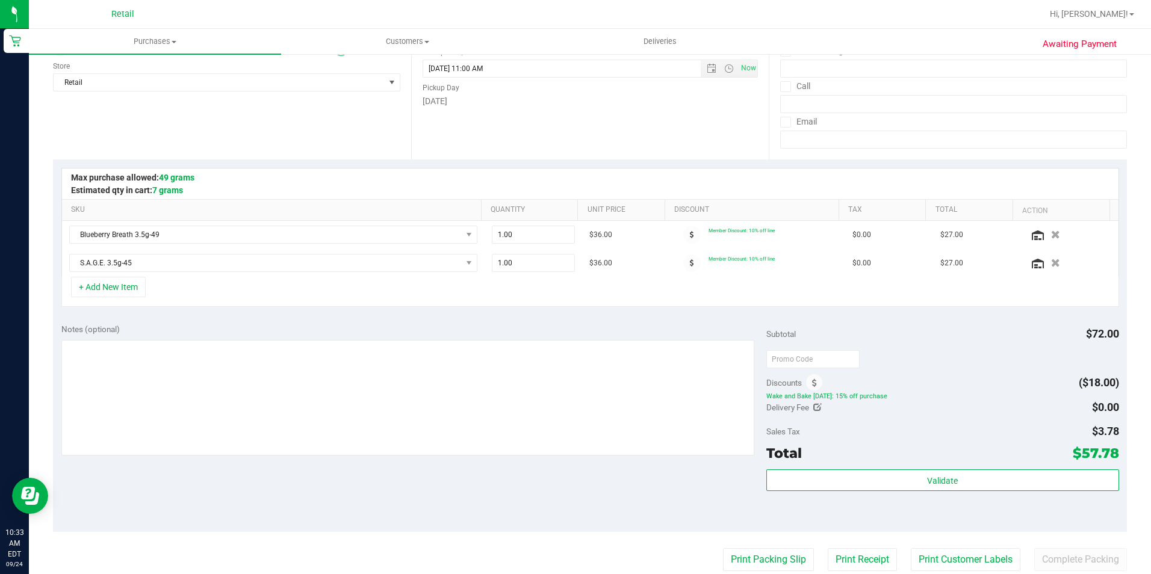
scroll to position [181, 0]
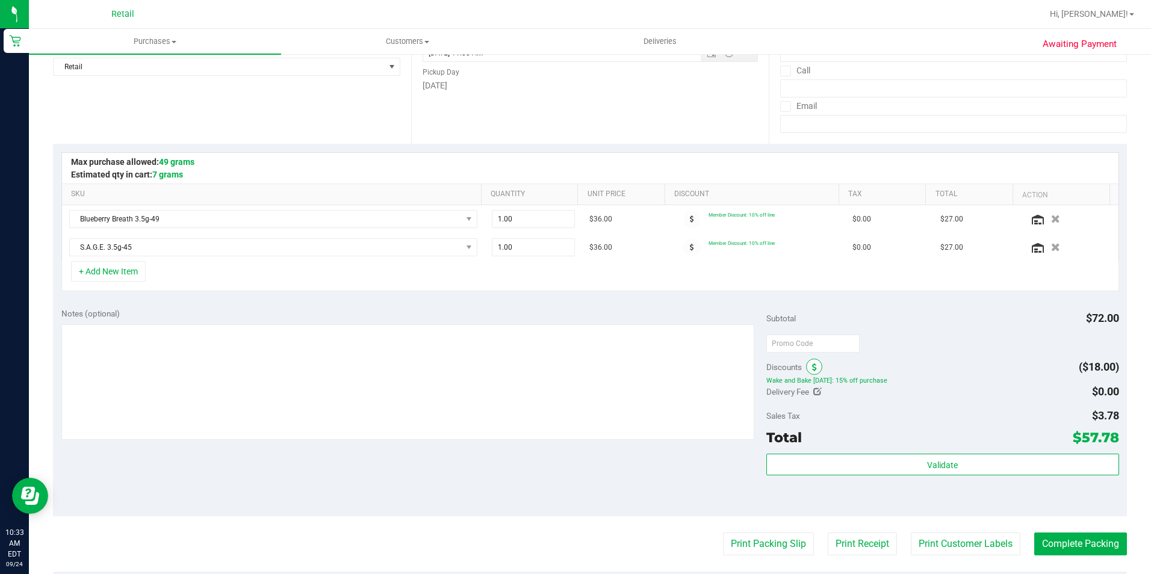
click at [812, 365] on icon at bounding box center [814, 367] width 5 height 8
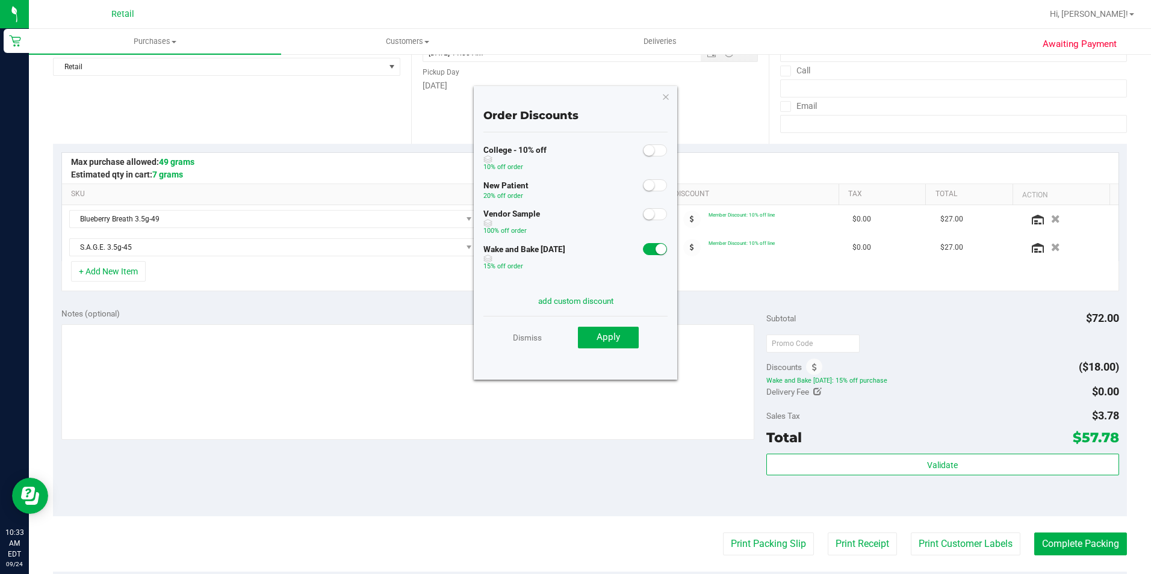
click at [655, 247] on small at bounding box center [660, 249] width 11 height 11
click at [603, 333] on span "Apply" at bounding box center [607, 337] width 23 height 11
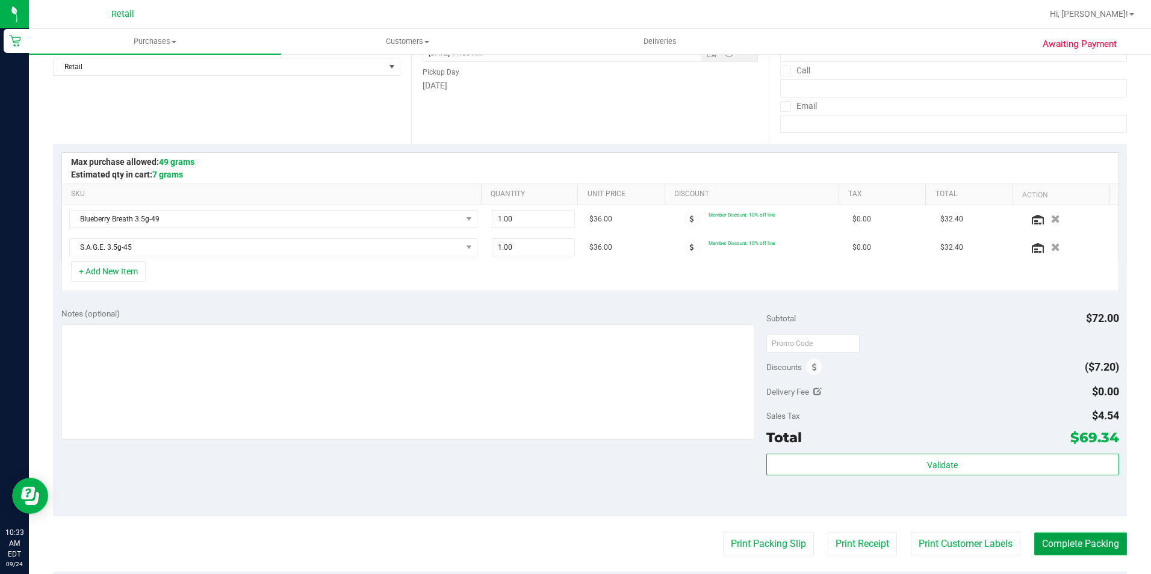
click at [1053, 547] on button "Complete Packing" at bounding box center [1080, 544] width 93 height 23
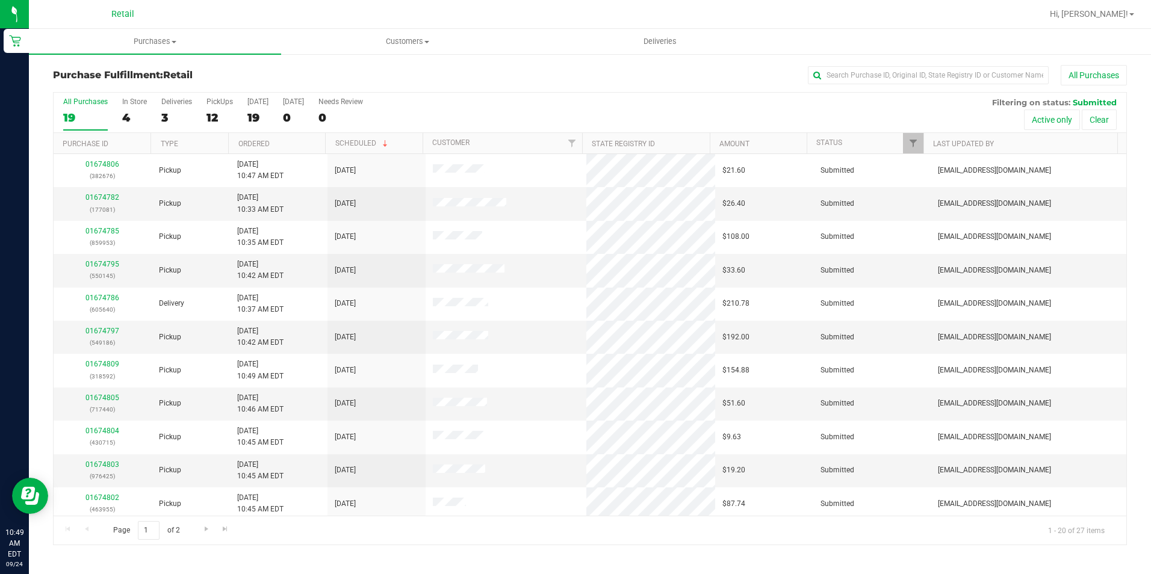
click at [234, 113] on div "All Purchases 19 In Store 4 Deliveries 3 PickUps 12 Today 19 Tomorrow 0 Needs R…" at bounding box center [590, 113] width 1072 height 40
click at [203, 113] on div "All Purchases 19 In Store 4 Deliveries 3 PickUps 12 Today 19 Tomorrow 0 Needs R…" at bounding box center [590, 113] width 1072 height 40
click at [217, 113] on div "12" at bounding box center [219, 118] width 26 height 14
click at [0, 0] on input "PickUps 12" at bounding box center [0, 0] width 0 height 0
click at [105, 201] on link "01674782" at bounding box center [102, 197] width 34 height 8
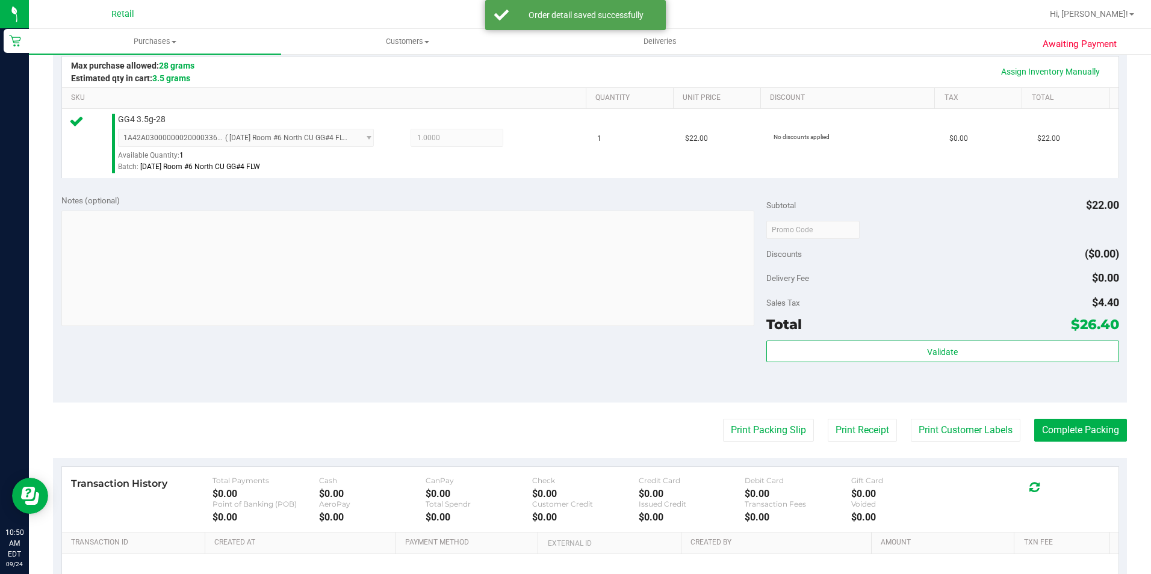
scroll to position [301, 0]
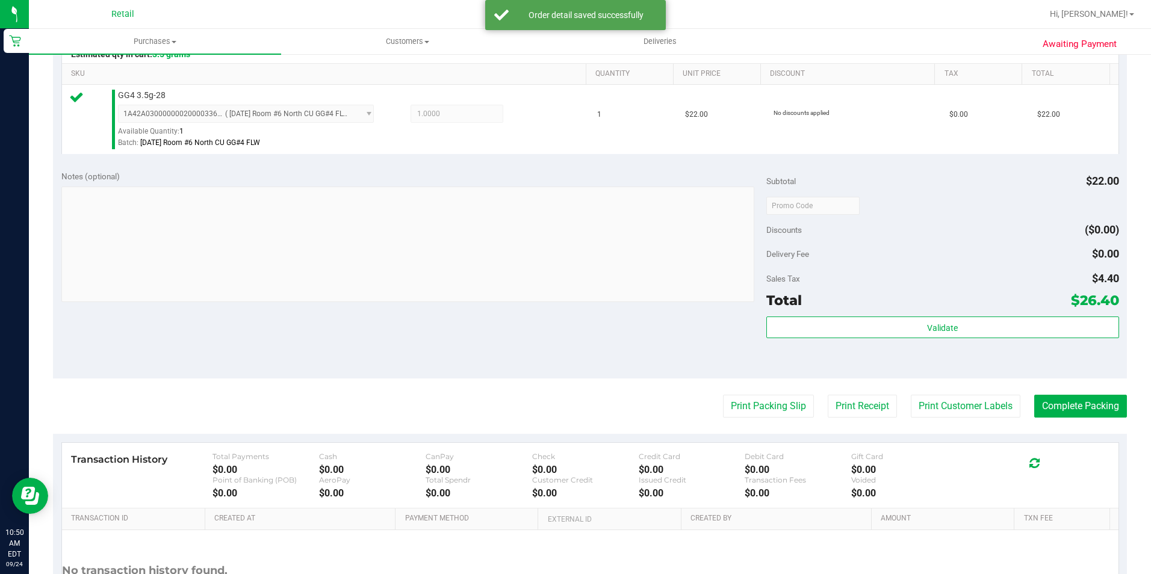
click at [1090, 392] on purchase-details "Back Edit Purchase Cancel Purchase View Profile # 01674782 Med | Rec METRC ID: …" at bounding box center [590, 211] width 1074 height 895
click at [1092, 400] on button "Complete Packing" at bounding box center [1080, 406] width 93 height 23
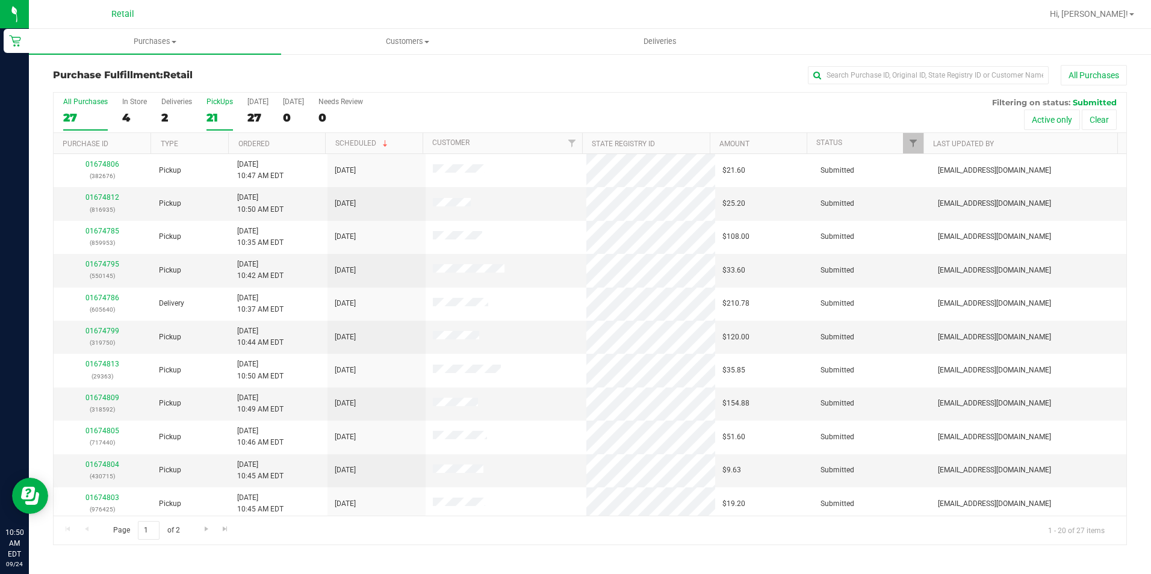
click at [220, 109] on label "PickUps 21" at bounding box center [219, 113] width 26 height 33
click at [0, 0] on input "PickUps 21" at bounding box center [0, 0] width 0 height 0
click at [463, 145] on link "Customer" at bounding box center [450, 142] width 37 height 8
click at [93, 264] on link "01674778" at bounding box center [102, 264] width 34 height 8
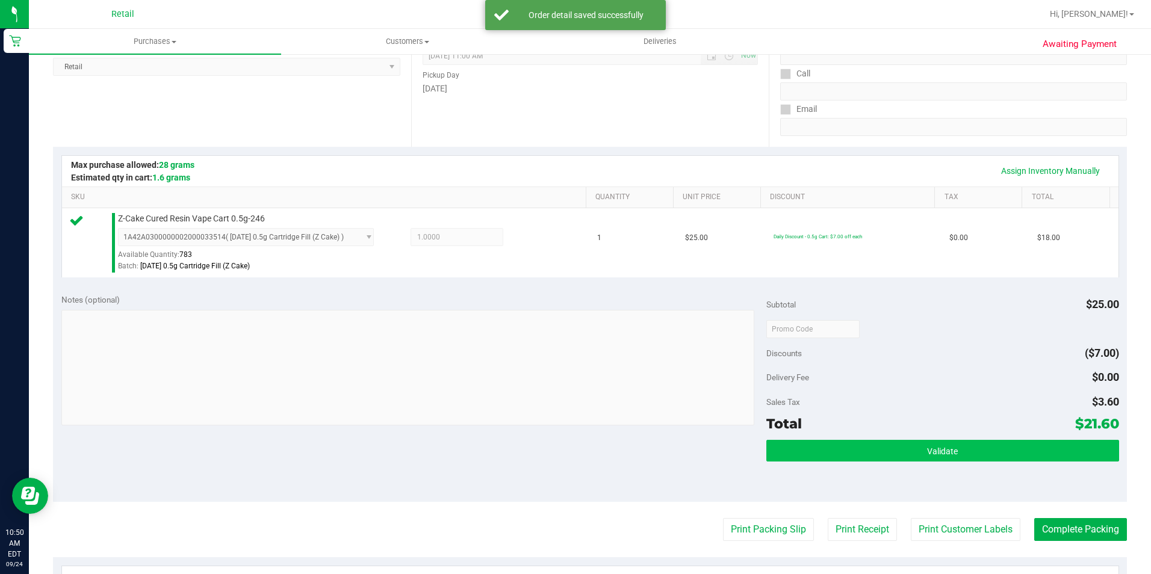
scroll to position [241, 0]
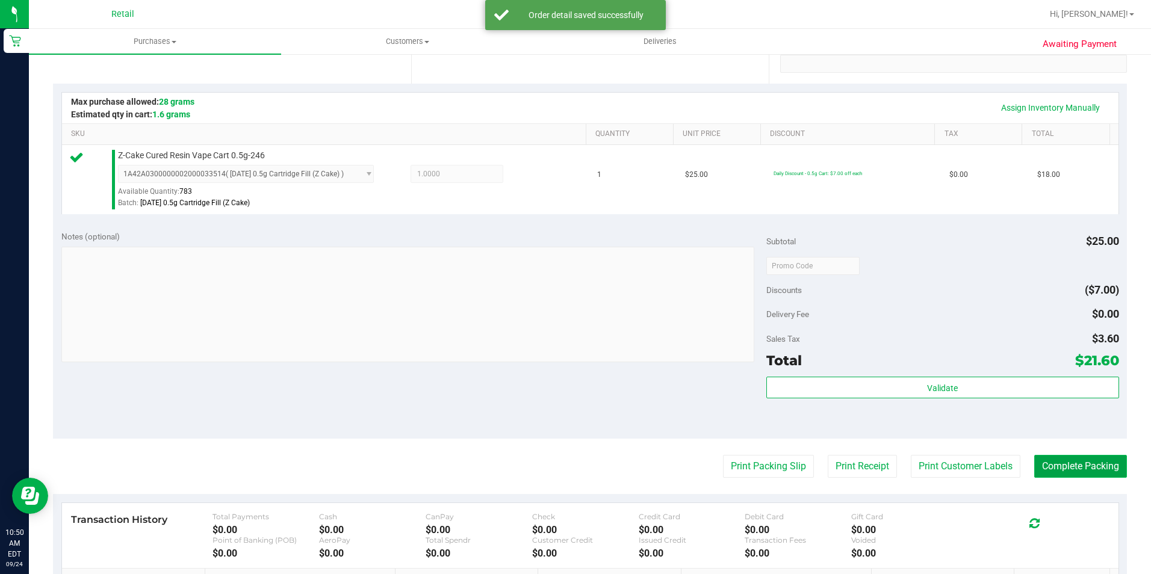
click at [1056, 464] on button "Complete Packing" at bounding box center [1080, 466] width 93 height 23
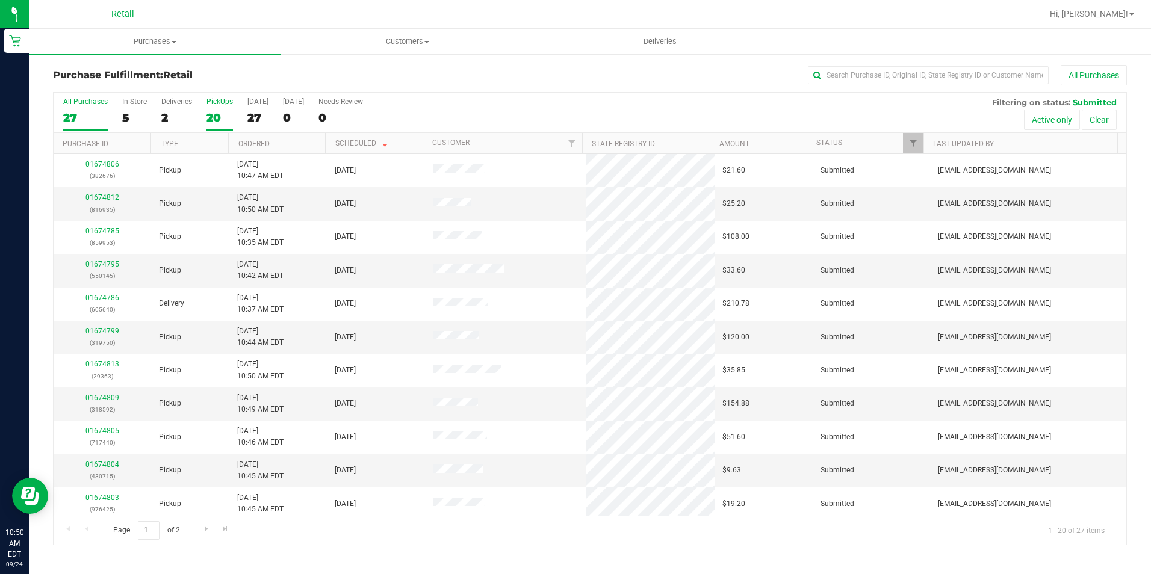
click at [220, 123] on div "20" at bounding box center [219, 118] width 26 height 14
click at [0, 0] on input "PickUps 20" at bounding box center [0, 0] width 0 height 0
click at [446, 146] on link "Customer" at bounding box center [450, 142] width 37 height 8
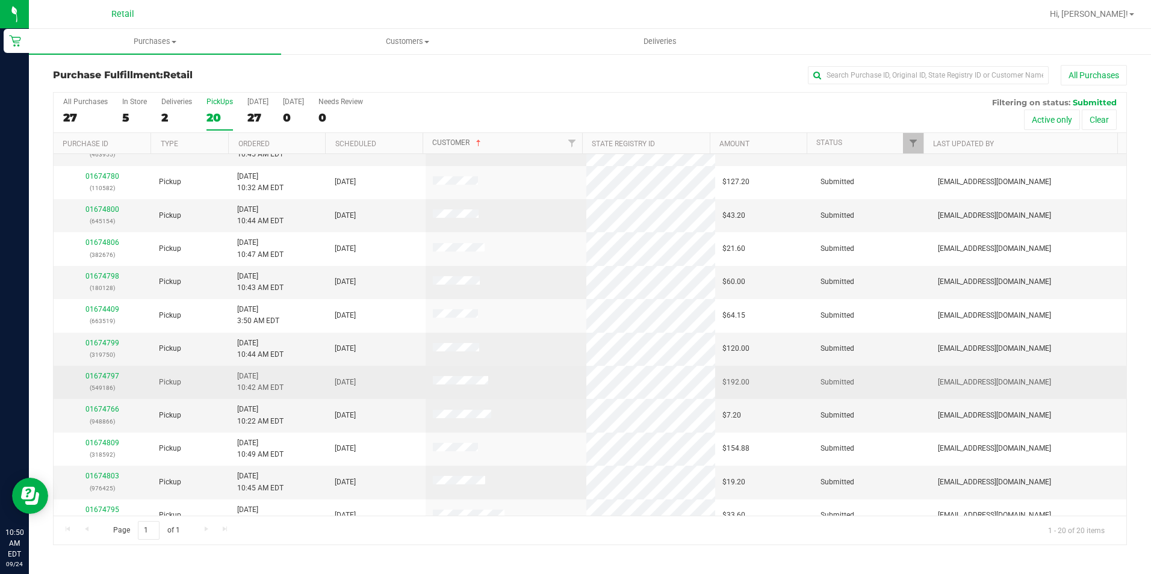
scroll to position [64, 0]
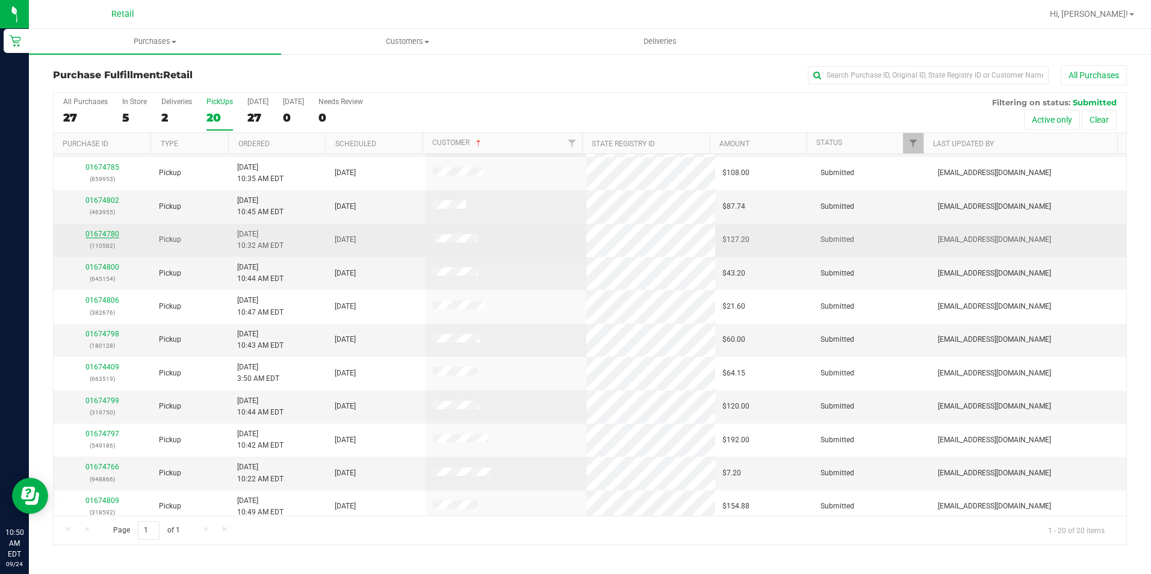
click at [109, 237] on link "01674780" at bounding box center [102, 234] width 34 height 8
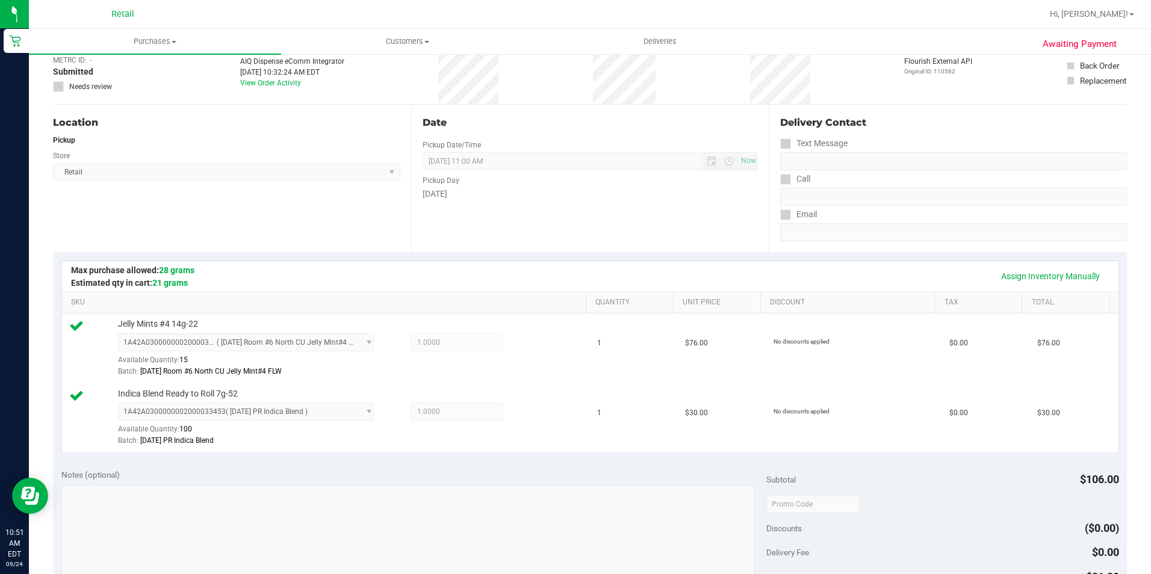
scroll to position [241, 0]
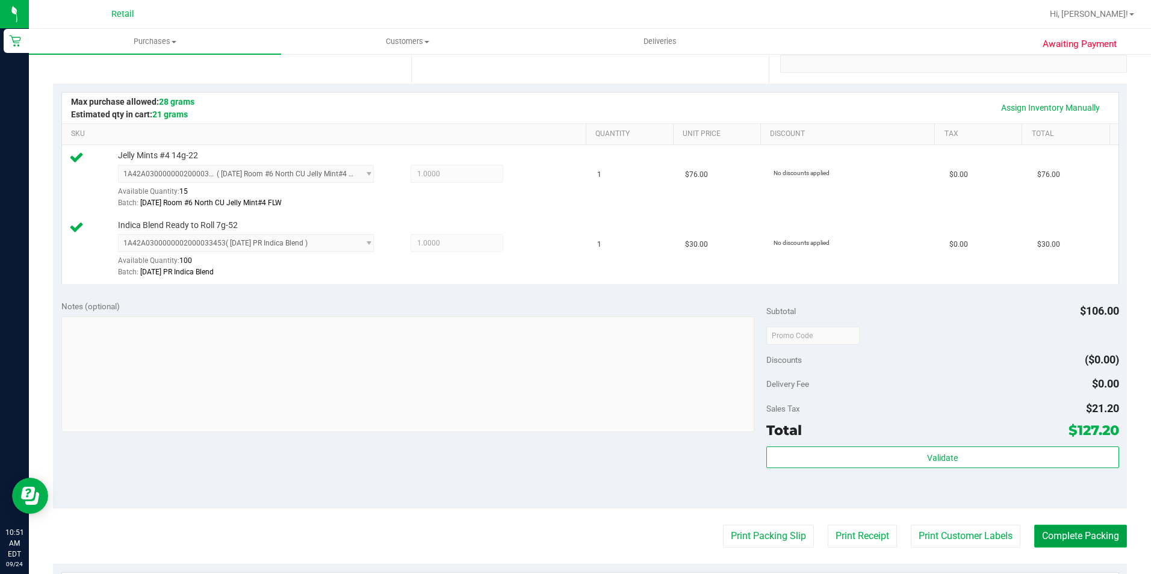
click at [1056, 546] on button "Complete Packing" at bounding box center [1080, 536] width 93 height 23
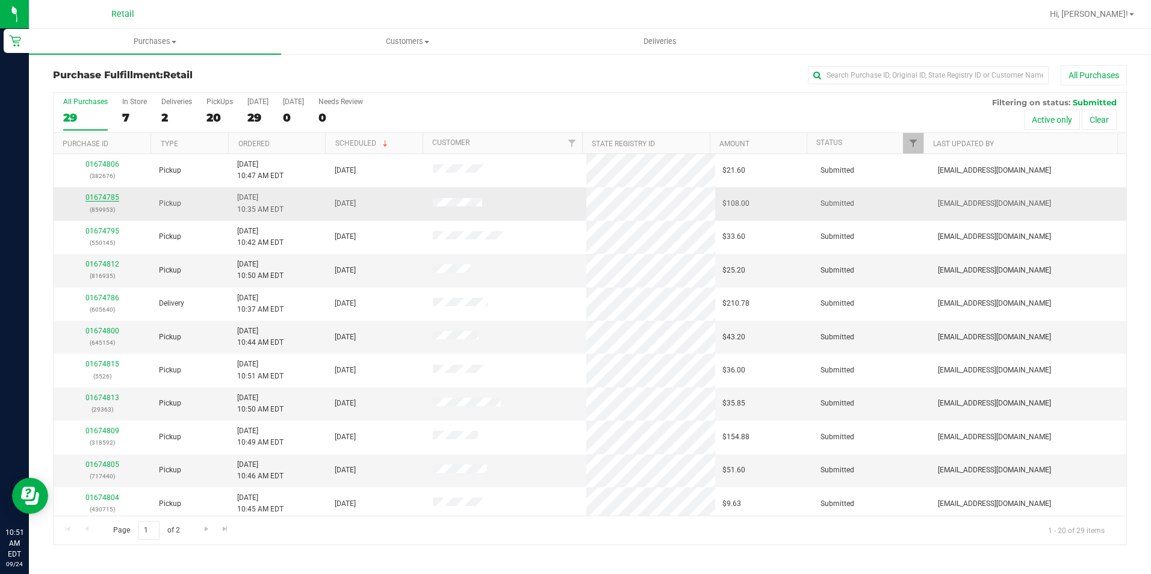
click at [90, 199] on link "01674785" at bounding box center [102, 197] width 34 height 8
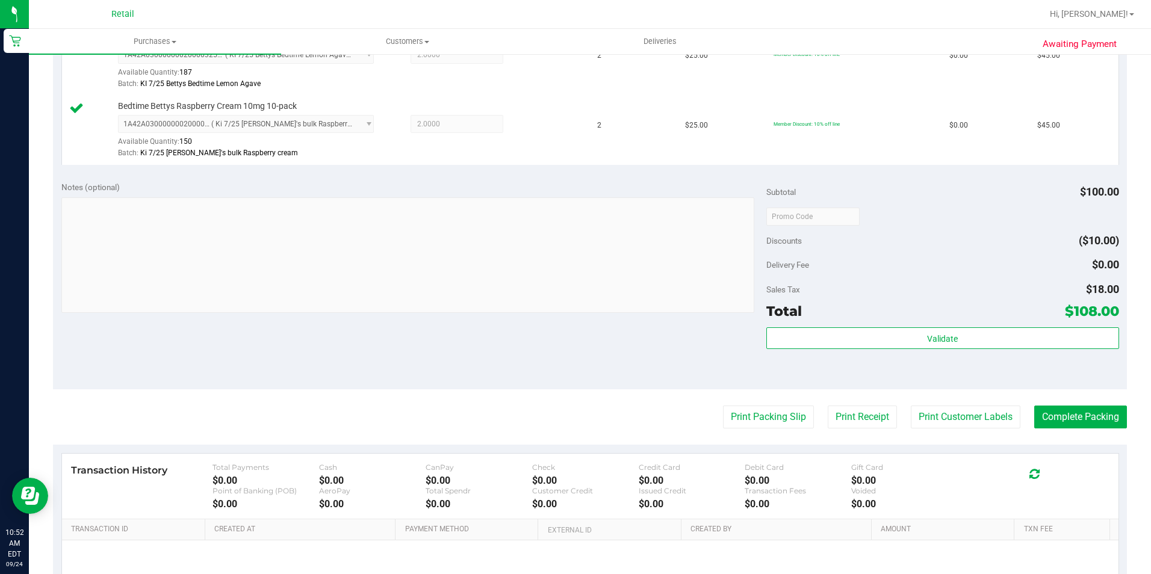
scroll to position [422, 0]
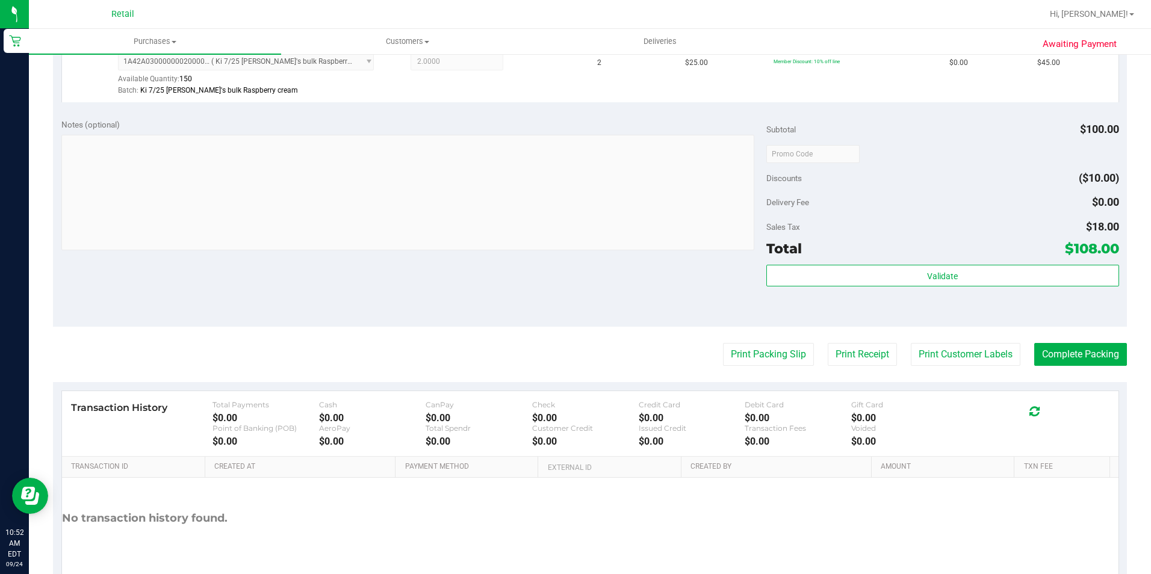
click at [1057, 342] on purchase-details "Back Edit Purchase Cancel Purchase View Profile # 01674785 Med | Rec METRC ID: …" at bounding box center [590, 125] width 1074 height 965
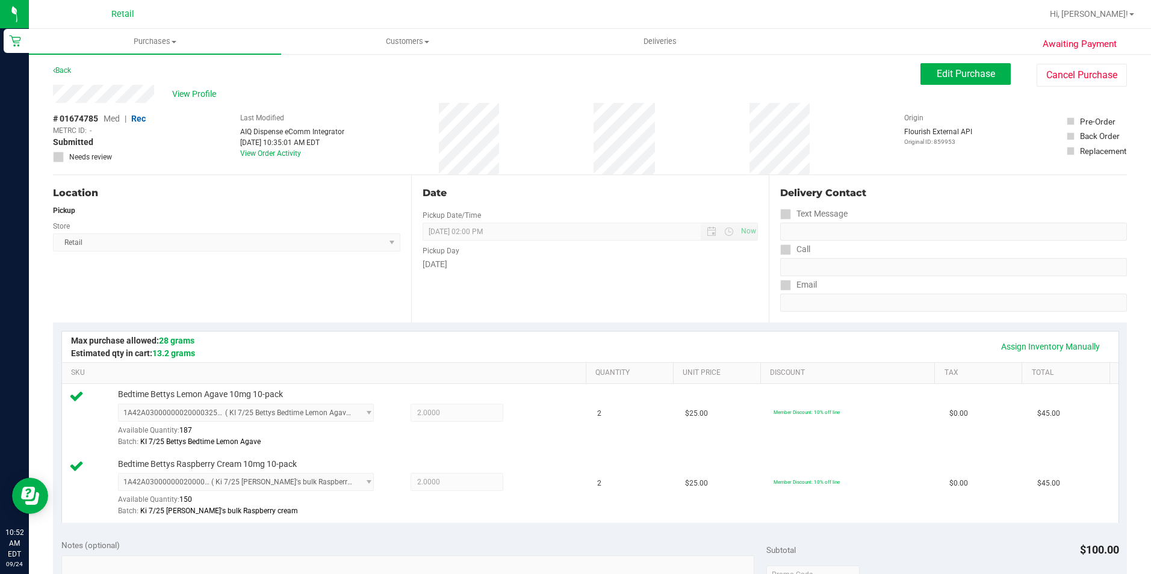
scroll to position [1, 0]
click at [936, 75] on span "Edit Purchase" at bounding box center [965, 74] width 58 height 11
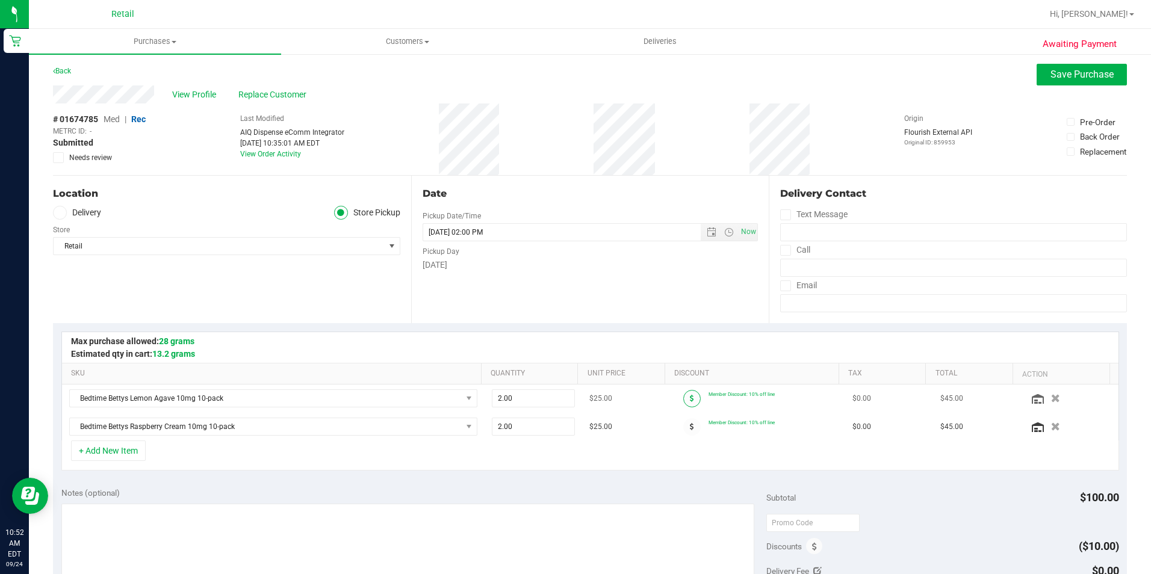
click at [690, 397] on icon at bounding box center [692, 398] width 4 height 7
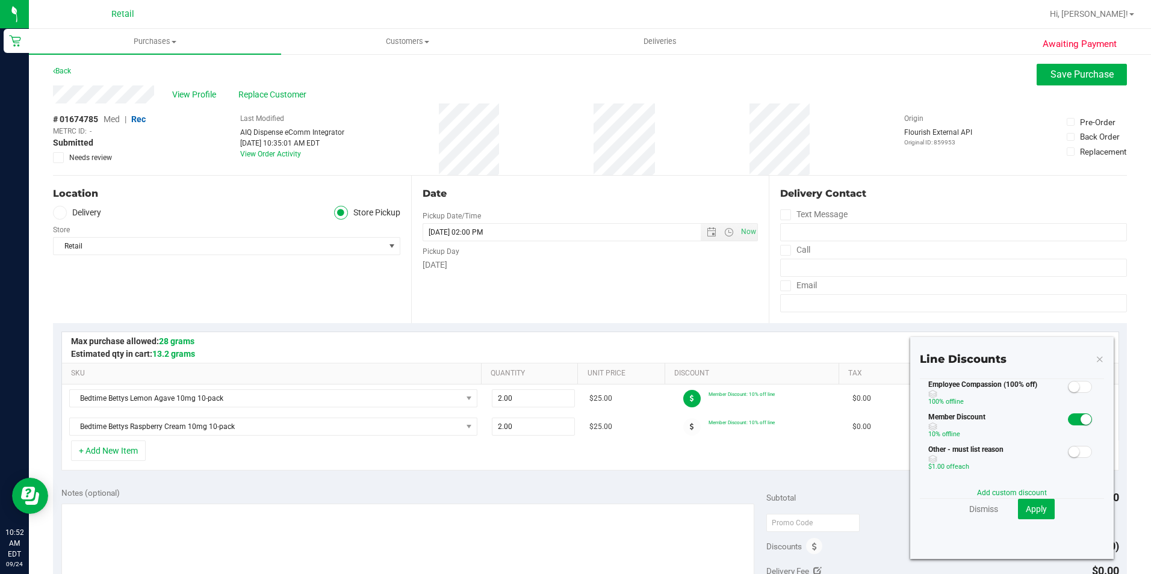
click at [1080, 419] on small at bounding box center [1085, 419] width 11 height 11
click at [1030, 513] on span "Apply" at bounding box center [1035, 509] width 21 height 10
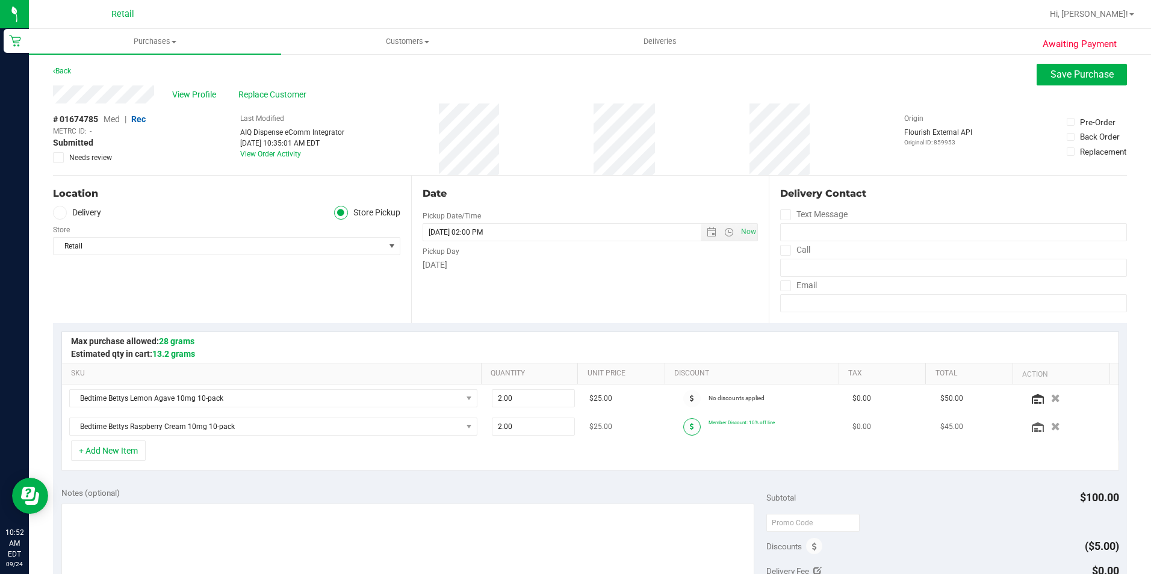
click at [690, 427] on icon at bounding box center [692, 426] width 4 height 7
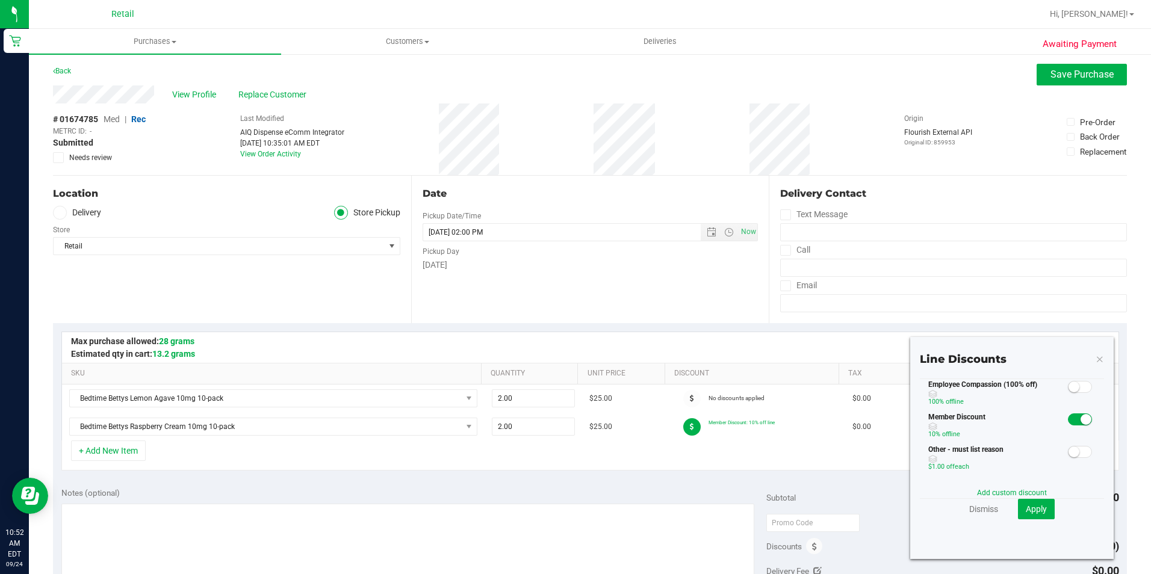
click at [1080, 419] on small at bounding box center [1085, 419] width 11 height 11
click at [1028, 521] on div "Line Discounts Employee Compassion (100% off) 100% off line Member Discount 10%…" at bounding box center [1011, 448] width 203 height 222
click at [1031, 510] on span "Apply" at bounding box center [1035, 509] width 21 height 10
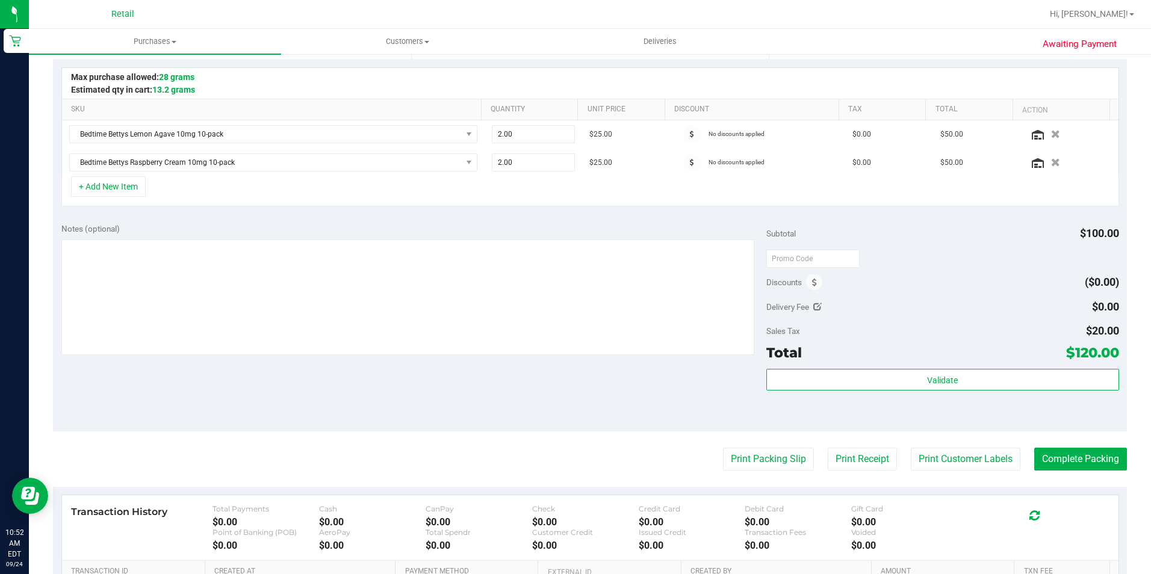
scroll to position [302, 0]
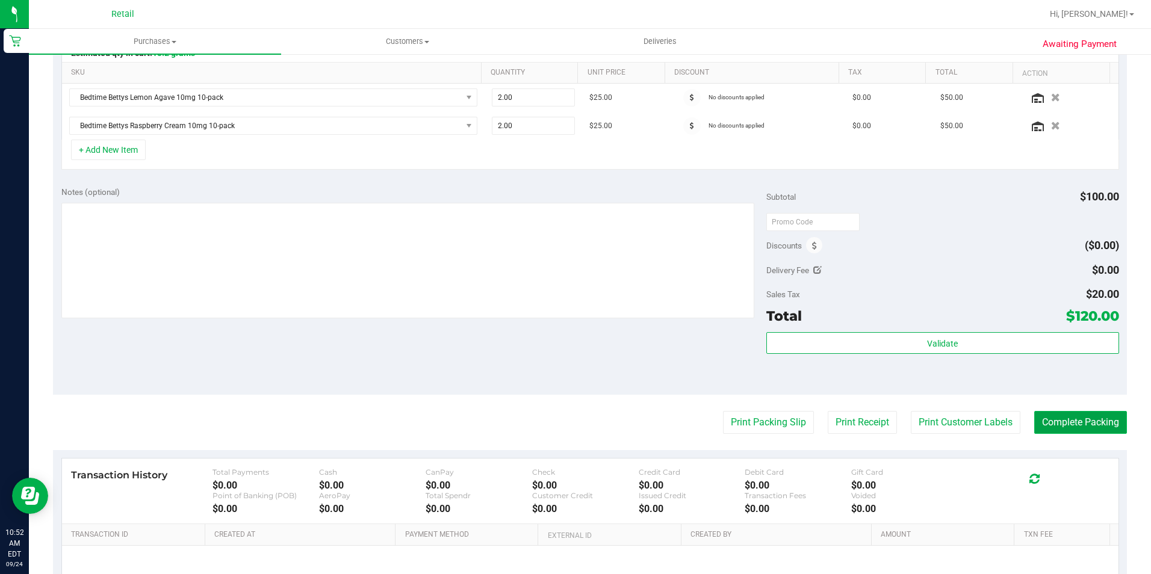
click at [1045, 423] on button "Complete Packing" at bounding box center [1080, 422] width 93 height 23
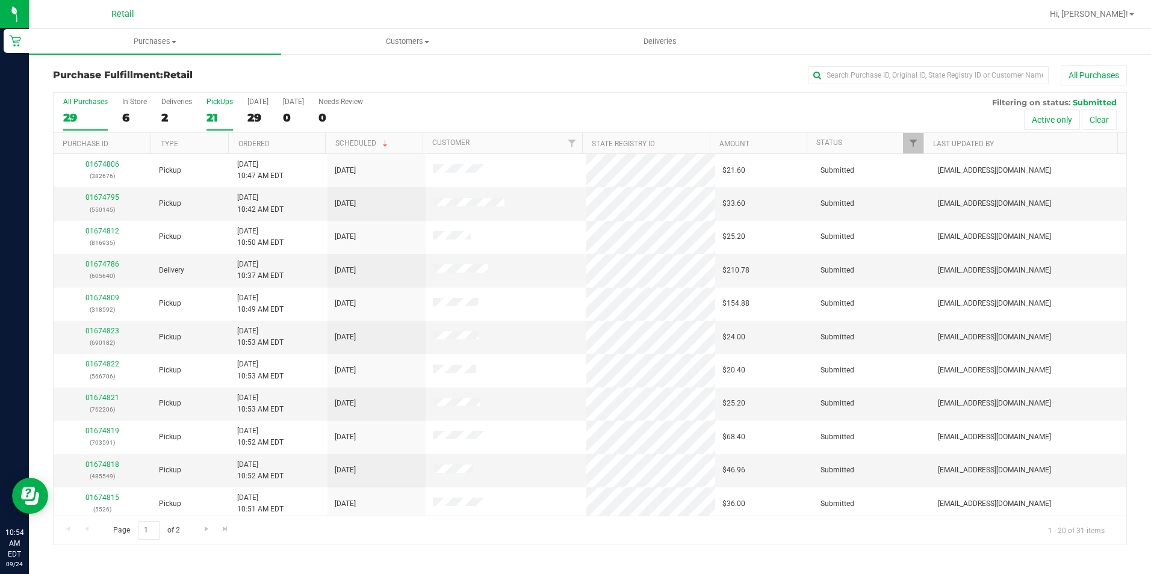
click at [215, 106] on label "PickUps 21" at bounding box center [219, 113] width 26 height 33
click at [0, 0] on input "PickUps 21" at bounding box center [0, 0] width 0 height 0
click at [441, 147] on th "Customer" at bounding box center [501, 143] width 159 height 21
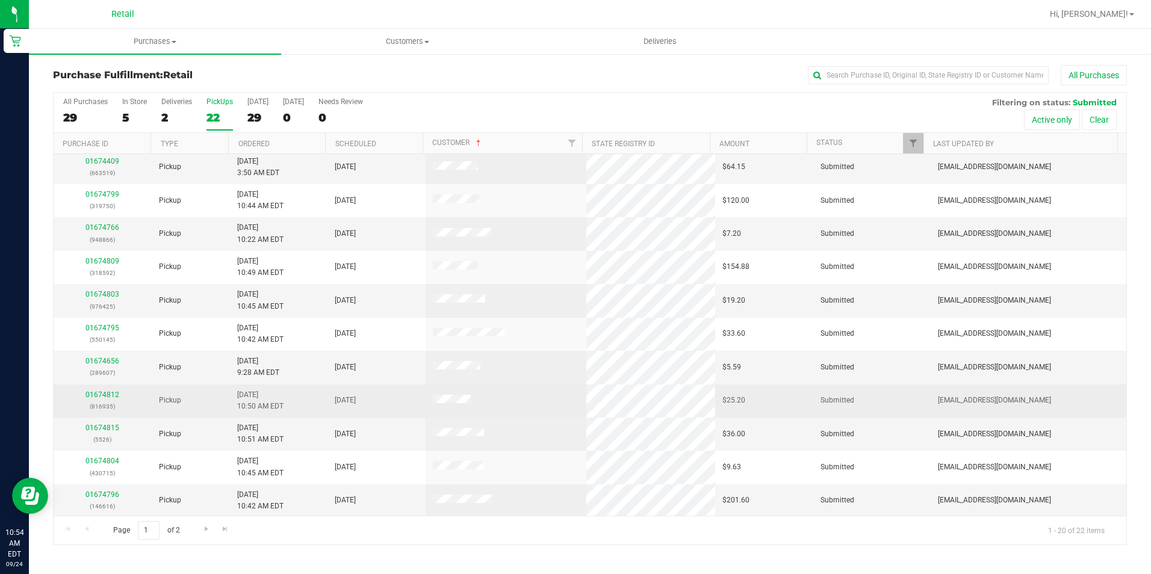
scroll to position [305, 0]
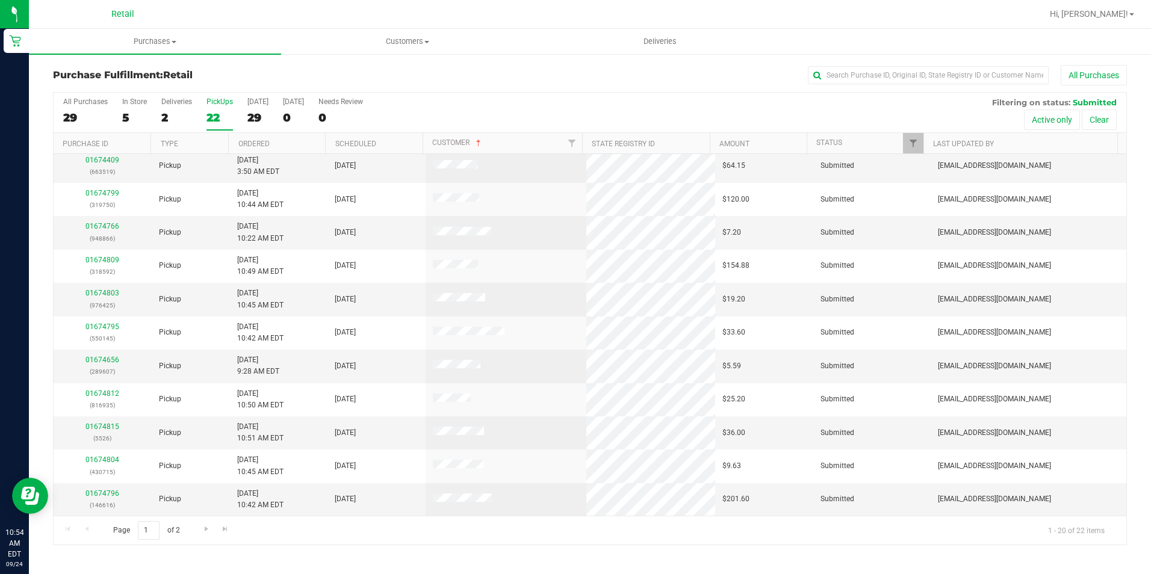
click at [207, 521] on div "Page 1 of 2 1 - 20 of 22 items" at bounding box center [590, 530] width 1072 height 29
click at [204, 525] on span "Go to the next page" at bounding box center [207, 529] width 10 height 10
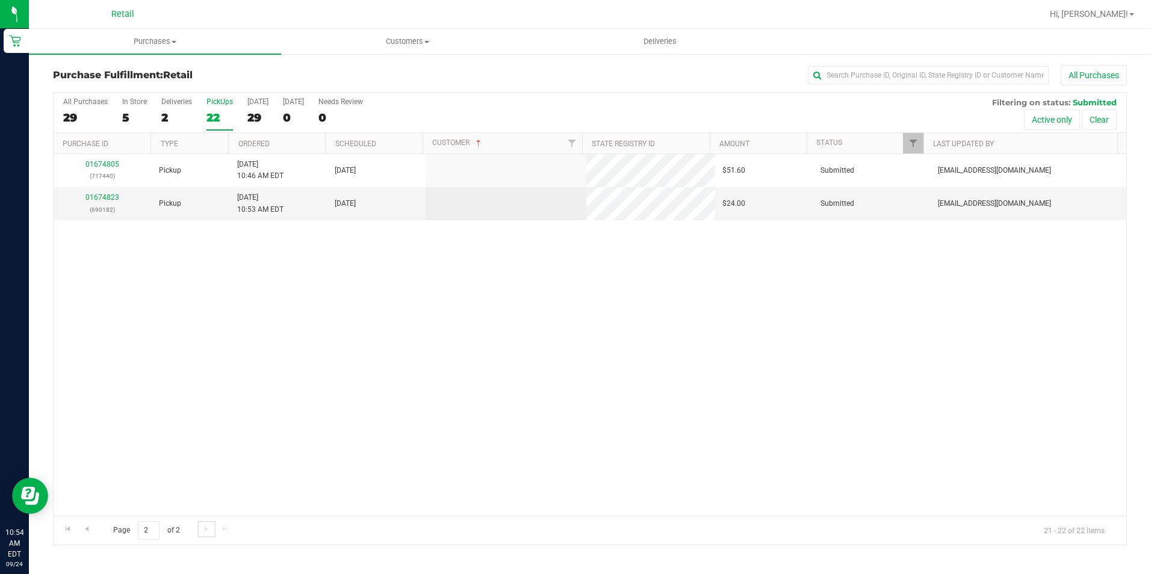
scroll to position [0, 0]
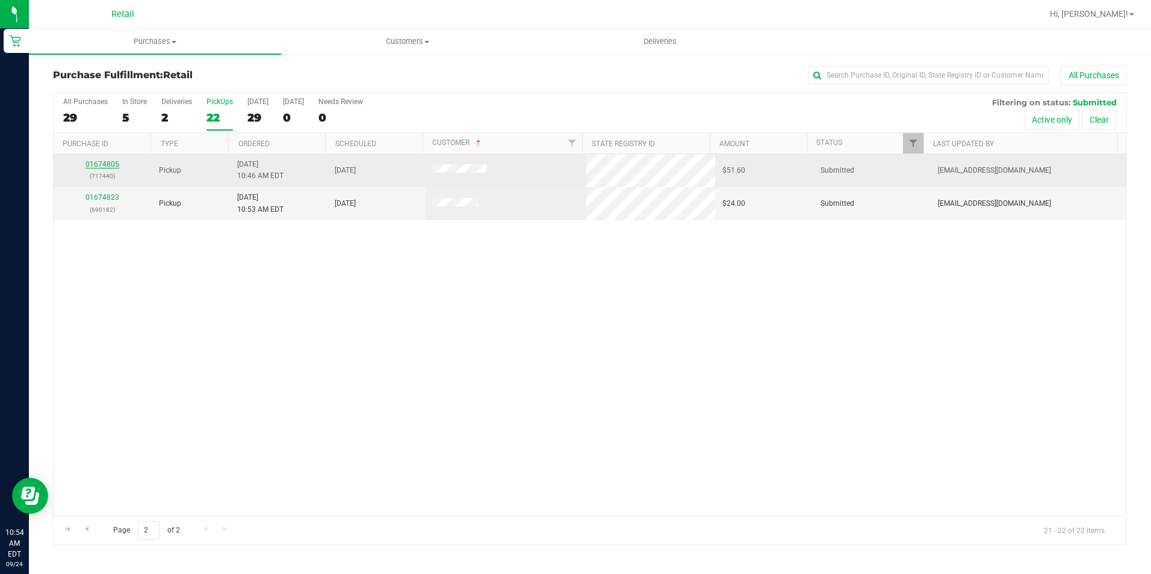
click at [103, 165] on link "01674805" at bounding box center [102, 164] width 34 height 8
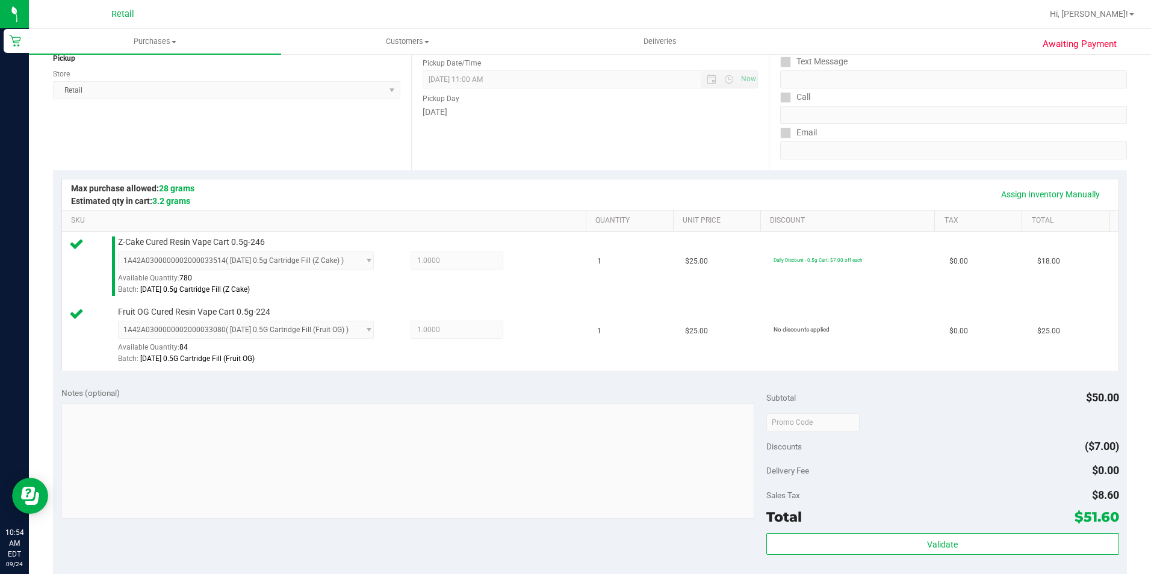
scroll to position [241, 0]
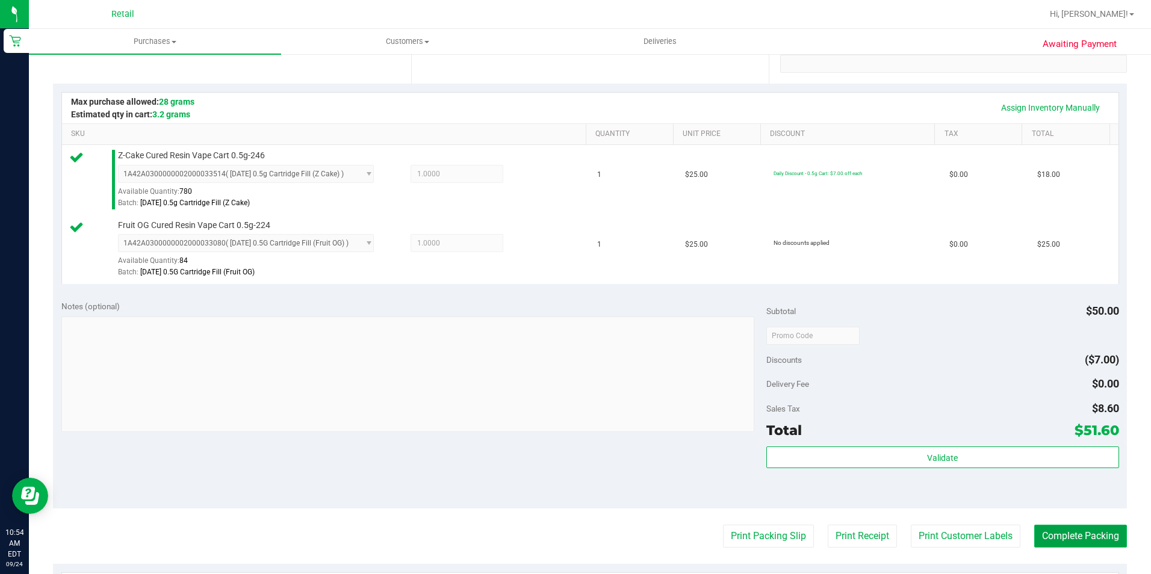
click at [1063, 543] on button "Complete Packing" at bounding box center [1080, 536] width 93 height 23
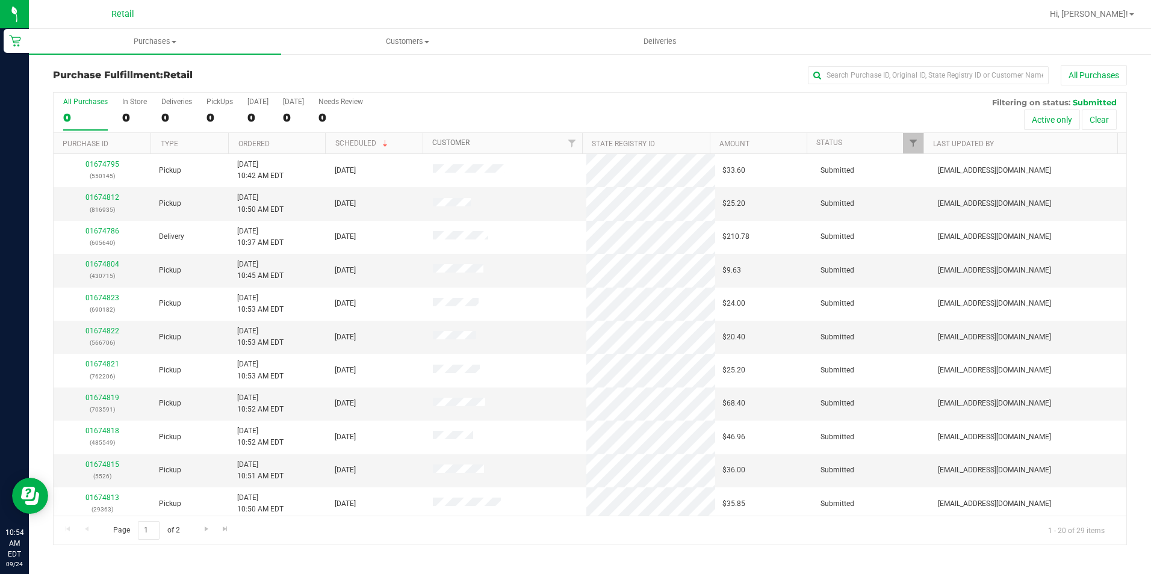
click at [436, 144] on link "Customer" at bounding box center [450, 142] width 37 height 8
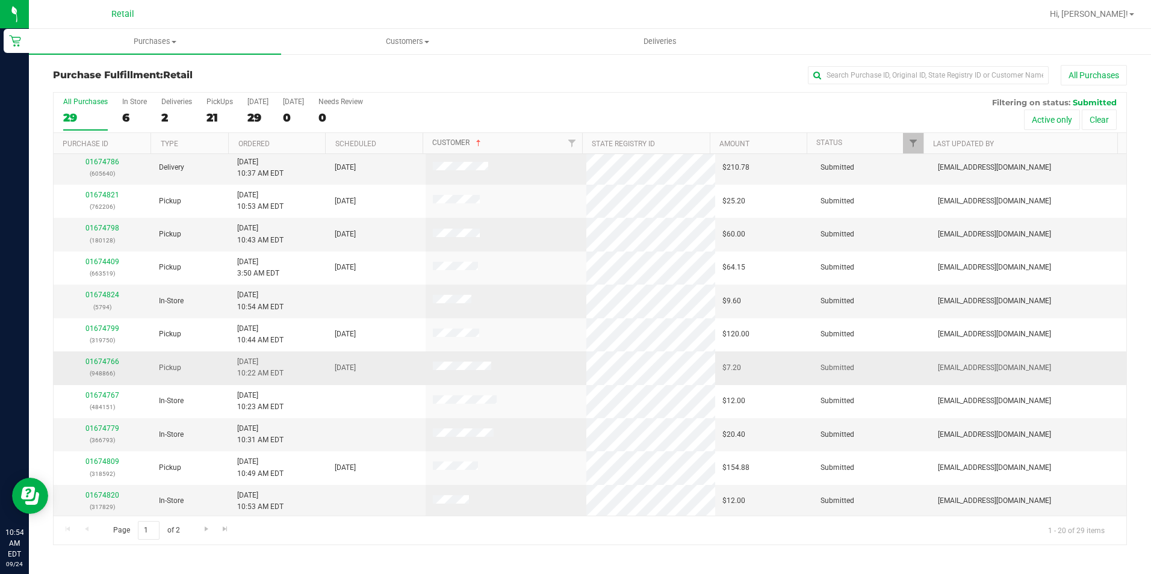
scroll to position [305, 0]
click at [200, 531] on link "Go to the next page" at bounding box center [205, 529] width 17 height 16
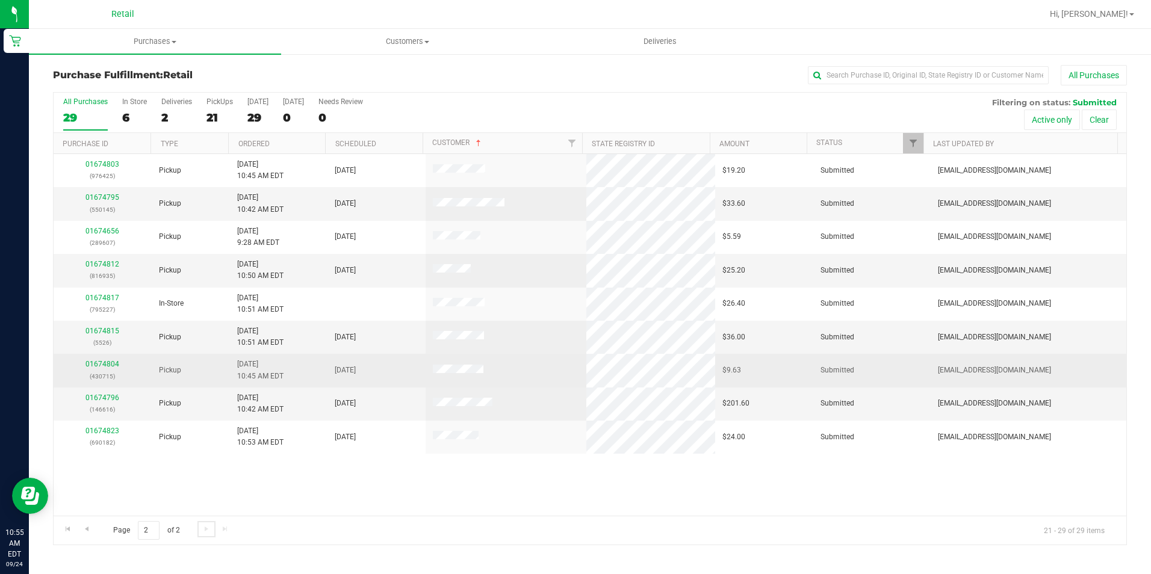
scroll to position [0, 0]
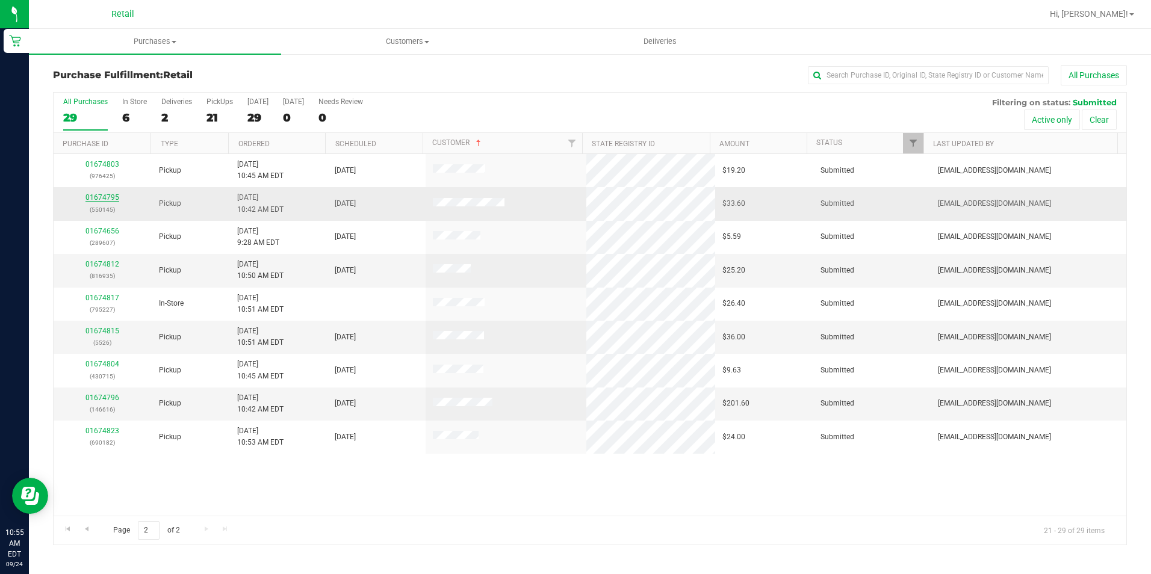
click at [100, 194] on link "01674795" at bounding box center [102, 197] width 34 height 8
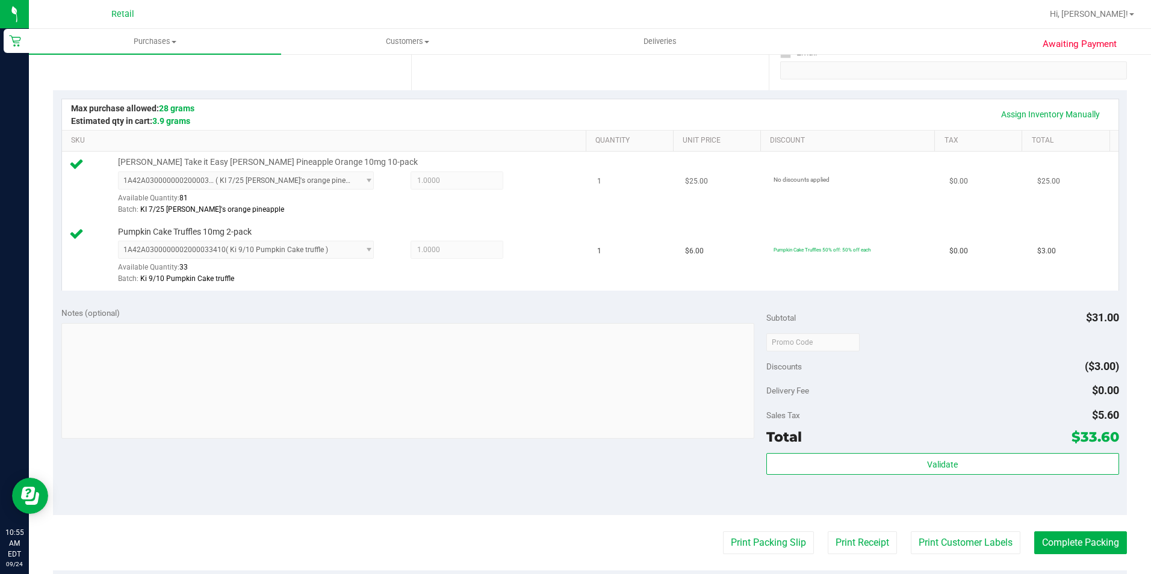
scroll to position [241, 0]
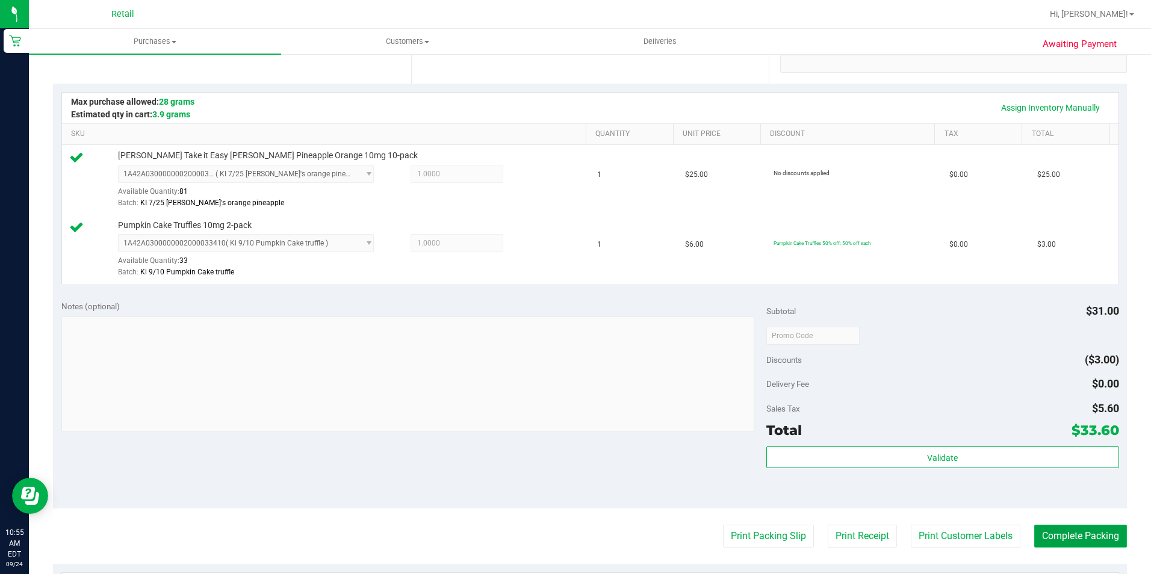
click at [1080, 531] on button "Complete Packing" at bounding box center [1080, 536] width 93 height 23
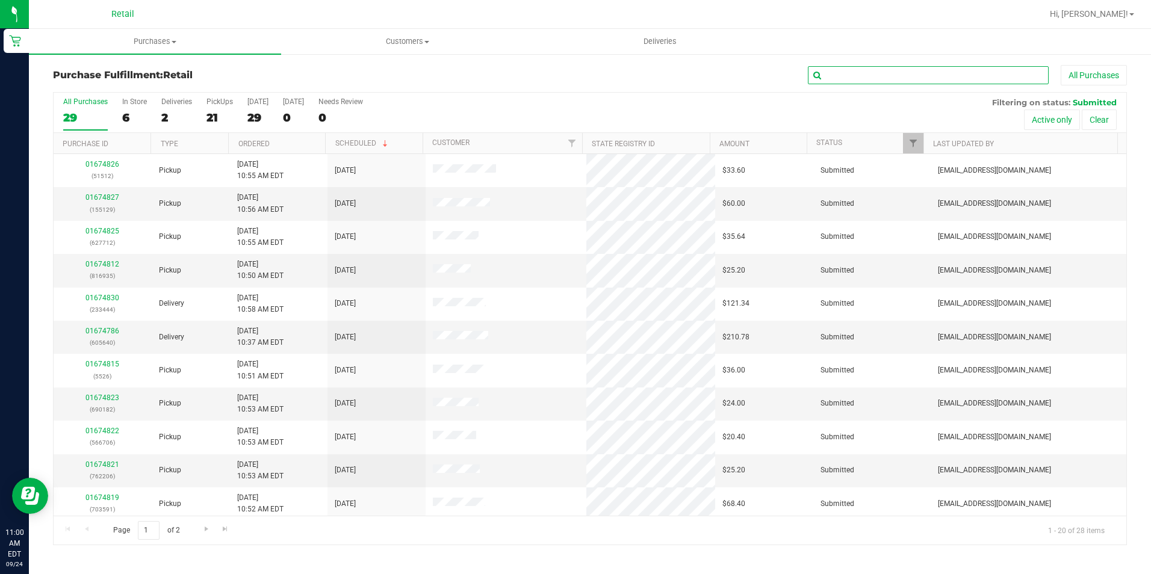
click at [875, 70] on input "text" at bounding box center [928, 75] width 241 height 18
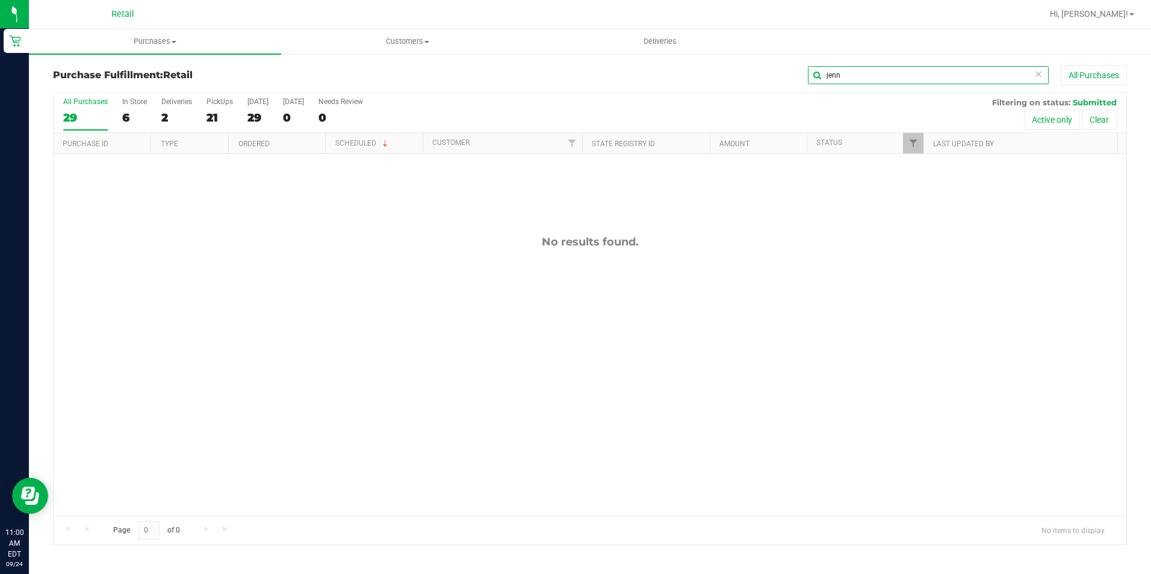
drag, startPoint x: 874, startPoint y: 70, endPoint x: 752, endPoint y: 85, distance: 123.2
click at [752, 85] on div "Purchase Fulfillment: Retail jenn All Purchases" at bounding box center [590, 78] width 1074 height 26
type input "jenn"
click at [223, 111] on div "21" at bounding box center [219, 118] width 26 height 14
click at [0, 0] on input "PickUps 21" at bounding box center [0, 0] width 0 height 0
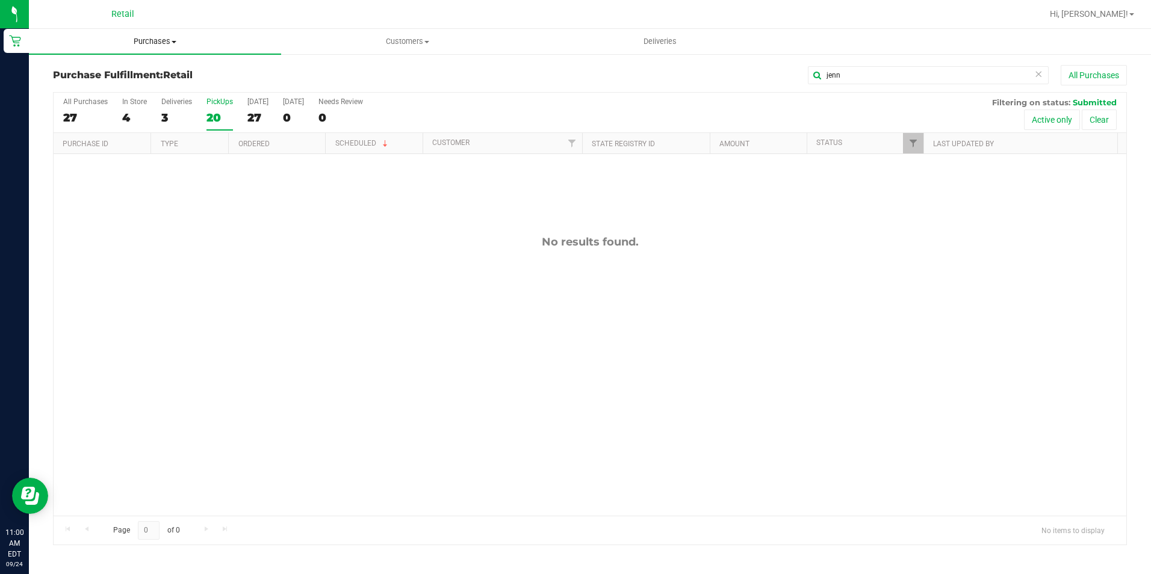
click at [151, 43] on span "Purchases" at bounding box center [155, 41] width 252 height 11
click at [79, 78] on li "Summary of purchases" at bounding box center [155, 73] width 252 height 14
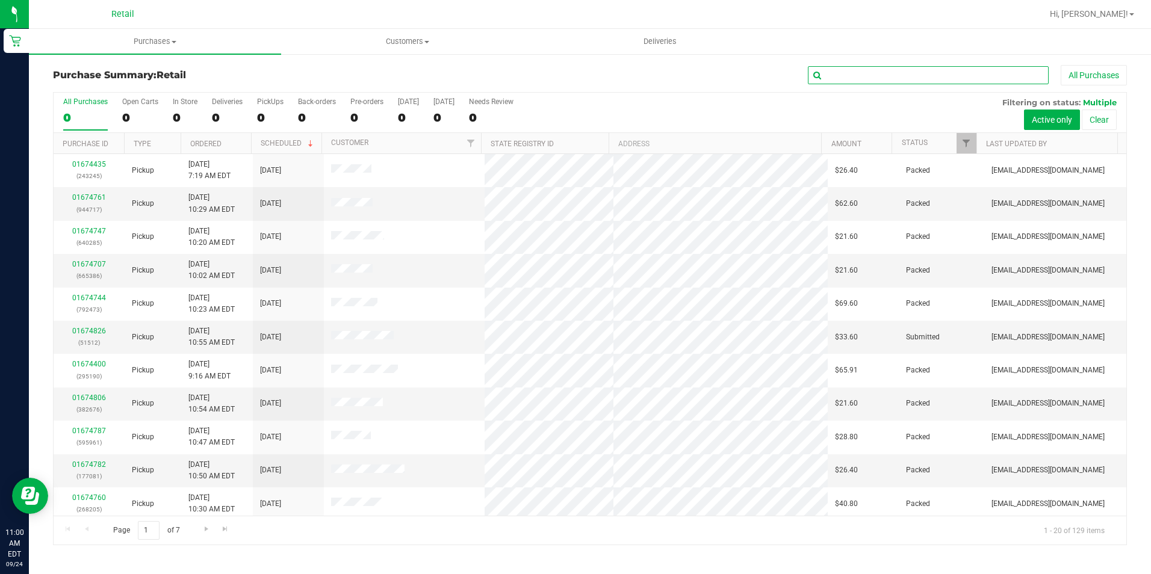
click at [843, 78] on input "text" at bounding box center [928, 75] width 241 height 18
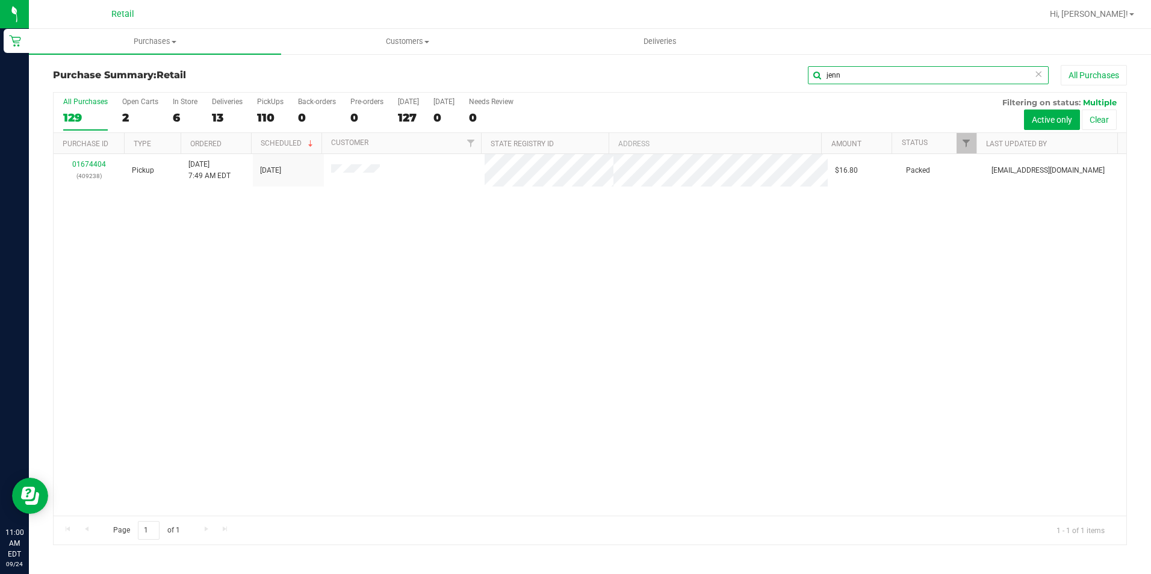
drag, startPoint x: 851, startPoint y: 76, endPoint x: 761, endPoint y: 76, distance: 89.7
click at [761, 76] on div "jenn All Purchases" at bounding box center [769, 75] width 716 height 20
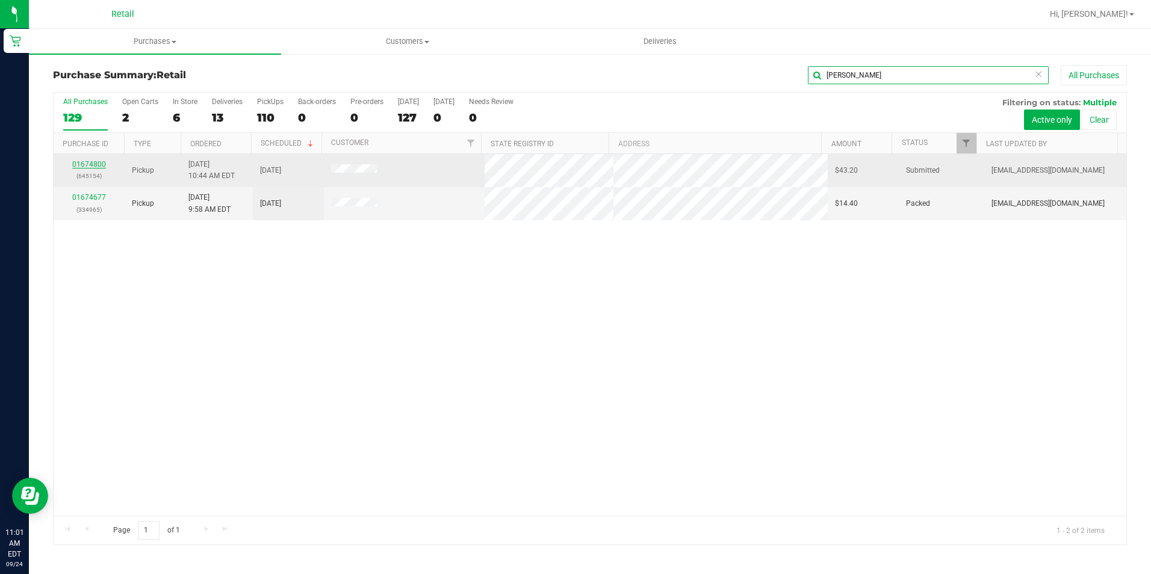
type input "vern"
click at [96, 167] on link "01674800" at bounding box center [89, 164] width 34 height 8
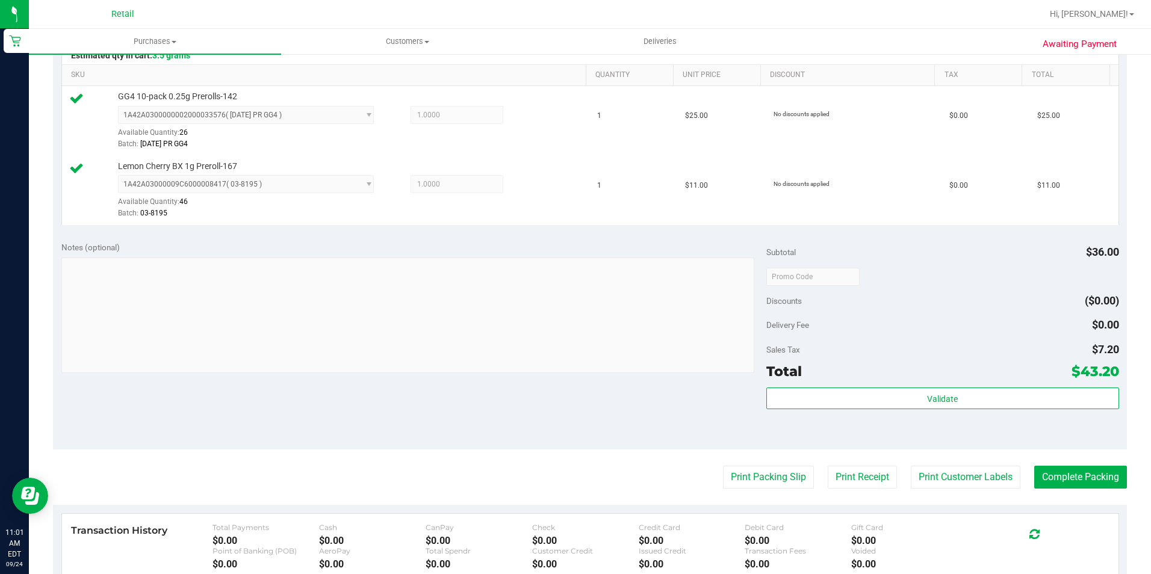
scroll to position [301, 0]
click at [1045, 474] on button "Complete Packing" at bounding box center [1080, 476] width 93 height 23
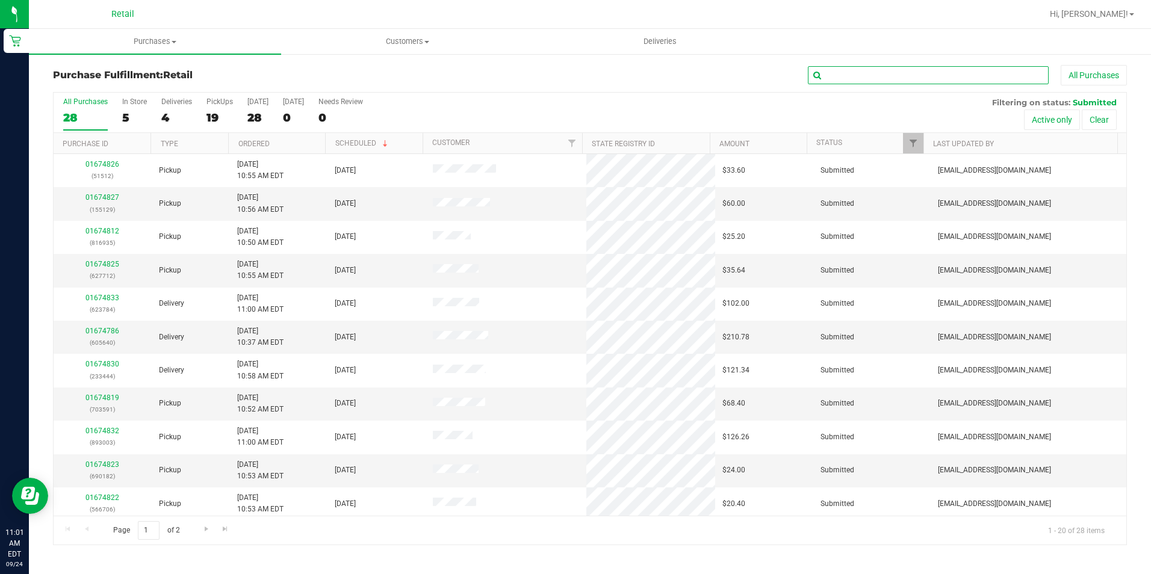
click at [856, 77] on input "text" at bounding box center [928, 75] width 241 height 18
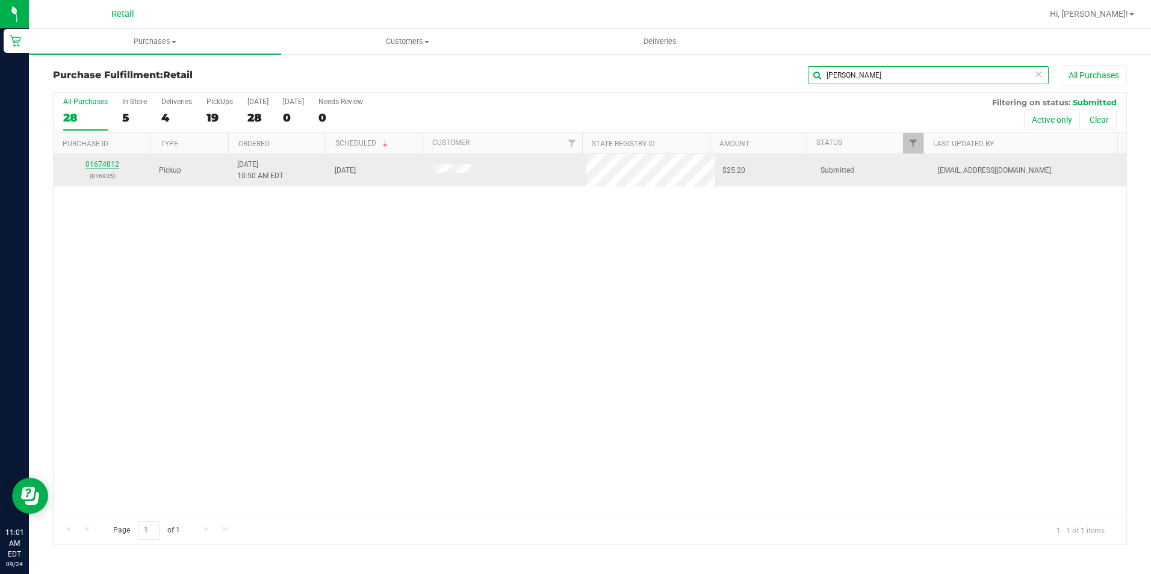
type input "tami"
click at [113, 164] on link "01674812" at bounding box center [102, 164] width 34 height 8
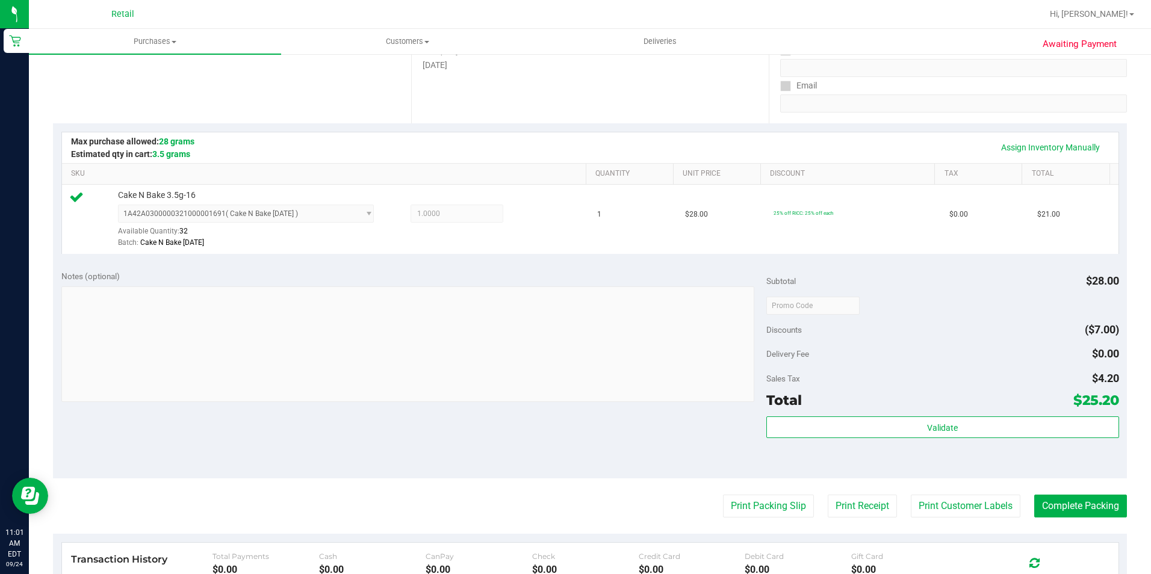
scroll to position [241, 0]
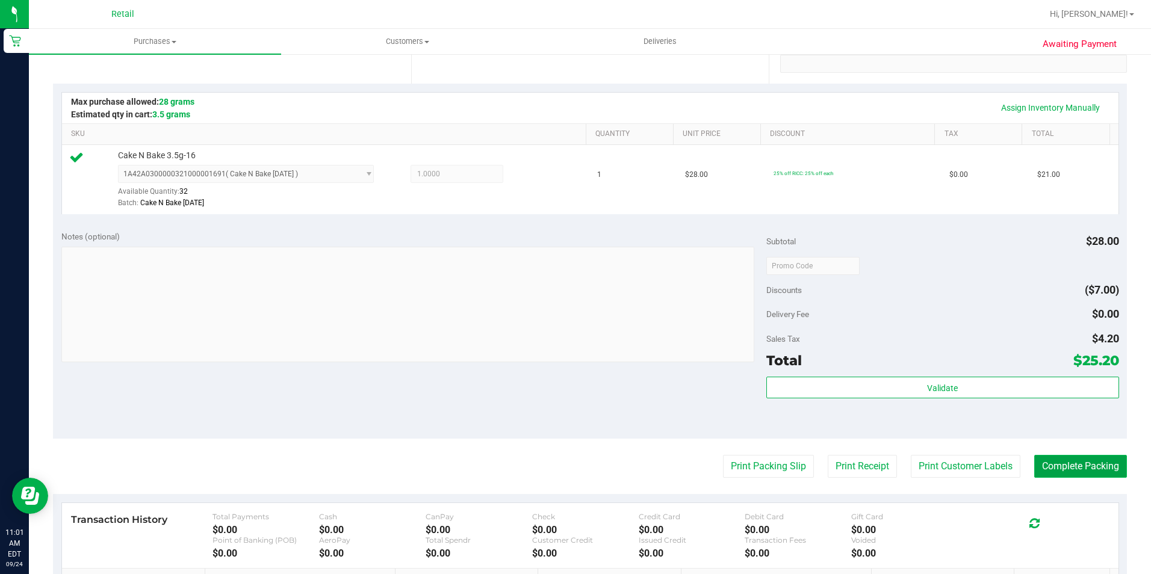
click at [1043, 463] on button "Complete Packing" at bounding box center [1080, 466] width 93 height 23
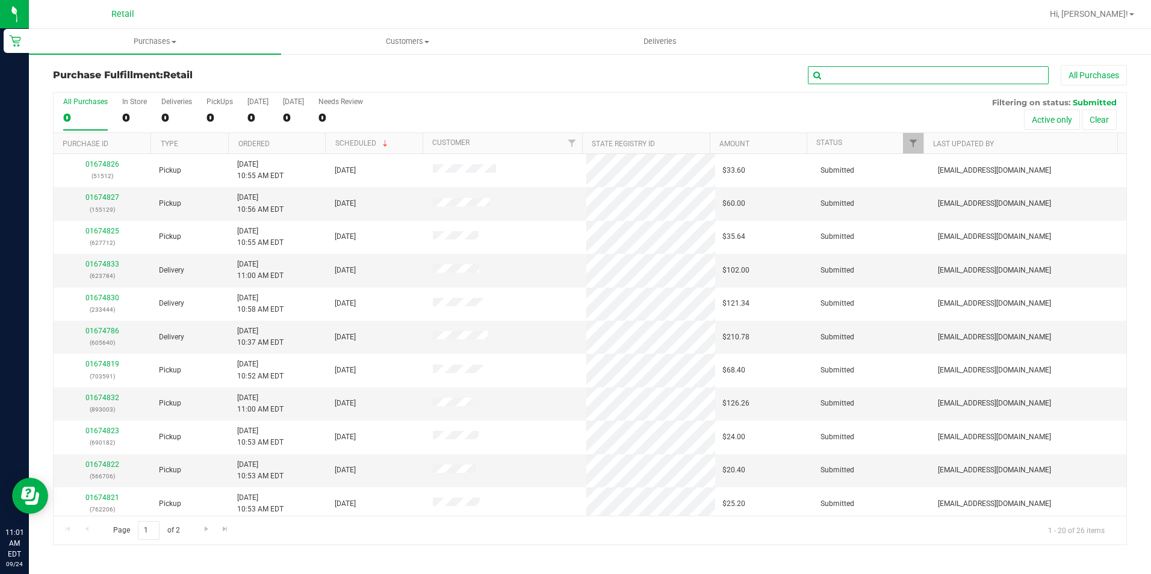
click at [820, 79] on input "text" at bounding box center [928, 75] width 241 height 18
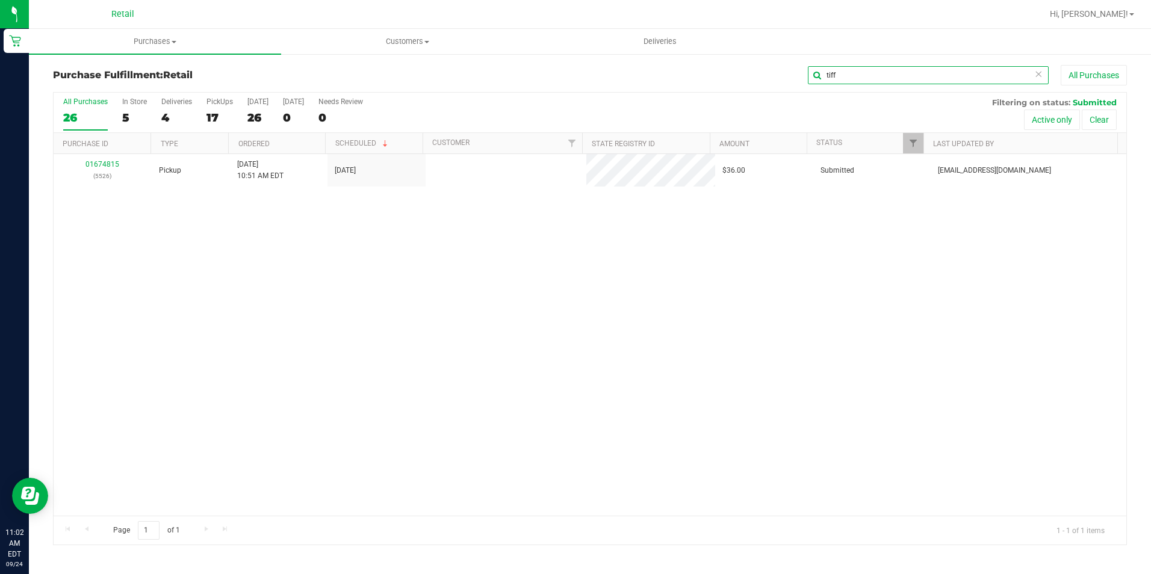
type input "tiff"
click at [102, 161] on link "01674815" at bounding box center [102, 164] width 34 height 8
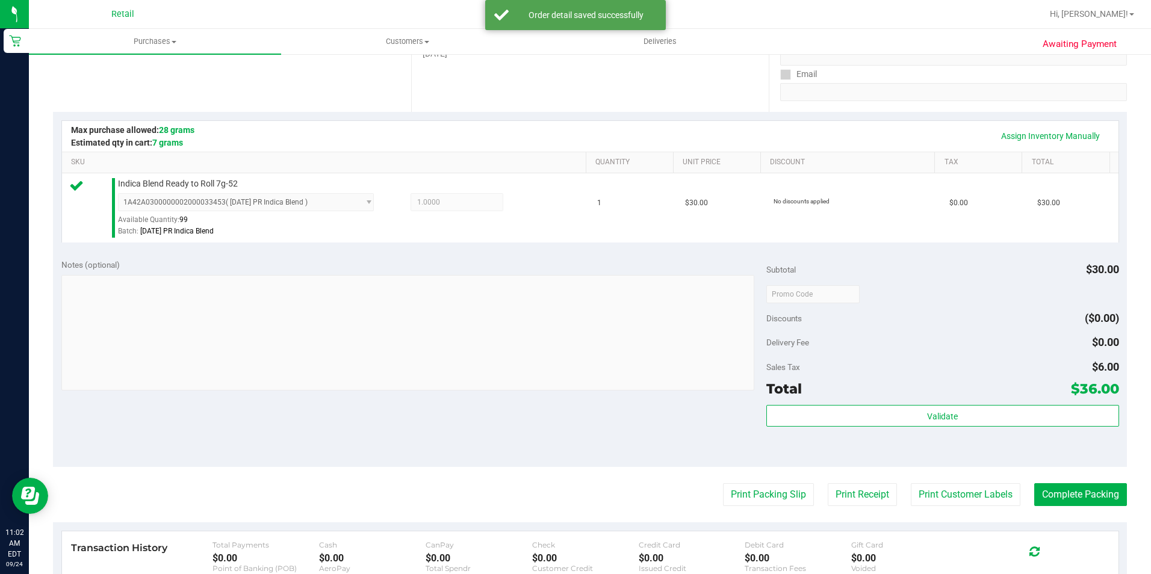
scroll to position [241, 0]
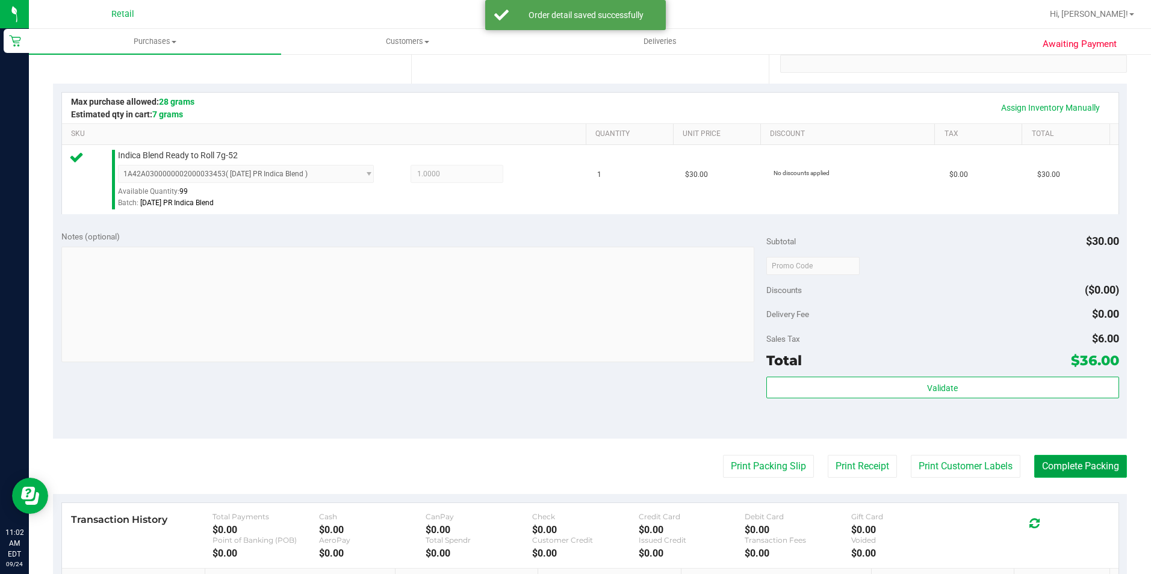
click at [1057, 471] on button "Complete Packing" at bounding box center [1080, 466] width 93 height 23
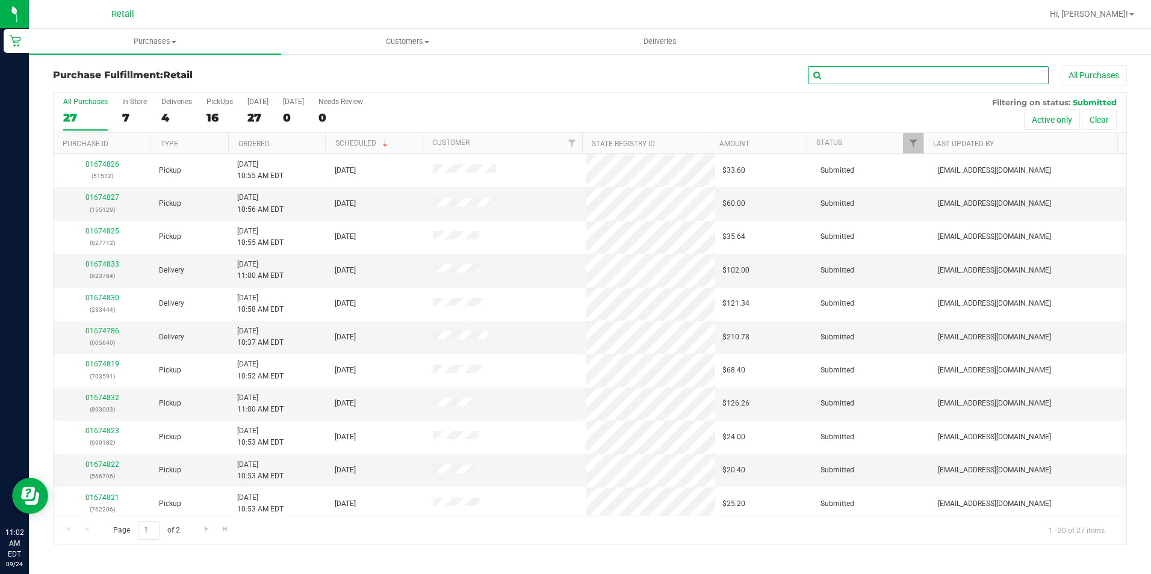
click at [884, 81] on input "text" at bounding box center [928, 75] width 241 height 18
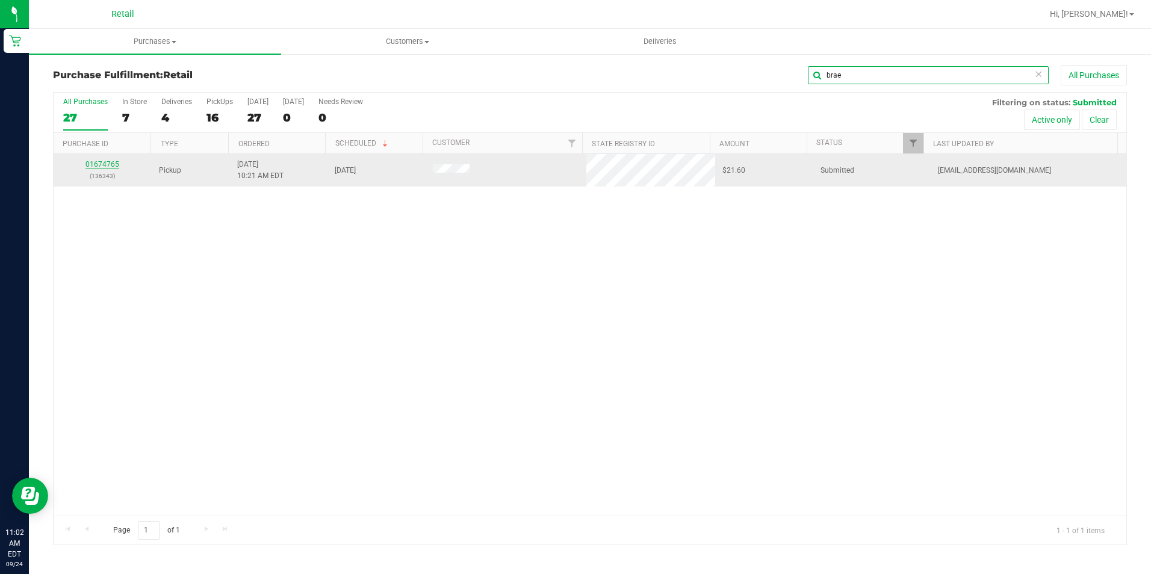
type input "brae"
click at [109, 161] on link "01674765" at bounding box center [102, 164] width 34 height 8
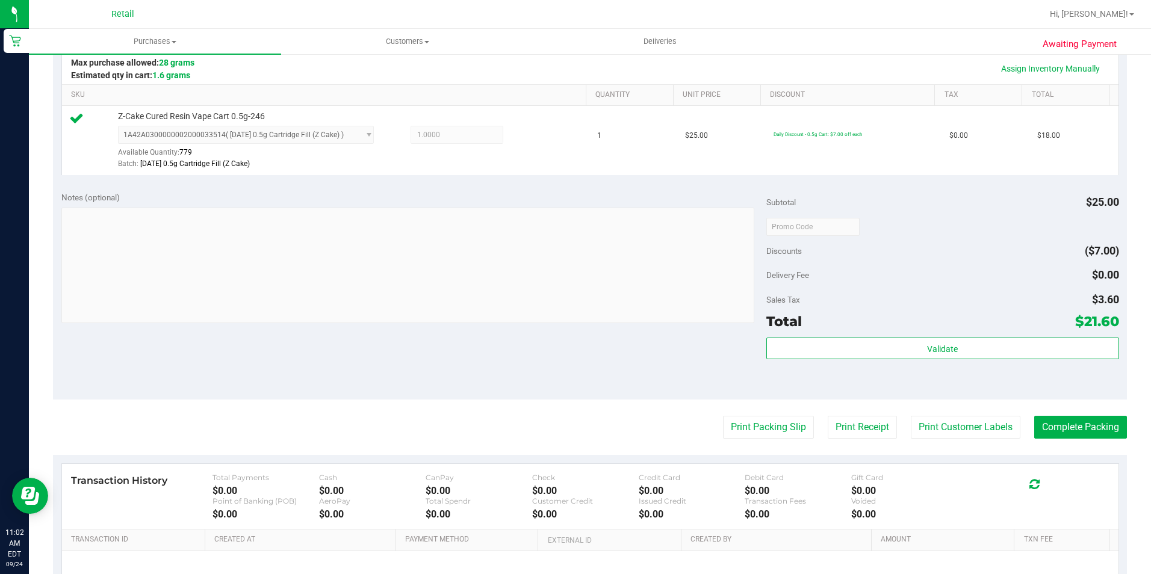
scroll to position [301, 0]
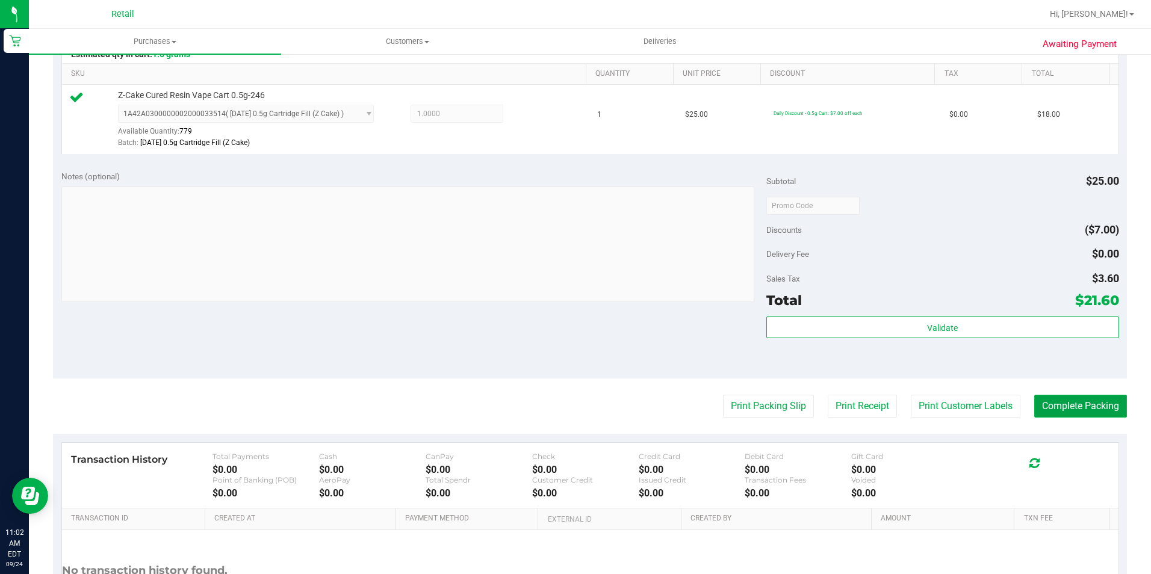
click at [1060, 412] on button "Complete Packing" at bounding box center [1080, 406] width 93 height 23
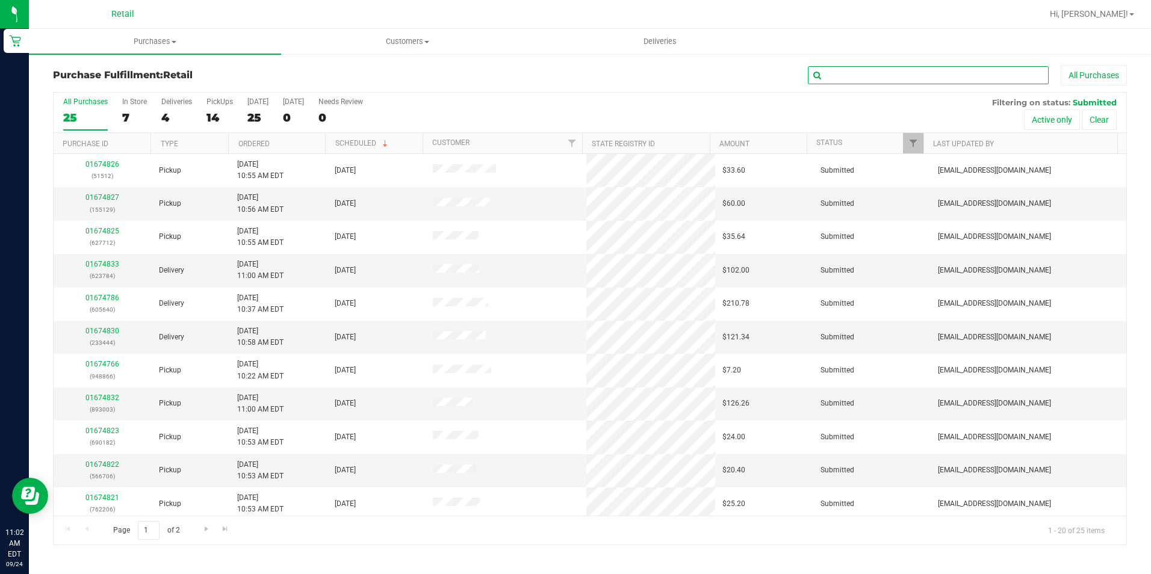
click at [840, 79] on input "text" at bounding box center [928, 75] width 241 height 18
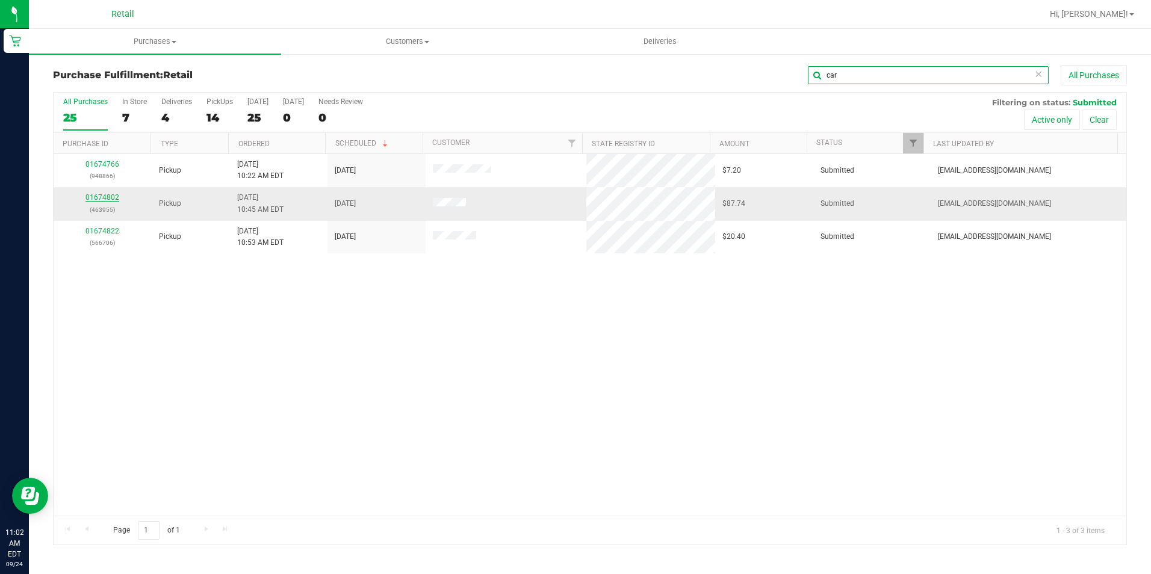
type input "car"
click at [107, 193] on link "01674802" at bounding box center [102, 197] width 34 height 8
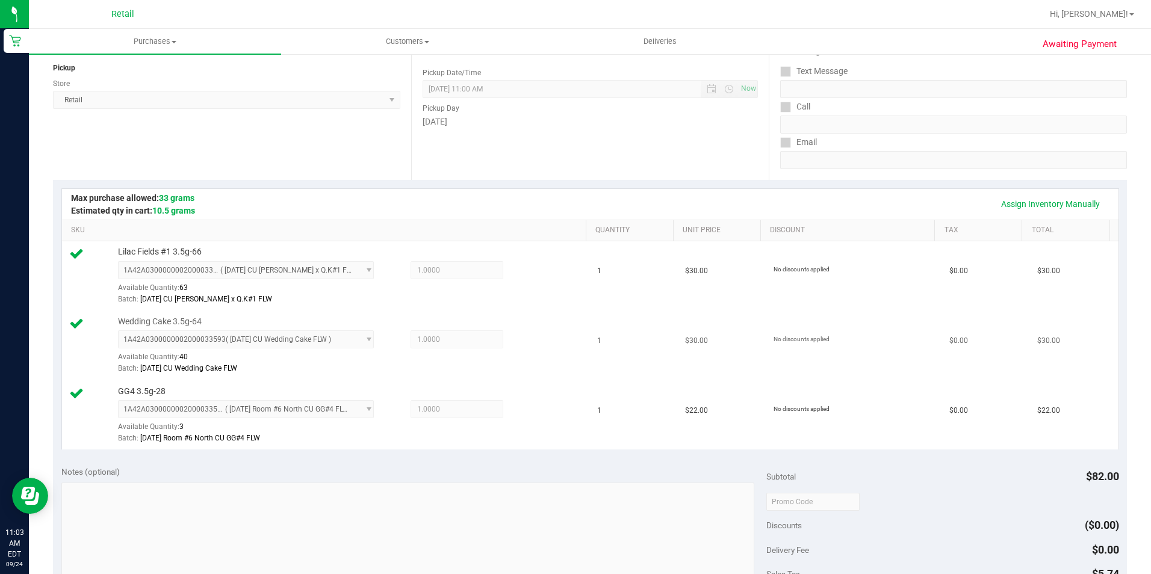
scroll to position [301, 0]
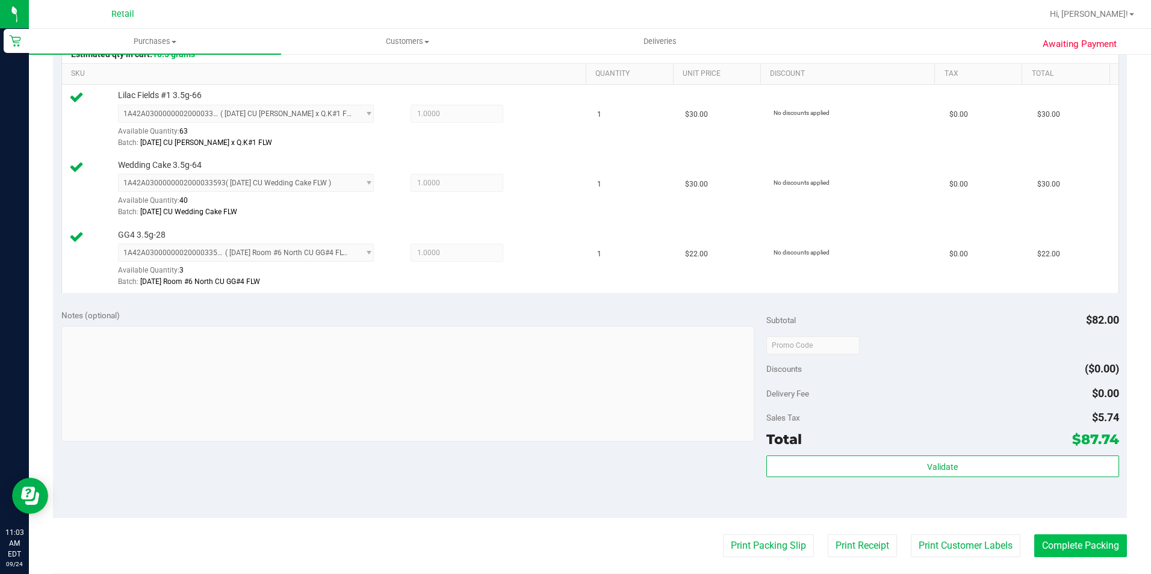
click at [1103, 533] on purchase-details "Back Edit Purchase Cancel Purchase View Profile # 01674802 Med | Rec METRC ID: …" at bounding box center [590, 281] width 1074 height 1035
click at [1103, 536] on button "Complete Packing" at bounding box center [1080, 545] width 93 height 23
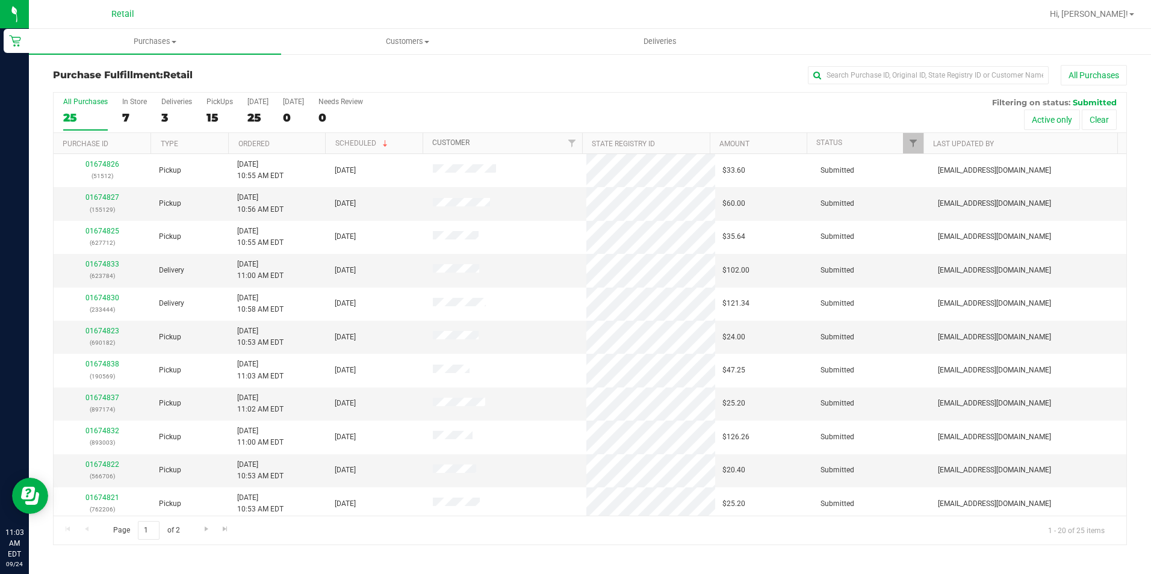
click at [449, 138] on link "Customer" at bounding box center [450, 142] width 37 height 8
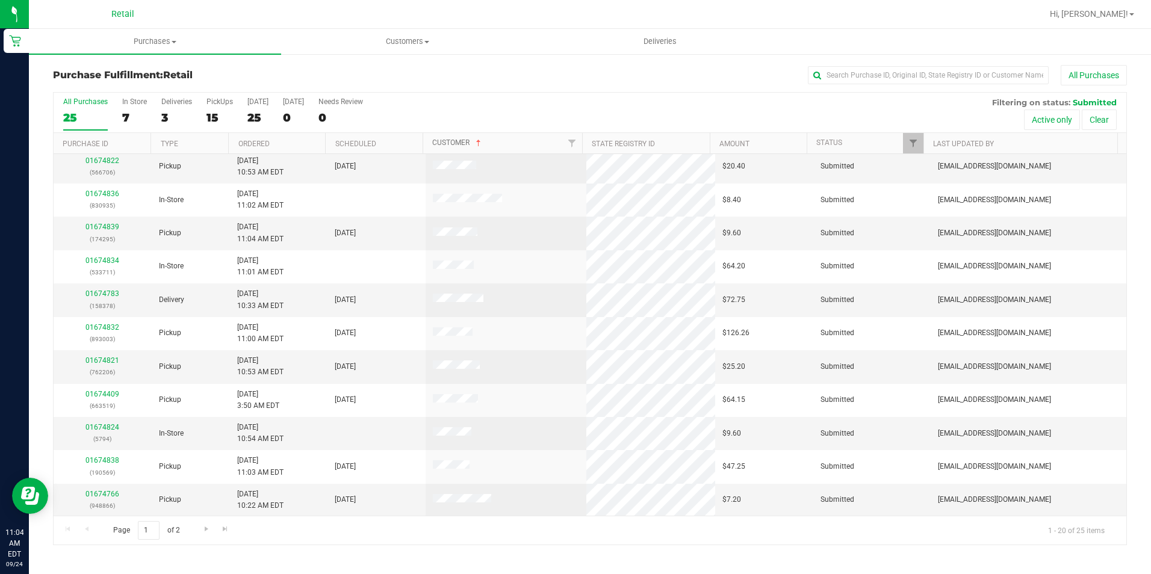
scroll to position [305, 0]
click at [858, 74] on input "text" at bounding box center [928, 75] width 241 height 18
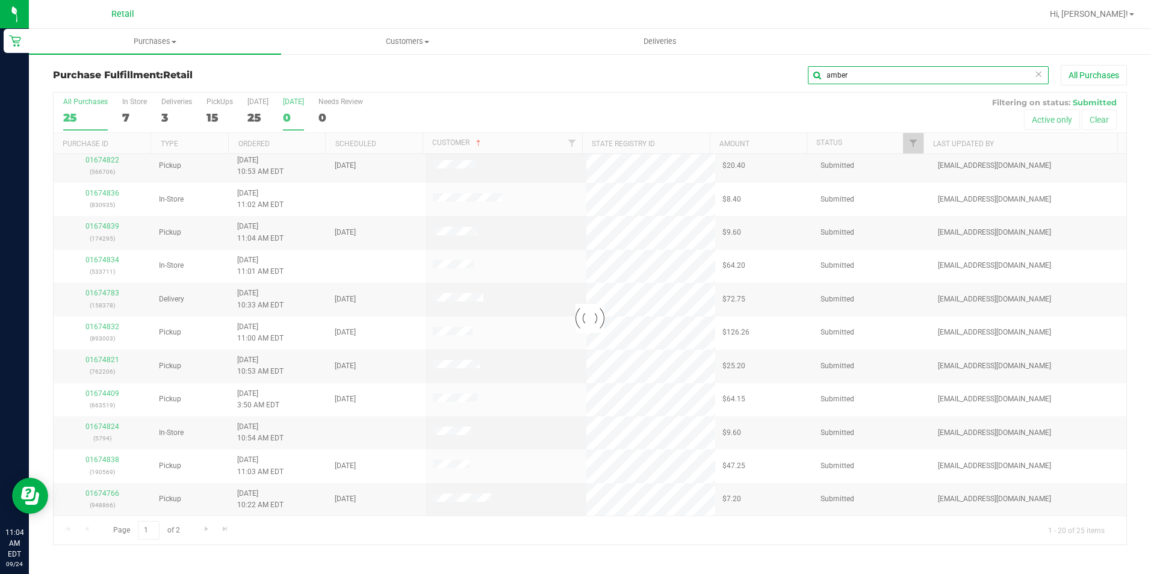
scroll to position [0, 0]
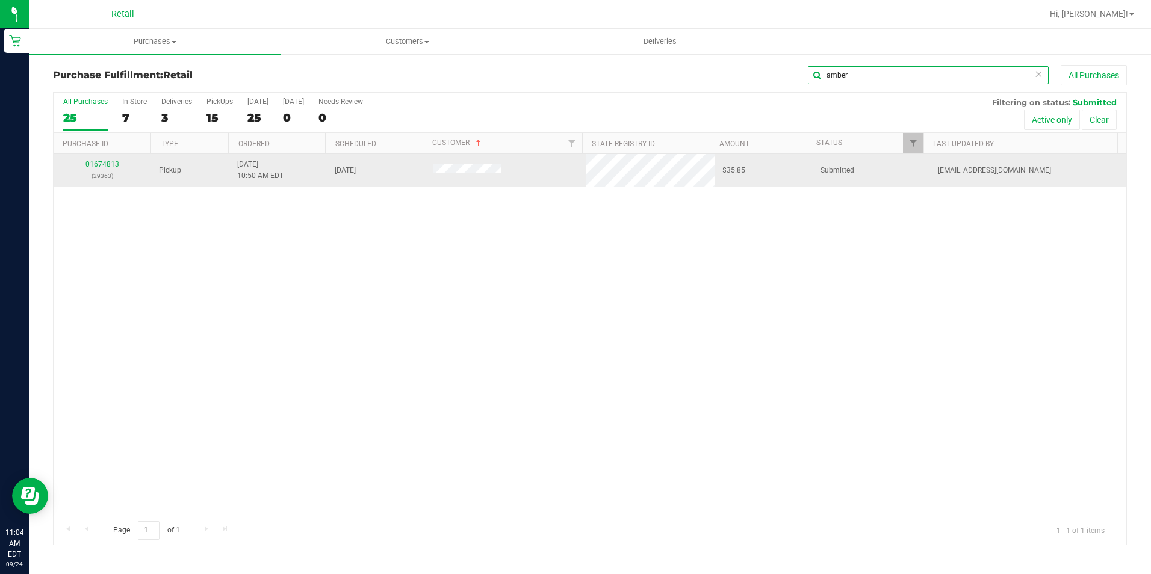
type input "amber"
click at [87, 167] on link "01674813" at bounding box center [102, 164] width 34 height 8
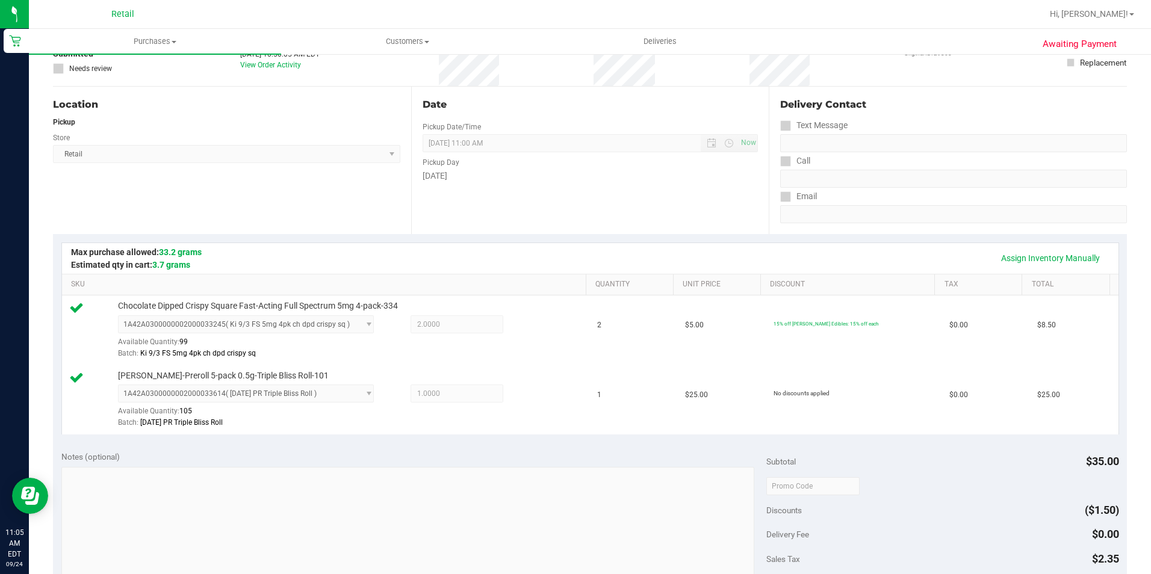
scroll to position [361, 0]
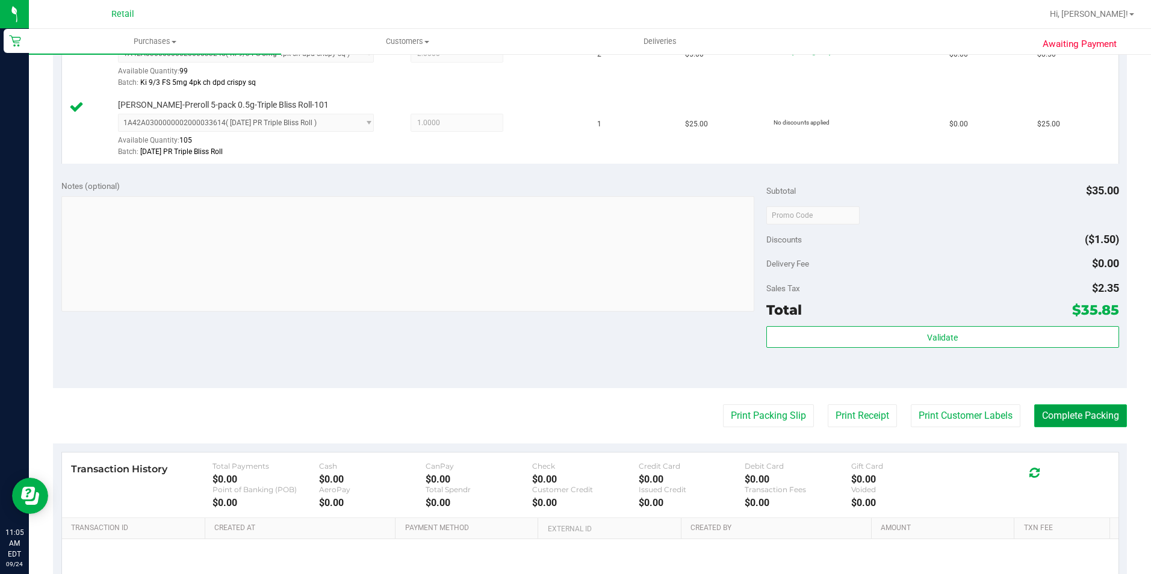
click at [1078, 426] on button "Complete Packing" at bounding box center [1080, 415] width 93 height 23
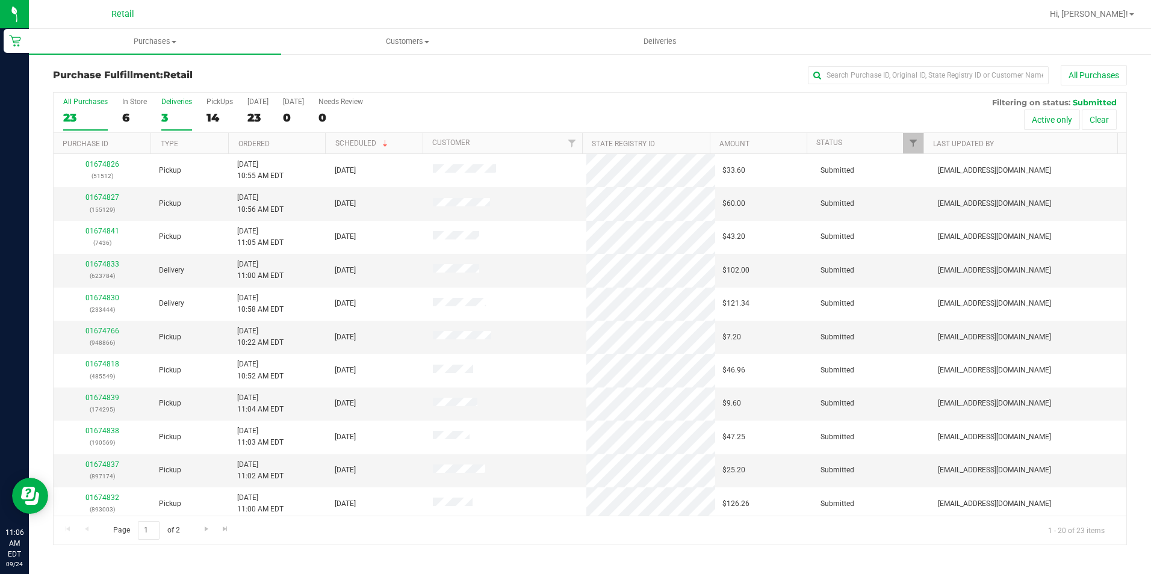
click at [174, 113] on div "3" at bounding box center [176, 118] width 31 height 14
click at [0, 0] on input "Deliveries 3" at bounding box center [0, 0] width 0 height 0
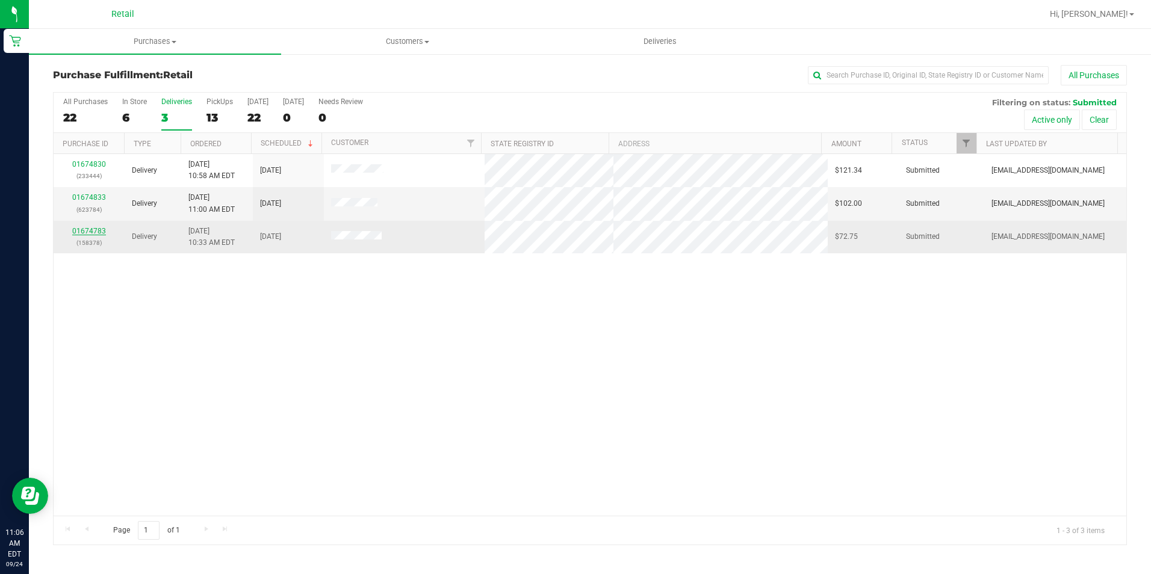
click at [92, 230] on link "01674783" at bounding box center [89, 231] width 34 height 8
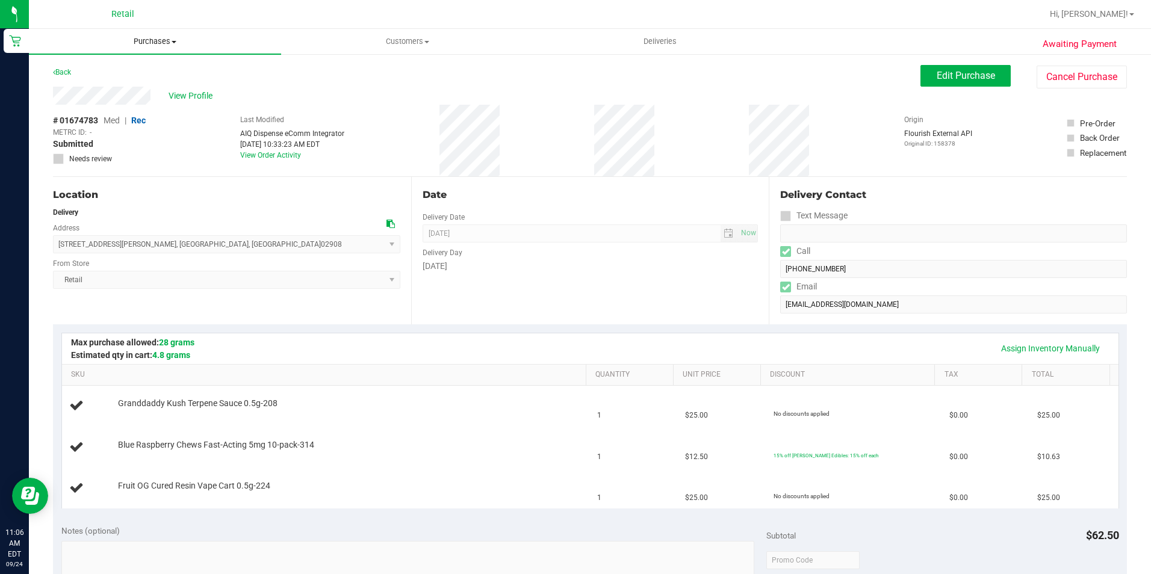
click at [151, 31] on uib-tab-heading "Purchases Summary of purchases Fulfillment All purchases" at bounding box center [155, 41] width 252 height 25
click at [76, 82] on span "Fulfillment" at bounding box center [66, 87] width 75 height 10
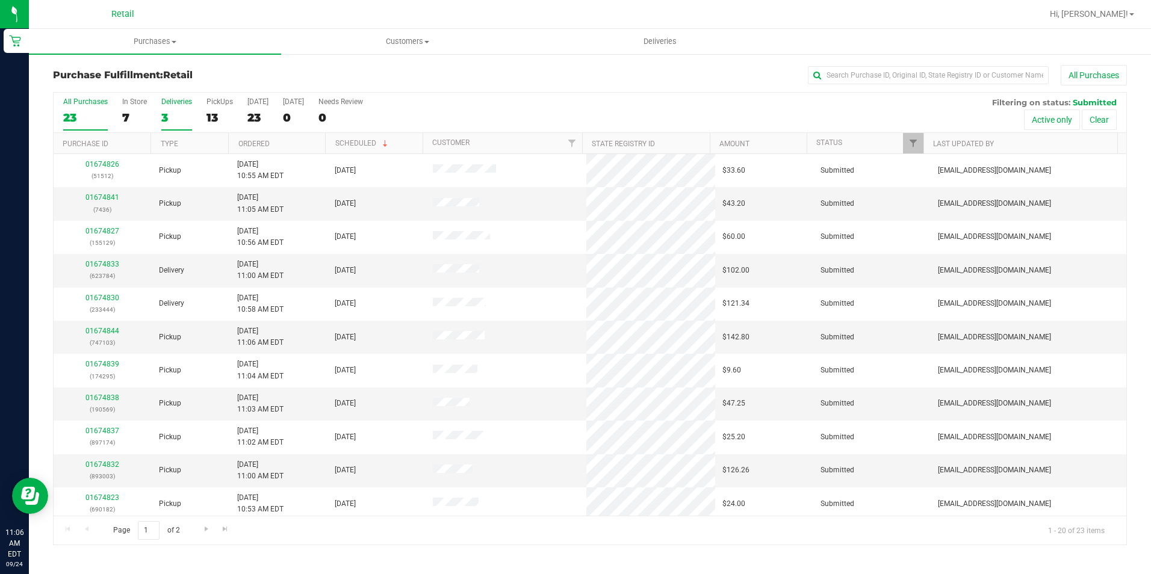
click at [182, 111] on div "3" at bounding box center [176, 118] width 31 height 14
click at [0, 0] on input "Deliveries 3" at bounding box center [0, 0] width 0 height 0
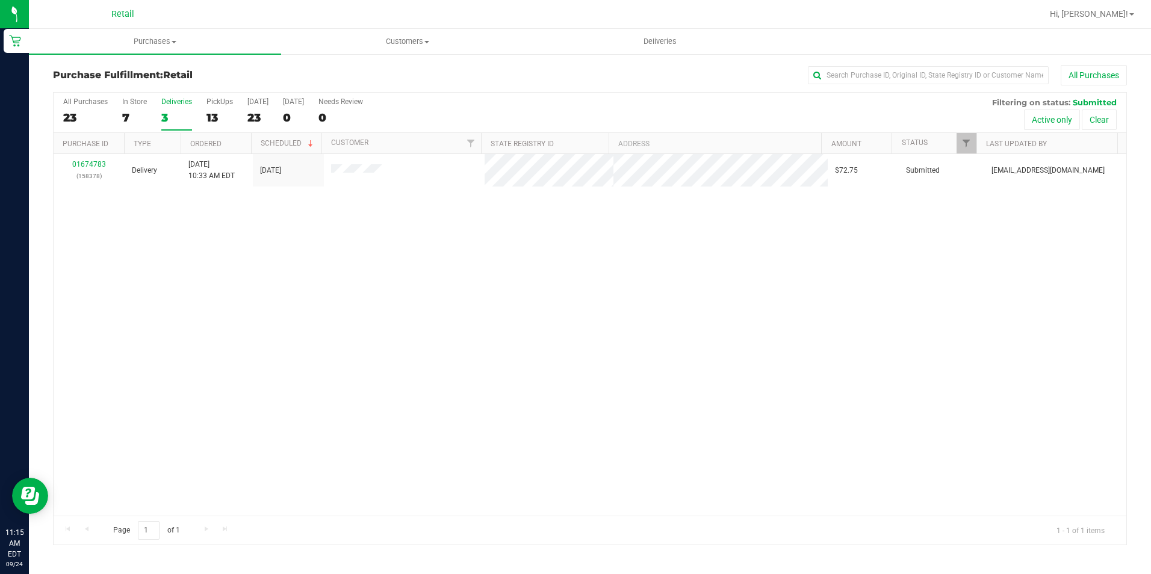
click at [159, 102] on div "All Purchases 23 In Store 7 Deliveries 3 PickUps 13 Today 23 Tomorrow 0 Needs R…" at bounding box center [590, 98] width 1072 height 10
click at [166, 102] on div "Deliveries" at bounding box center [176, 101] width 31 height 8
click at [0, 0] on input "Deliveries 3" at bounding box center [0, 0] width 0 height 0
click at [219, 113] on div "25" at bounding box center [219, 118] width 26 height 14
click at [0, 0] on input "PickUps 25" at bounding box center [0, 0] width 0 height 0
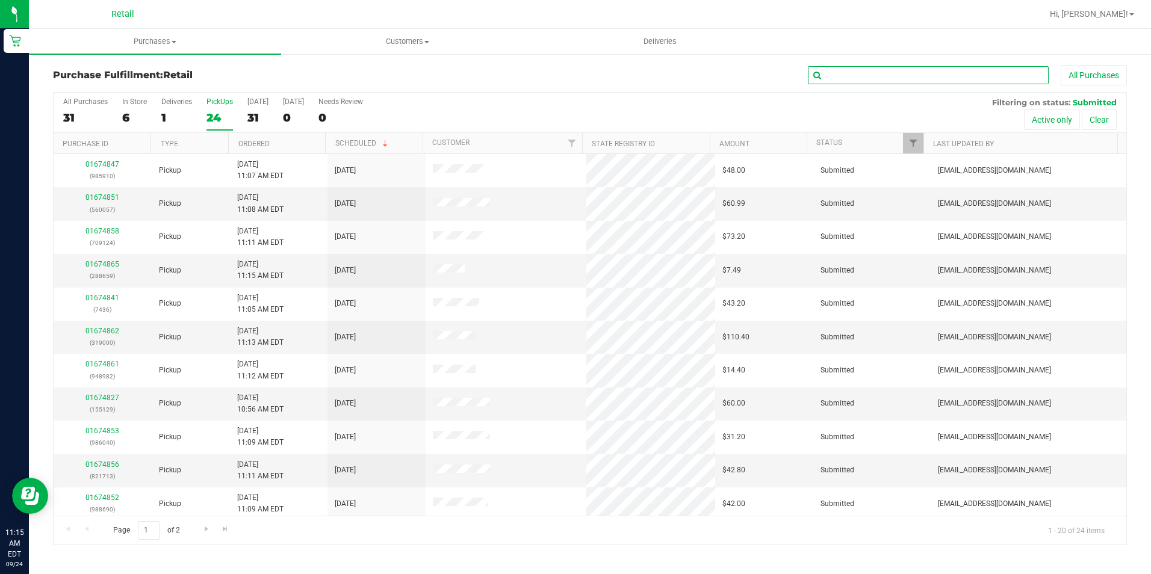
click at [879, 76] on input "text" at bounding box center [928, 75] width 241 height 18
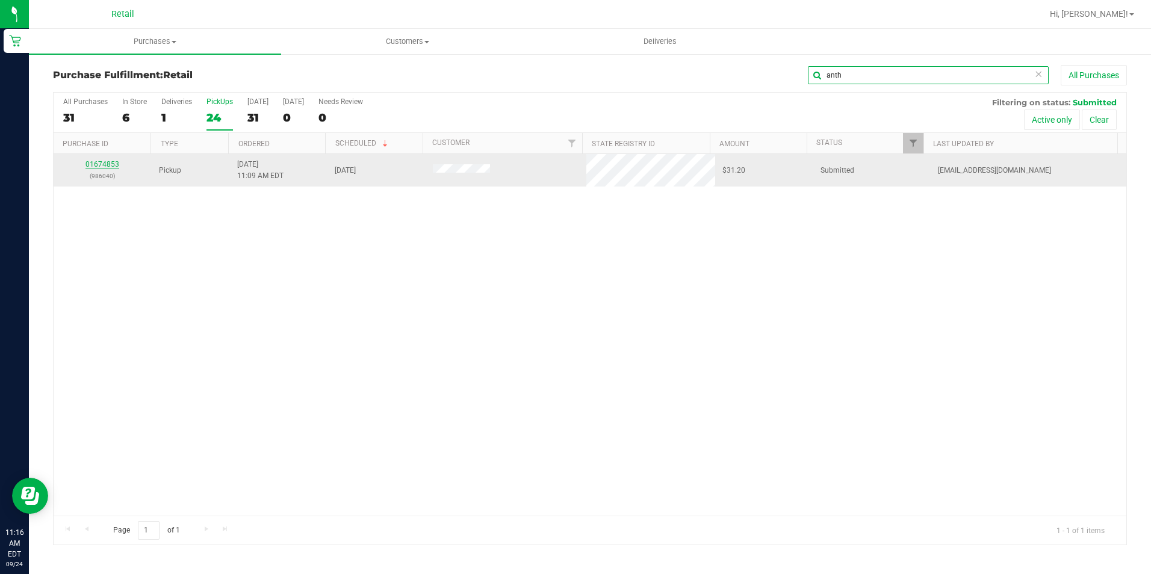
type input "anth"
click at [107, 164] on link "01674853" at bounding box center [102, 164] width 34 height 8
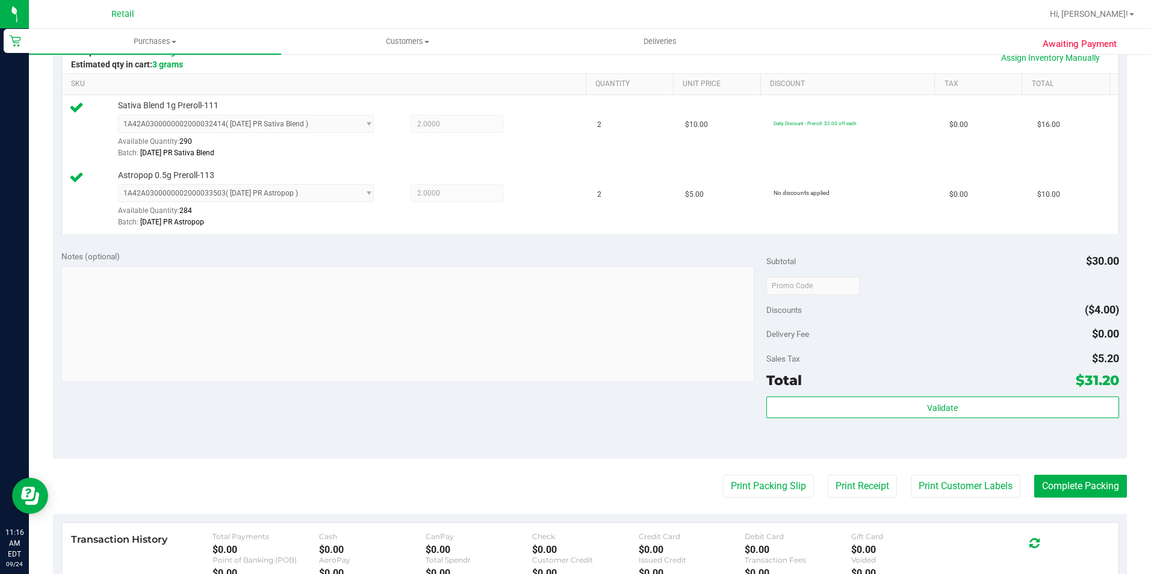
scroll to position [301, 0]
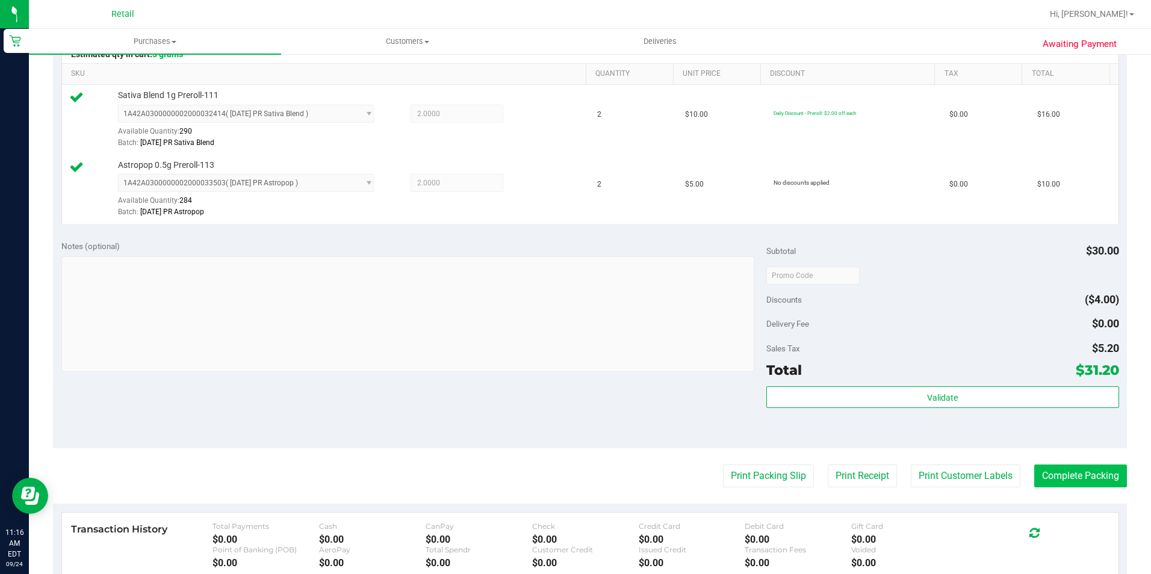
click at [1056, 465] on purchase-details "Back Edit Purchase Cancel Purchase View Profile # 01674853 Med | Rec METRC ID: …" at bounding box center [590, 246] width 1074 height 965
click at [1050, 471] on button "Complete Packing" at bounding box center [1080, 476] width 93 height 23
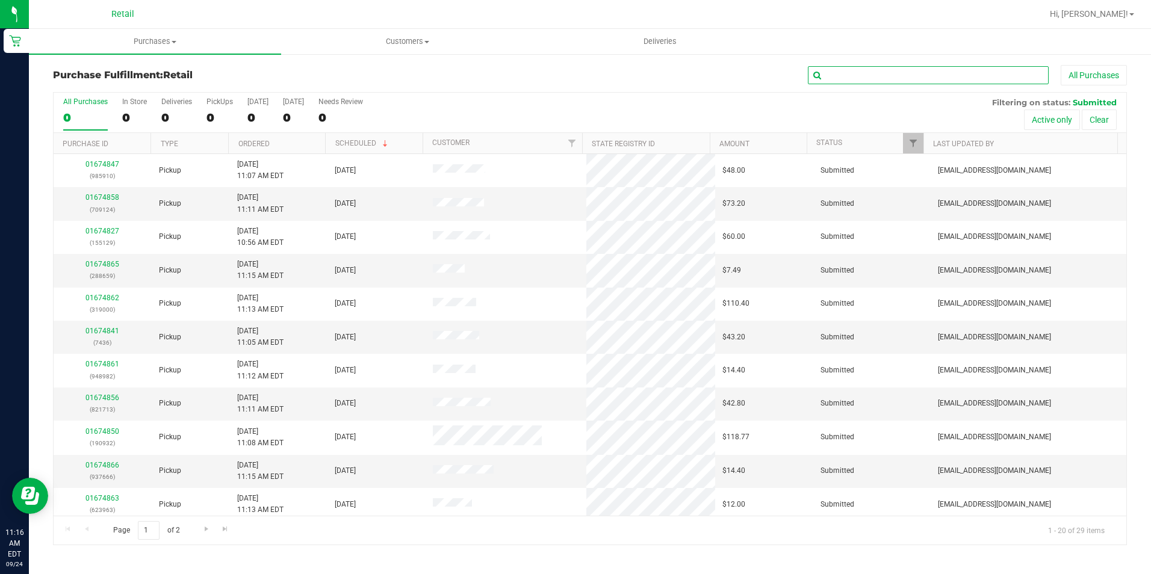
click at [831, 73] on input "text" at bounding box center [928, 75] width 241 height 18
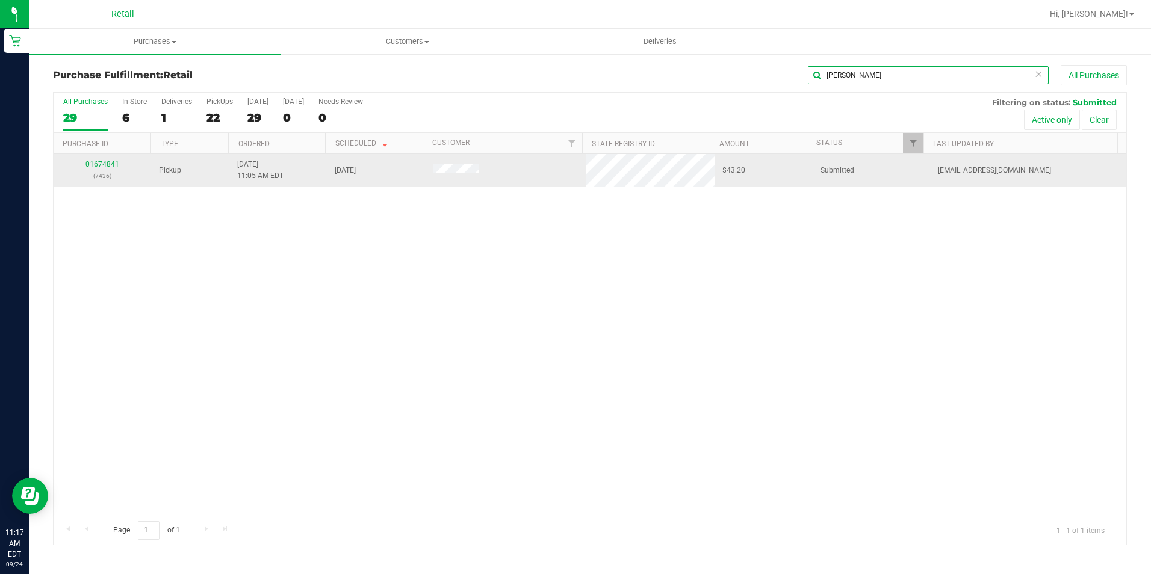
type input "james"
click at [95, 162] on link "01674841" at bounding box center [102, 164] width 34 height 8
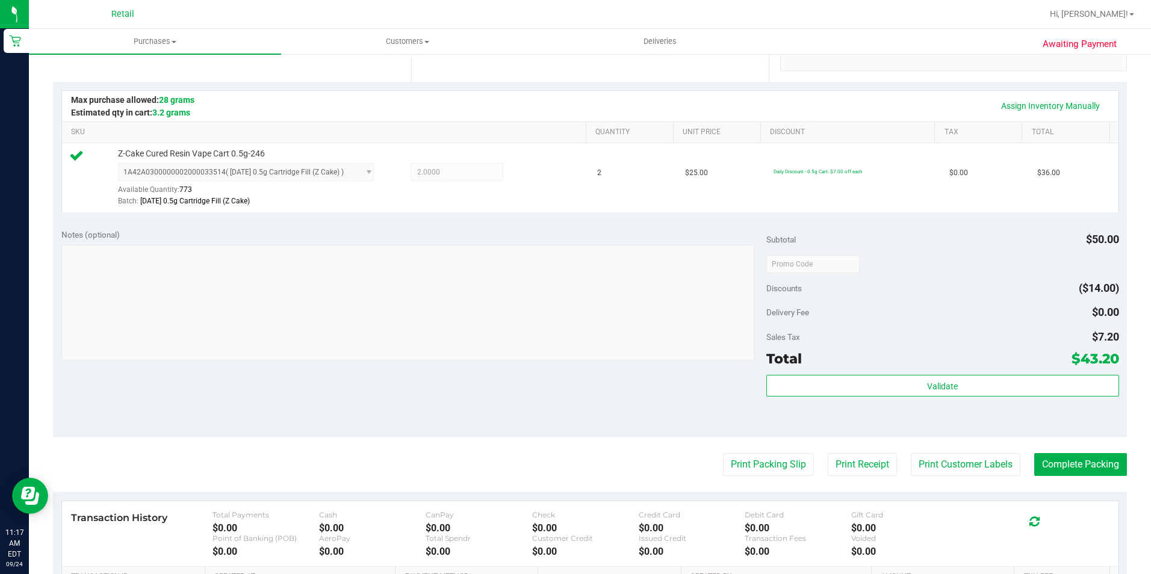
scroll to position [301, 0]
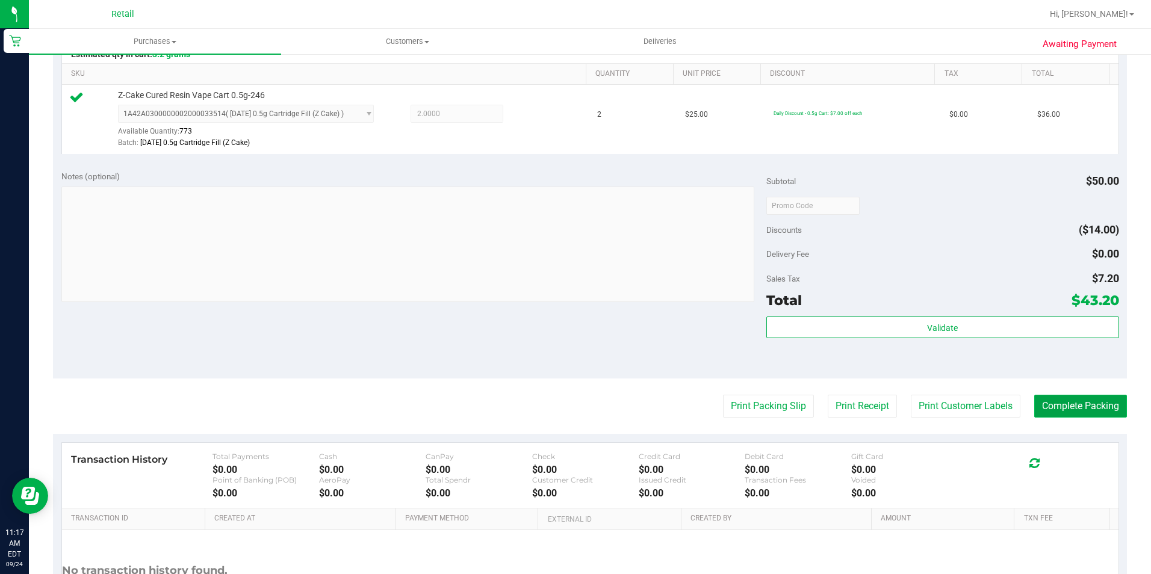
click at [1072, 405] on button "Complete Packing" at bounding box center [1080, 406] width 93 height 23
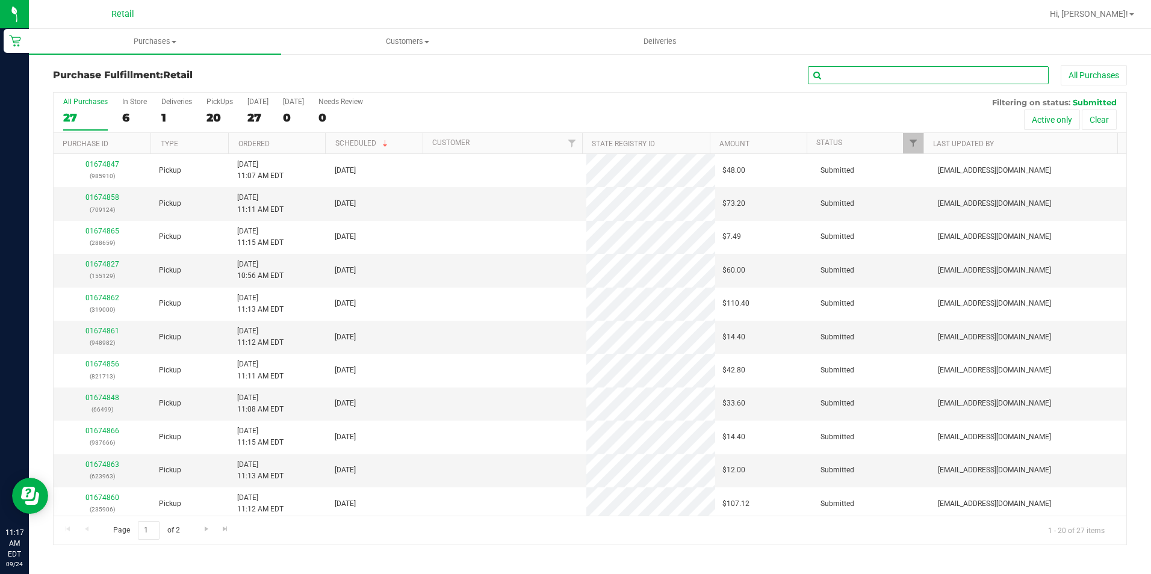
click at [858, 79] on input "text" at bounding box center [928, 75] width 241 height 18
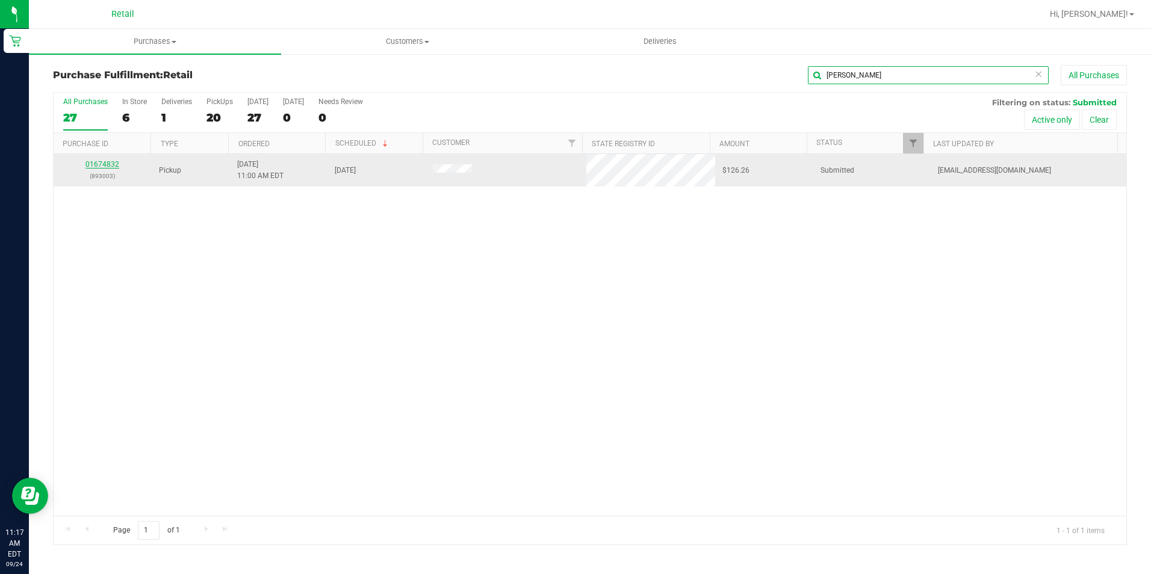
type input "josh"
click at [102, 168] on link "01674832" at bounding box center [102, 164] width 34 height 8
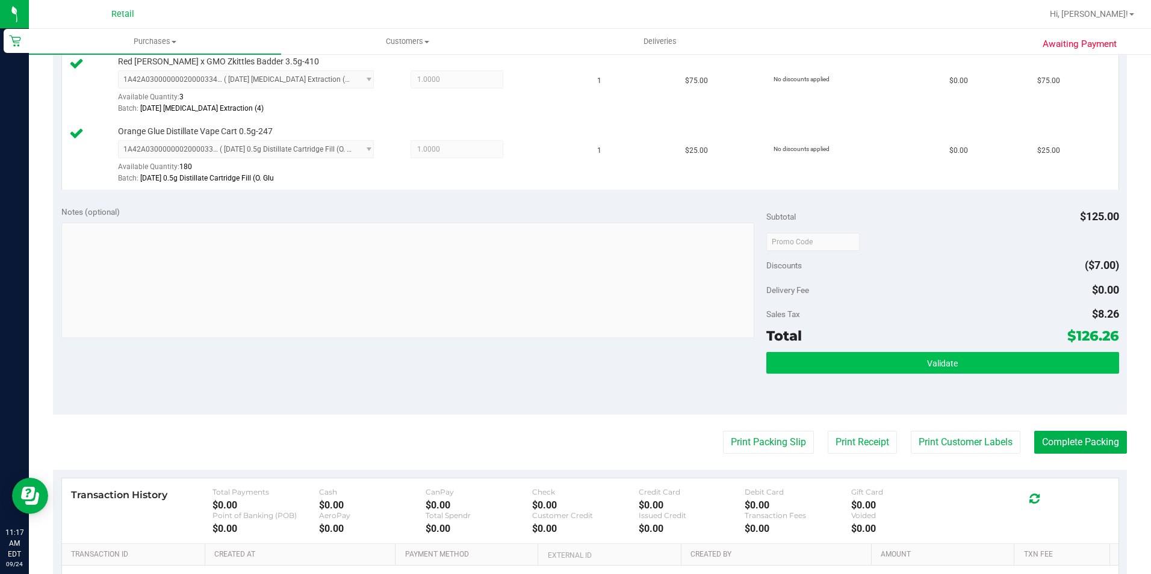
scroll to position [421, 0]
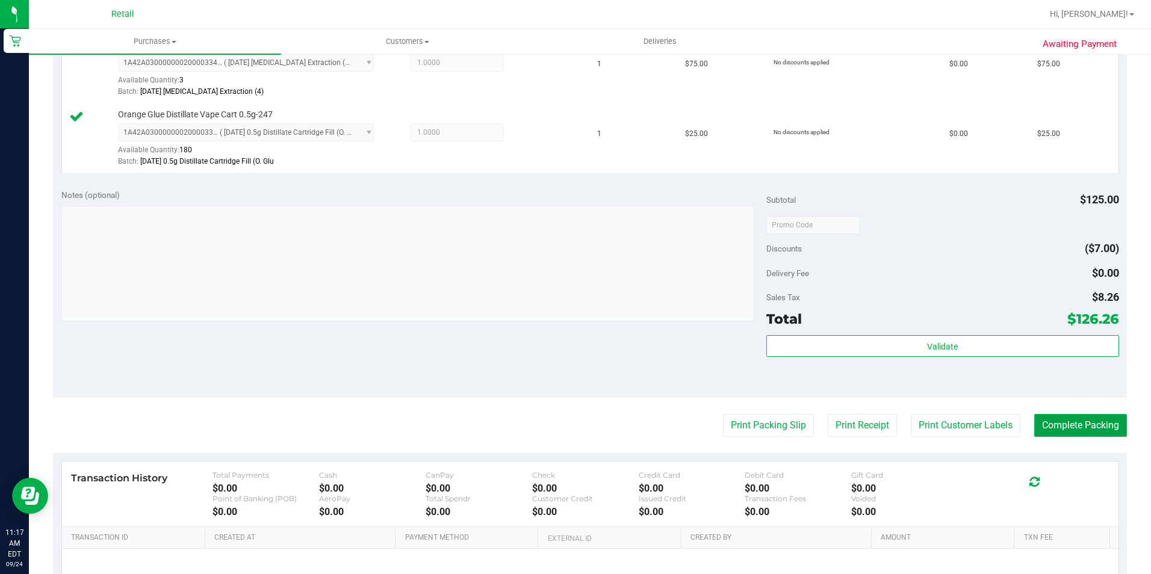
click at [1065, 417] on button "Complete Packing" at bounding box center [1080, 425] width 93 height 23
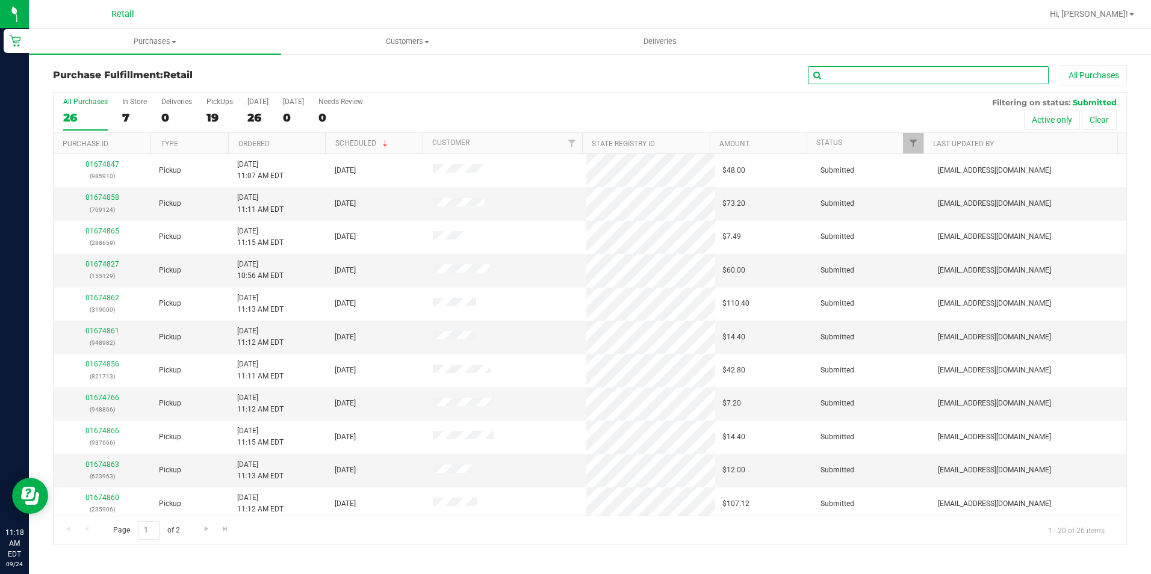
click at [856, 77] on input "text" at bounding box center [928, 75] width 241 height 18
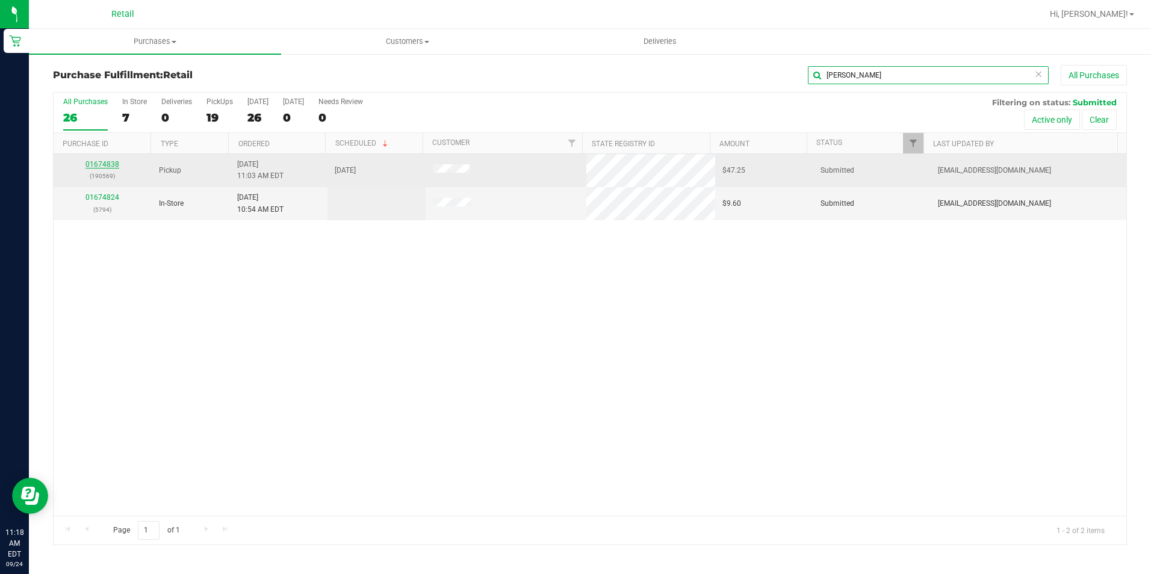
type input "kevin"
click at [96, 161] on link "01674838" at bounding box center [102, 164] width 34 height 8
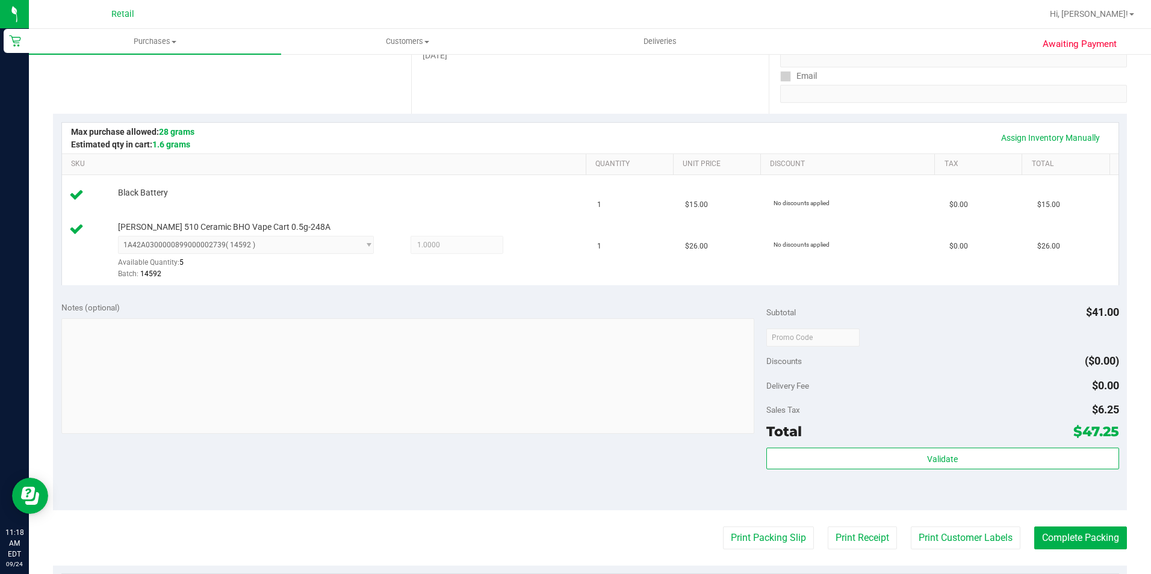
scroll to position [241, 0]
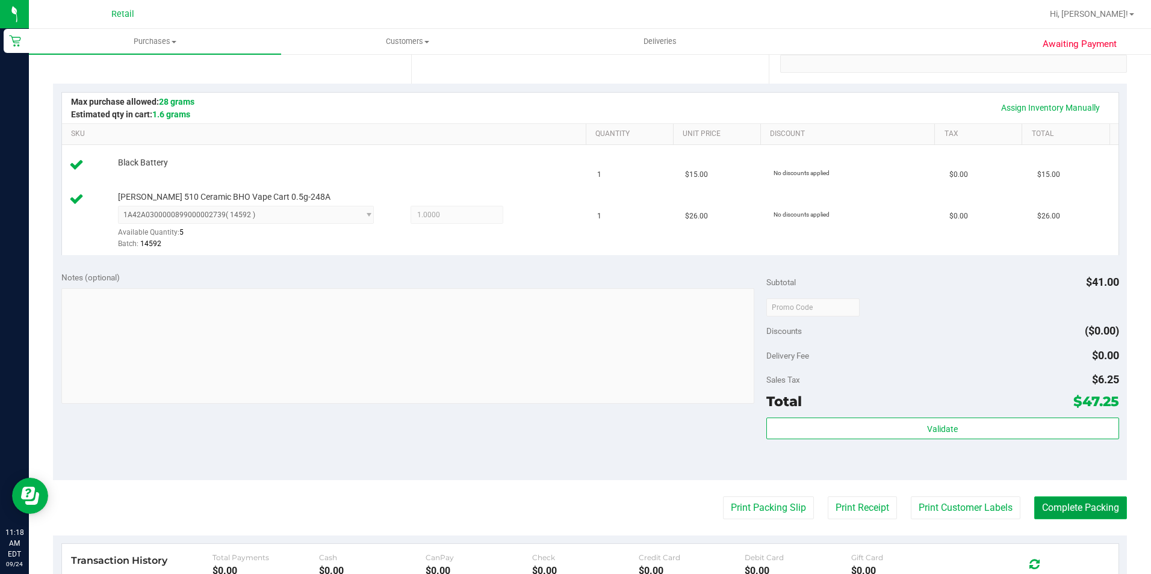
click at [1036, 503] on button "Complete Packing" at bounding box center [1080, 507] width 93 height 23
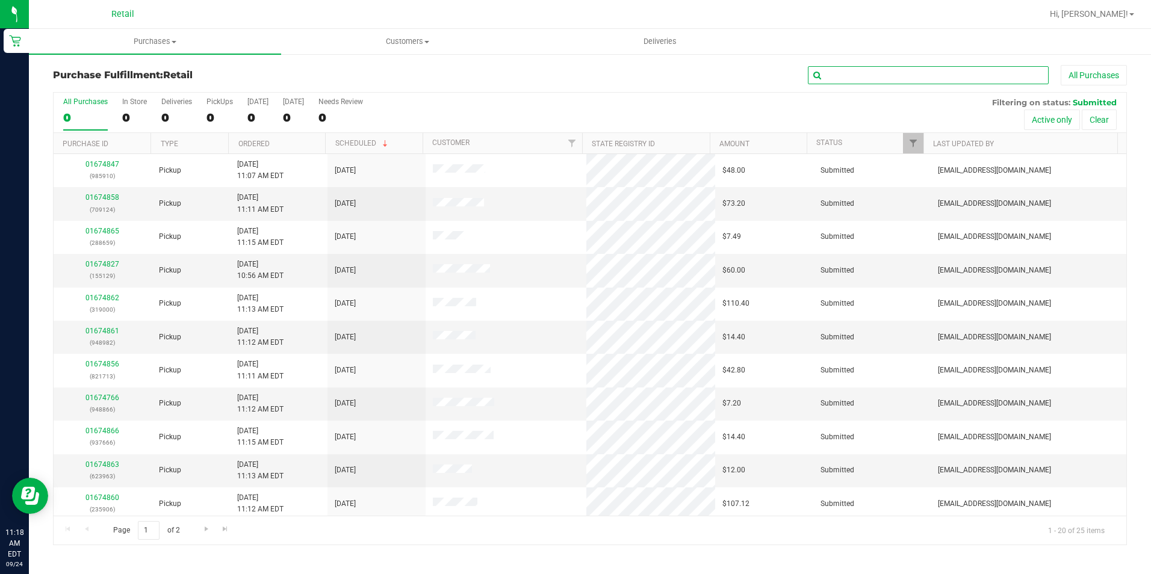
click at [837, 80] on input "text" at bounding box center [928, 75] width 241 height 18
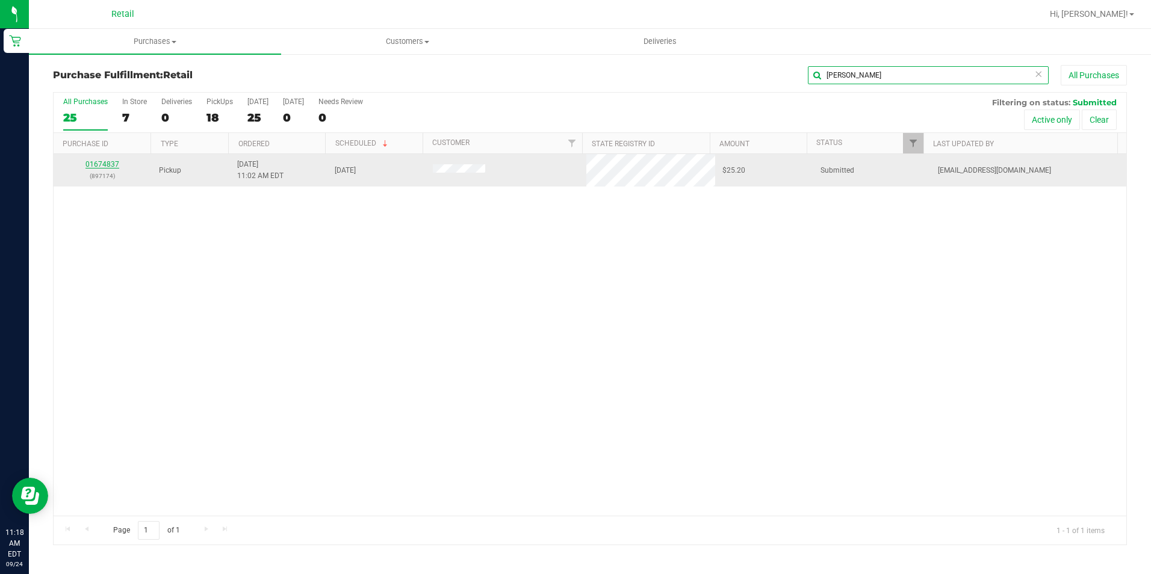
type input "thomas"
click at [101, 160] on link "01674837" at bounding box center [102, 164] width 34 height 8
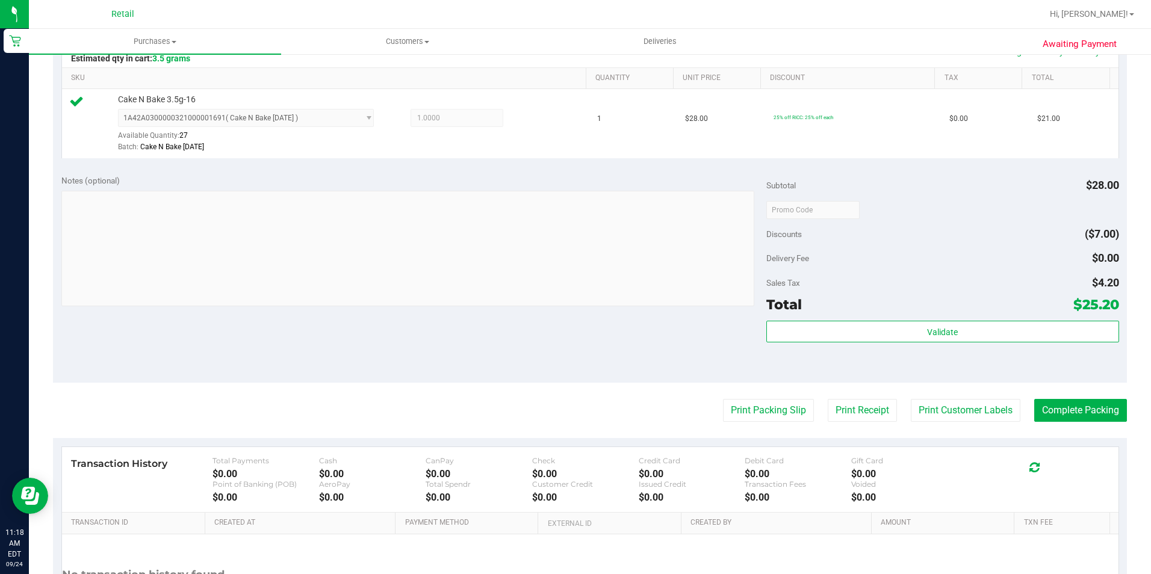
scroll to position [301, 0]
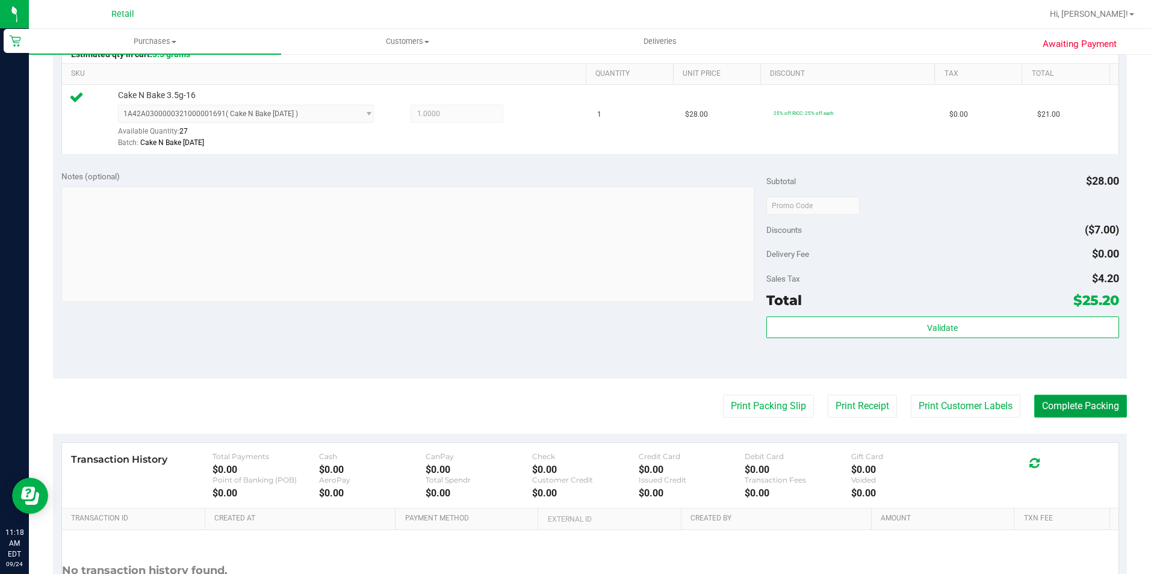
click at [1053, 411] on button "Complete Packing" at bounding box center [1080, 406] width 93 height 23
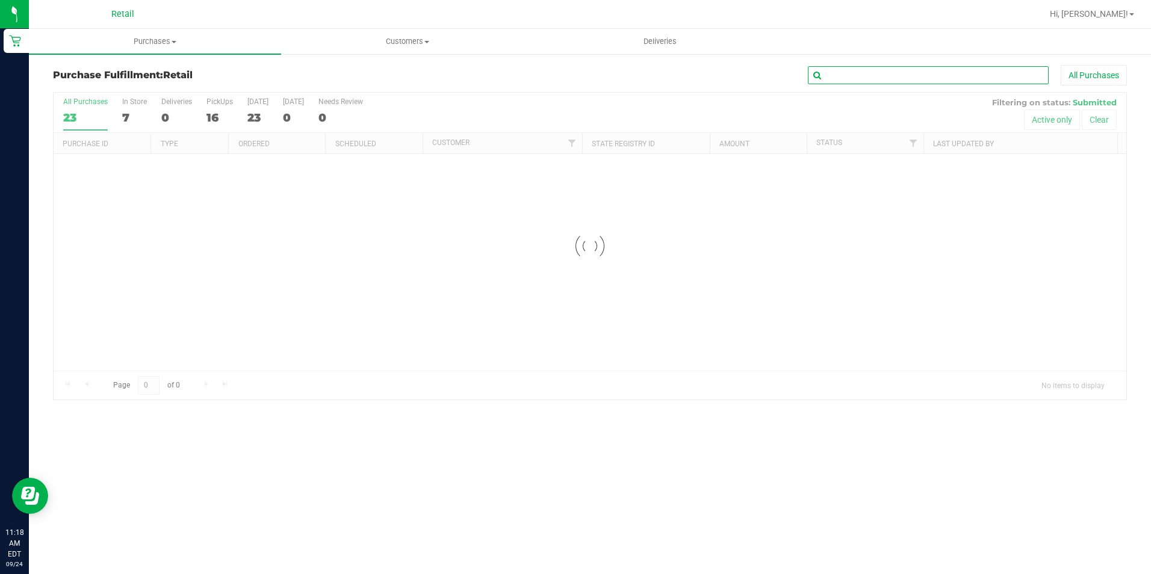
click at [939, 75] on input "text" at bounding box center [928, 75] width 241 height 18
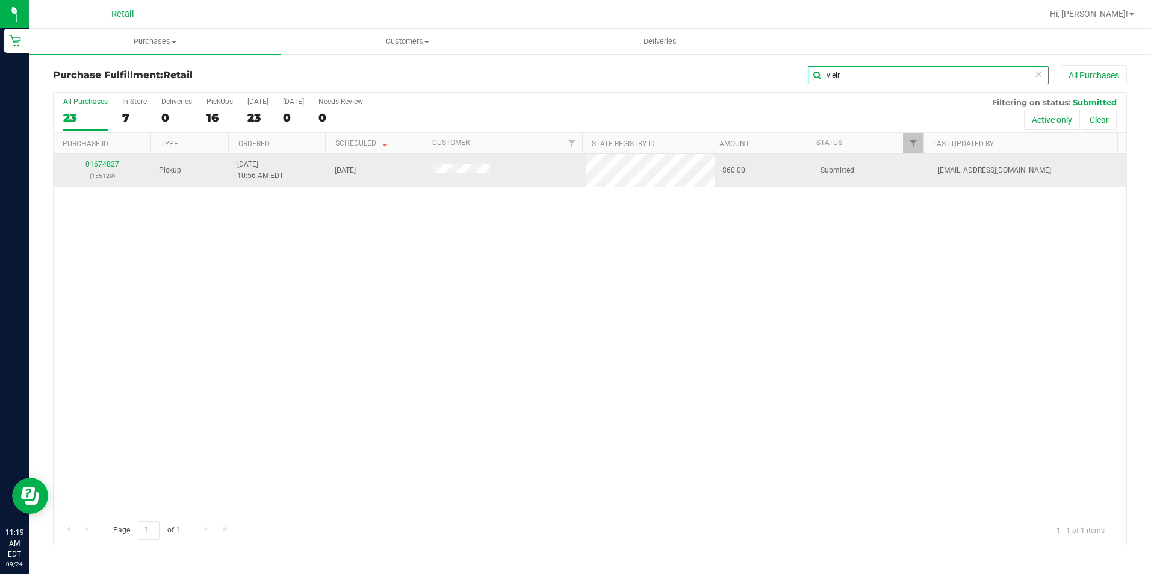
type input "vieir"
click at [96, 164] on link "01674827" at bounding box center [102, 164] width 34 height 8
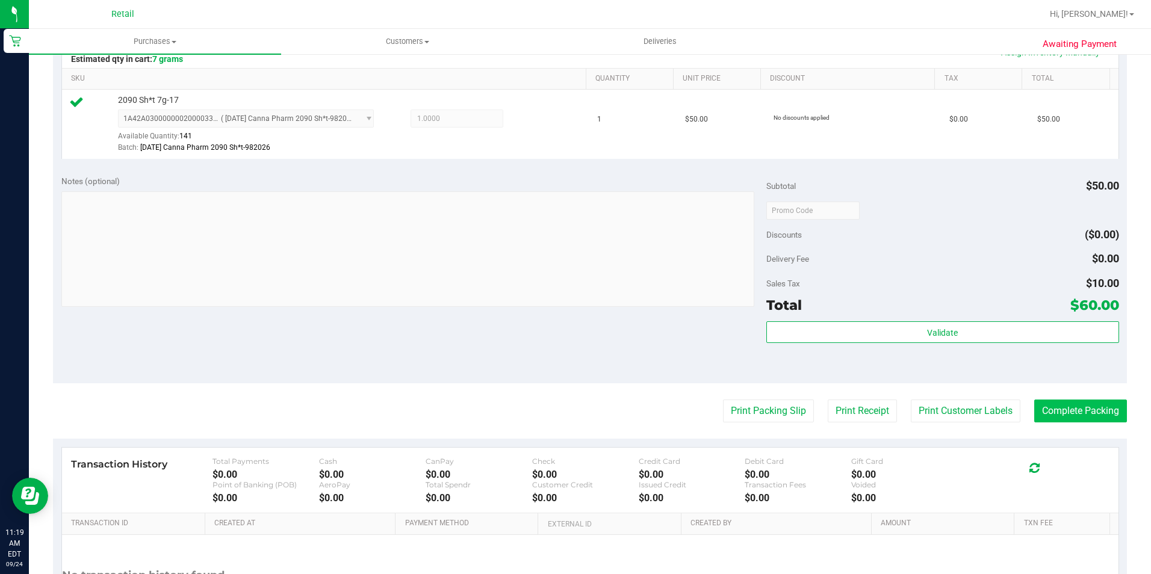
scroll to position [301, 0]
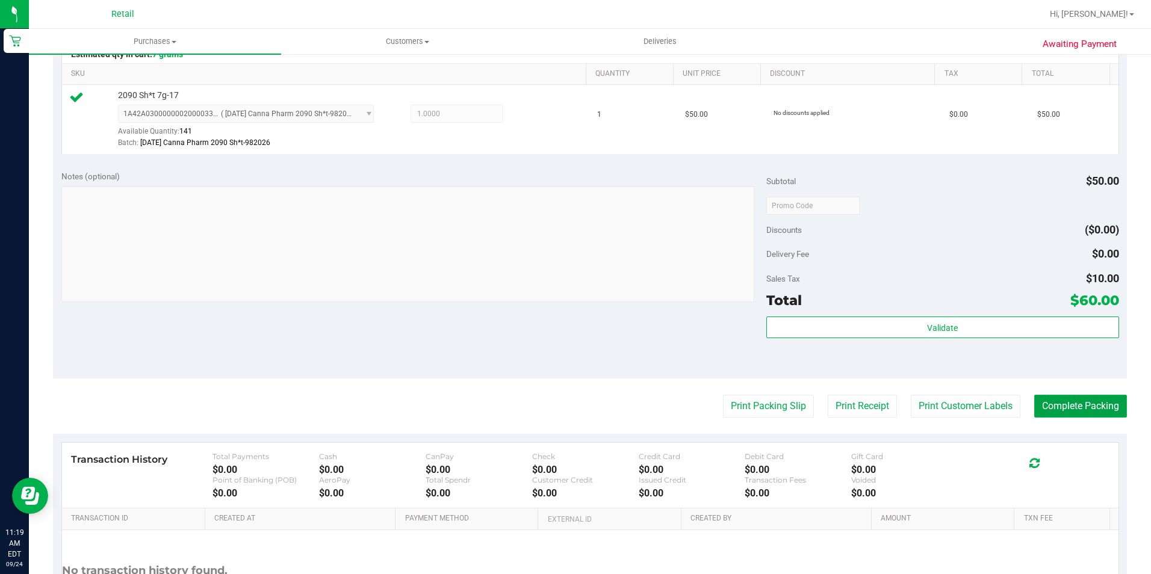
click at [1101, 395] on button "Complete Packing" at bounding box center [1080, 406] width 93 height 23
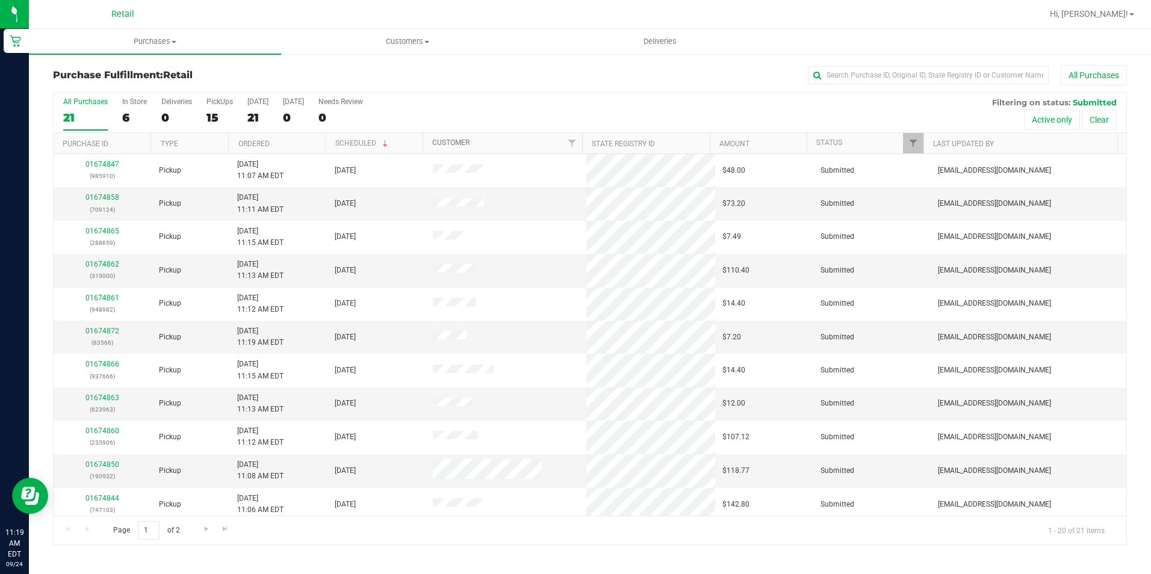
click at [447, 143] on link "Customer" at bounding box center [450, 142] width 37 height 8
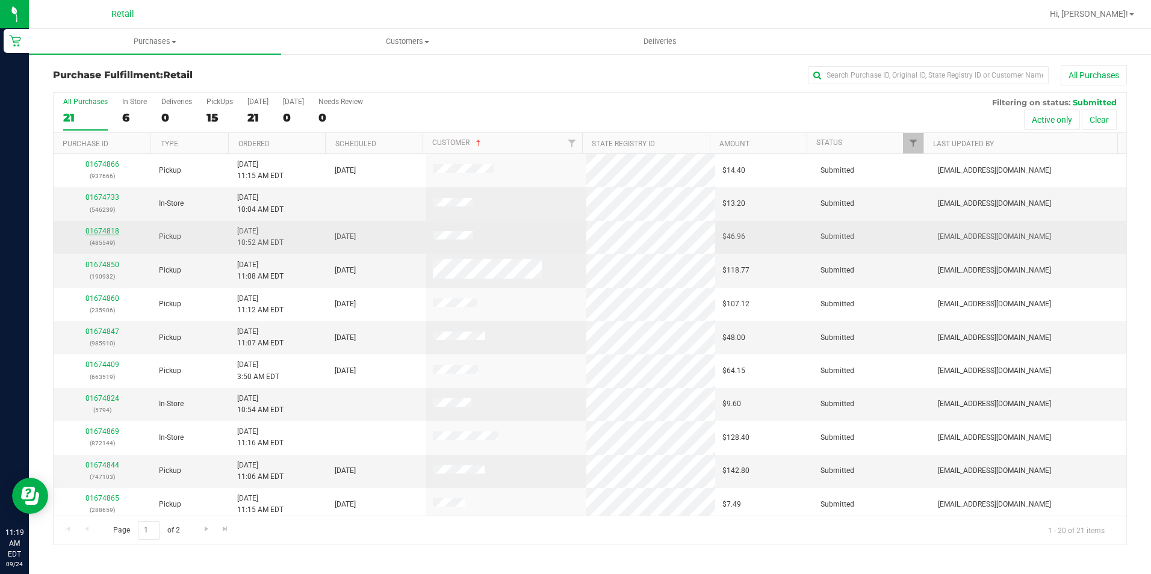
click at [98, 228] on link "01674818" at bounding box center [102, 231] width 34 height 8
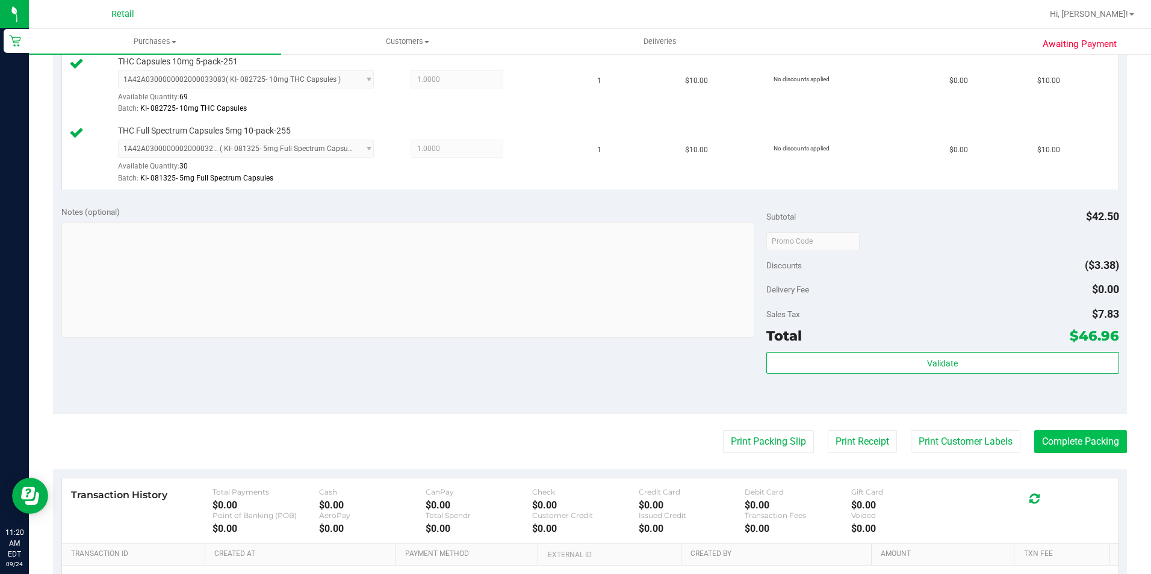
scroll to position [481, 0]
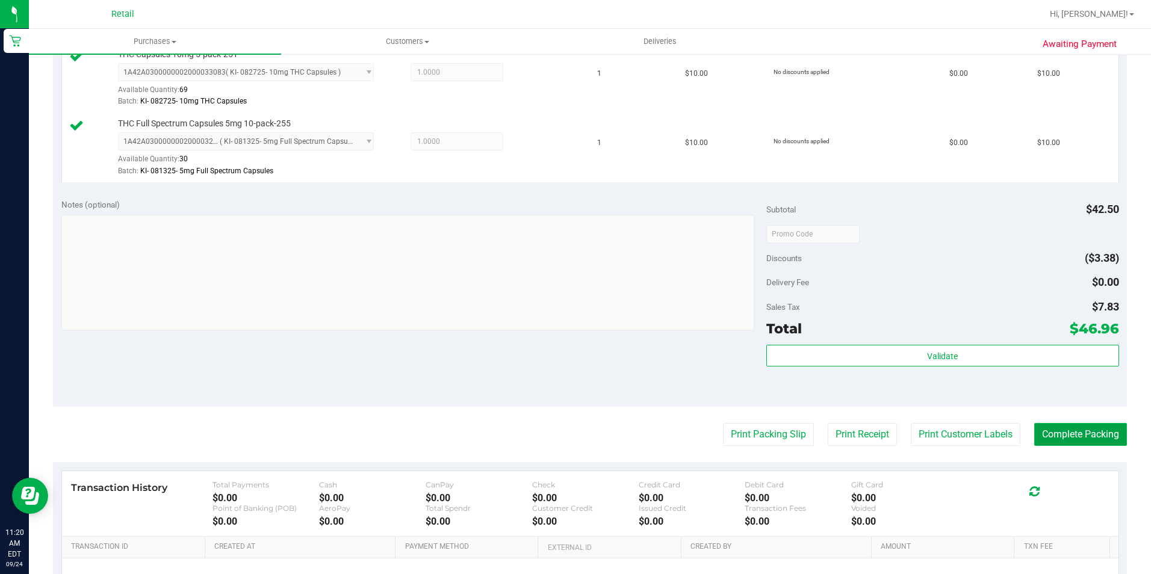
click at [1071, 423] on button "Complete Packing" at bounding box center [1080, 434] width 93 height 23
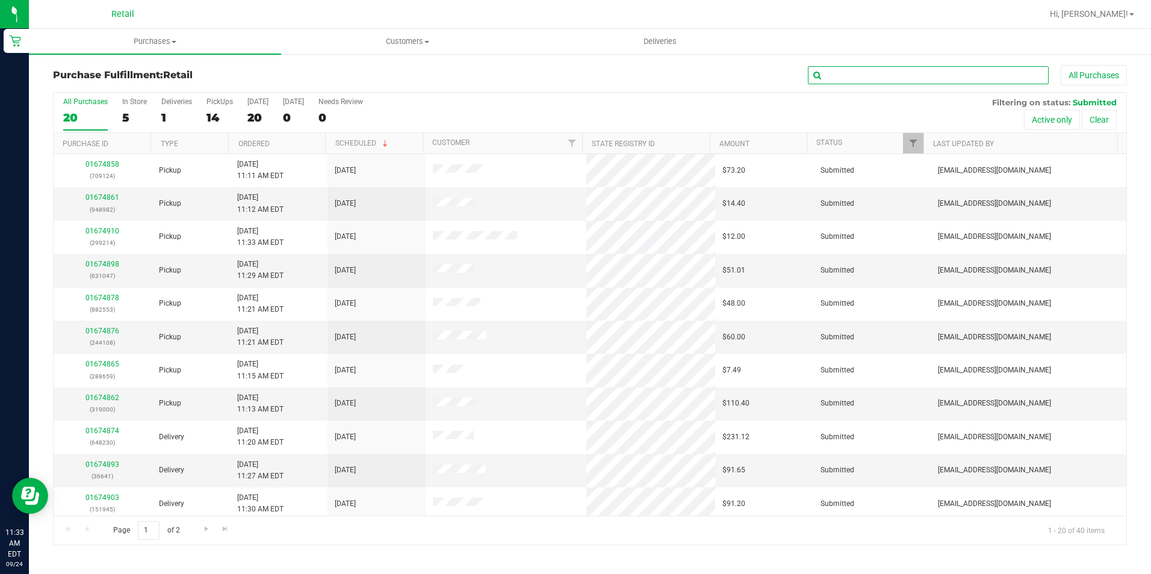
click at [874, 67] on input "text" at bounding box center [928, 75] width 241 height 18
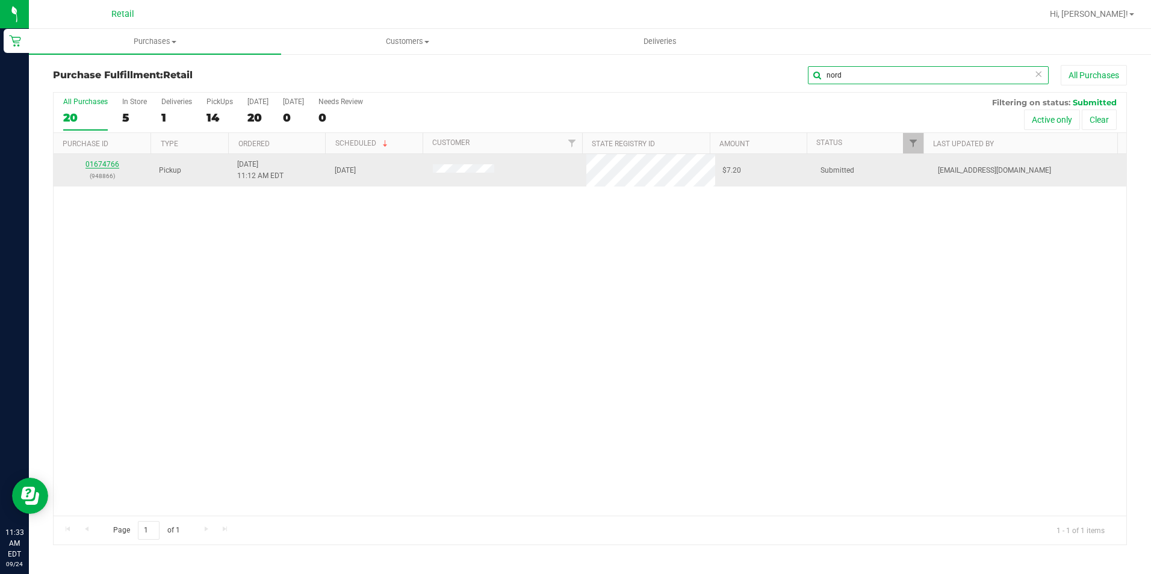
type input "nord"
click at [108, 165] on link "01674766" at bounding box center [102, 164] width 34 height 8
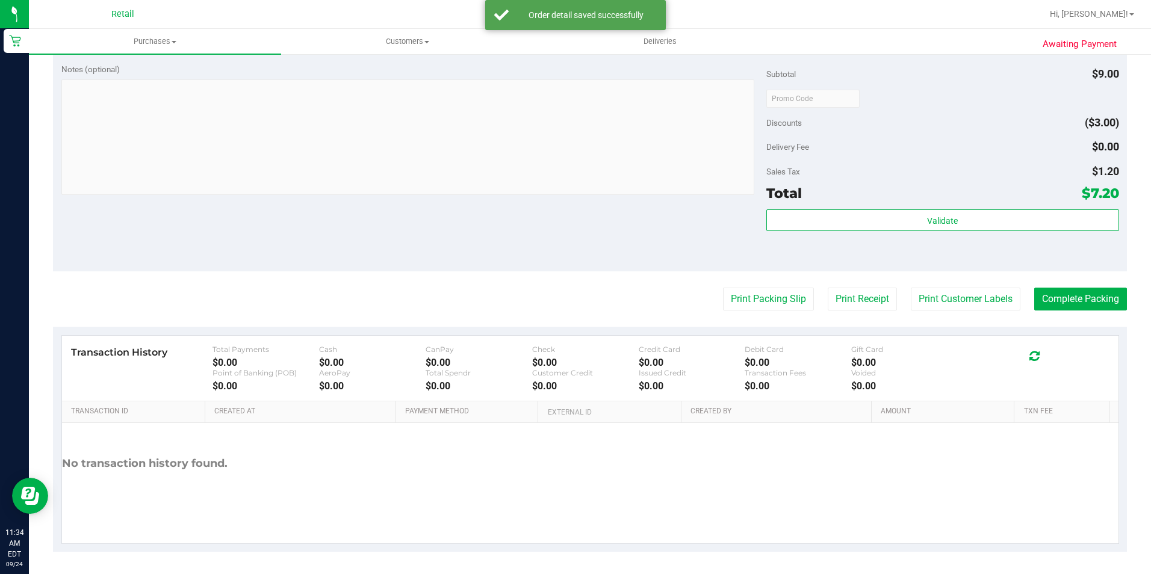
scroll to position [410, 0]
click at [1091, 297] on button "Complete Packing" at bounding box center [1080, 297] width 93 height 23
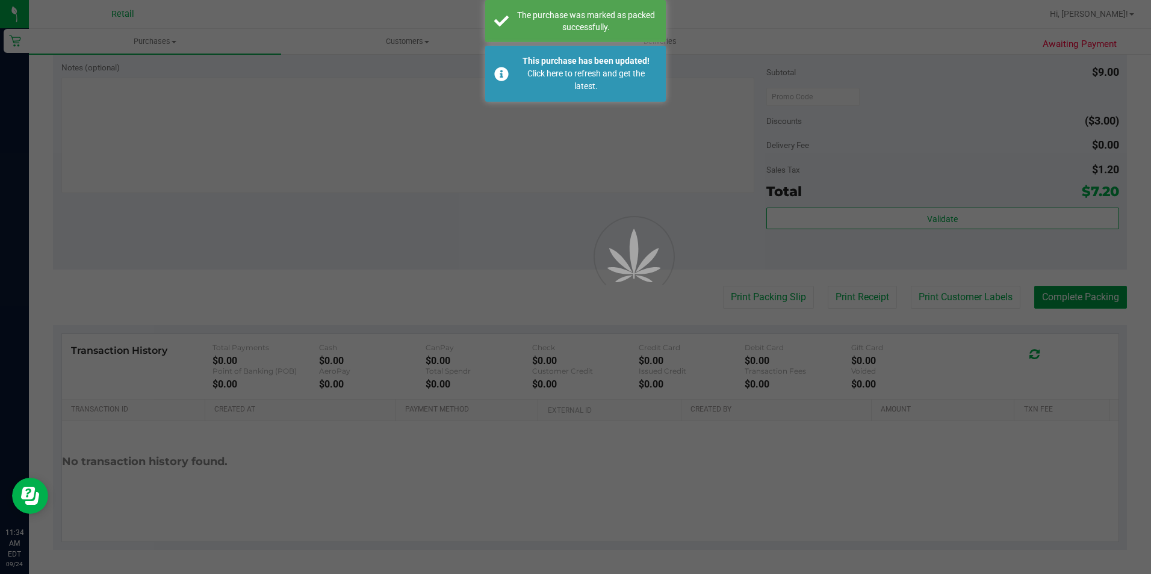
scroll to position [0, 0]
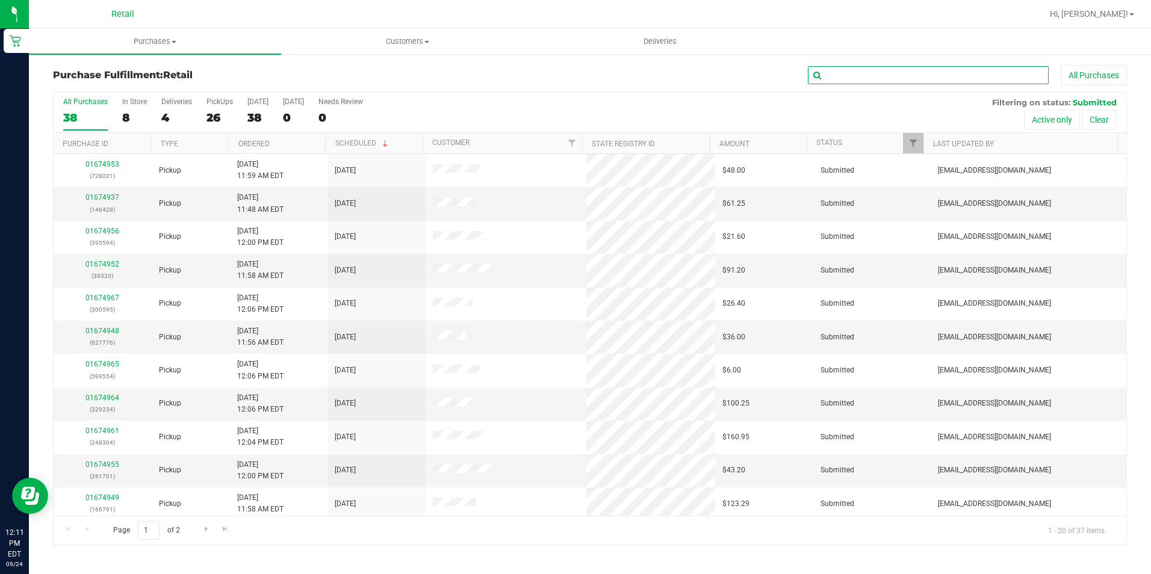
click at [818, 82] on input "text" at bounding box center [928, 75] width 241 height 18
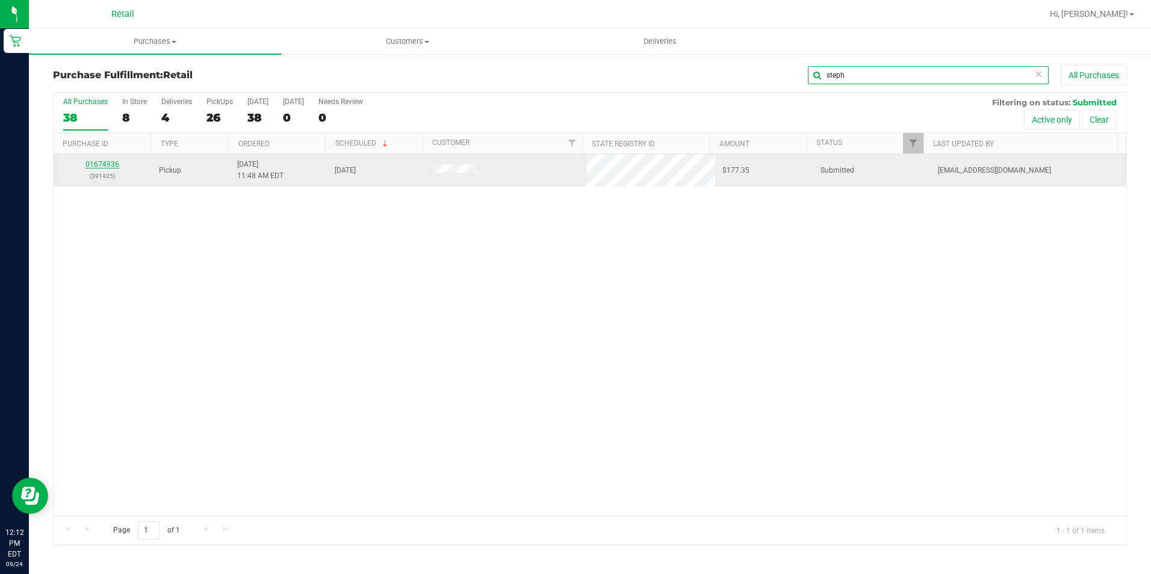
type input "steph"
click at [89, 165] on link "01674936" at bounding box center [102, 164] width 34 height 8
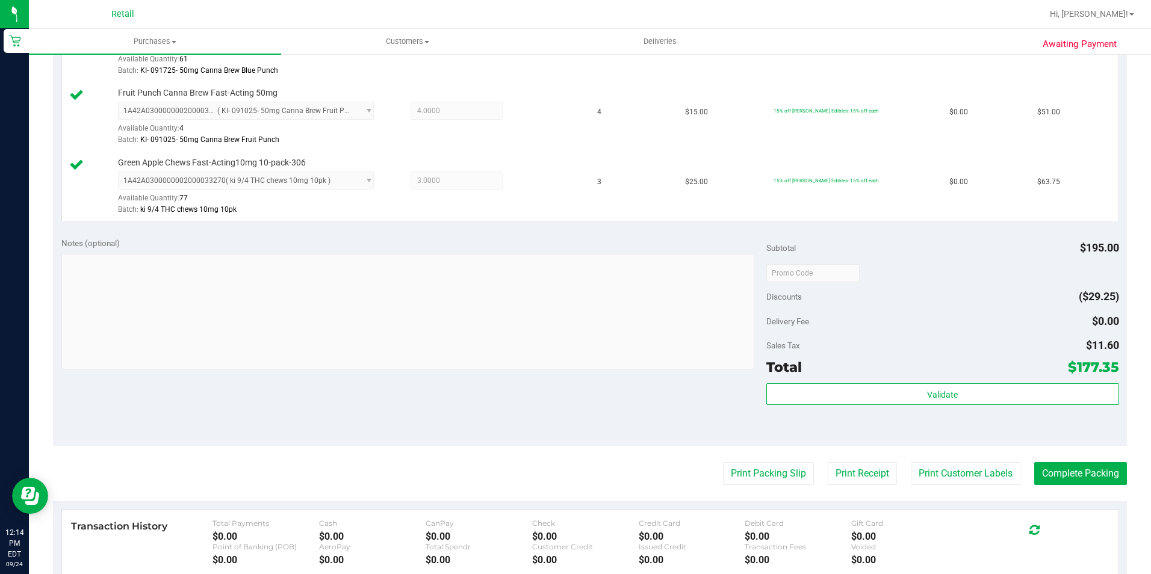
scroll to position [481, 0]
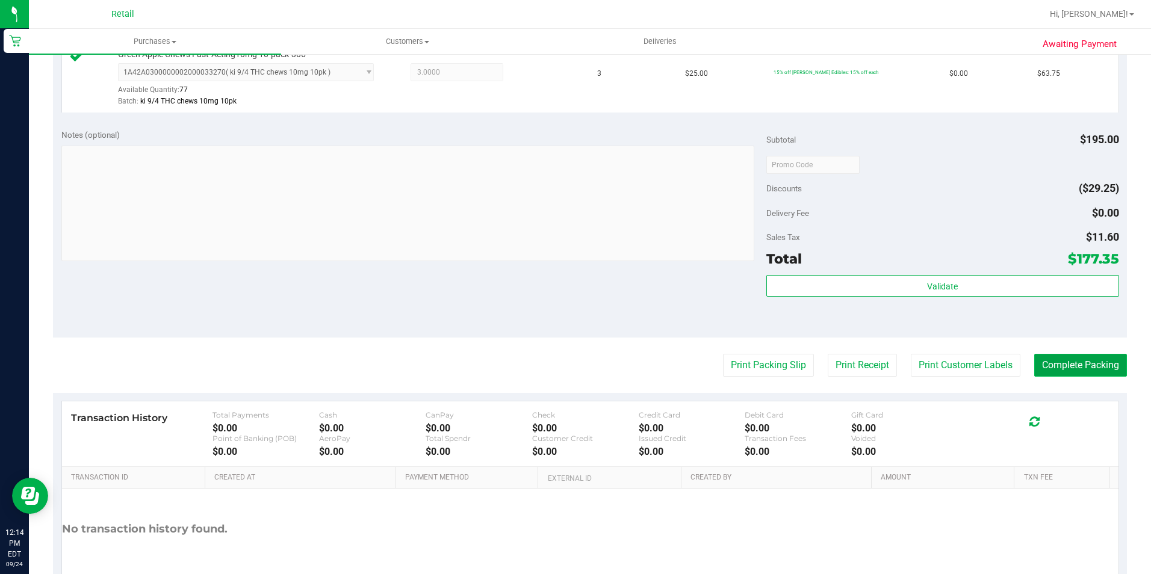
click at [1050, 363] on button "Complete Packing" at bounding box center [1080, 365] width 93 height 23
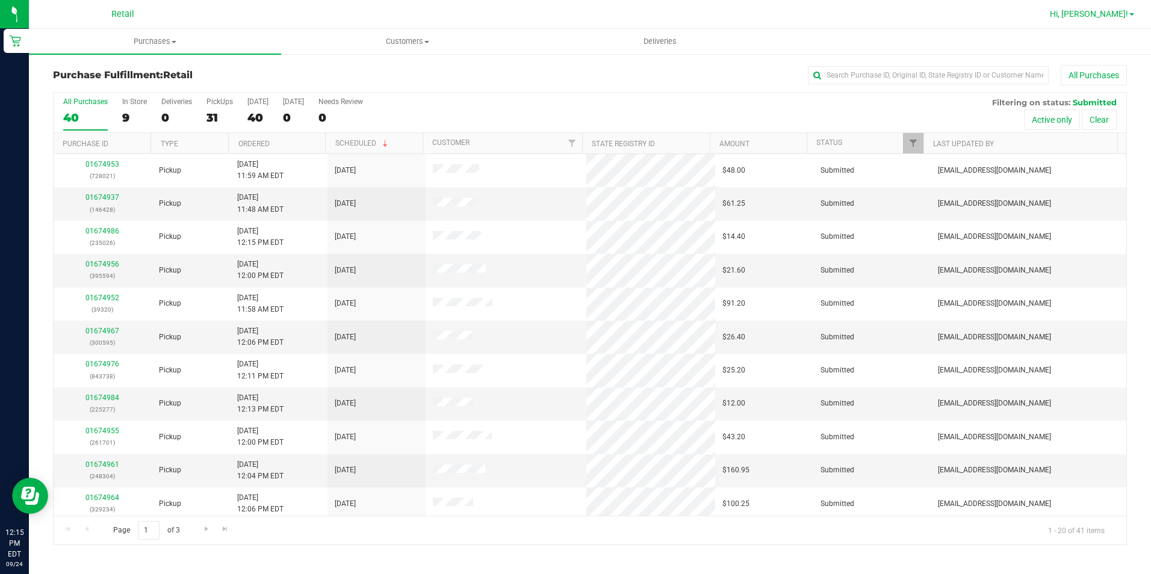
click at [1106, 10] on span "Hi, [PERSON_NAME]!" at bounding box center [1089, 14] width 78 height 10
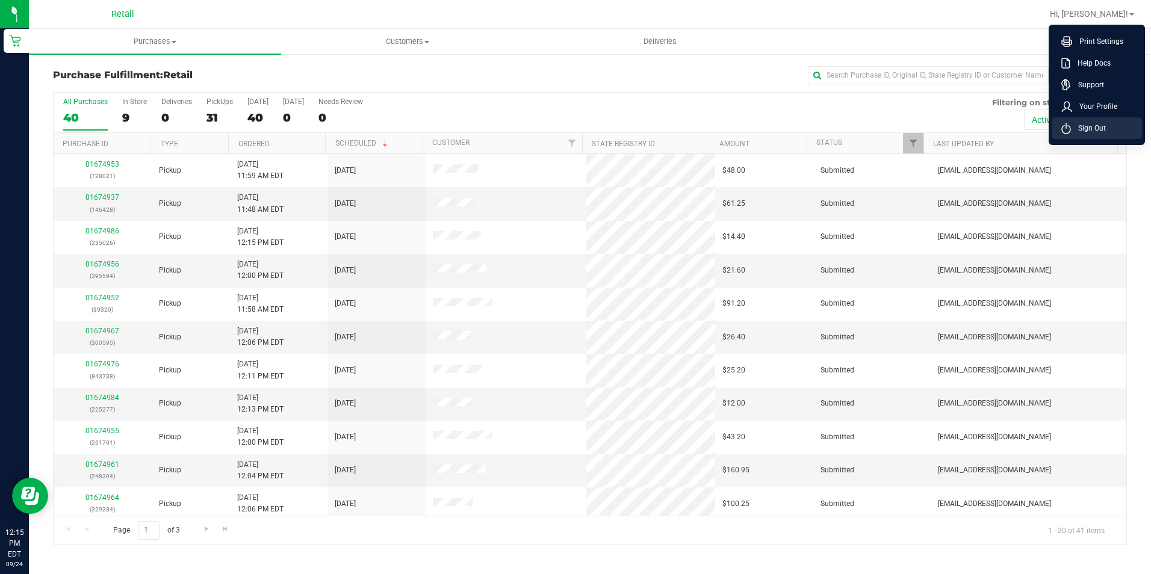
click at [1100, 118] on li "Sign Out" at bounding box center [1096, 128] width 90 height 22
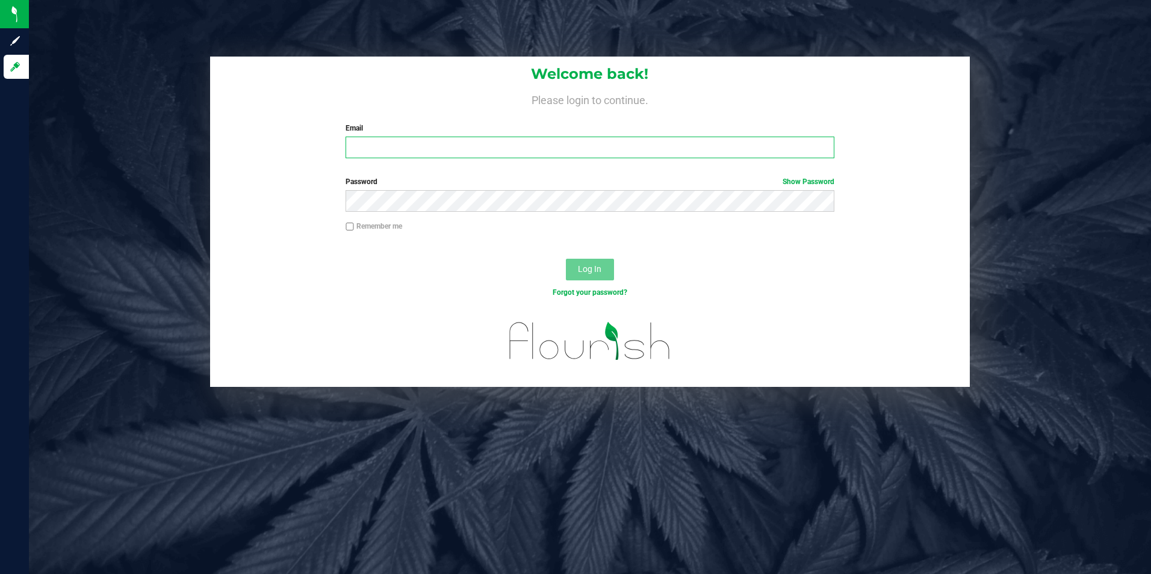
type input "[EMAIL_ADDRESS][DOMAIN_NAME]"
